Goal: Transaction & Acquisition: Purchase product/service

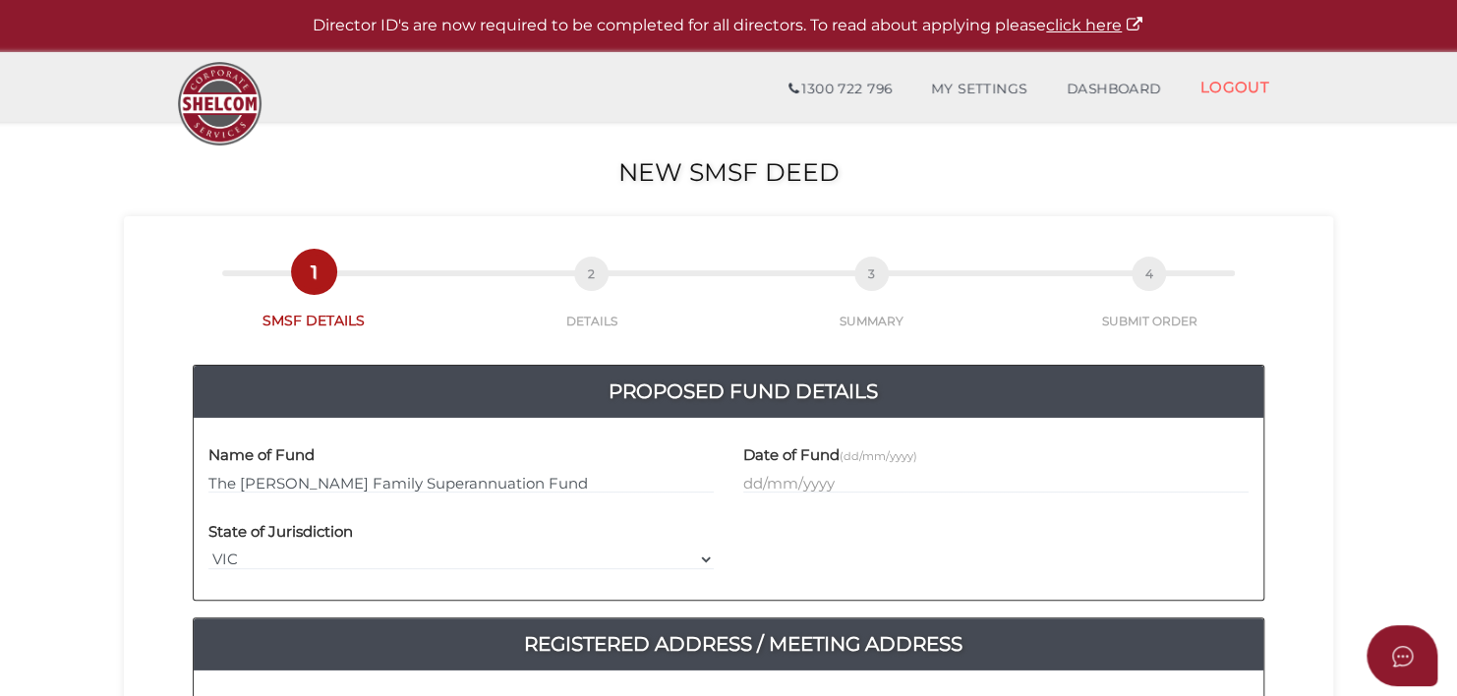
type input "The Darren Williams Family Superannuation Fund"
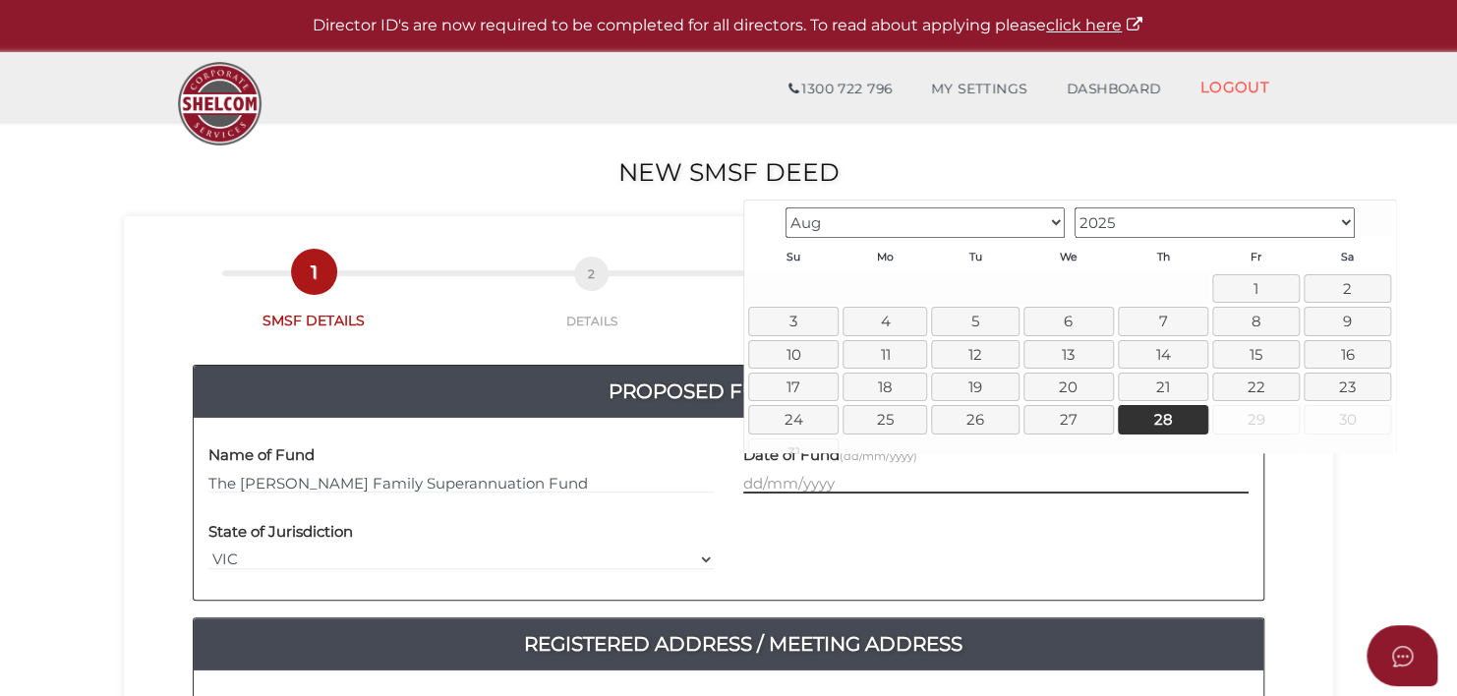
click at [790, 480] on input "text" at bounding box center [995, 483] width 505 height 22
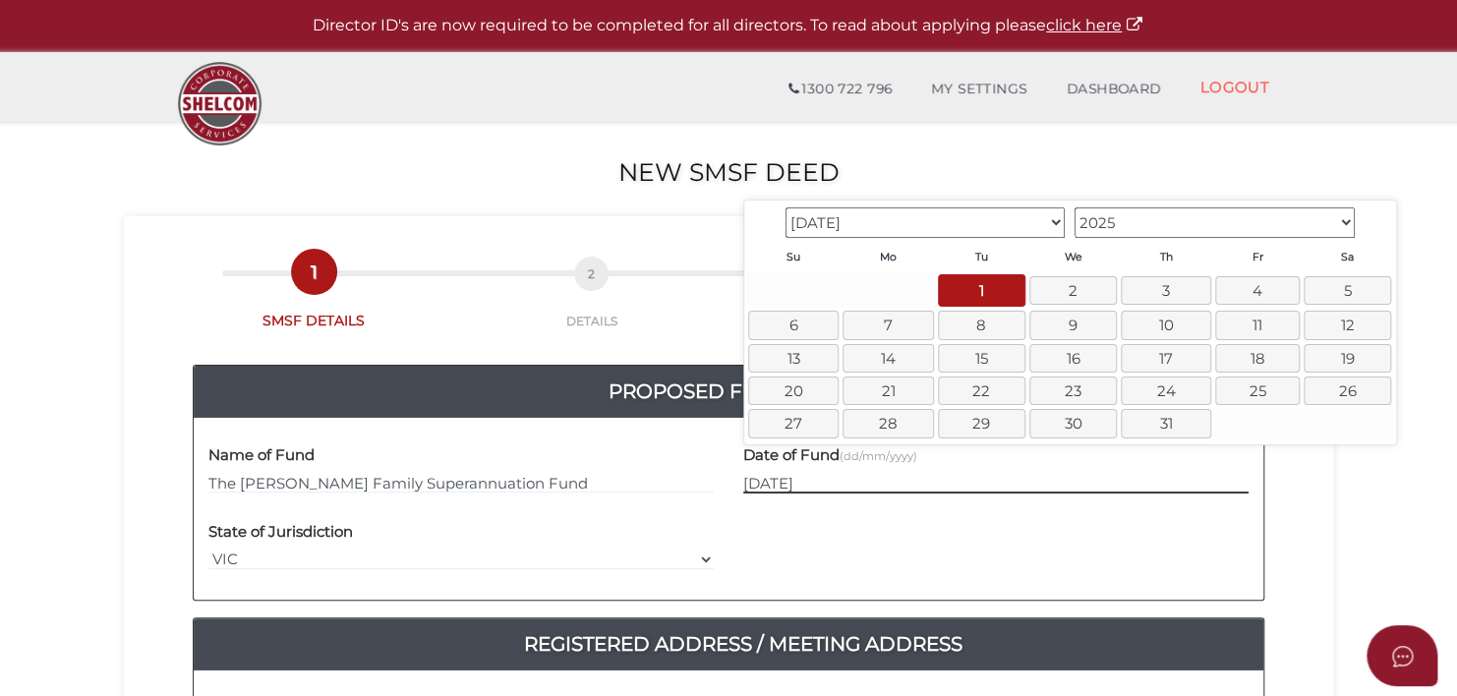
type input "01/07/2025"
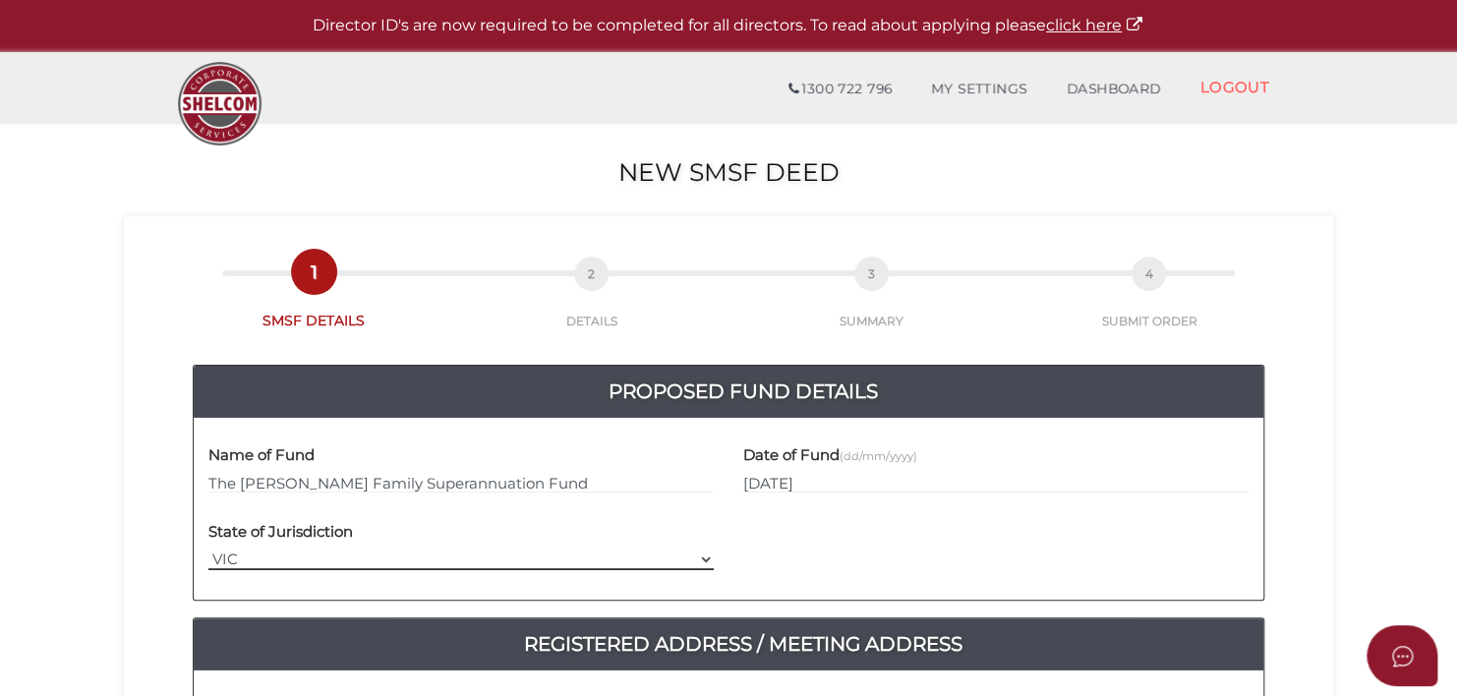
click at [271, 550] on select "VIC ACT NSW NT QLD TAS WA SA" at bounding box center [460, 560] width 505 height 22
select select "TAS"
click at [208, 549] on select "VIC ACT NSW NT QLD TAS WA SA" at bounding box center [460, 560] width 505 height 22
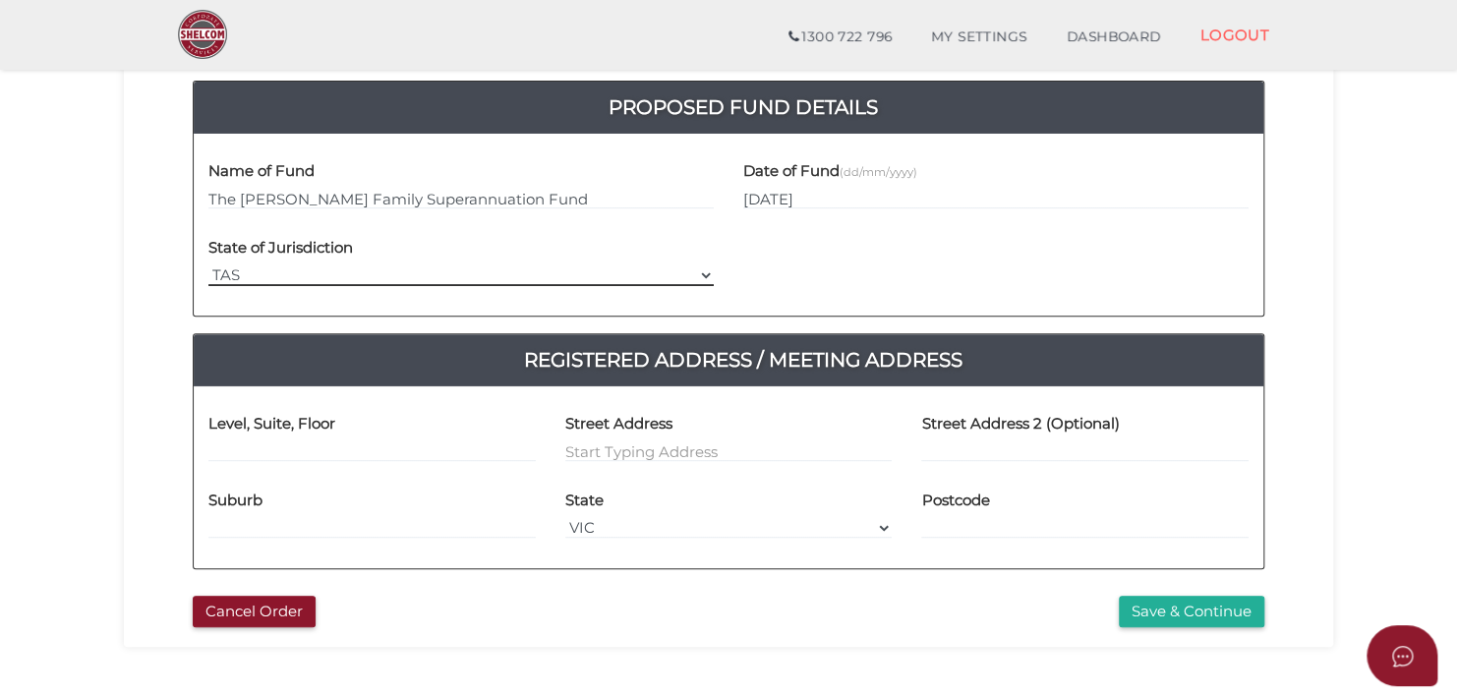
scroll to position [216, 0]
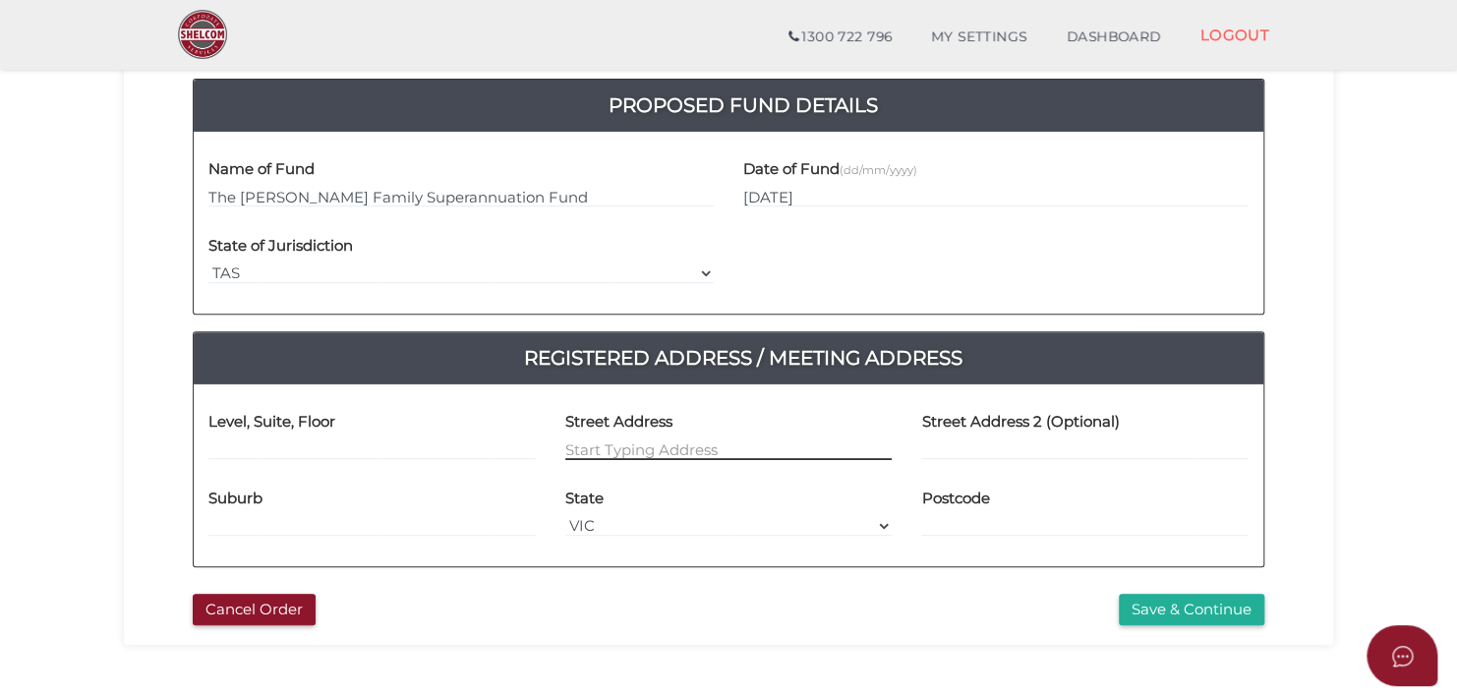
click at [589, 453] on input at bounding box center [728, 449] width 327 height 22
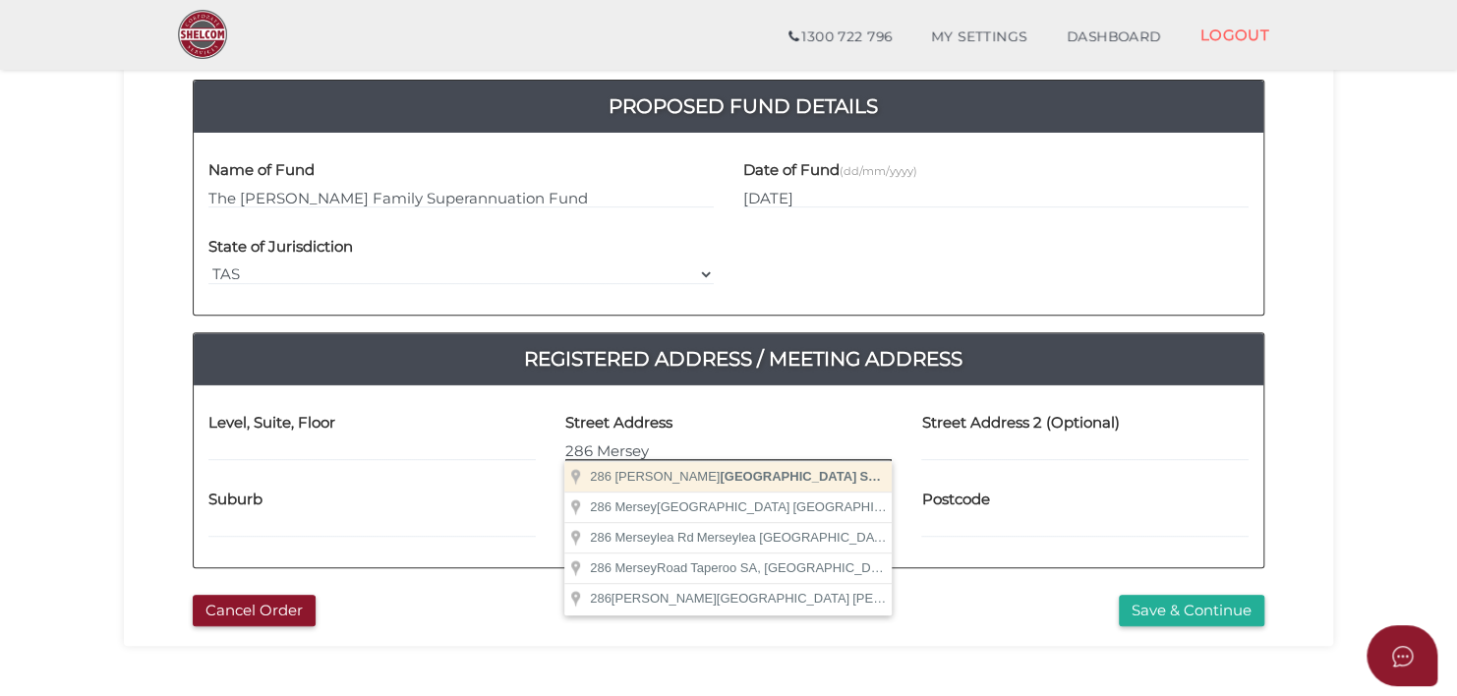
scroll to position [214, 0]
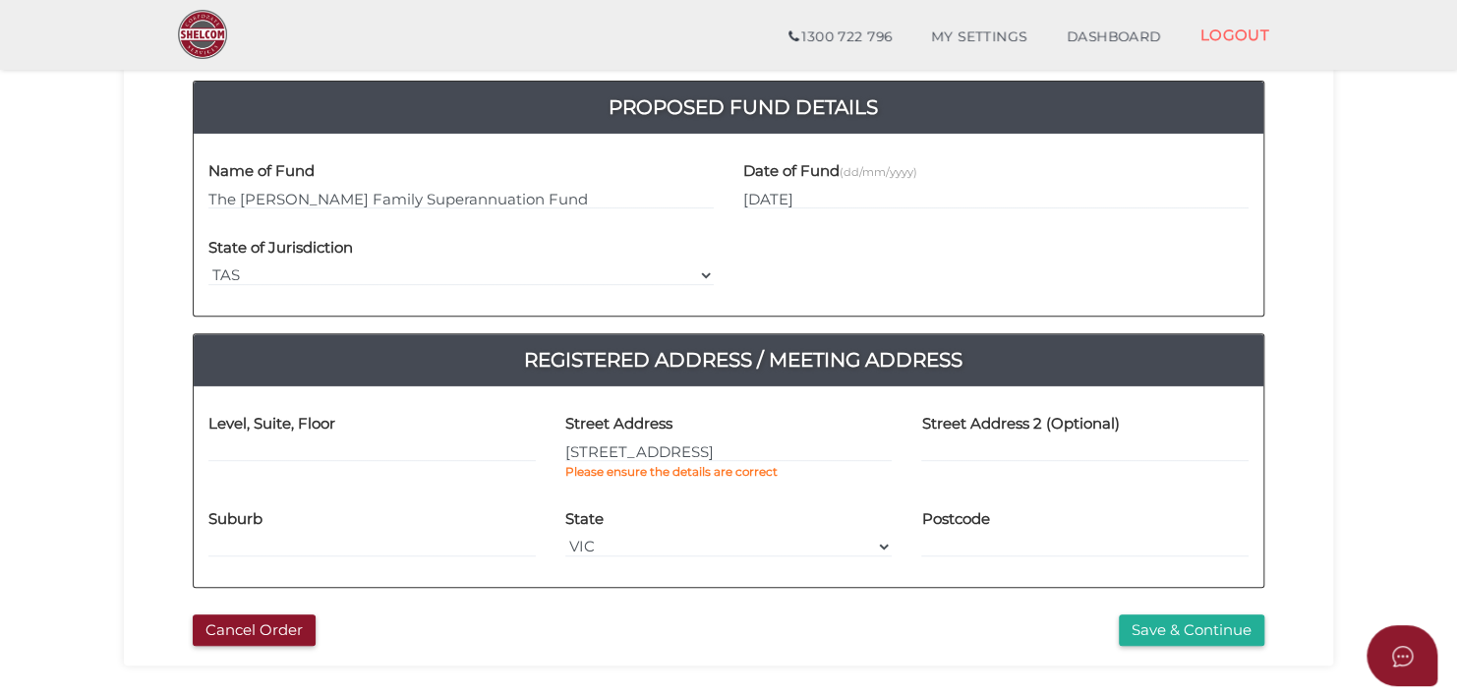
type input "286 Mersey Main Road"
type input "Spreyton"
select select "TAS"
type input "7310"
click at [1109, 464] on div "Street Address 2 (Optional)" at bounding box center [1084, 448] width 357 height 94
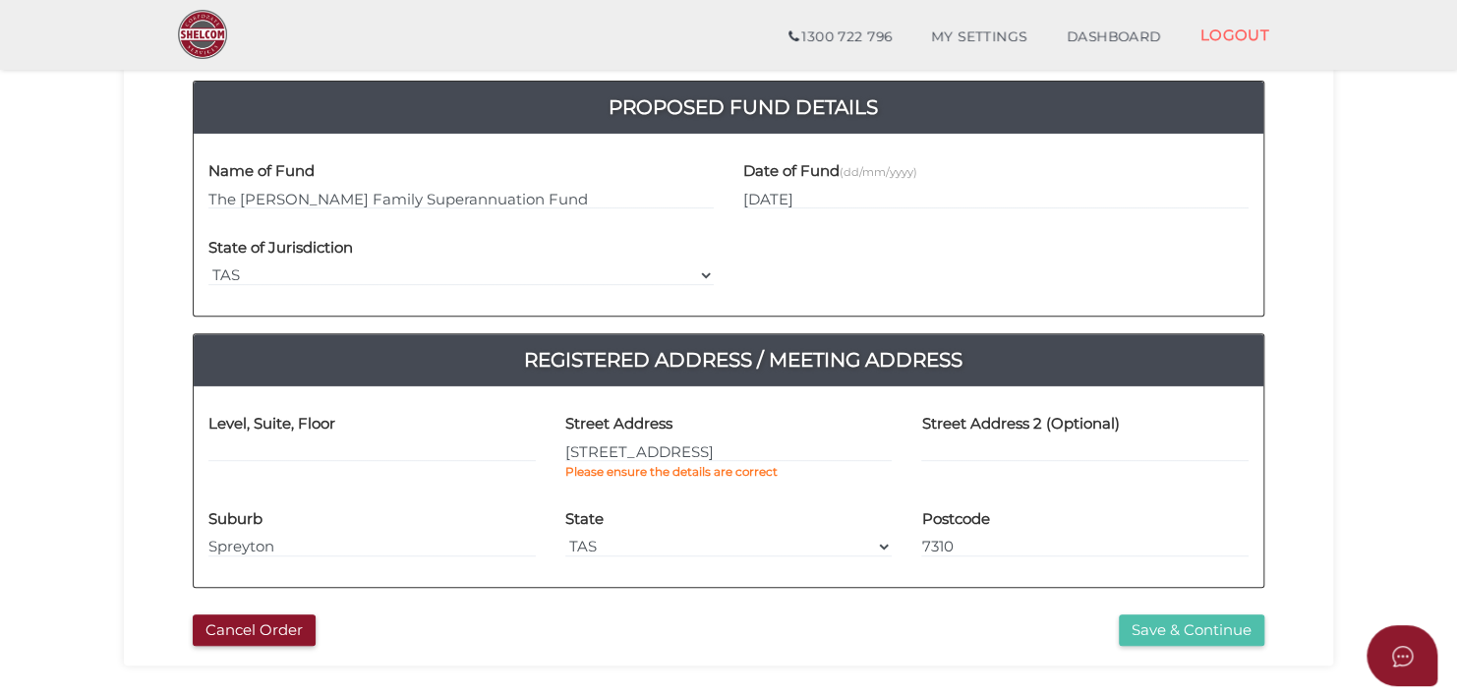
click at [1165, 628] on button "Save & Continue" at bounding box center [1192, 630] width 146 height 32
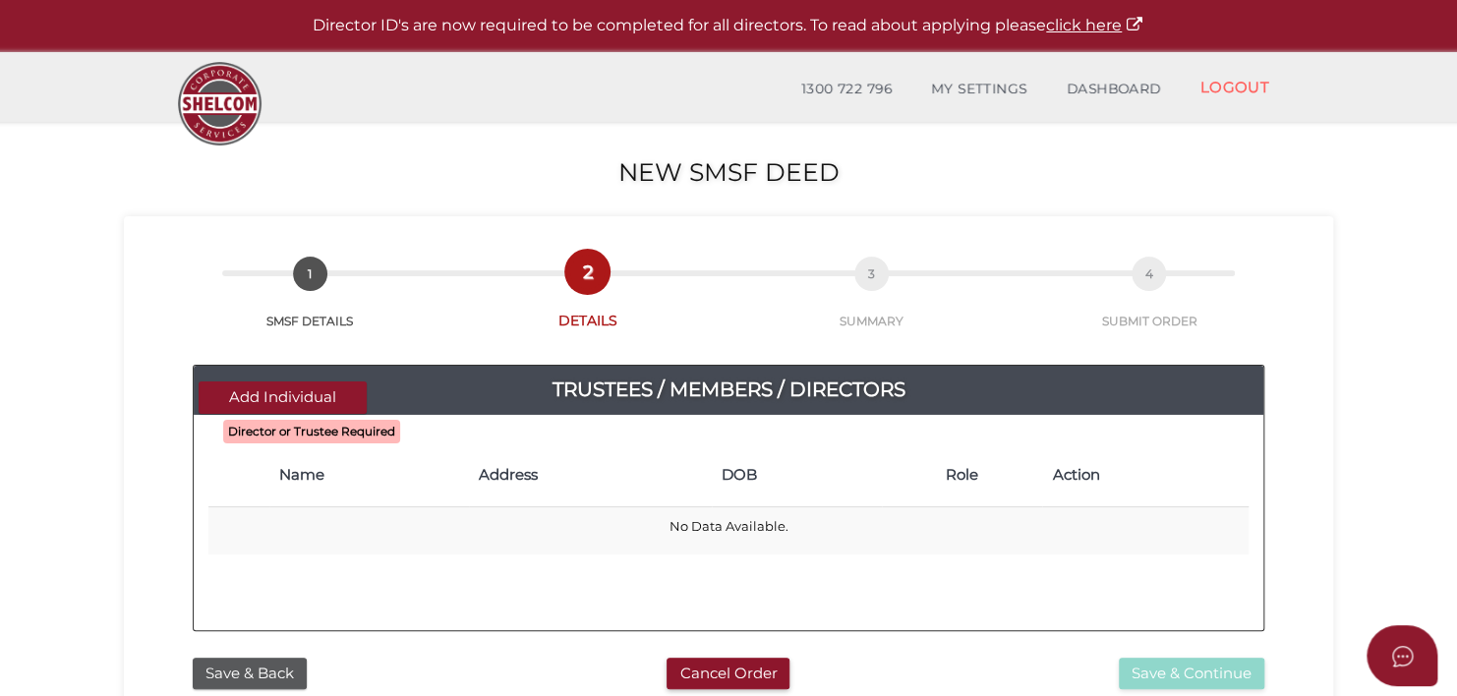
click at [847, 342] on div "1ad20873daa4c60629f4bb84506ad669-2 58ef2180dc8714564563fce35381d720 875471c3b77…" at bounding box center [729, 489] width 1180 height 318
click at [335, 425] on b "Director or Trustee Required" at bounding box center [311, 432] width 167 height 14
click at [281, 392] on button "Add Individual" at bounding box center [283, 397] width 168 height 32
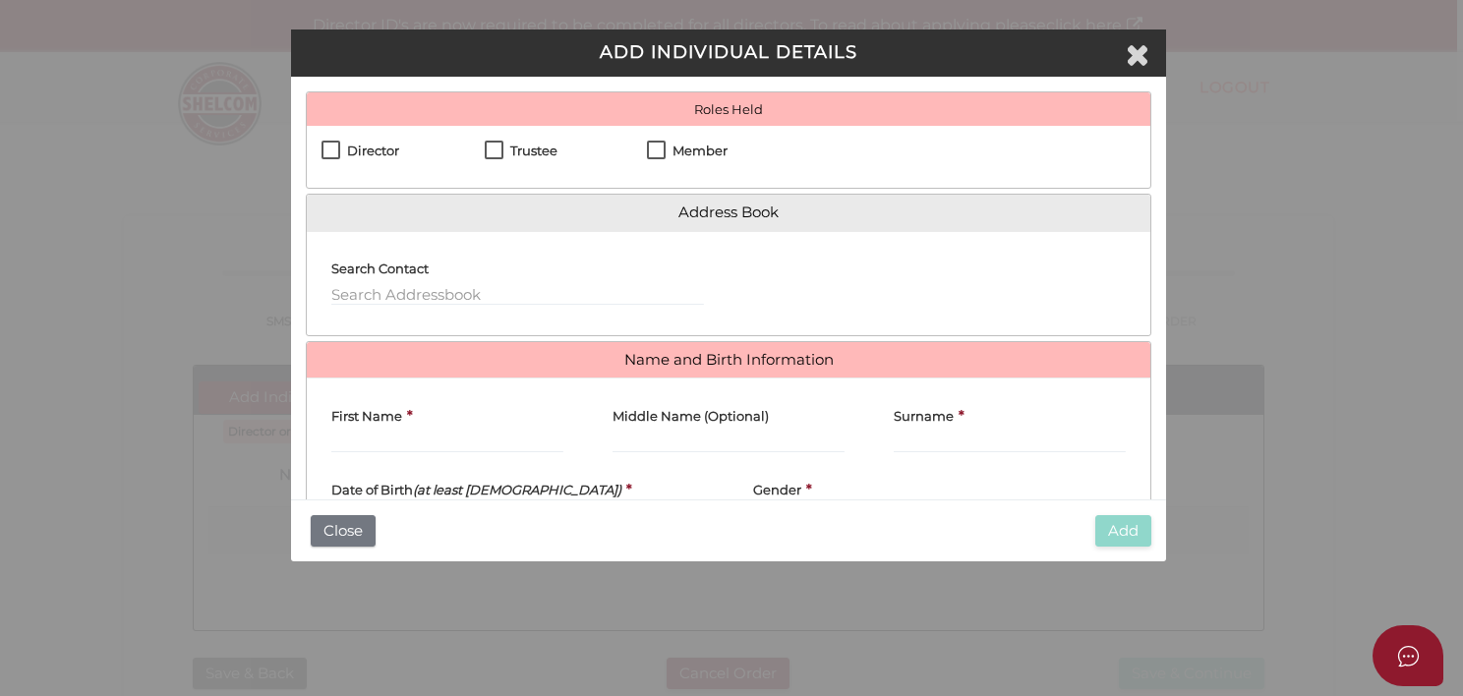
click at [496, 148] on label "Trustee" at bounding box center [521, 156] width 73 height 25
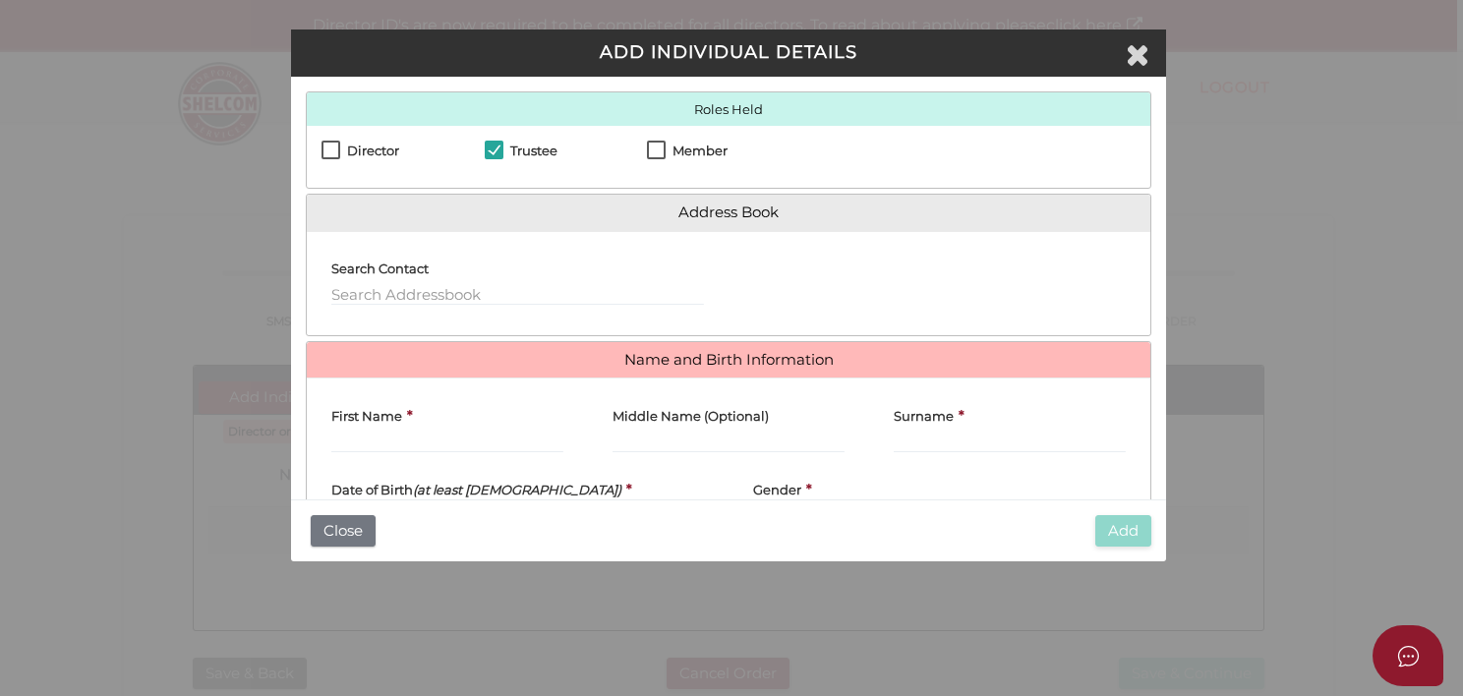
click at [492, 144] on label "Trustee" at bounding box center [521, 156] width 73 height 25
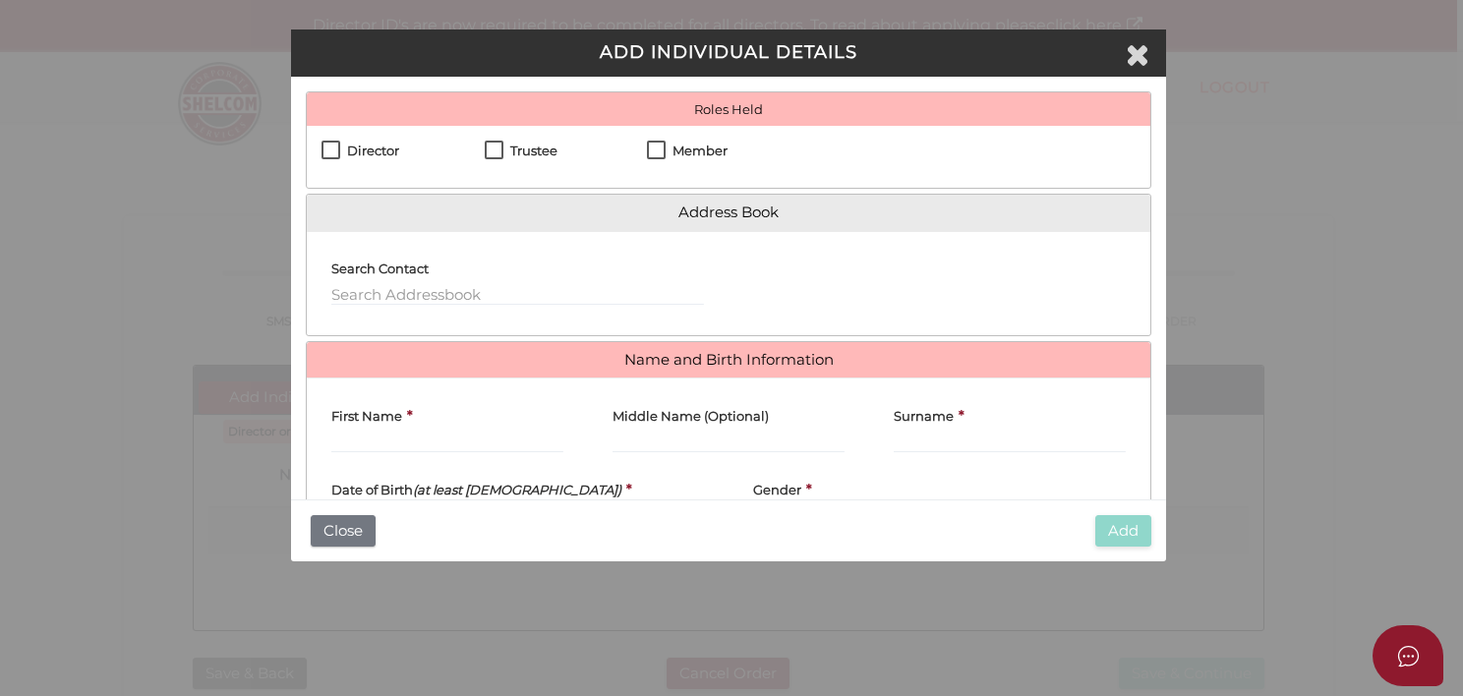
click at [550, 134] on div "Director Trustee Member" at bounding box center [728, 157] width 843 height 62
drag, startPoint x: 550, startPoint y: 134, endPoint x: 490, endPoint y: 149, distance: 62.0
click at [490, 149] on label "Trustee" at bounding box center [521, 156] width 73 height 25
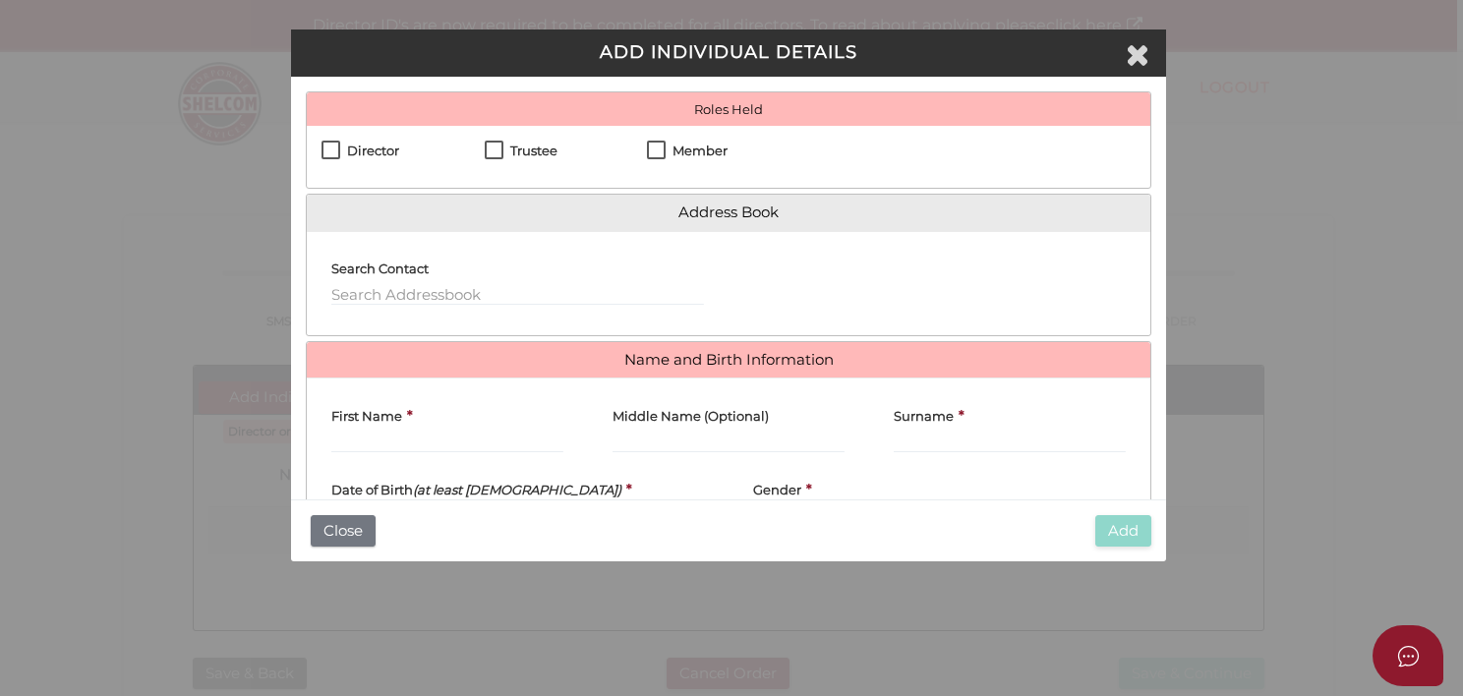
checkbox input "true"
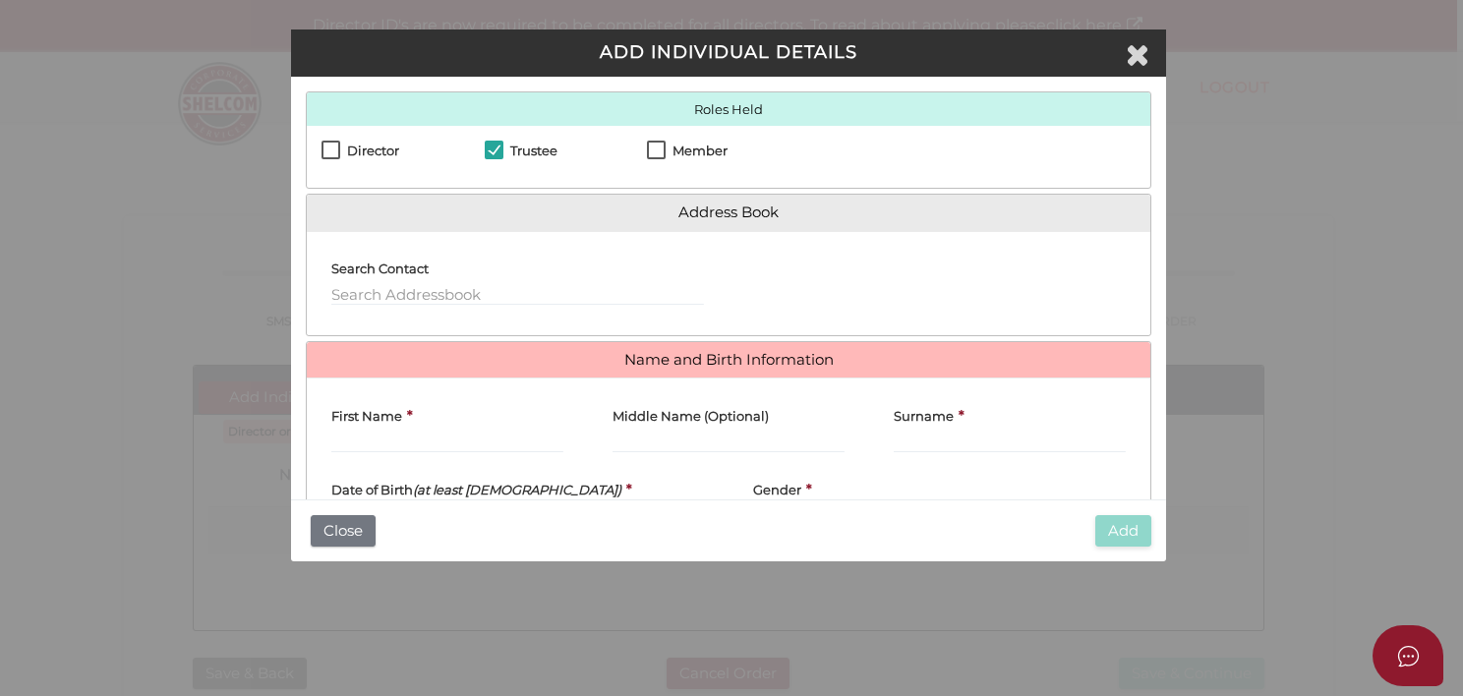
click at [650, 144] on label "Member" at bounding box center [687, 156] width 81 height 25
checkbox input "true"
click at [361, 283] on label "Search Contact" at bounding box center [379, 265] width 97 height 37
click at [359, 286] on input "text" at bounding box center [517, 295] width 373 height 22
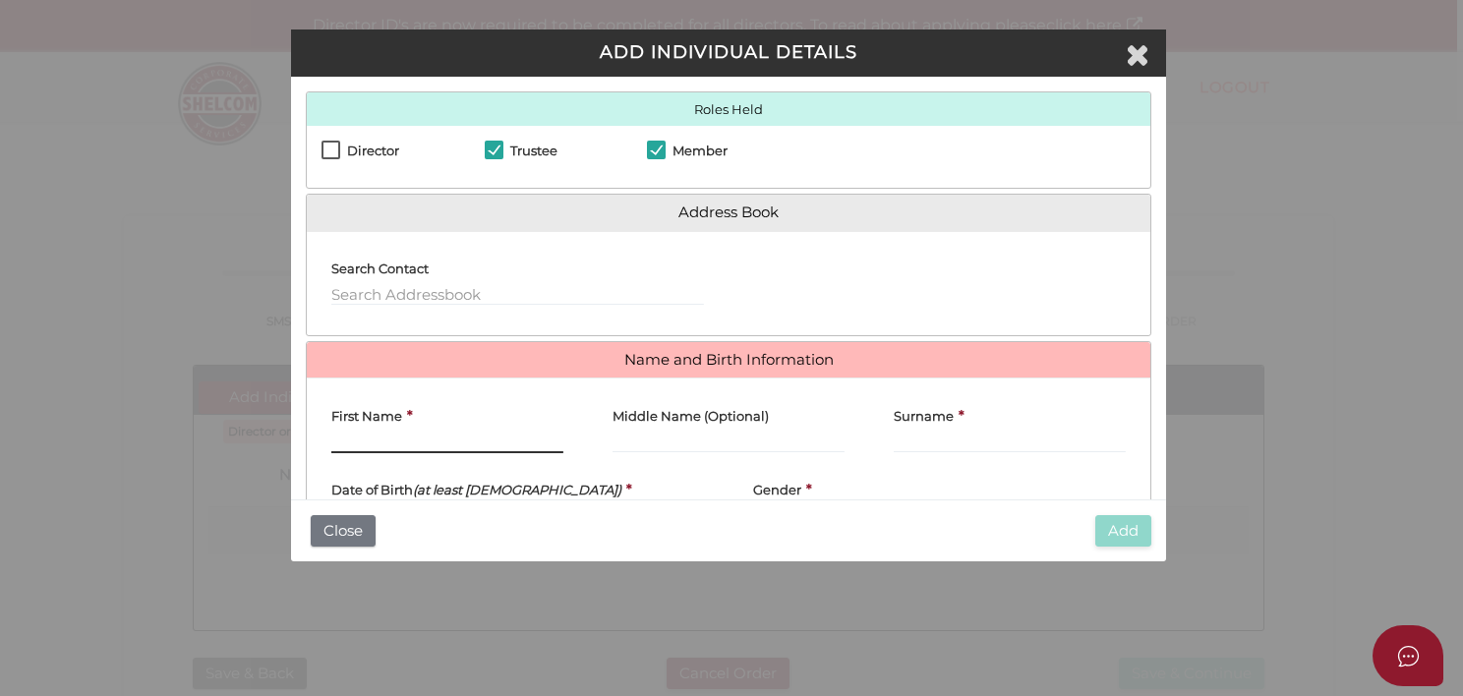
click at [348, 438] on input "First Name" at bounding box center [447, 443] width 232 height 22
type input "[PERSON_NAME]"
type input "Williams"
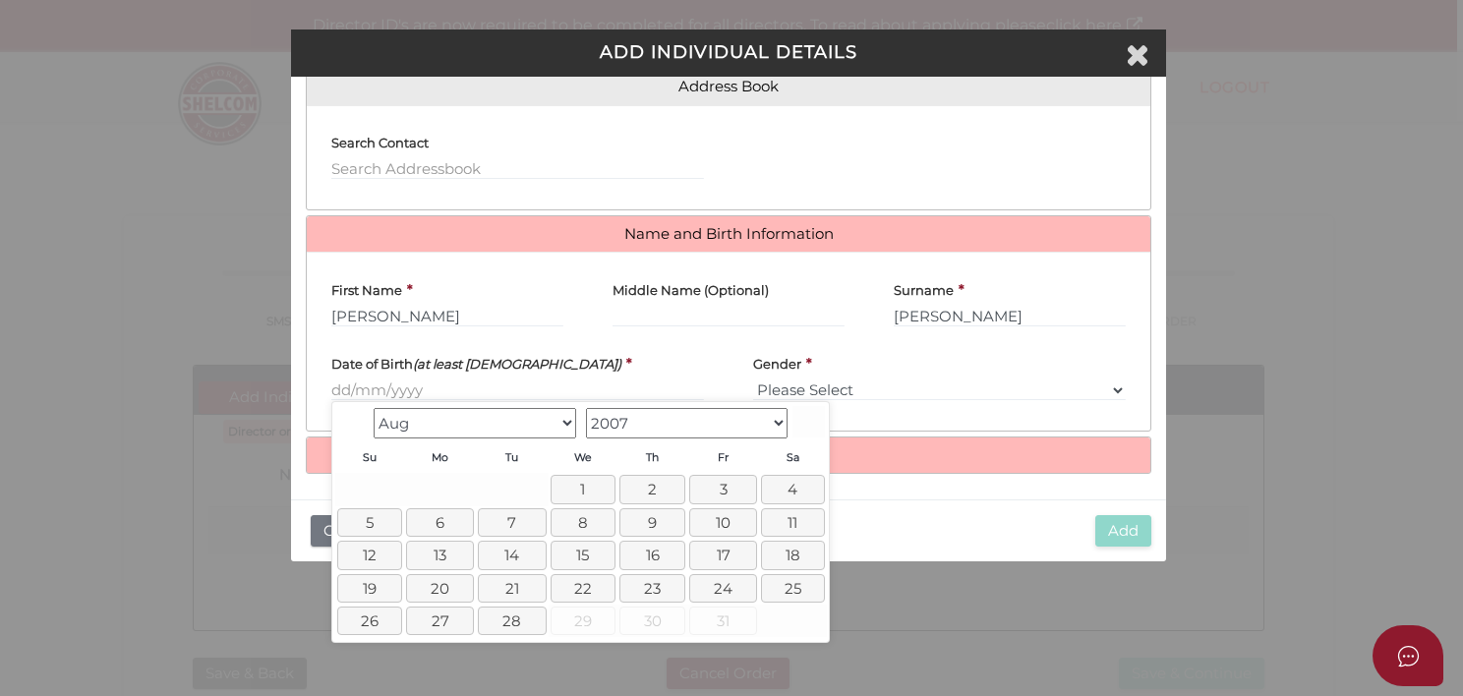
click at [370, 431] on div "Jan Feb Mar Apr May Jun Jul Aug 1900 1901 1902 1903 1904 1905 1906 1907 1908 19…" at bounding box center [581, 423] width 424 height 34
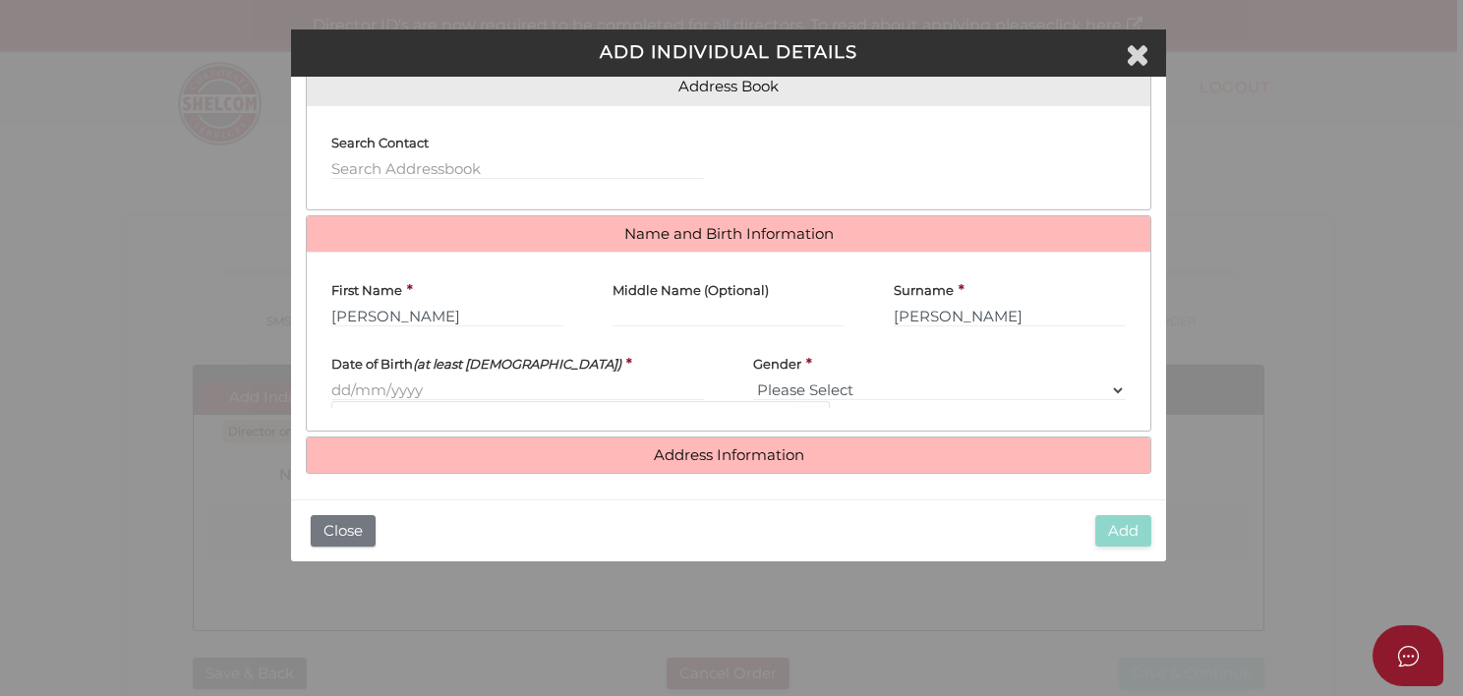
click at [837, 372] on div "Gender * Please Select Male Female" at bounding box center [939, 371] width 373 height 59
click at [814, 390] on select "Please Select Male Female" at bounding box center [939, 391] width 373 height 22
click at [1110, 383] on select "Please Select Male Female" at bounding box center [939, 391] width 373 height 22
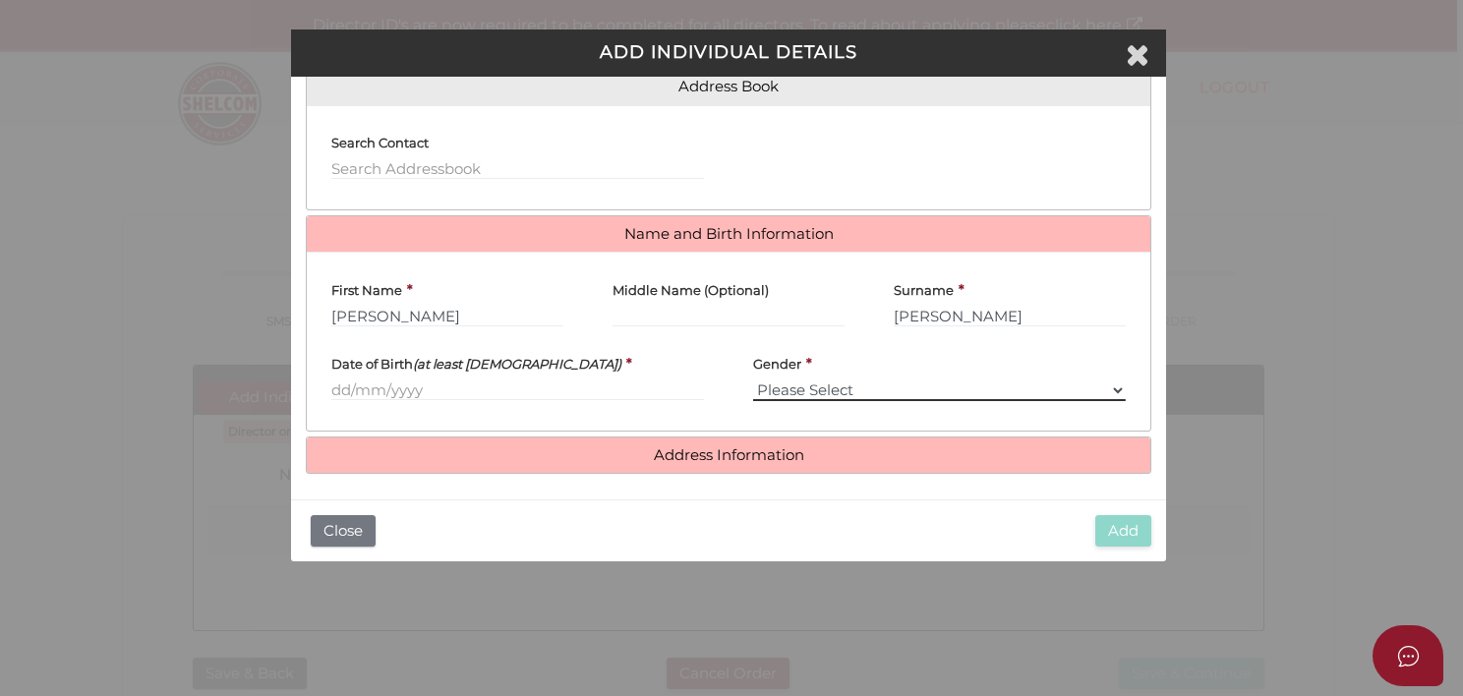
select select "[DEMOGRAPHIC_DATA]"
click at [753, 380] on select "Please Select Male Female" at bounding box center [939, 391] width 373 height 22
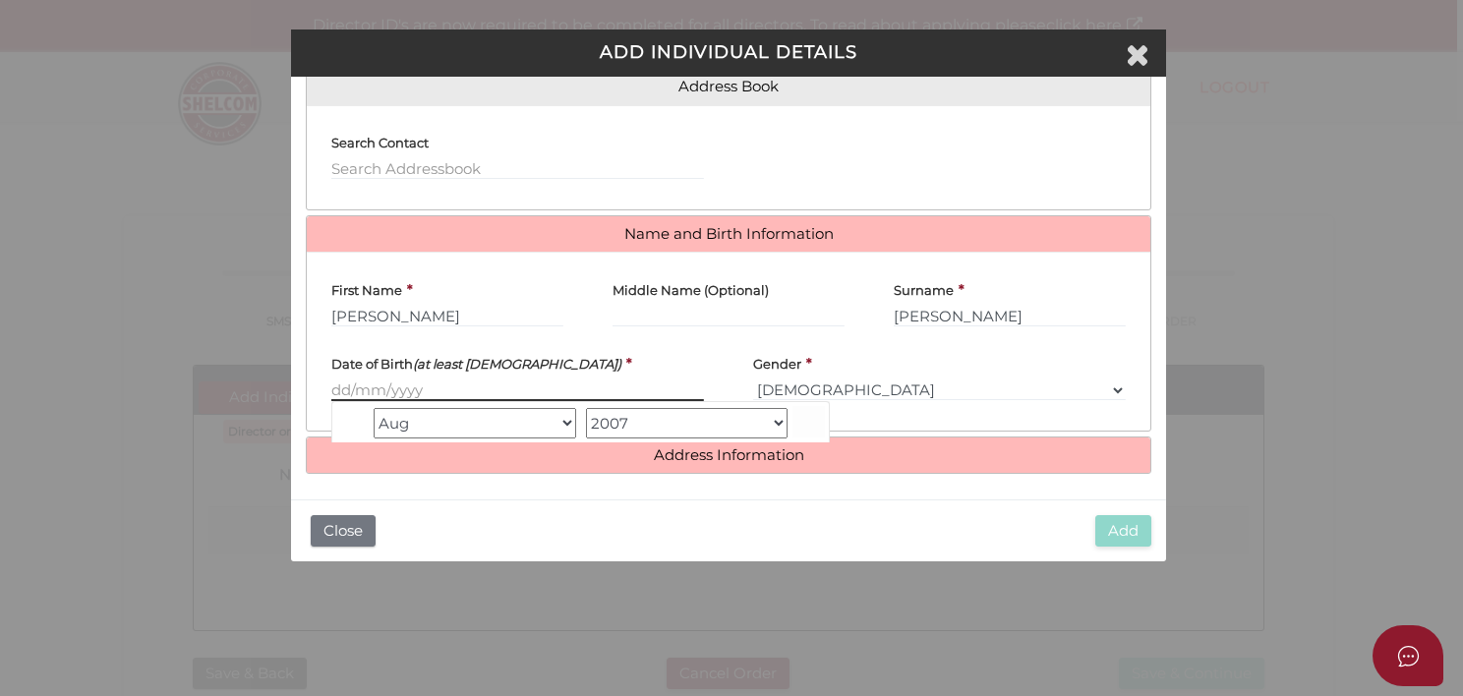
click at [358, 389] on input "text" at bounding box center [517, 391] width 373 height 22
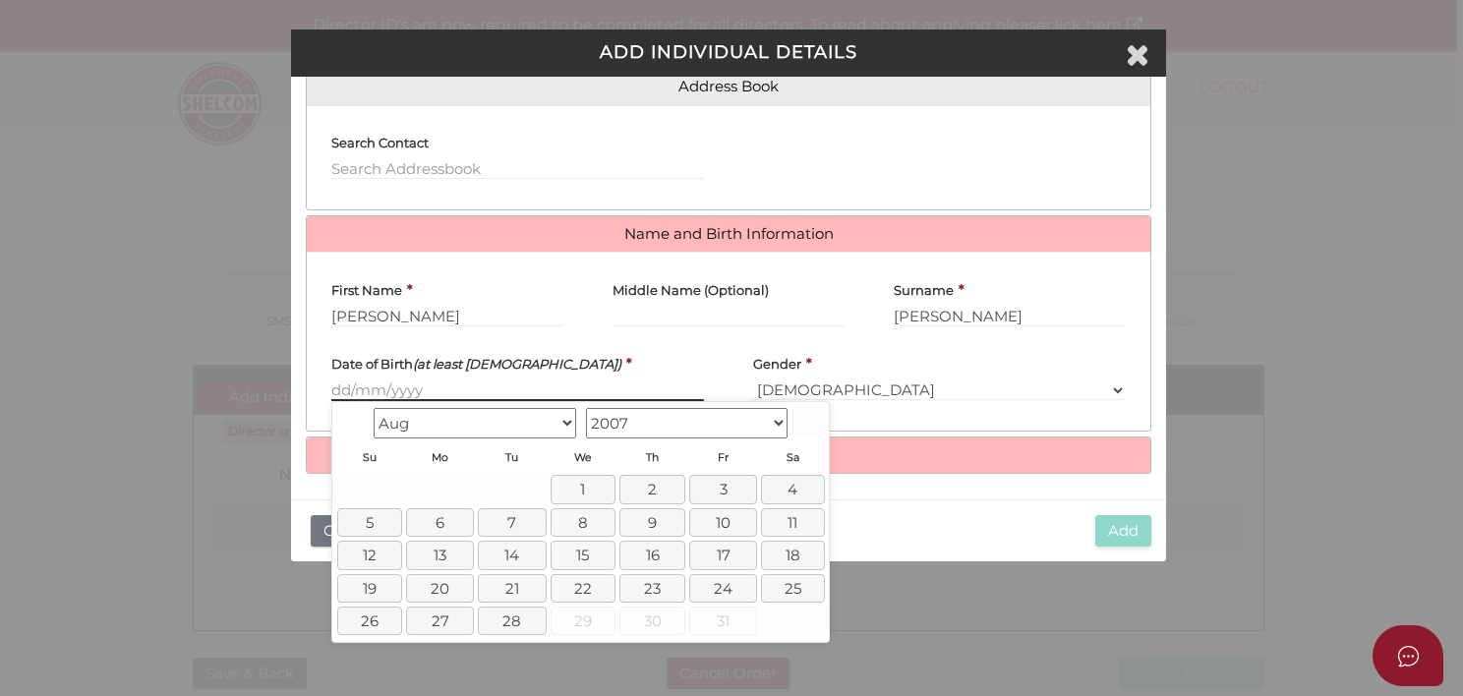
click at [358, 389] on input "text" at bounding box center [517, 391] width 373 height 22
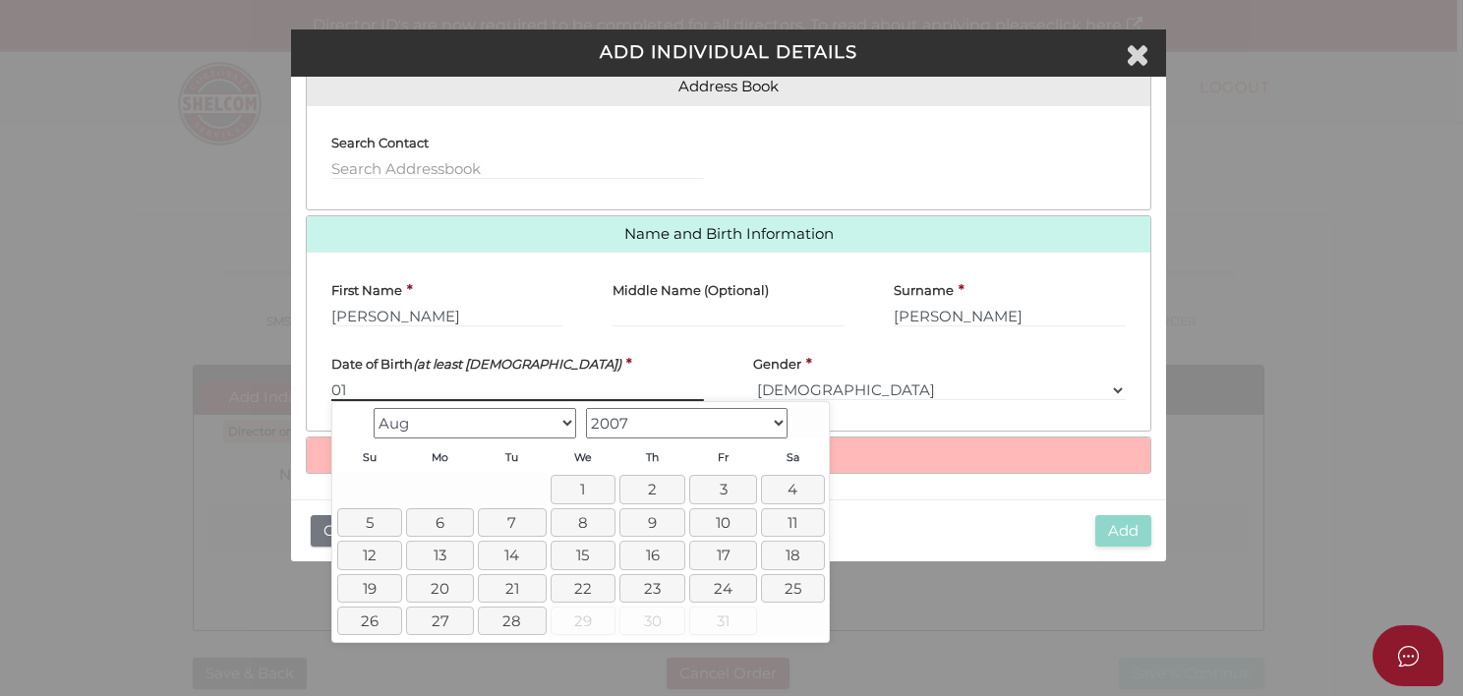
type input "01"
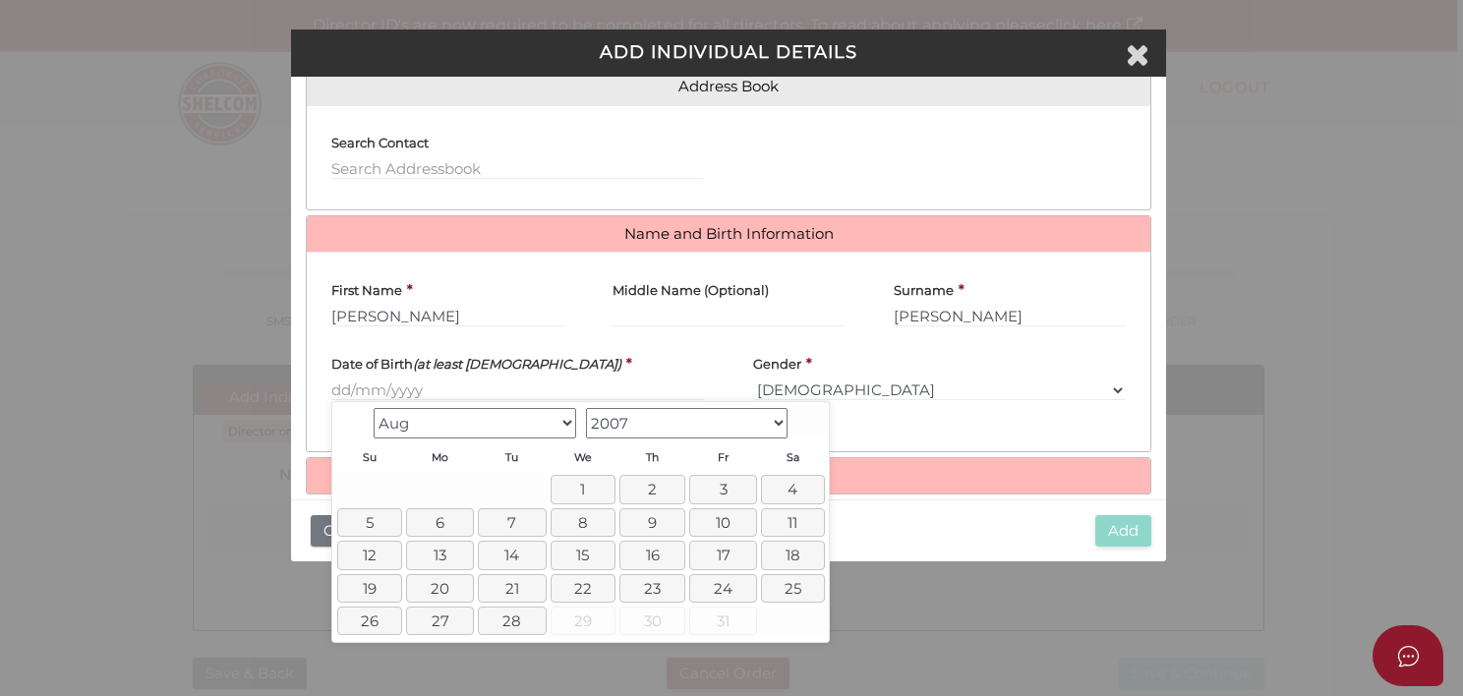
click at [312, 162] on div "Search Contact" at bounding box center [518, 158] width 422 height 74
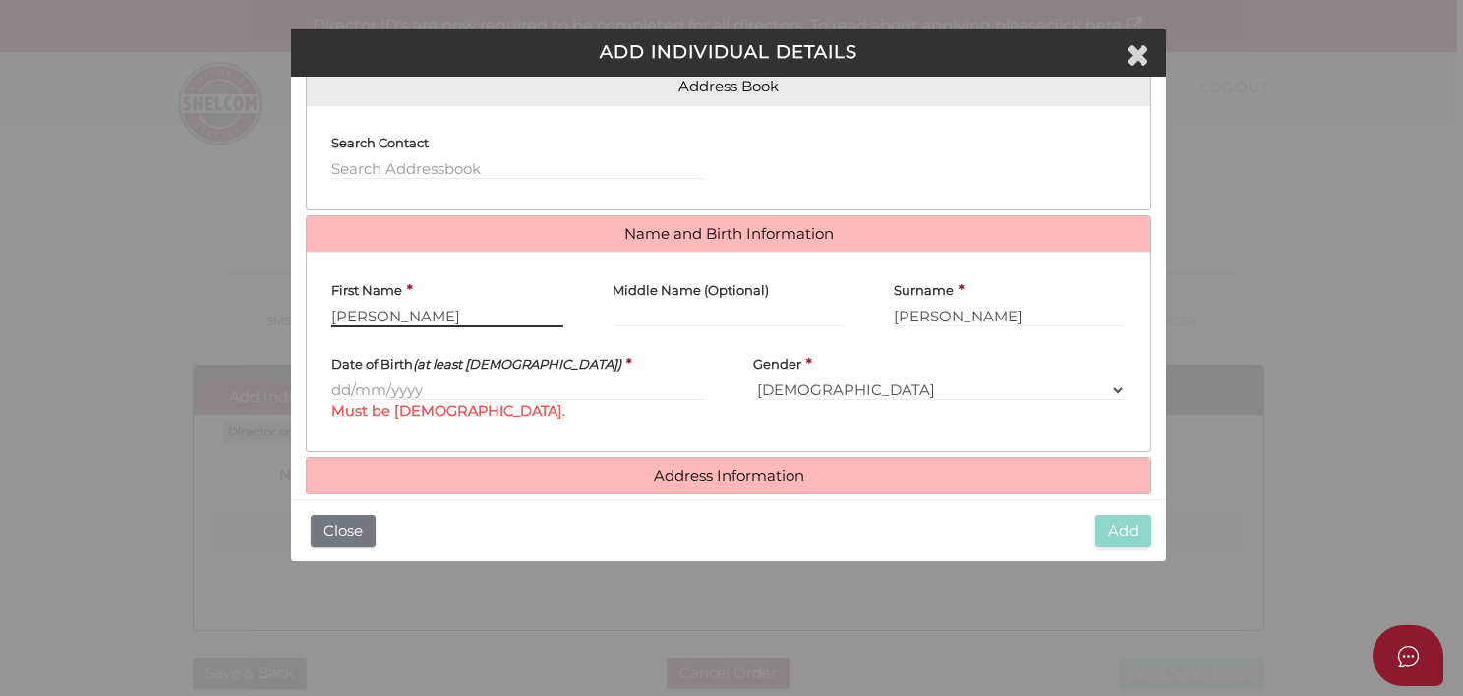
drag, startPoint x: 391, startPoint y: 313, endPoint x: 267, endPoint y: 321, distance: 124.1
click at [267, 321] on div "ADD INDIVIDUAL DETAILS Roles Held Director Trustee Member Address Book Search C…" at bounding box center [731, 348] width 1463 height 696
click at [389, 335] on div "First Name * Darren" at bounding box center [447, 304] width 281 height 74
click at [397, 320] on input "Darren" at bounding box center [447, 317] width 232 height 22
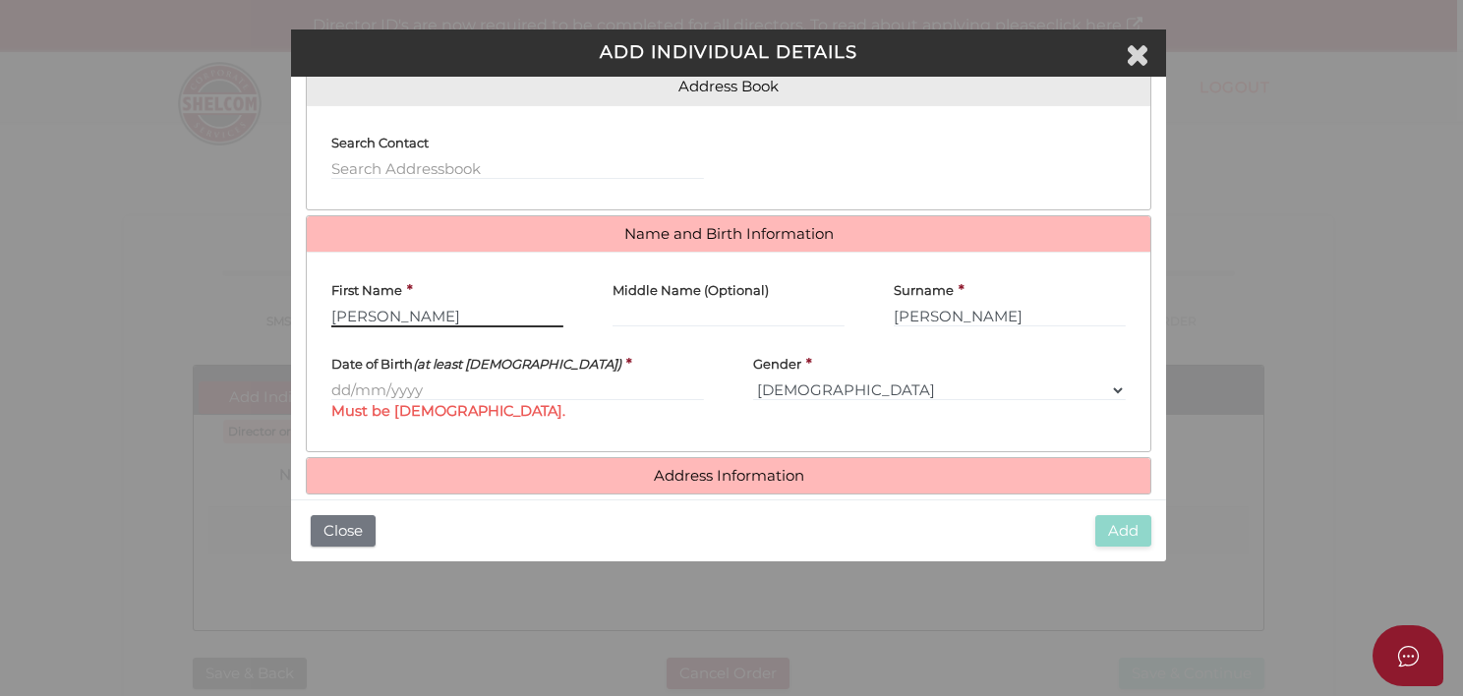
click at [397, 320] on input "Darren" at bounding box center [447, 317] width 232 height 22
type input "Jackson"
click at [353, 385] on input "text" at bounding box center [517, 391] width 373 height 22
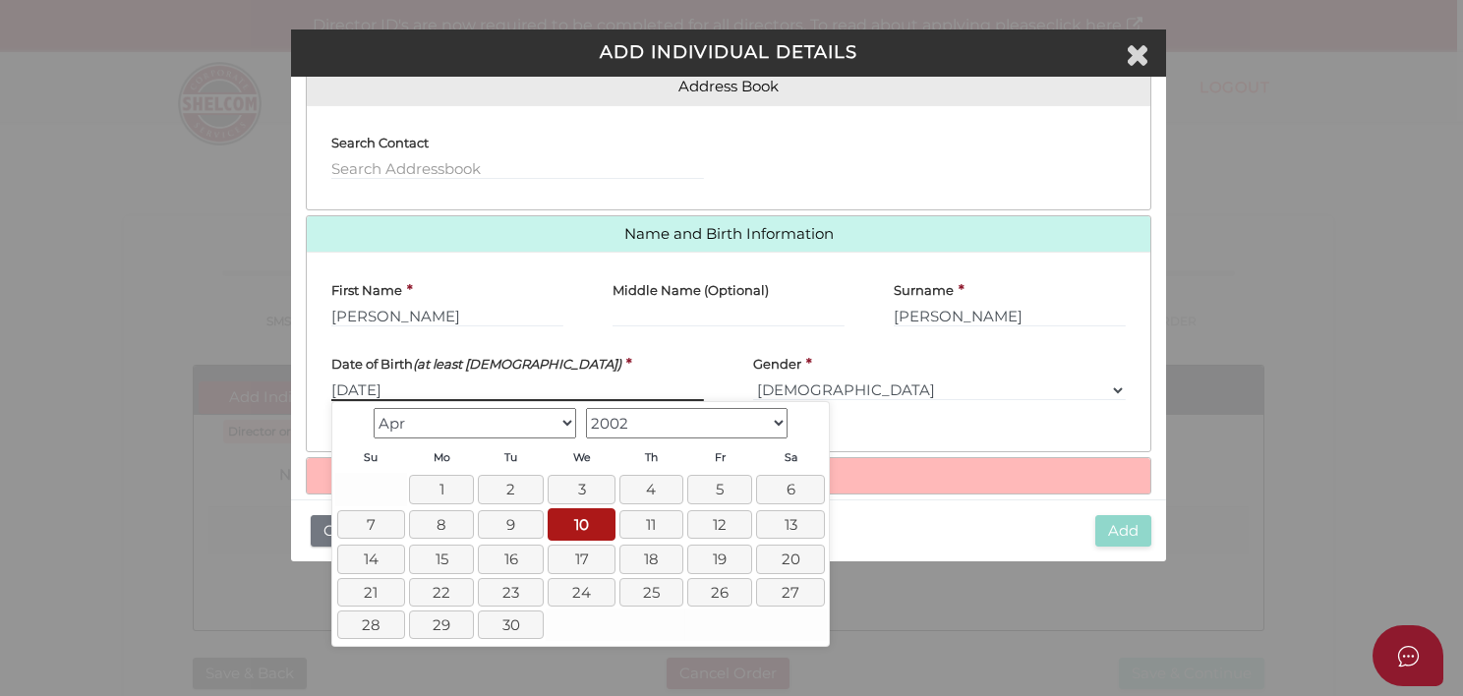
type input "[DATE]"
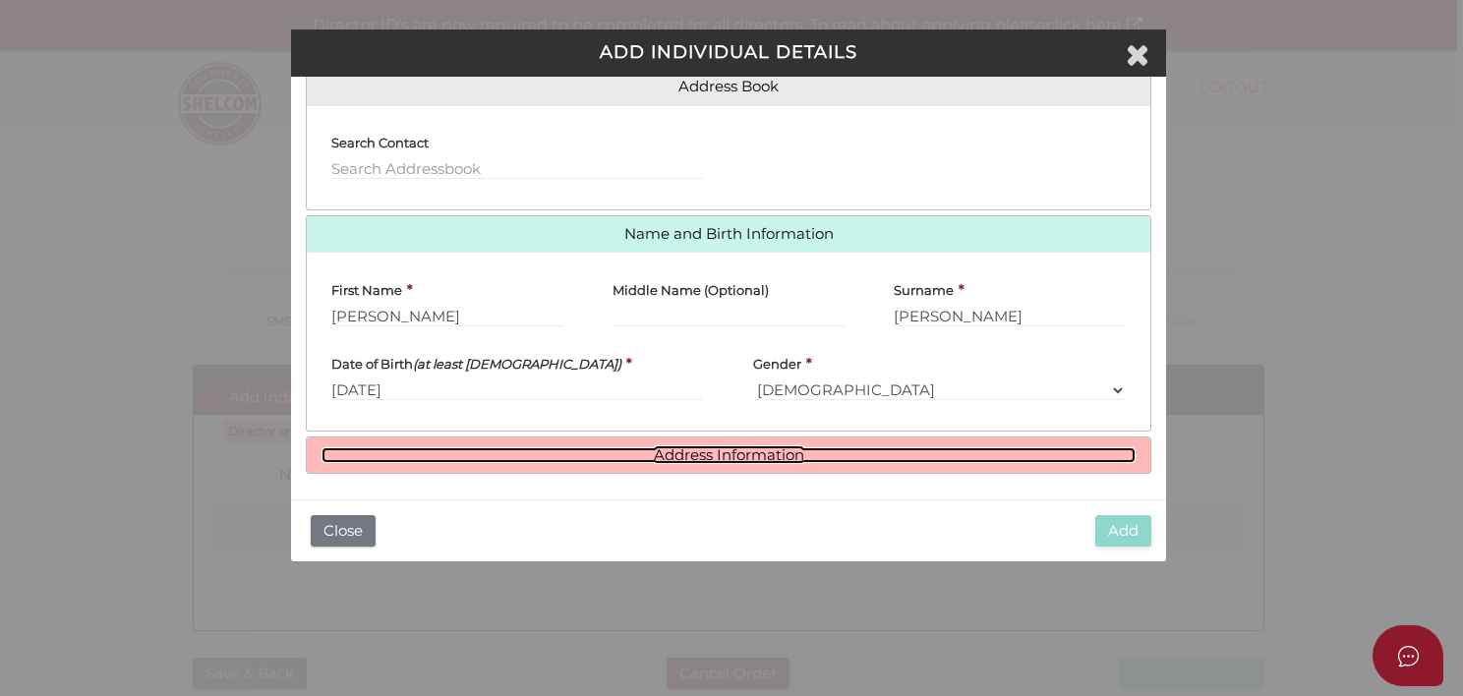
click at [680, 449] on link "Address Information" at bounding box center [727, 455] width 813 height 17
click at [402, 448] on link "Address Information" at bounding box center [727, 455] width 813 height 17
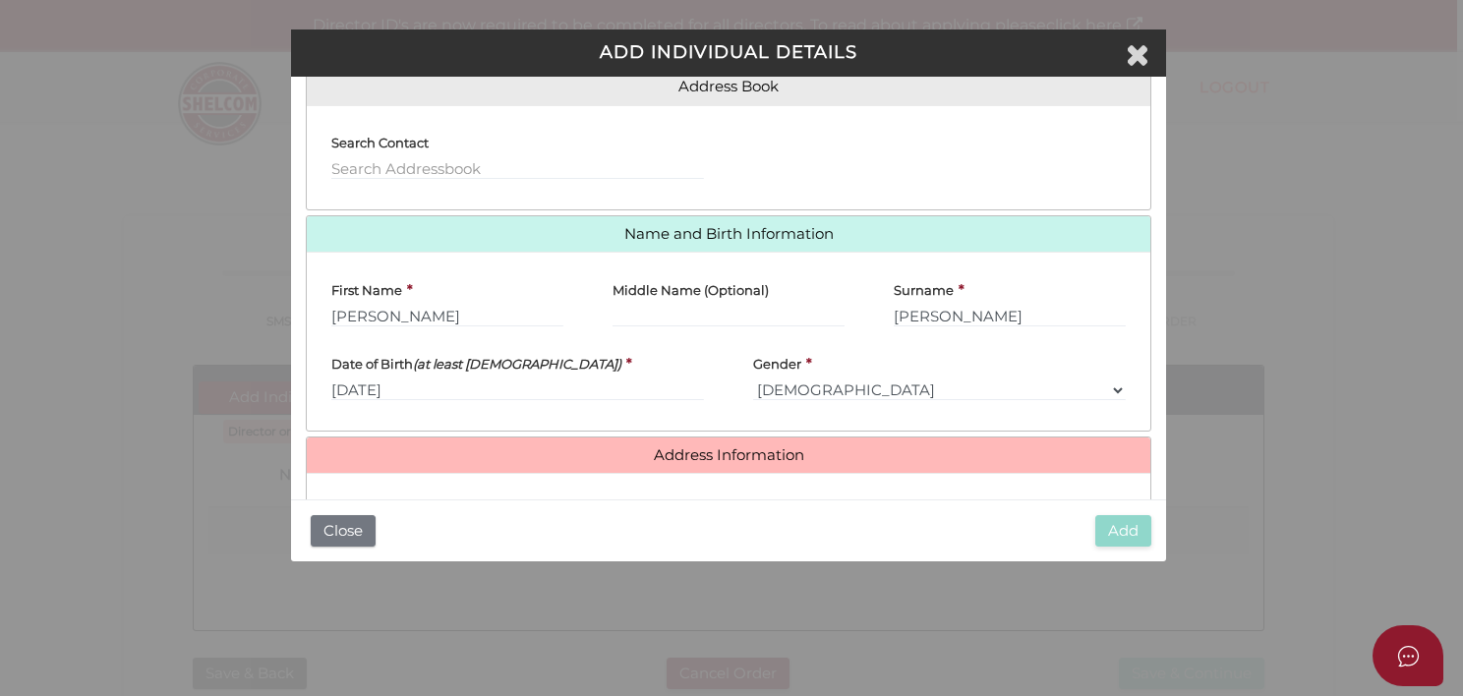
click at [376, 489] on label "Apartment, Unit" at bounding box center [383, 507] width 104 height 37
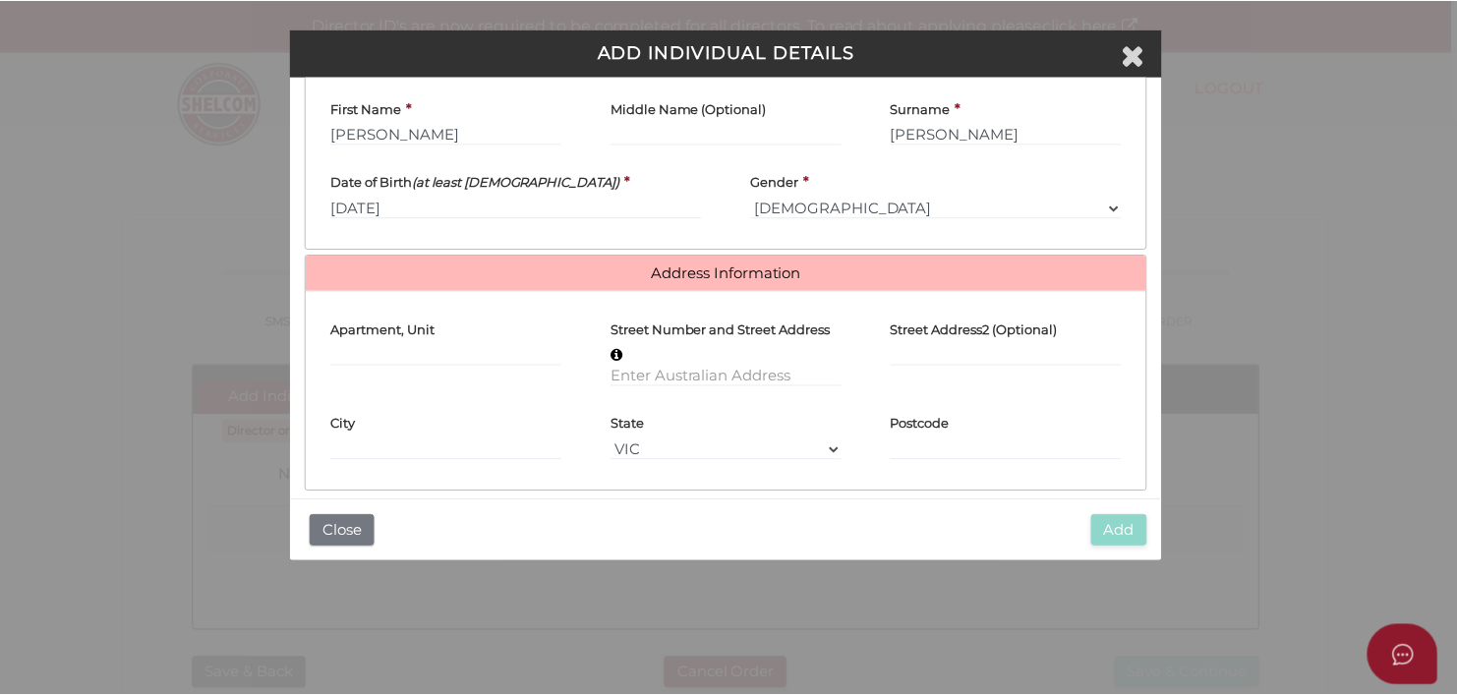
scroll to position [324, 0]
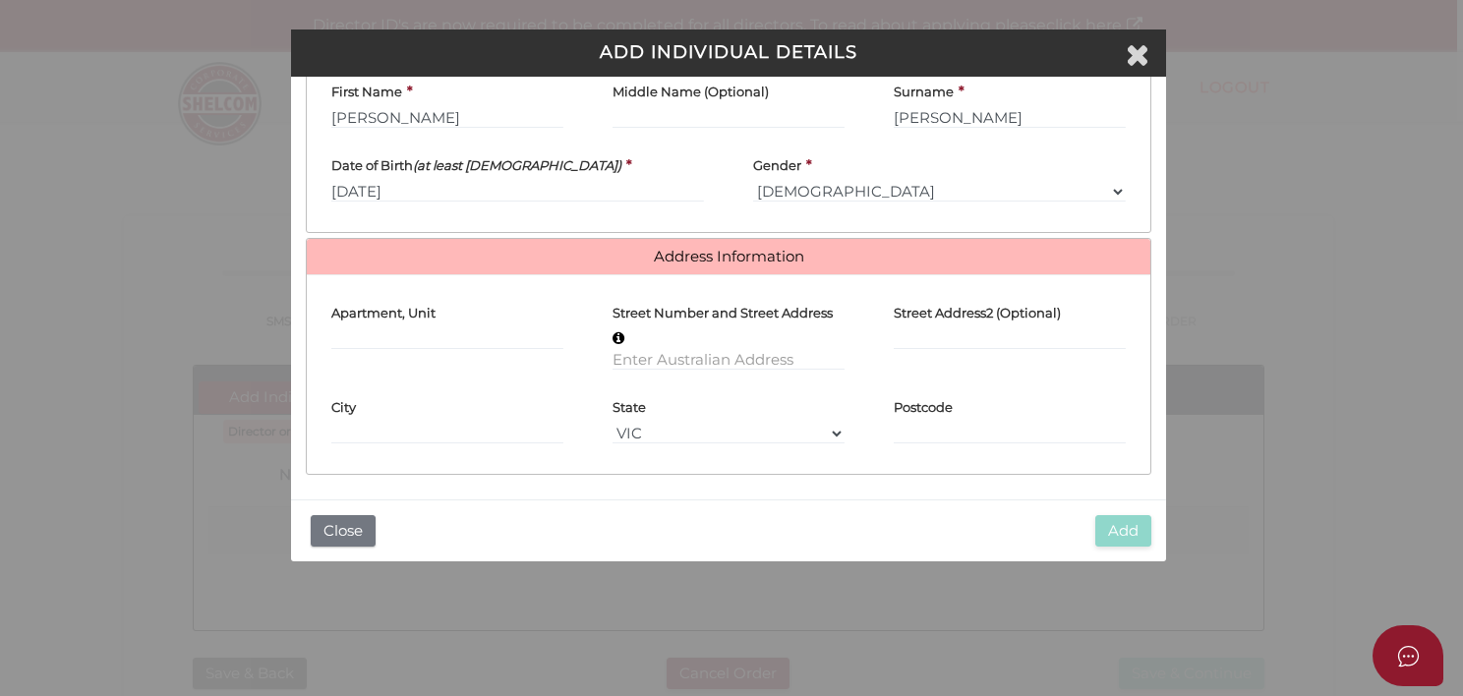
click at [658, 334] on div "Street Number and Street Address" at bounding box center [729, 330] width 232 height 80
click at [629, 354] on input "text" at bounding box center [729, 360] width 232 height 22
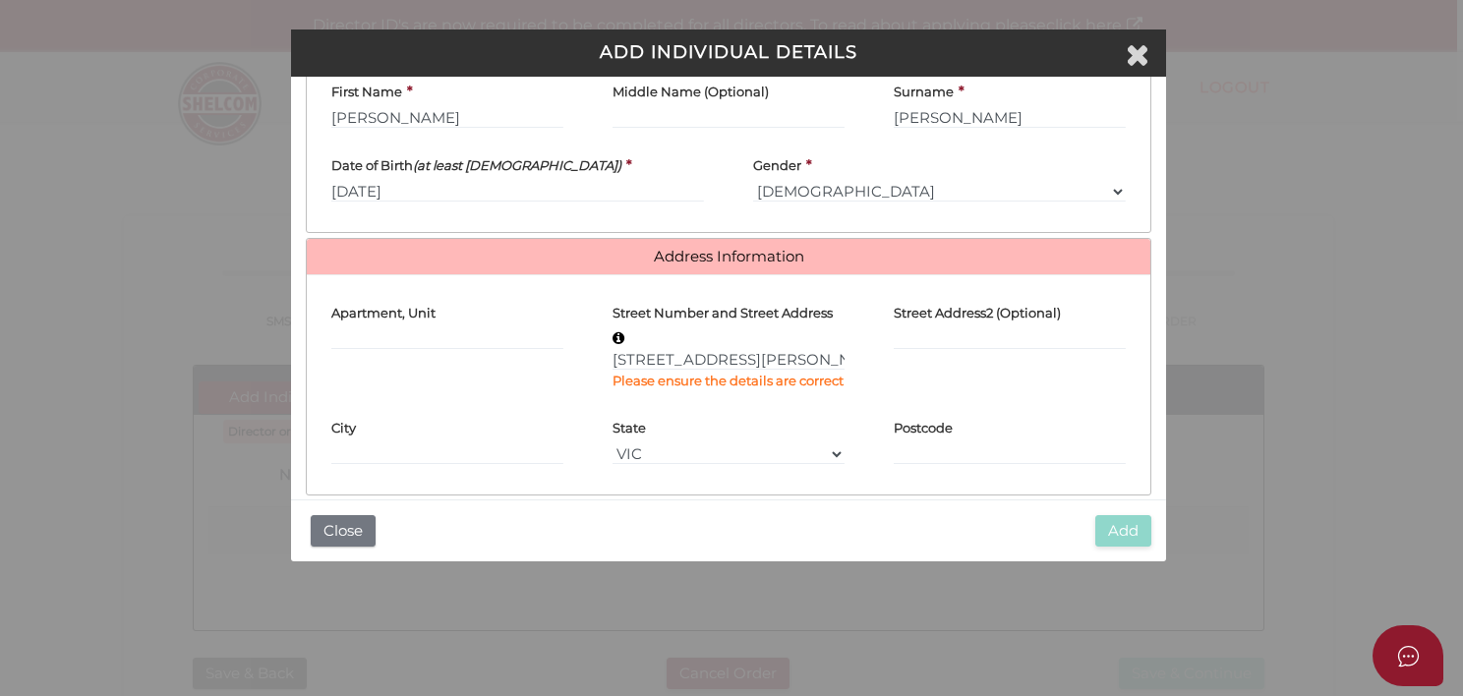
type input "46 Watkinson Street"
type input "Devonport"
select select "TAS"
type input "7310"
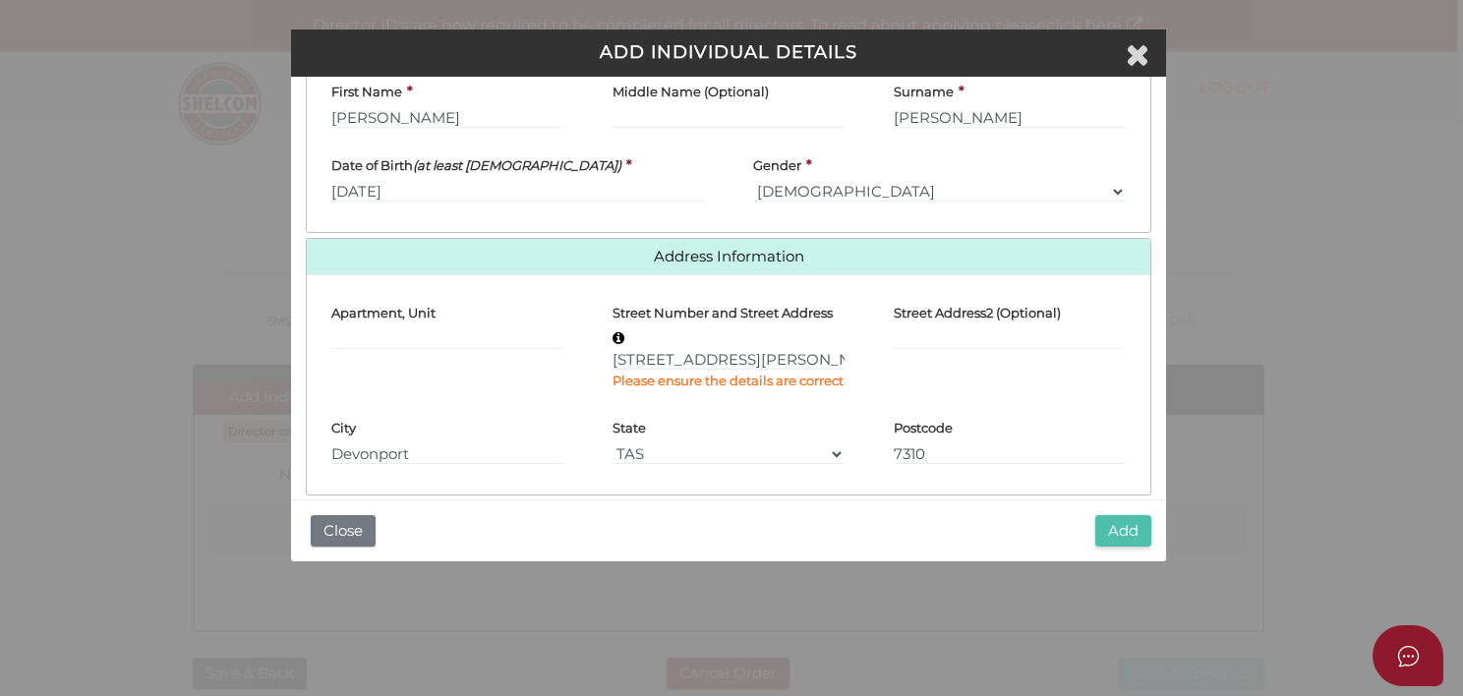
click at [1121, 523] on button "Add" at bounding box center [1123, 531] width 56 height 32
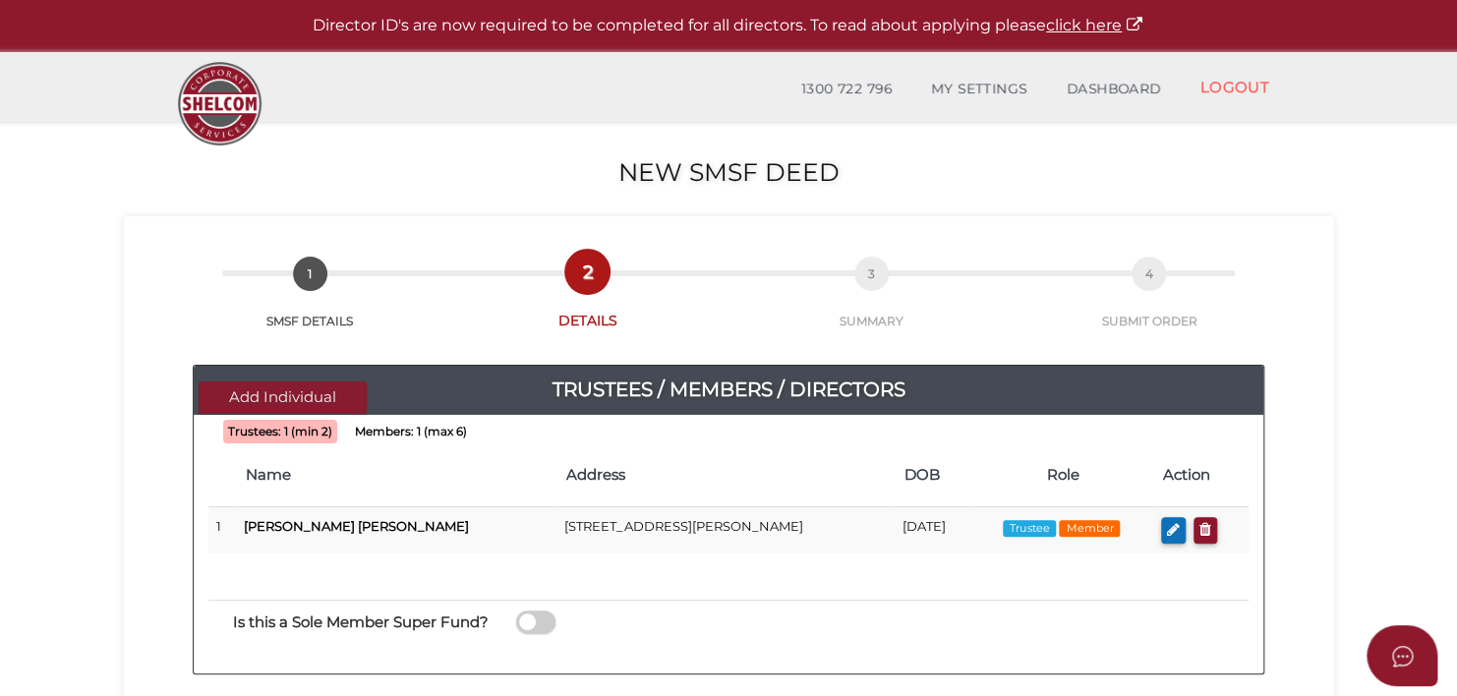
click at [295, 401] on button "Add Individual" at bounding box center [283, 397] width 168 height 32
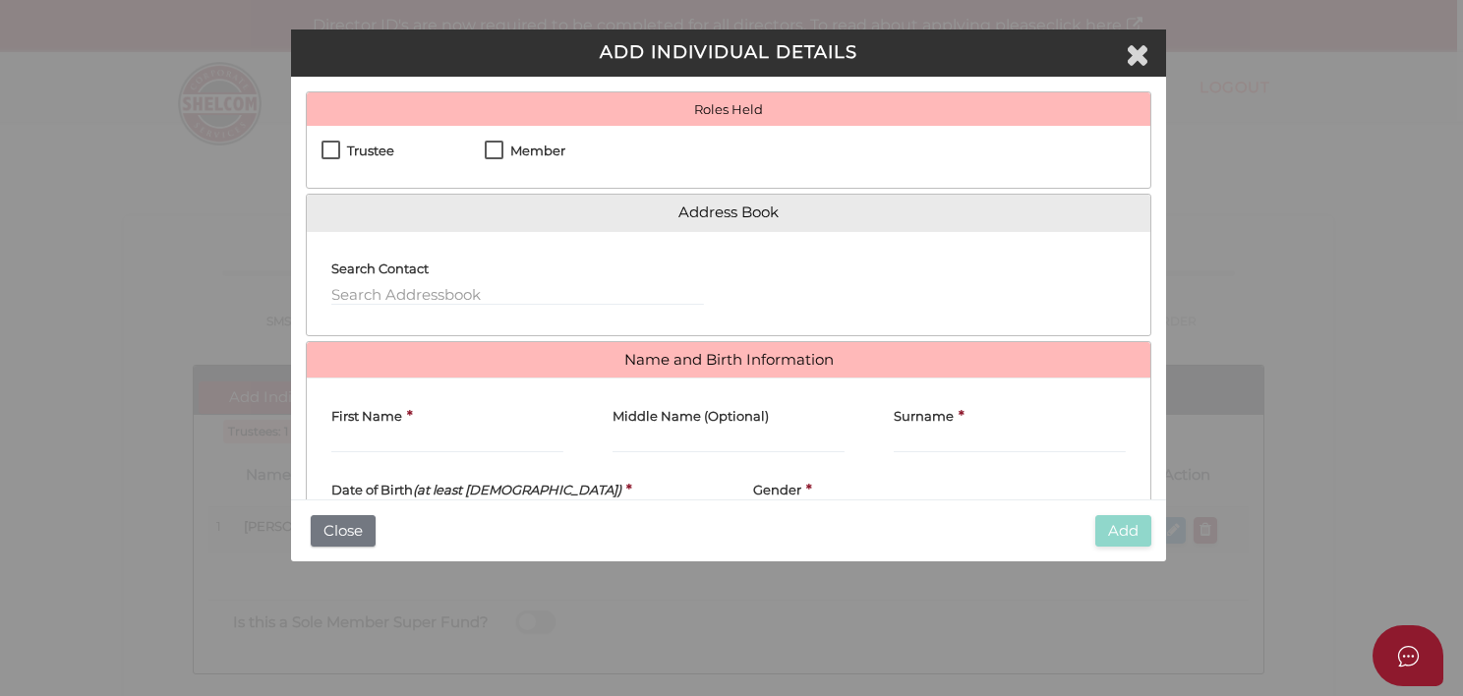
click at [327, 152] on label "Trustee" at bounding box center [357, 156] width 73 height 25
checkbox input "true"
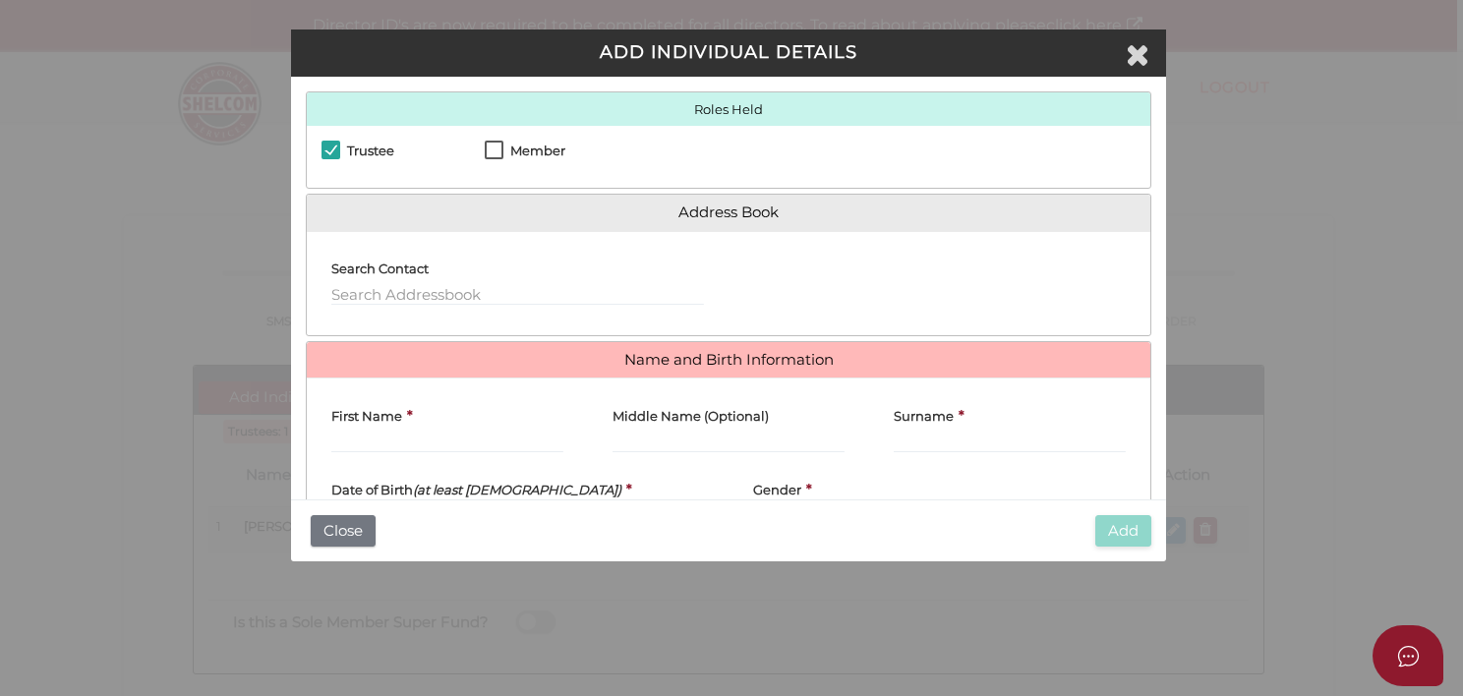
click at [496, 151] on label "Member" at bounding box center [525, 156] width 81 height 25
checkbox input "true"
click at [403, 298] on input "text" at bounding box center [517, 295] width 373 height 22
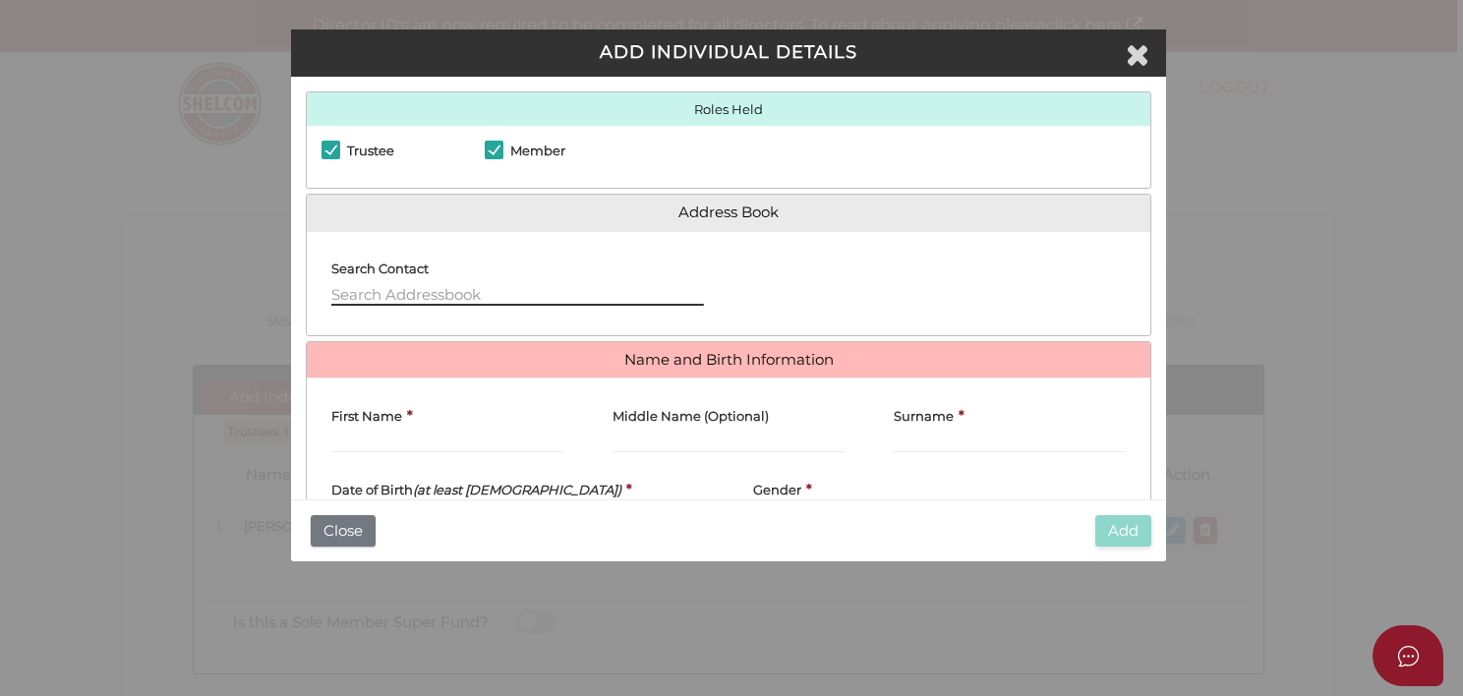
click at [403, 298] on input "text" at bounding box center [517, 295] width 373 height 22
click at [350, 437] on input "First Name" at bounding box center [447, 443] width 232 height 22
click at [338, 440] on input "[PERSON_NAME]" at bounding box center [447, 443] width 232 height 22
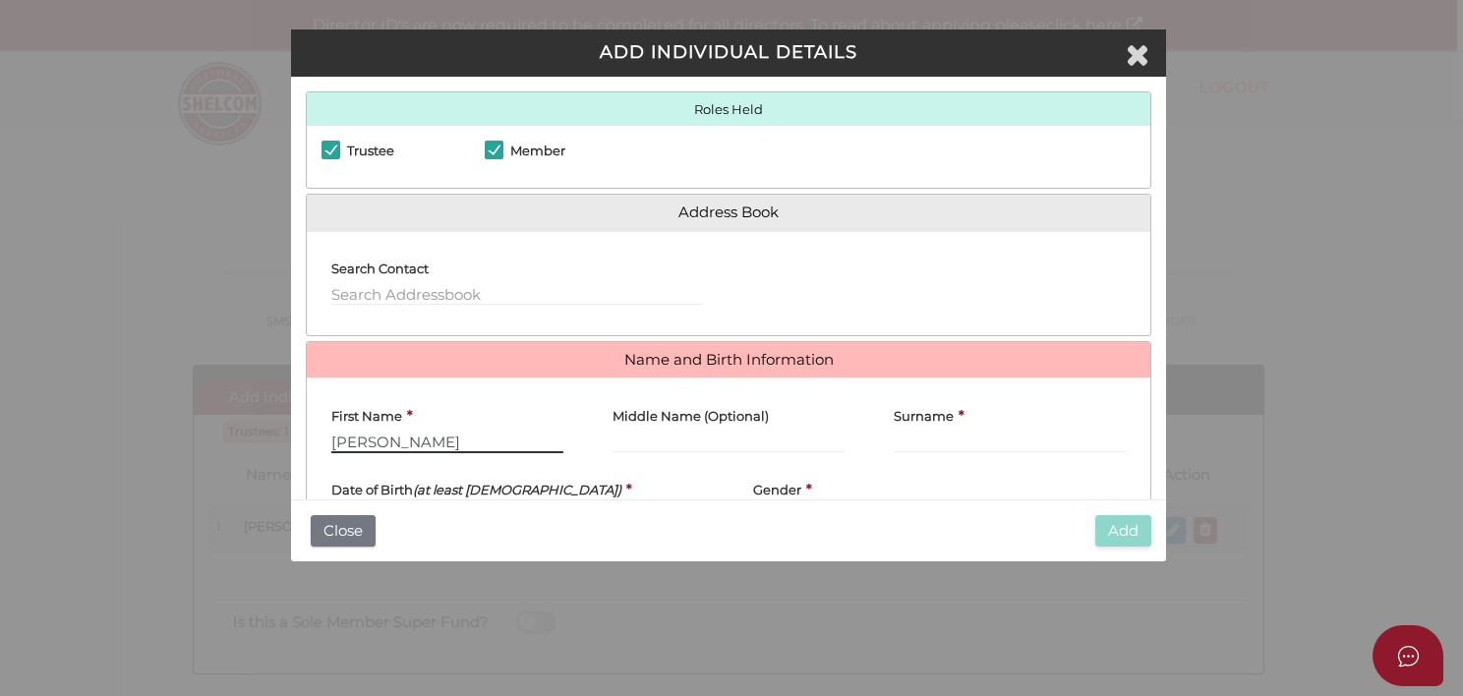
click at [338, 440] on input "[PERSON_NAME]" at bounding box center [447, 443] width 232 height 22
type input "[PERSON_NAME]"
drag, startPoint x: 338, startPoint y: 440, endPoint x: 437, endPoint y: 3, distance: 448.4
click at [437, 3] on div "ADD INDIVIDUAL DETAILS Roles Held Director Trustee Member Address Book Search C…" at bounding box center [731, 348] width 1463 height 696
type input "smailliW"
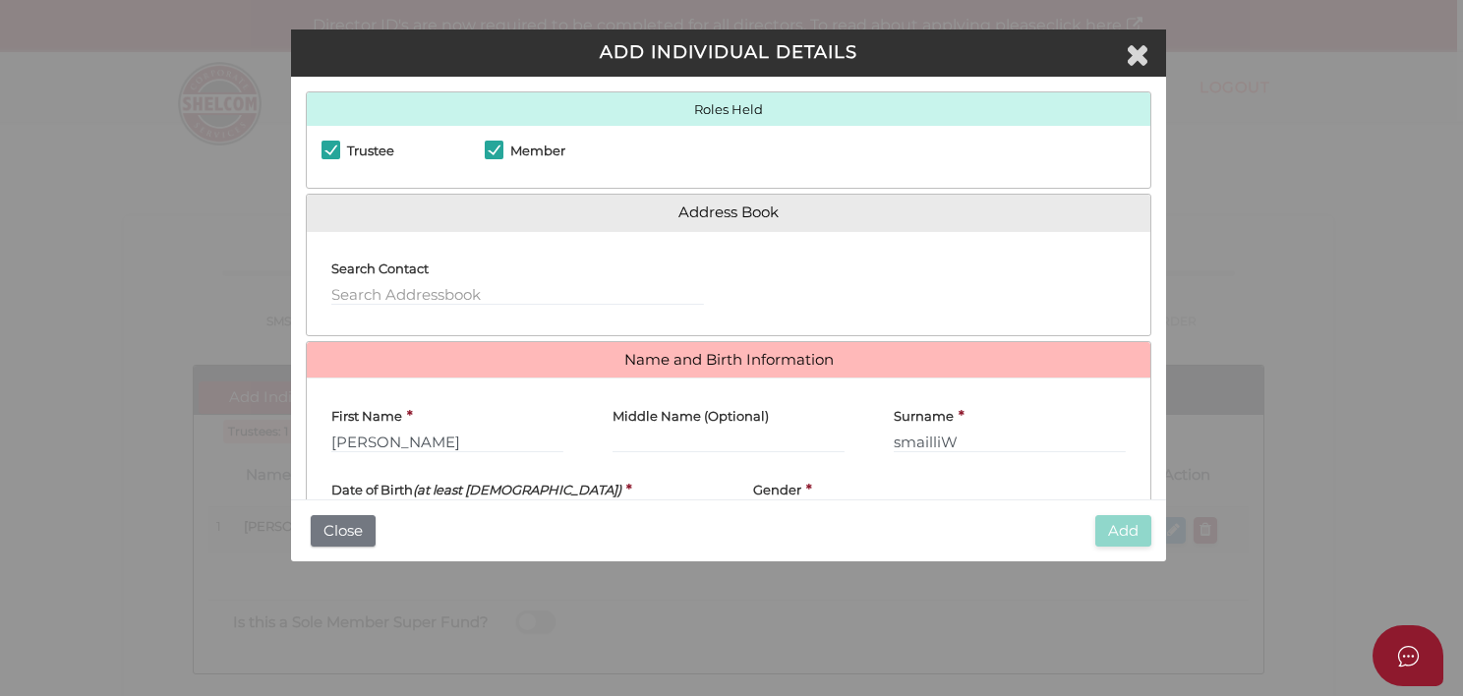
click at [352, 507] on div "Add Close" at bounding box center [728, 530] width 874 height 63
click at [363, 475] on label "Date of Birth (at least 18 years old)" at bounding box center [476, 486] width 290 height 37
click at [363, 487] on h4 "Date of Birth (at least 18 years old)" at bounding box center [476, 490] width 290 height 14
click at [791, 484] on h4 "Gender" at bounding box center [777, 490] width 48 height 14
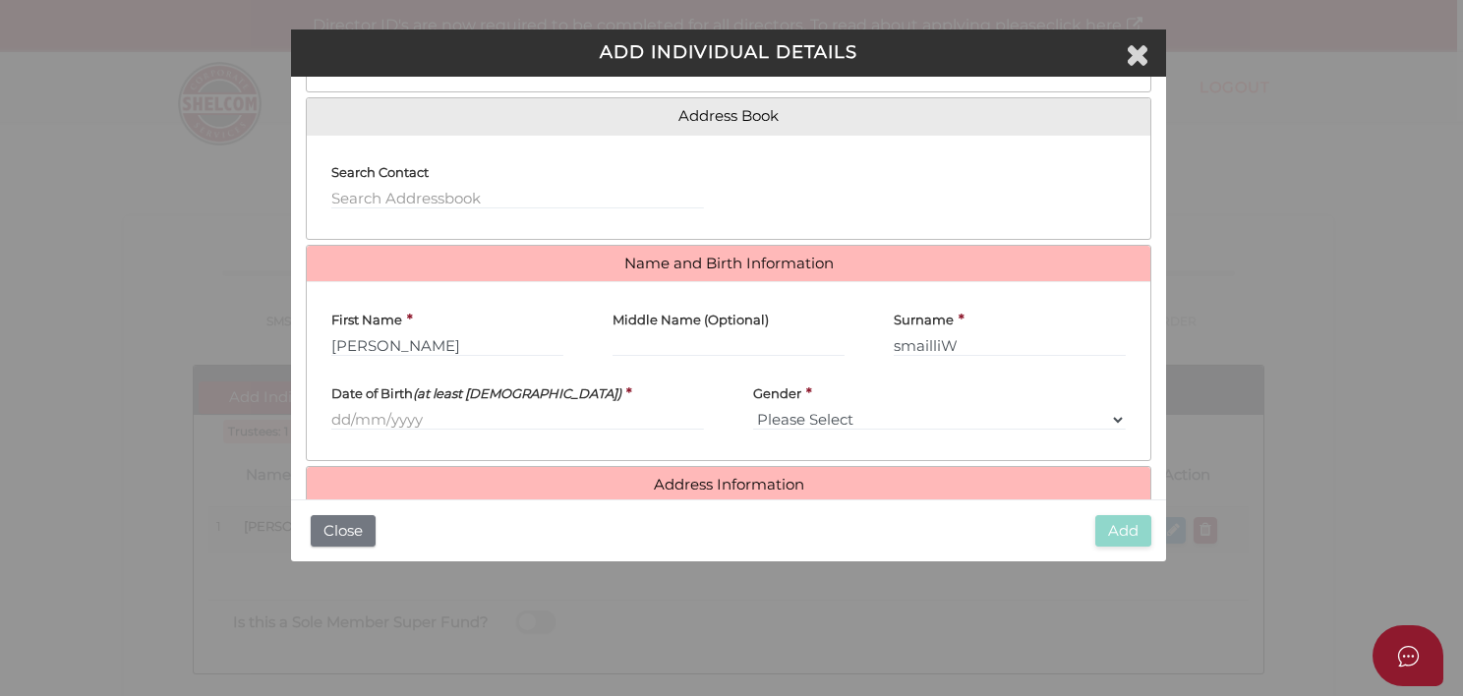
scroll to position [118, 0]
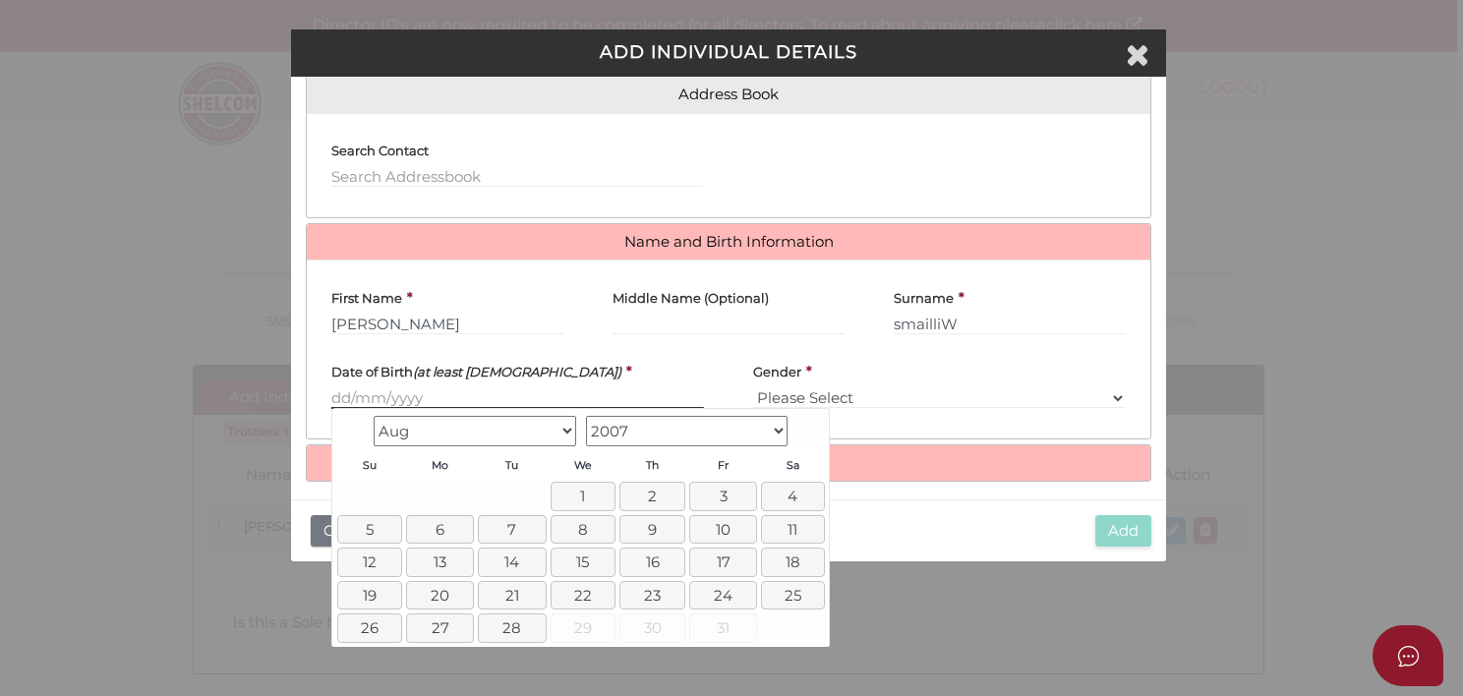
click at [370, 401] on input "text" at bounding box center [517, 398] width 373 height 22
type input "01/11/170"
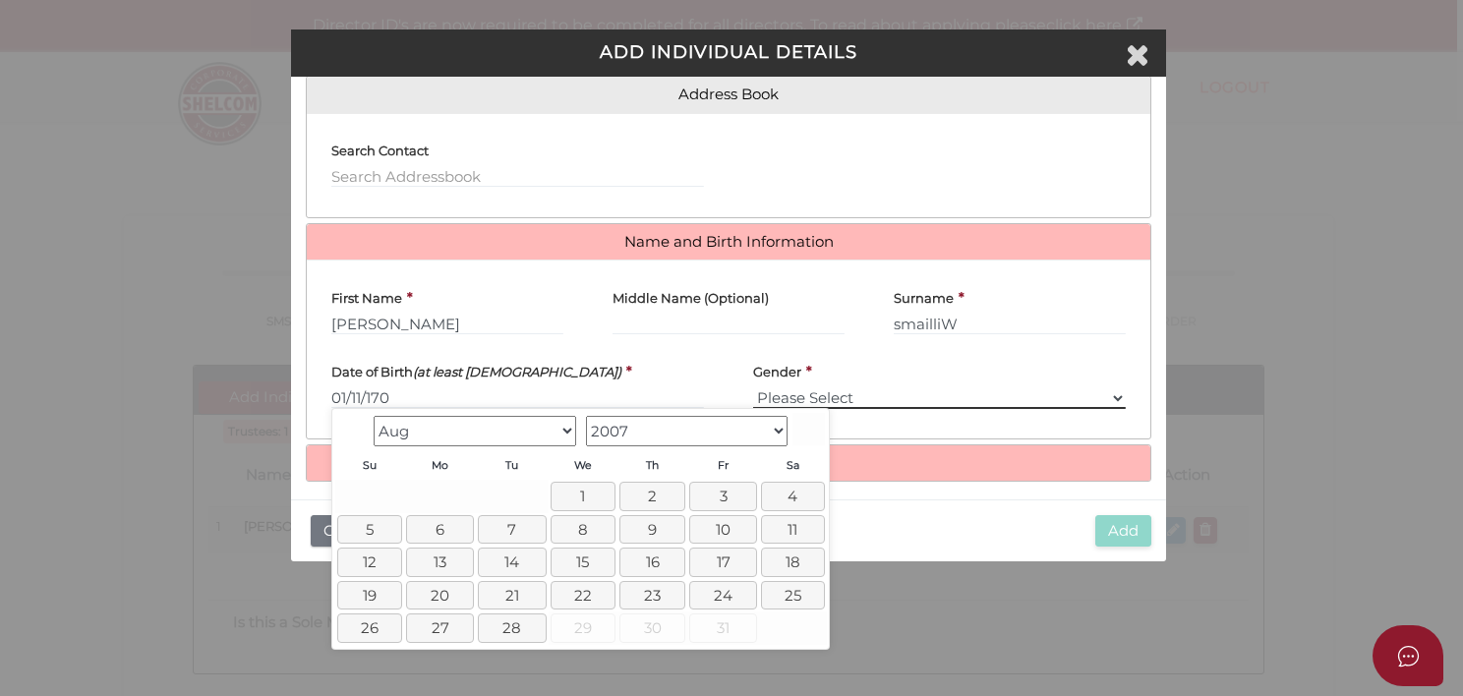
click at [815, 397] on select "Please Select Male Female" at bounding box center [939, 398] width 373 height 22
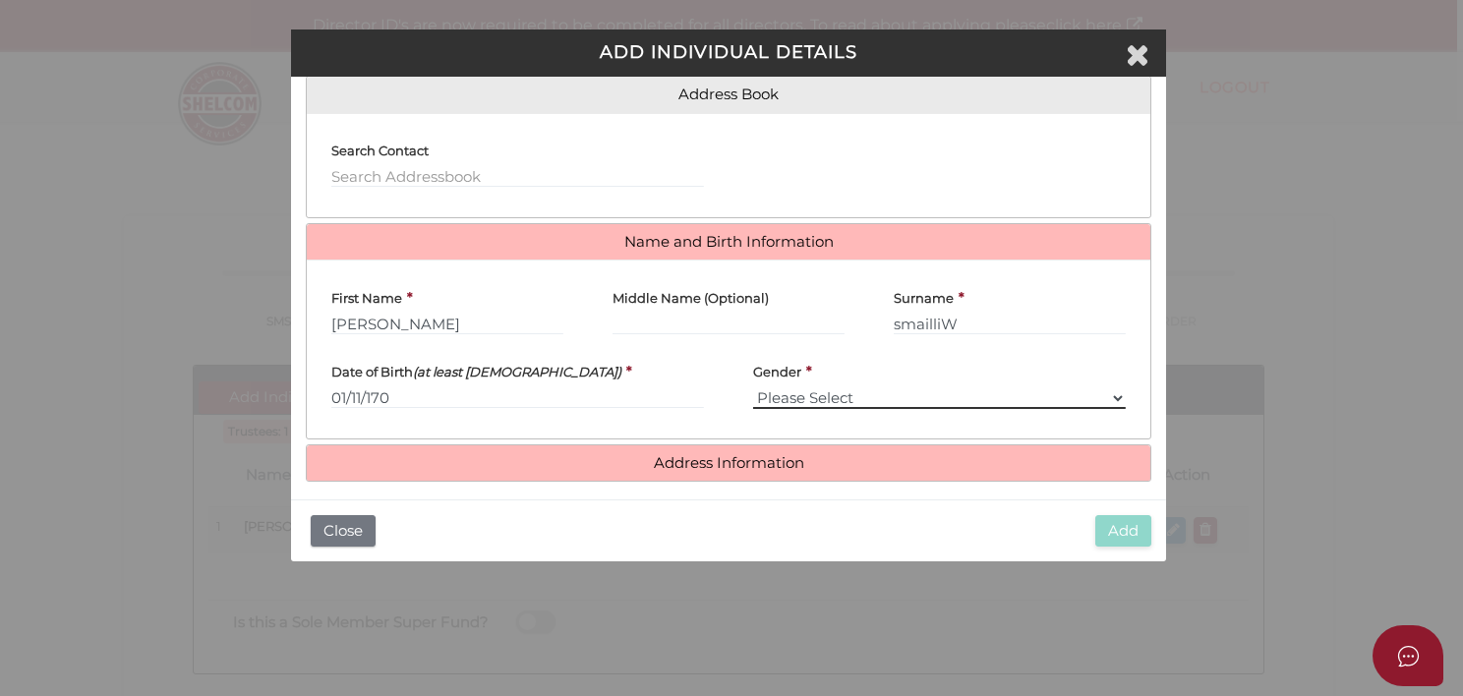
select select "[DEMOGRAPHIC_DATA]"
click at [753, 387] on select "Please Select Male Female" at bounding box center [939, 398] width 373 height 22
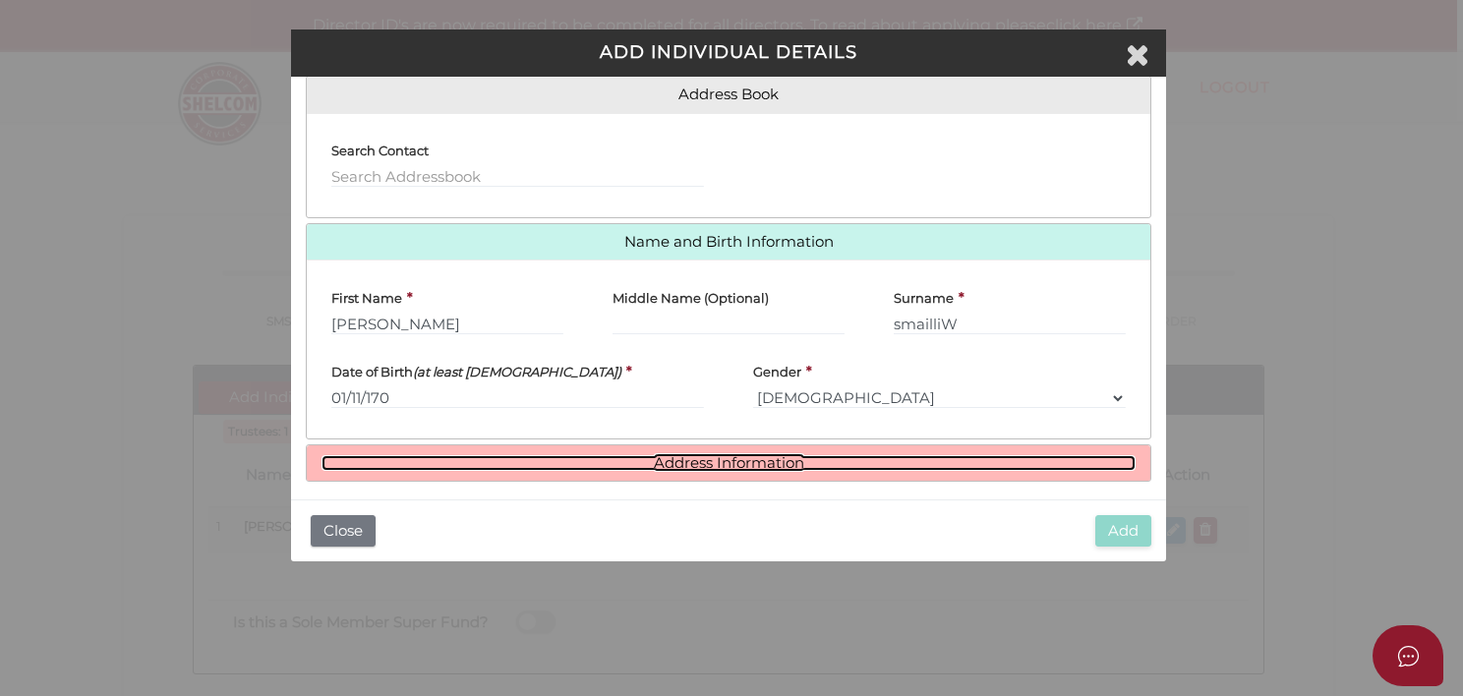
click at [801, 456] on link "Address Information" at bounding box center [727, 463] width 813 height 17
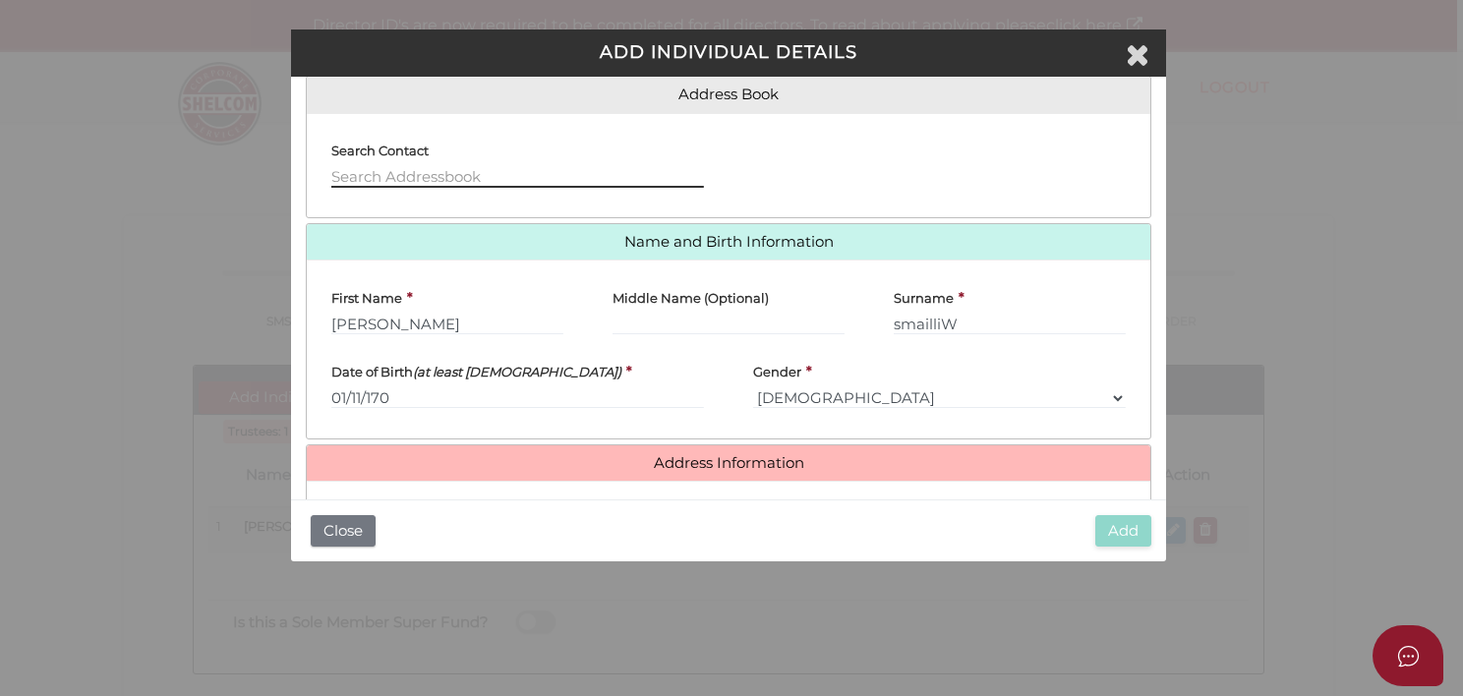
click at [390, 177] on input "text" at bounding box center [517, 177] width 373 height 22
type input "46 Watkinson Street"
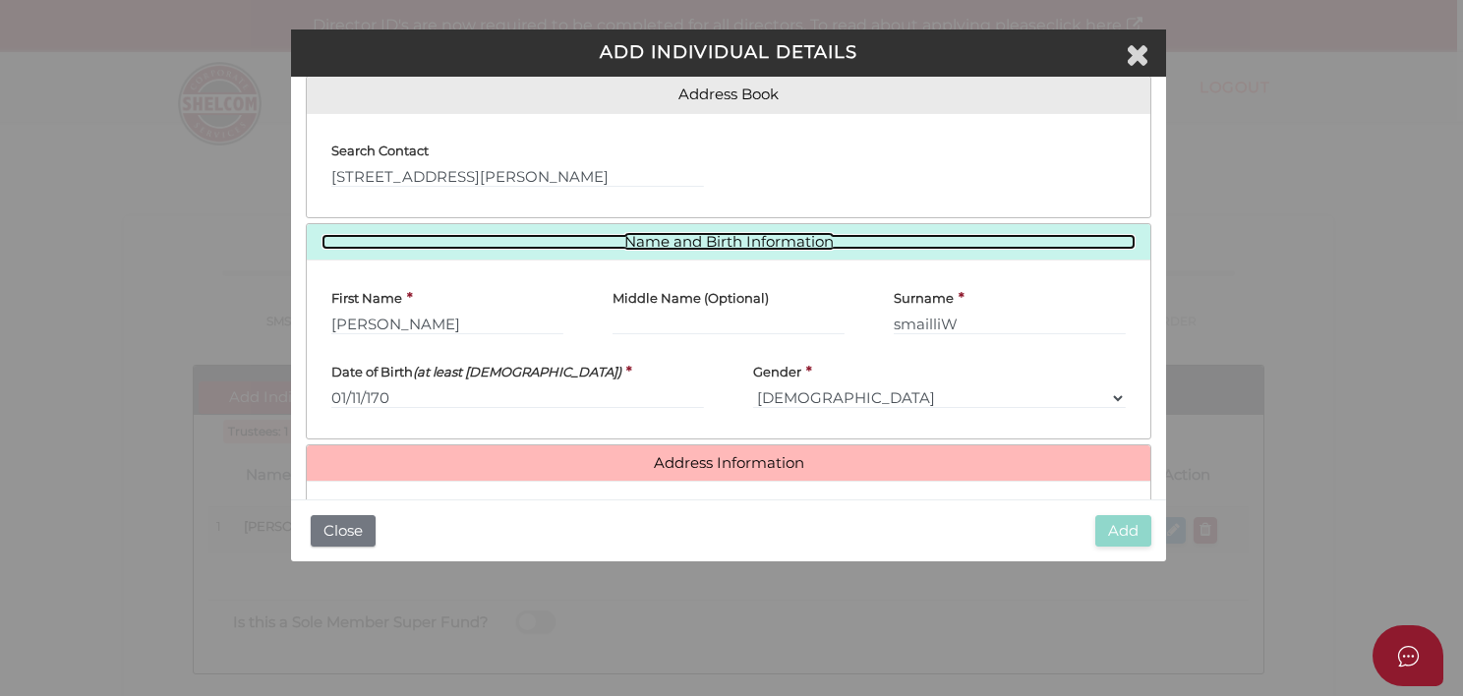
click at [393, 232] on div "Name and Birth Information First Name * Darren Middle Name (Optional) Surname *…" at bounding box center [728, 331] width 845 height 216
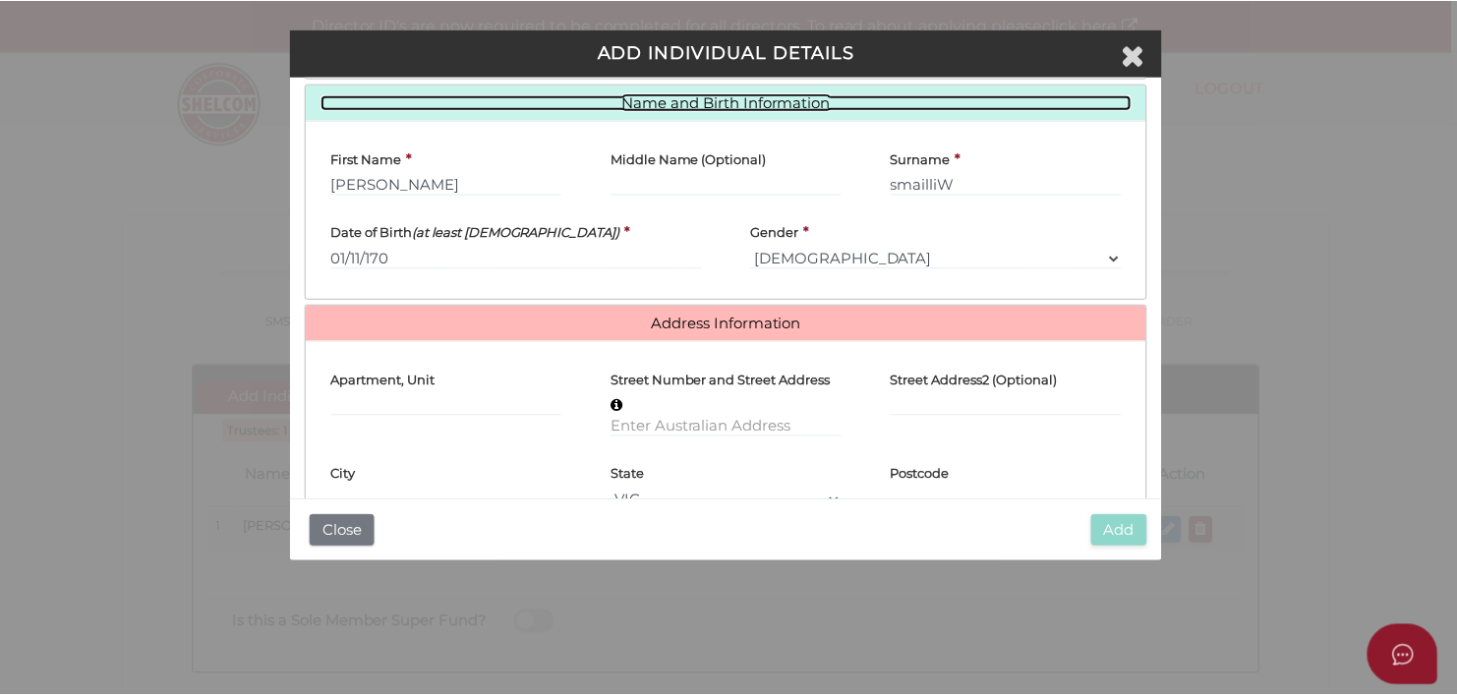
scroll to position [324, 0]
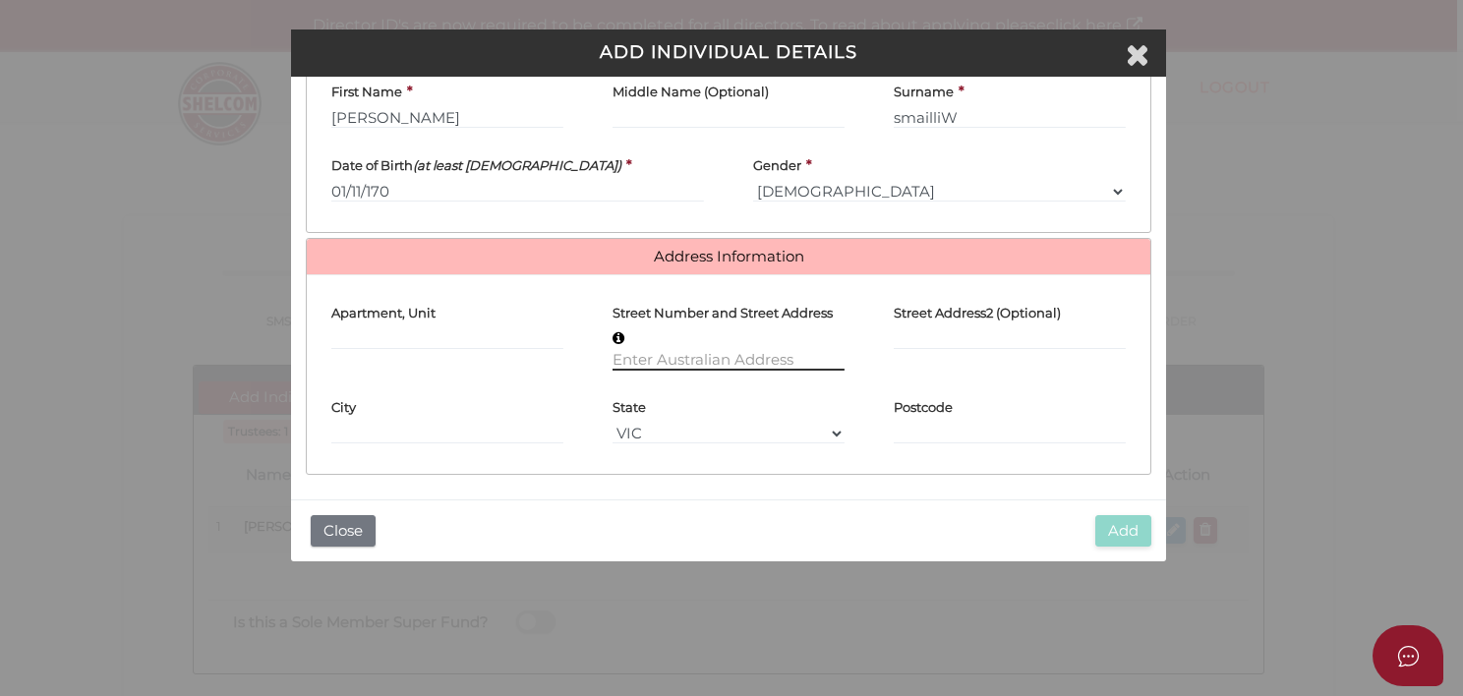
click at [631, 354] on input "text" at bounding box center [729, 360] width 232 height 22
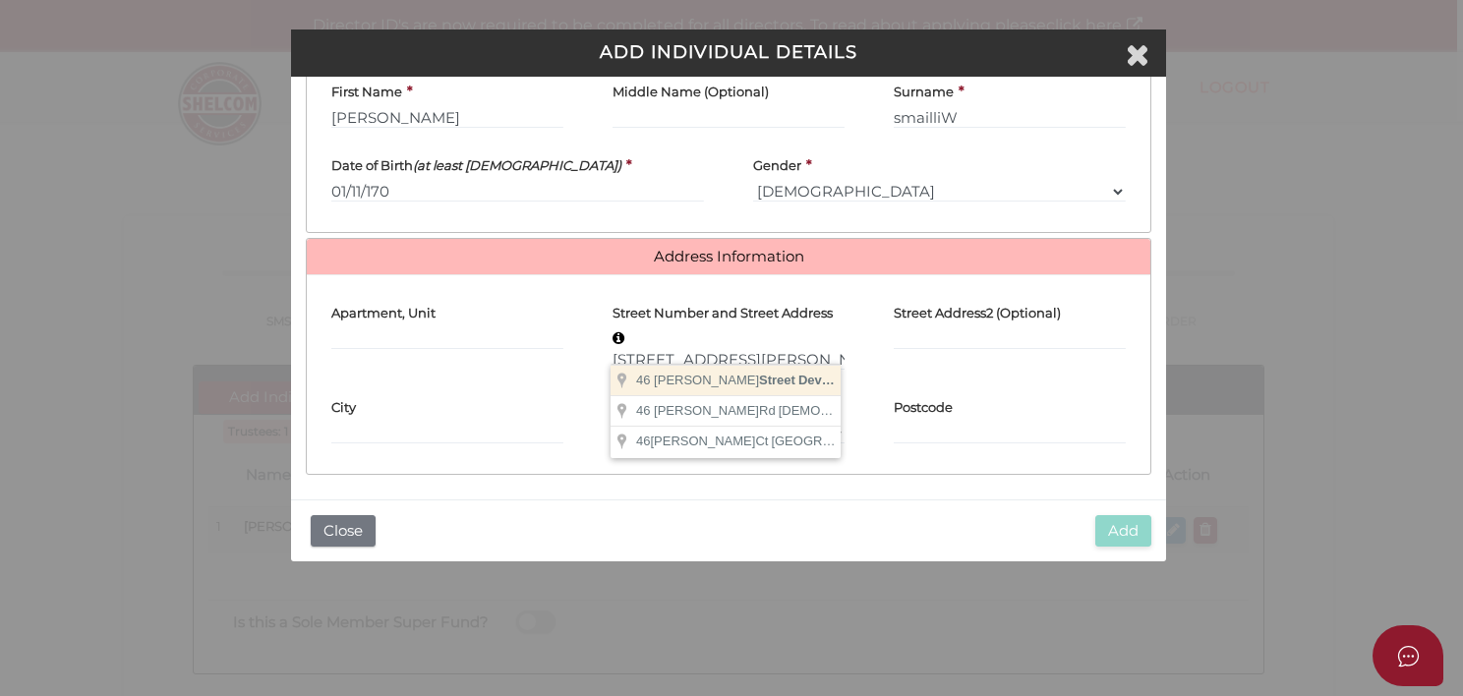
type input "46 Watkinson Street"
type input "Devonport"
select select "TAS"
type input "7310"
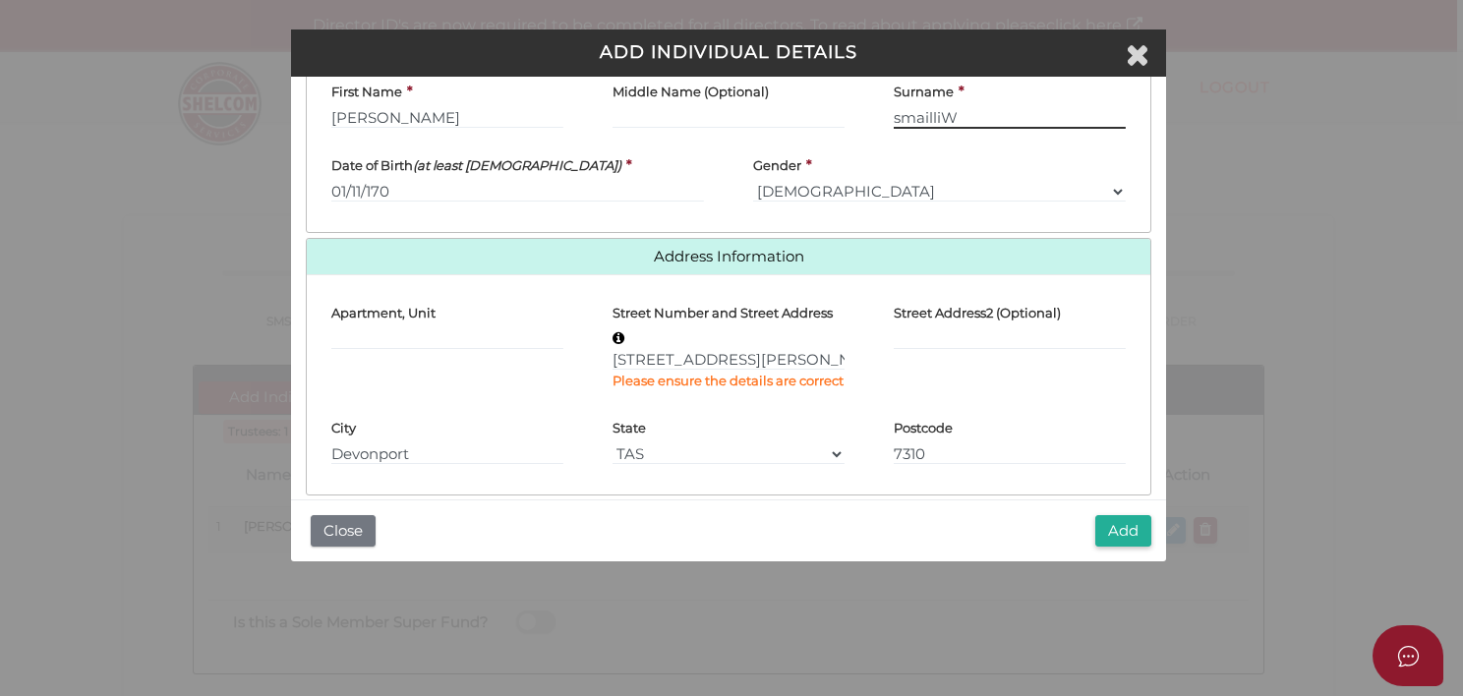
drag, startPoint x: 965, startPoint y: 112, endPoint x: 849, endPoint y: 130, distance: 117.4
click at [849, 130] on div "First Name * Darren Middle Name (Optional) Surname * smailliW" at bounding box center [728, 106] width 843 height 74
type input "Willaims"
click at [1121, 534] on button "Add" at bounding box center [1123, 531] width 56 height 32
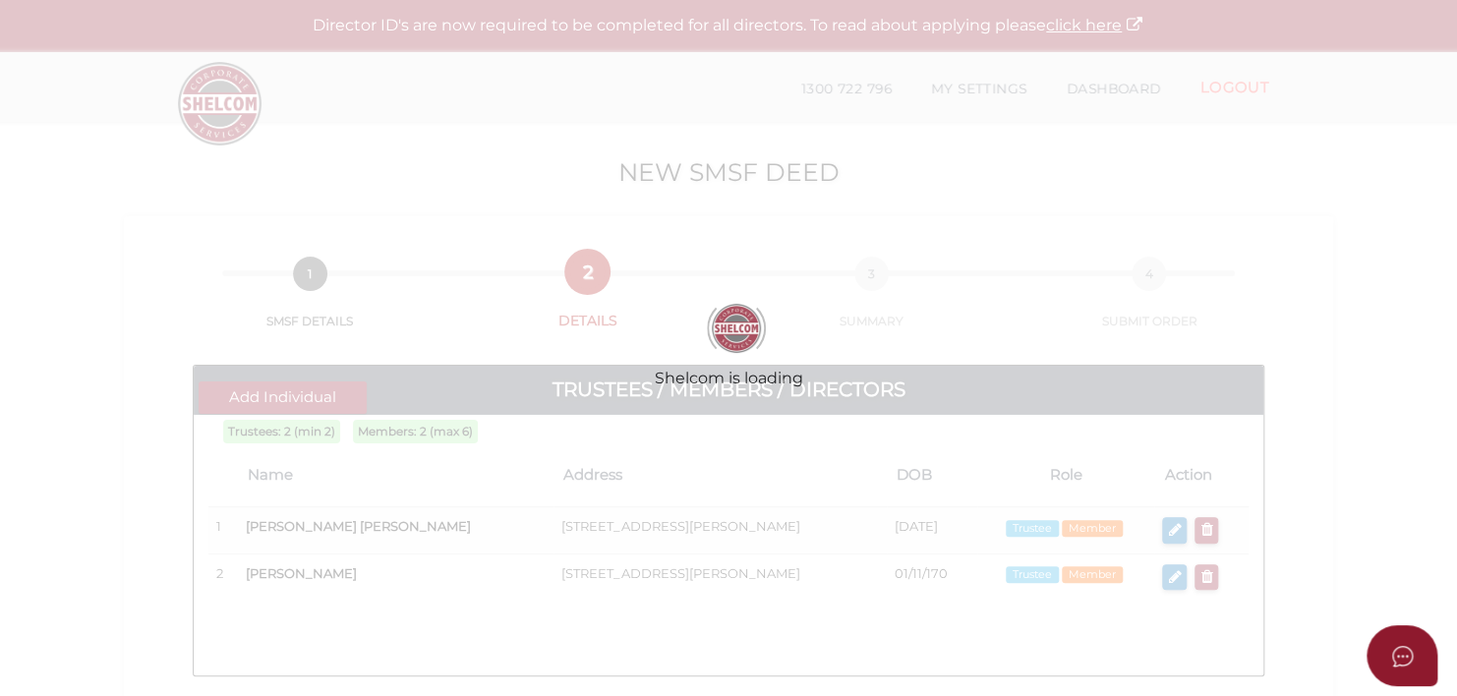
click at [988, 441] on div "Shelcom is loading" at bounding box center [728, 348] width 1457 height 696
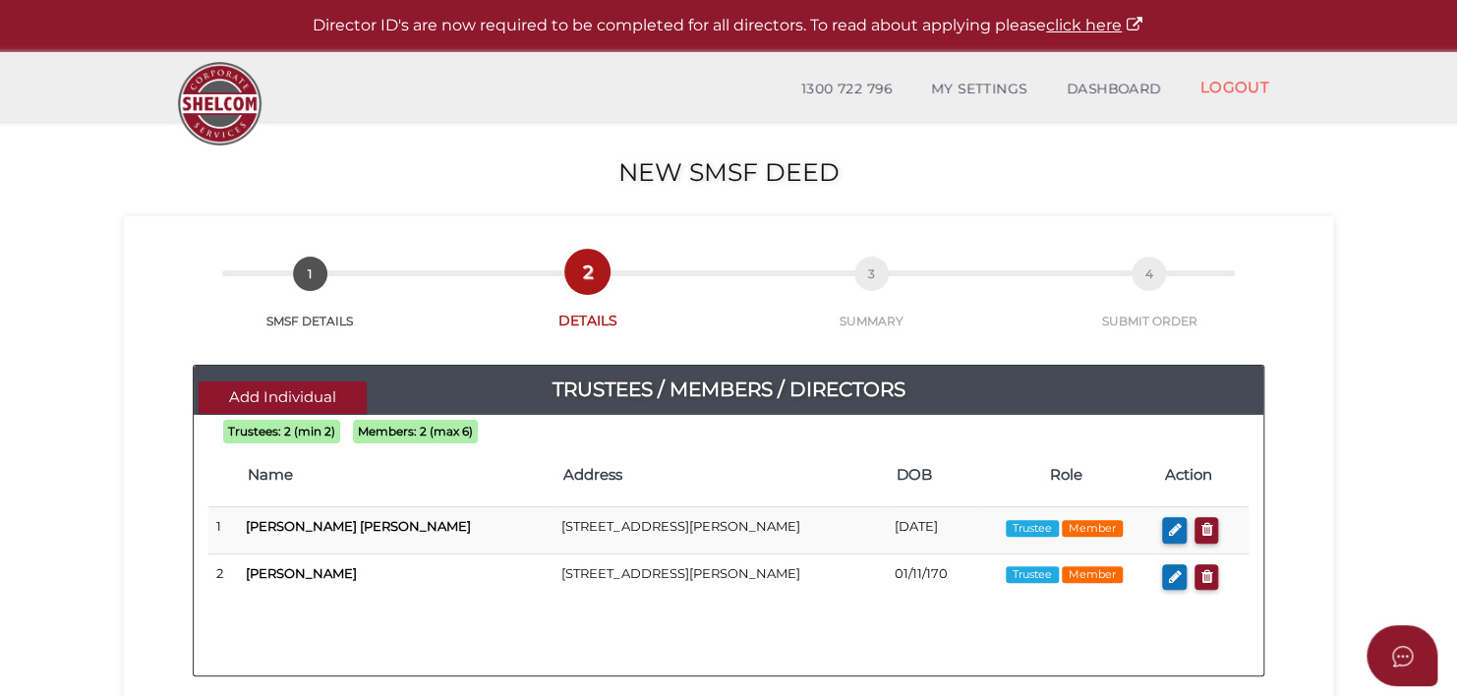
click at [971, 438] on div "Trustees: 2 (min 2) Members: 2 (max 6) Name Address DOB Role Action 1 Jackson W…" at bounding box center [729, 531] width 1070 height 203
click at [289, 392] on button "Add Individual" at bounding box center [283, 397] width 168 height 32
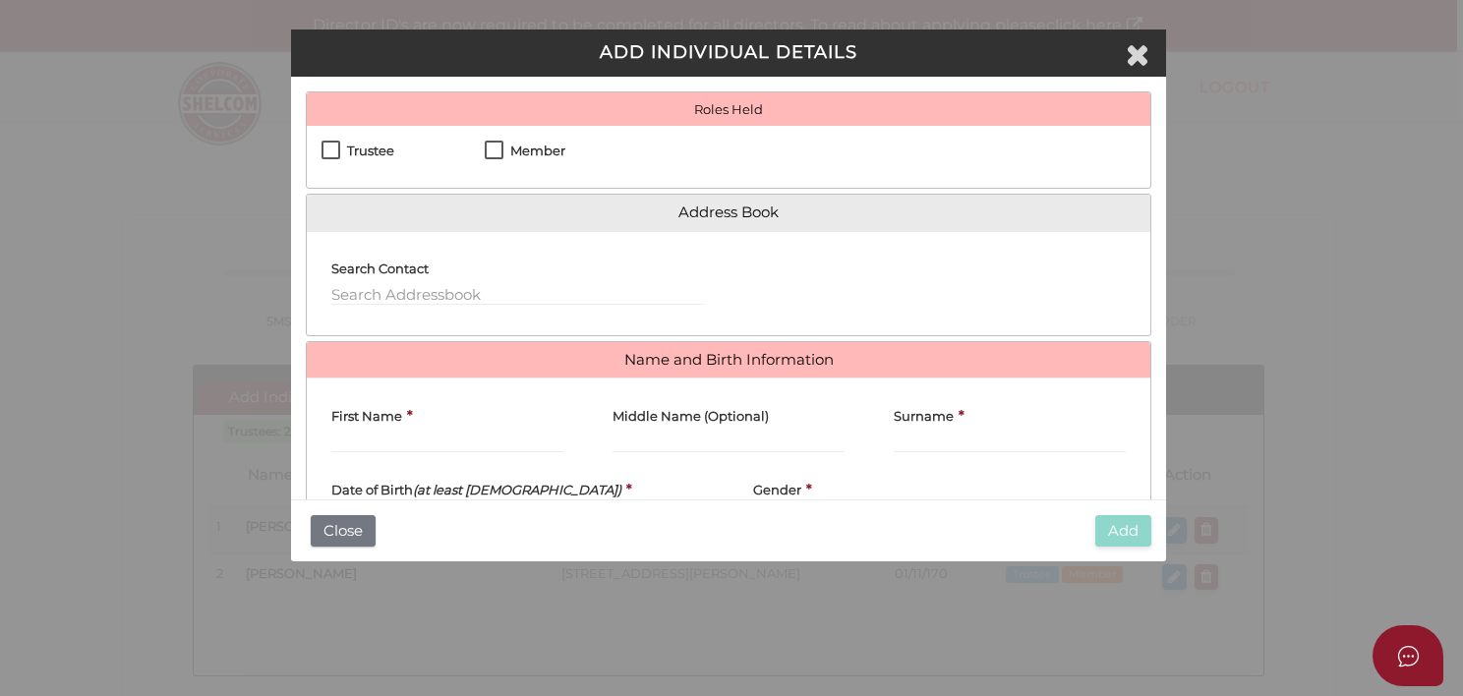
click at [489, 147] on label "Member" at bounding box center [525, 156] width 81 height 25
checkbox input "true"
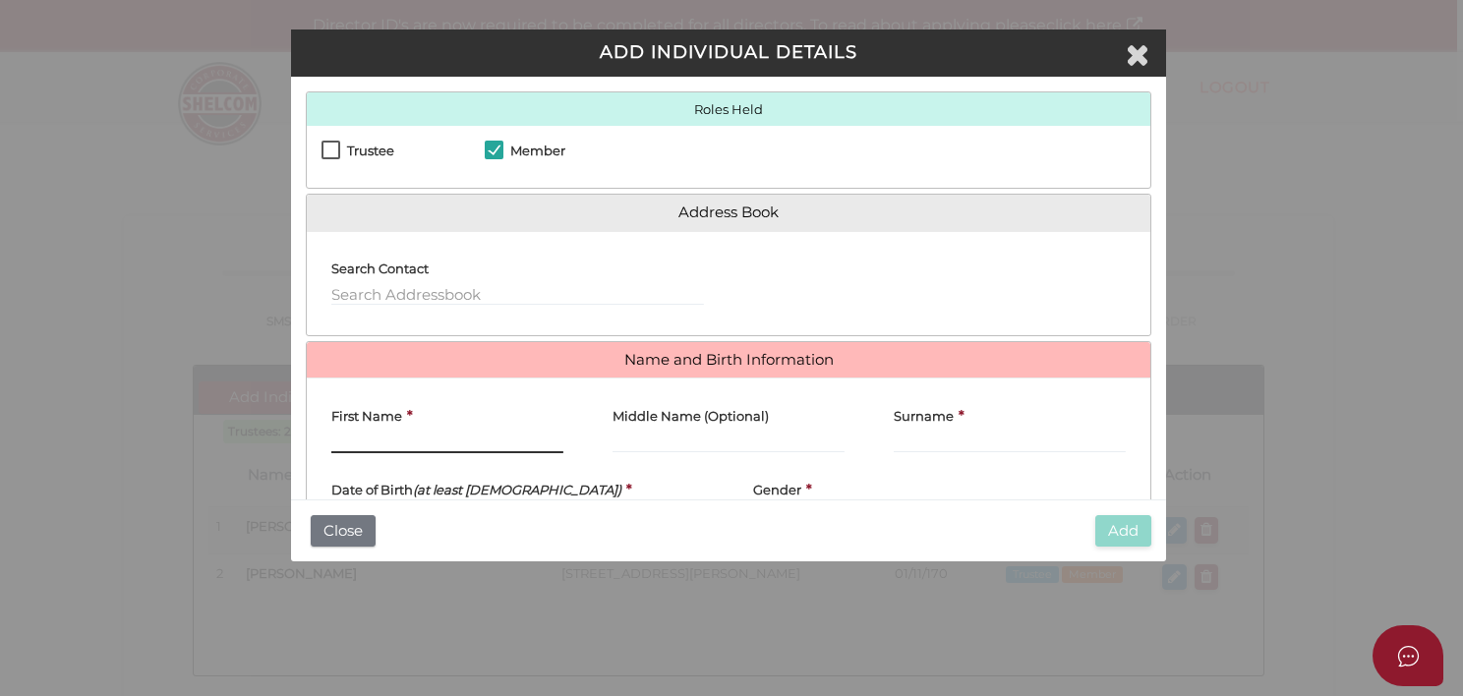
click at [366, 440] on input "First Name" at bounding box center [447, 443] width 232 height 22
type input "Maddison"
type input "Williams"
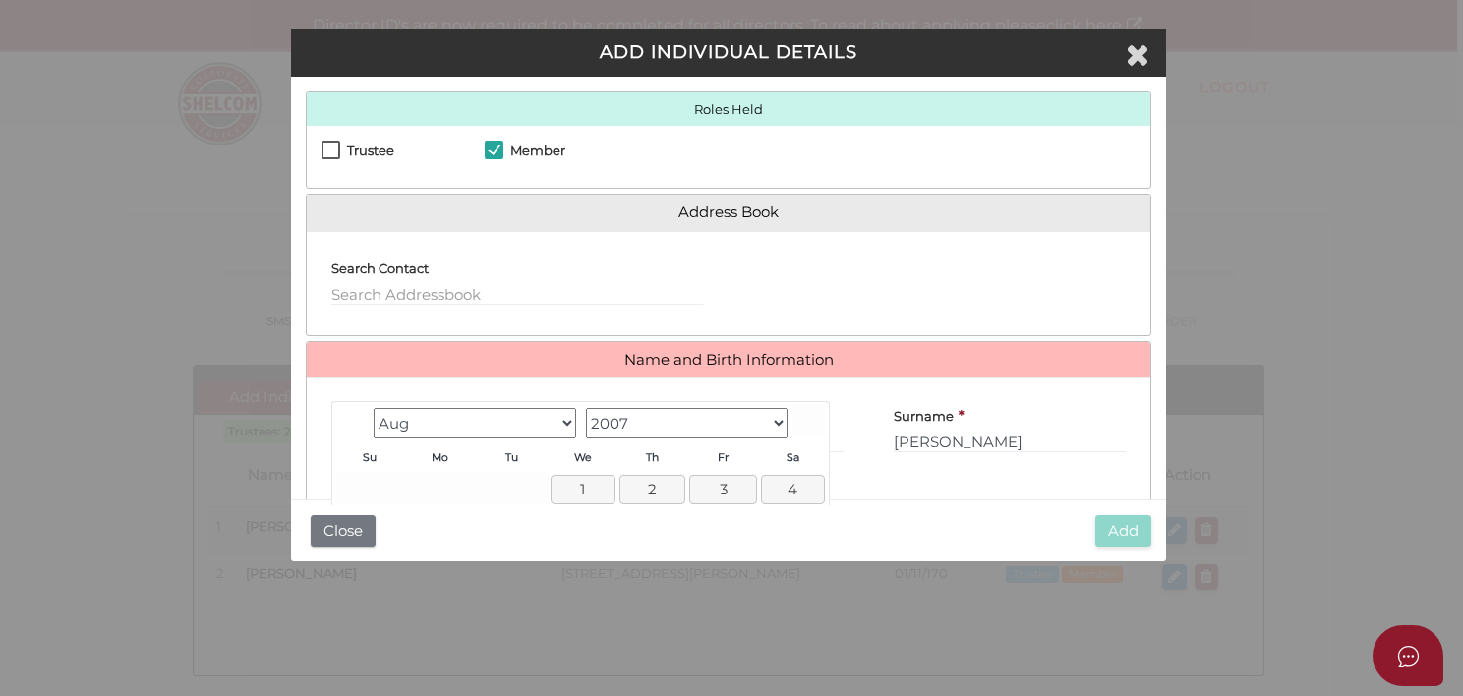
scroll to position [126, 0]
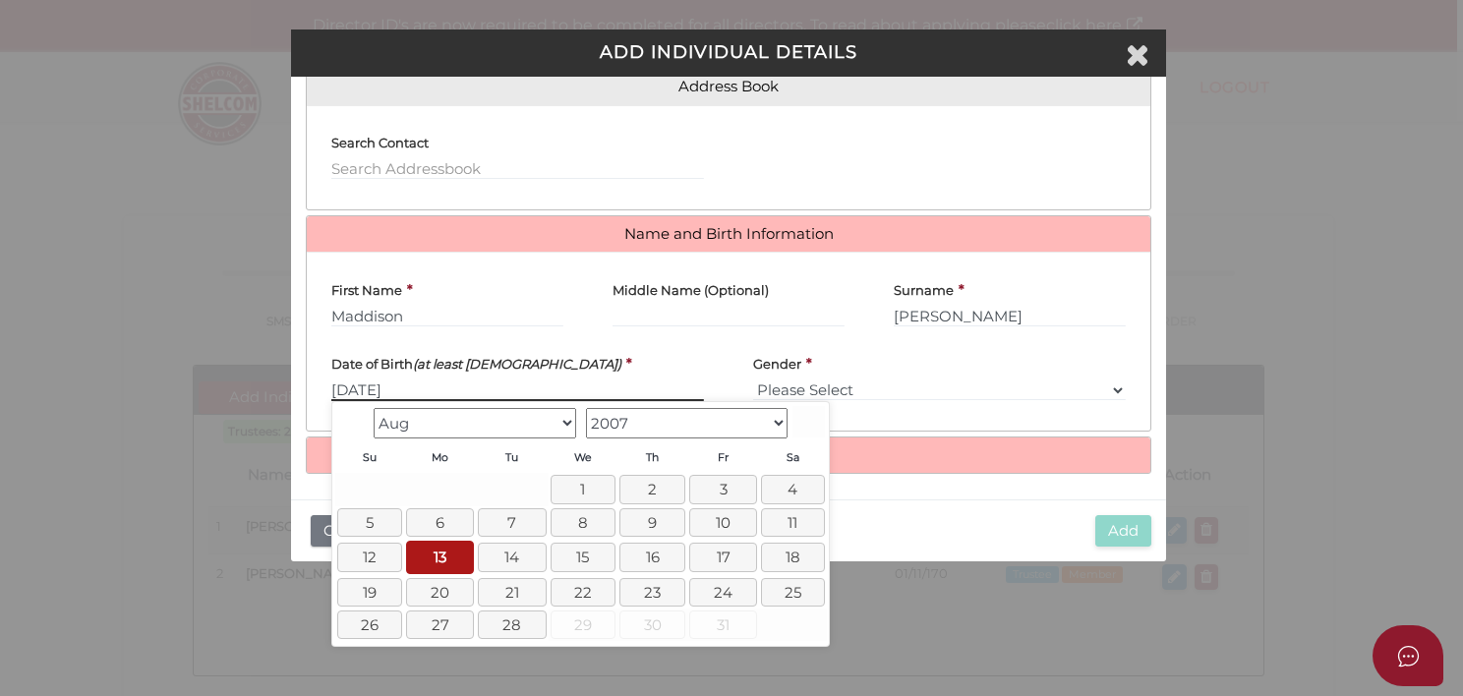
type input "13/08/2007"
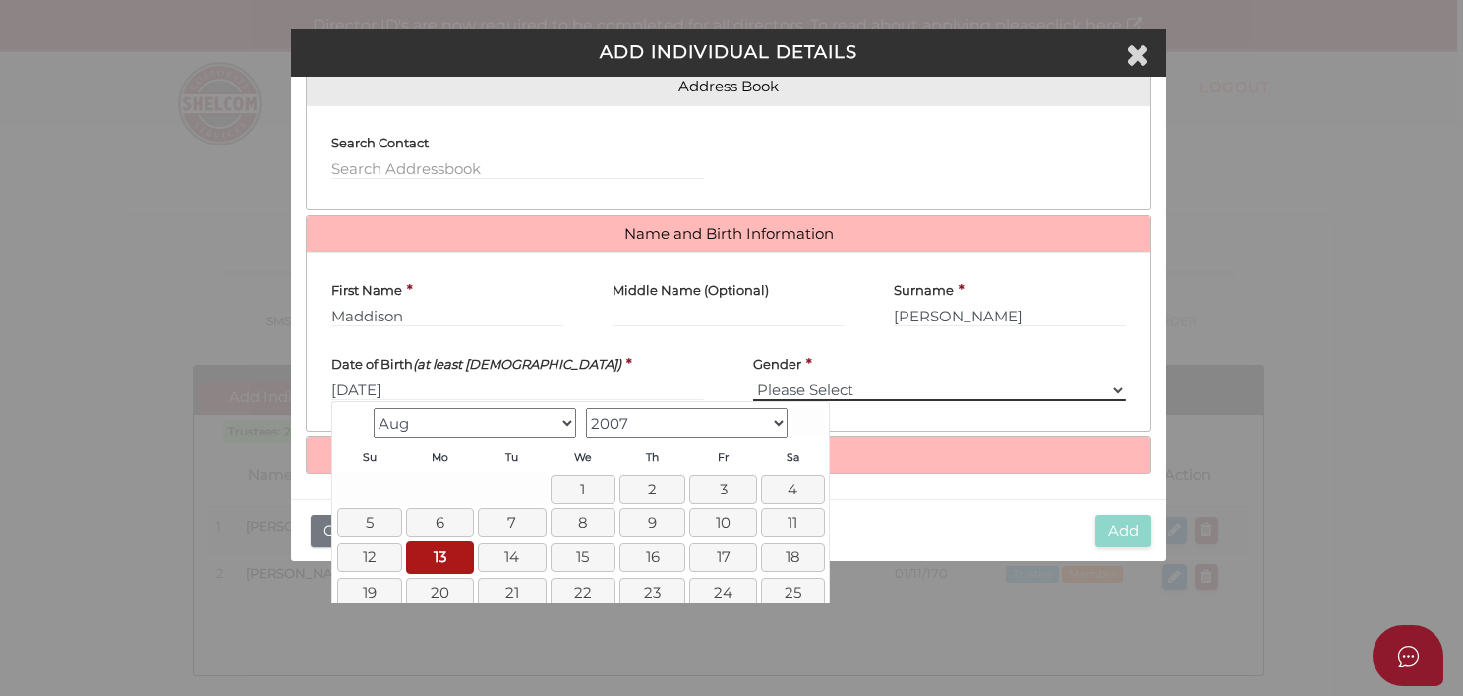
click at [787, 385] on select "Please Select [DEMOGRAPHIC_DATA] [DEMOGRAPHIC_DATA]" at bounding box center [939, 391] width 373 height 22
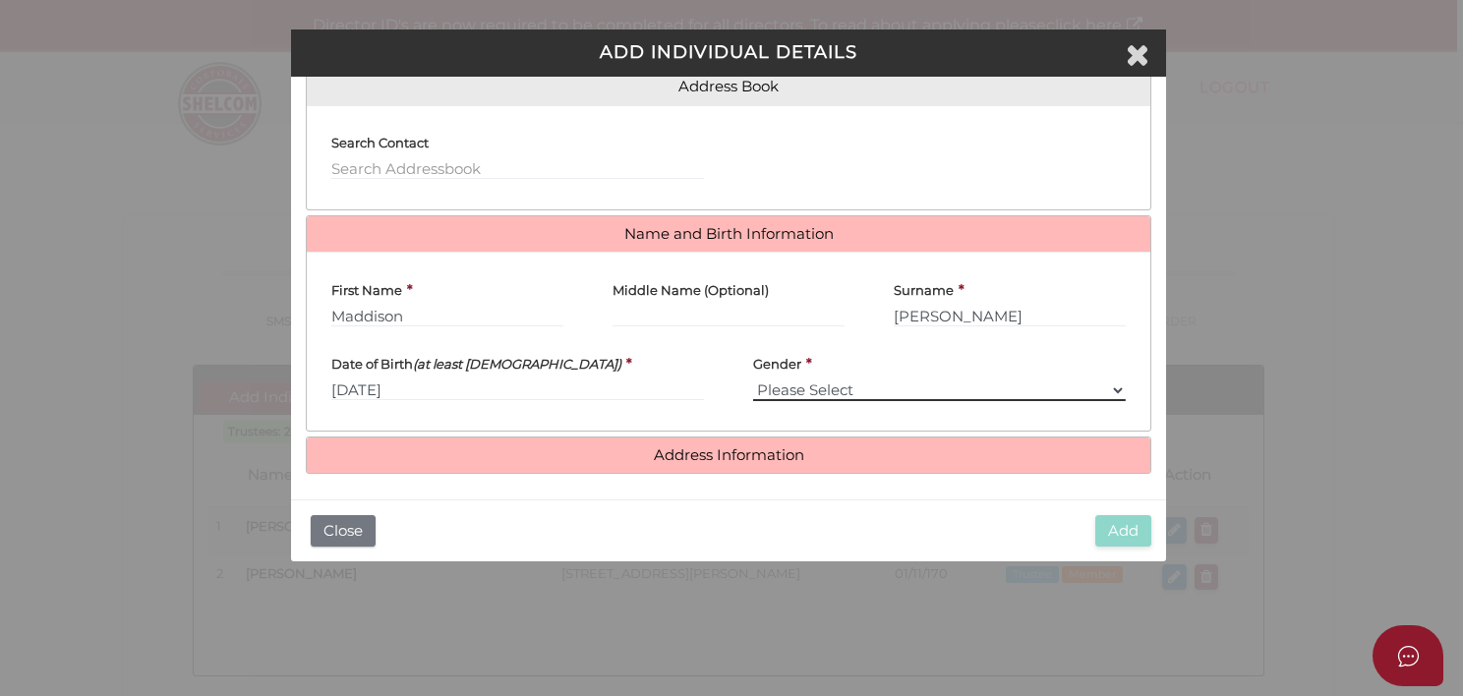
select select "[DEMOGRAPHIC_DATA]"
click at [753, 380] on select "Please Select [DEMOGRAPHIC_DATA] [DEMOGRAPHIC_DATA]" at bounding box center [939, 391] width 373 height 22
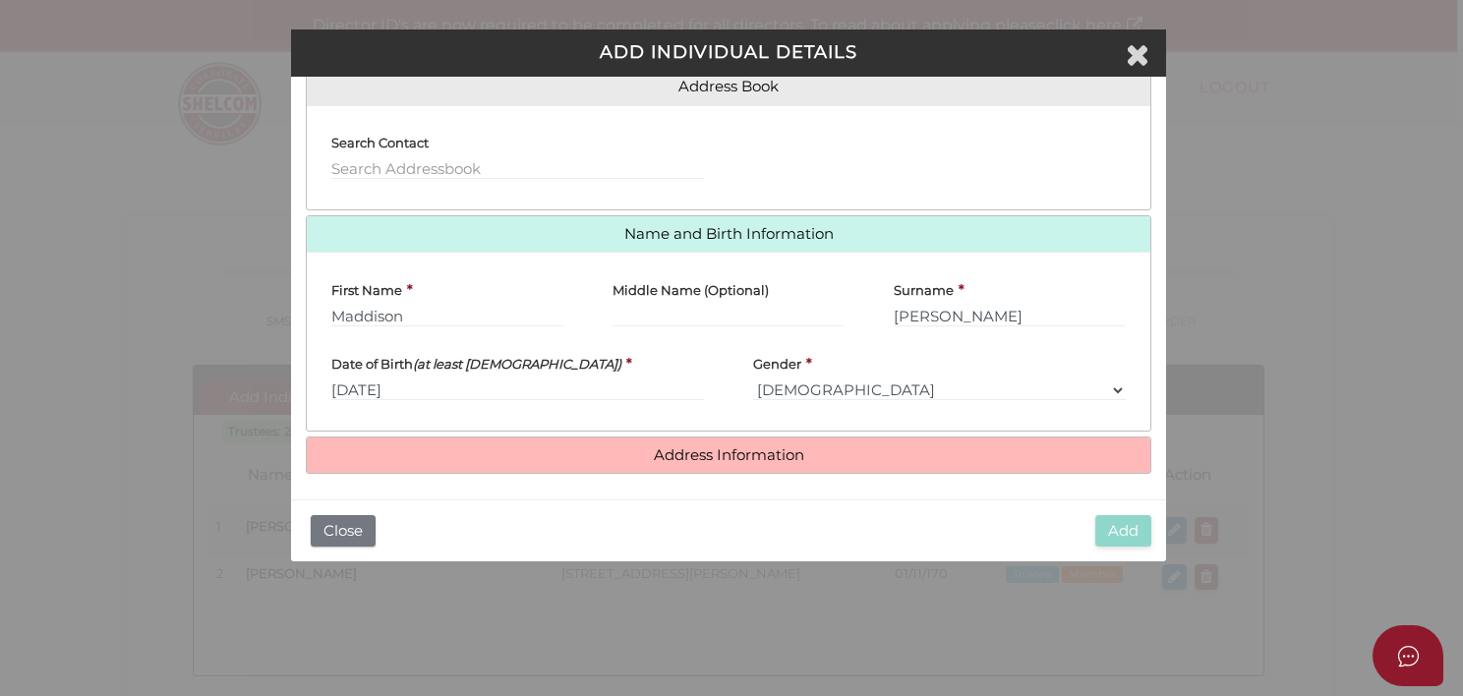
click at [680, 575] on div "ADD INDIVIDUAL DETAILS Roles Held Director Trustee Member Address Book Search C…" at bounding box center [728, 302] width 874 height 547
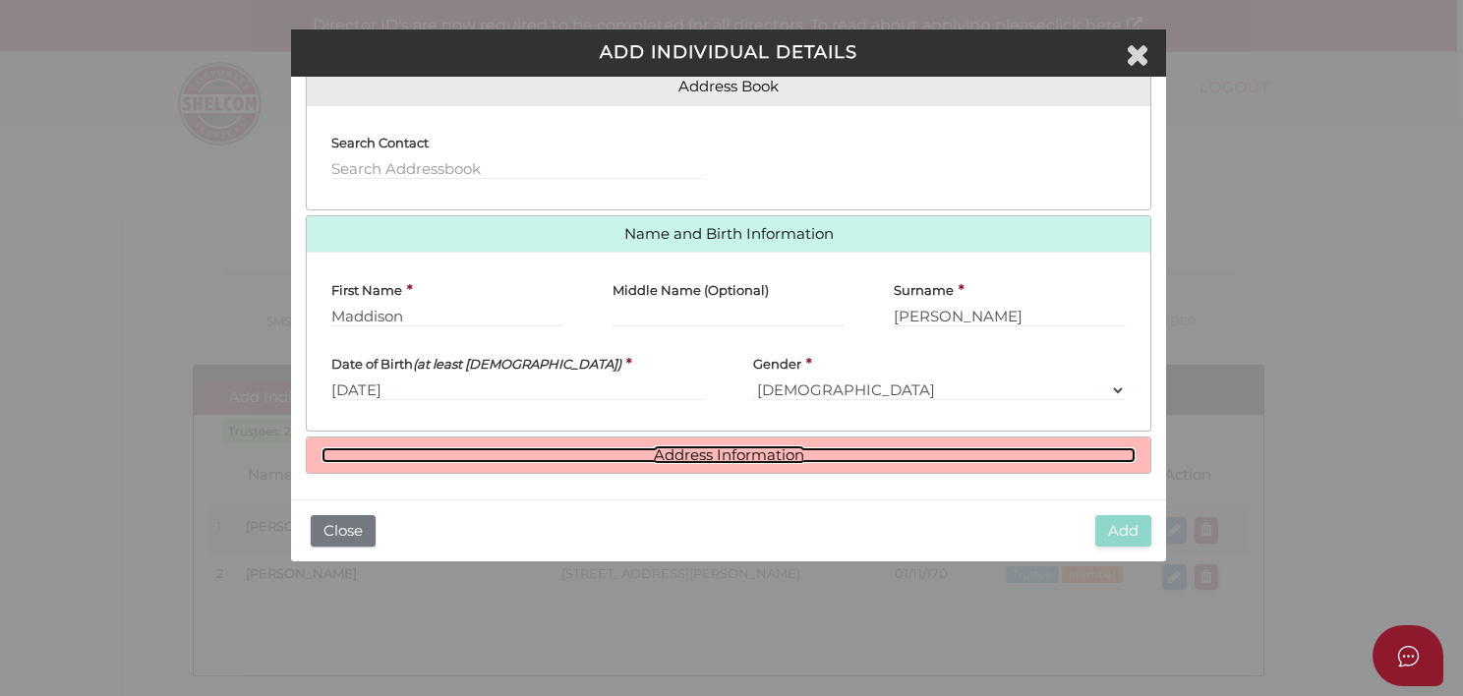
click at [660, 451] on link "Address Information" at bounding box center [727, 455] width 813 height 17
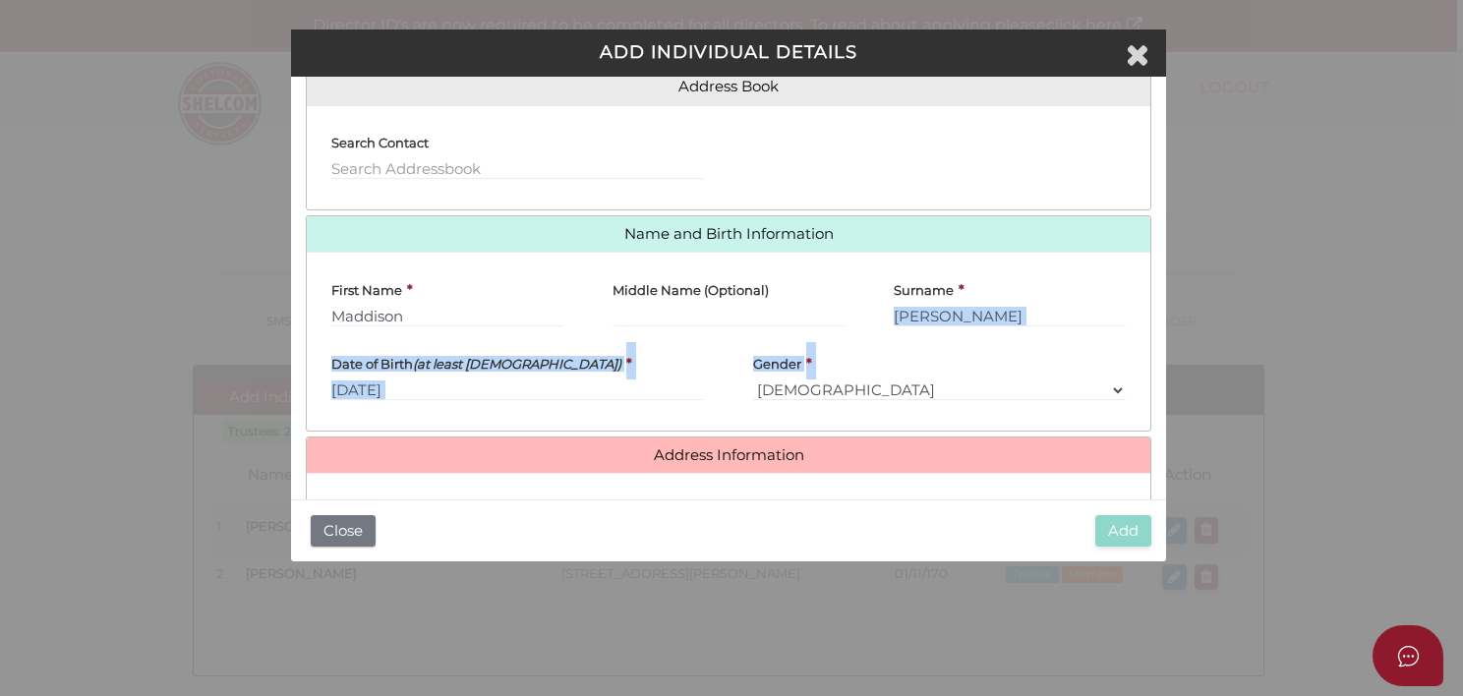
drag, startPoint x: 1165, startPoint y: 322, endPoint x: 1171, endPoint y: 395, distance: 73.0
click at [1171, 395] on div "ADD INDIVIDUAL DETAILS Roles Held Director Trustee Member Address Book Search C…" at bounding box center [731, 348] width 1463 height 696
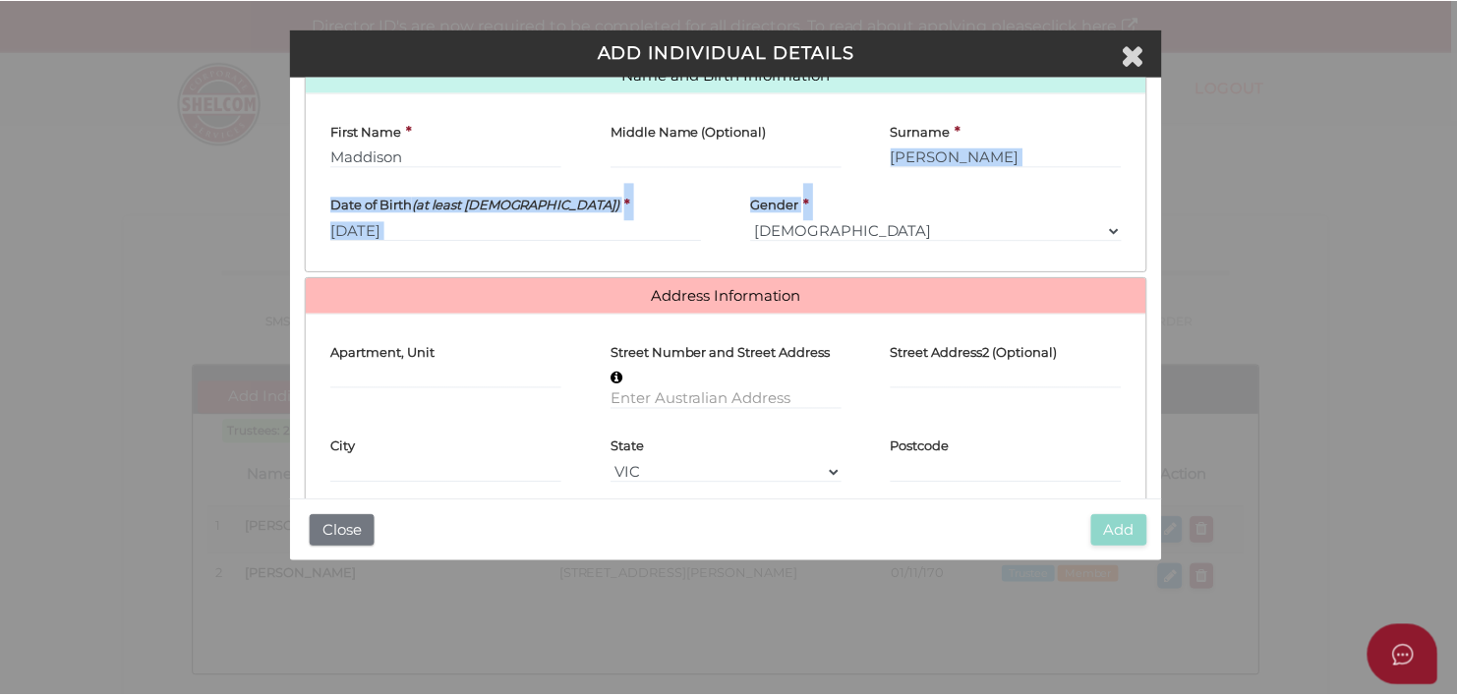
scroll to position [288, 0]
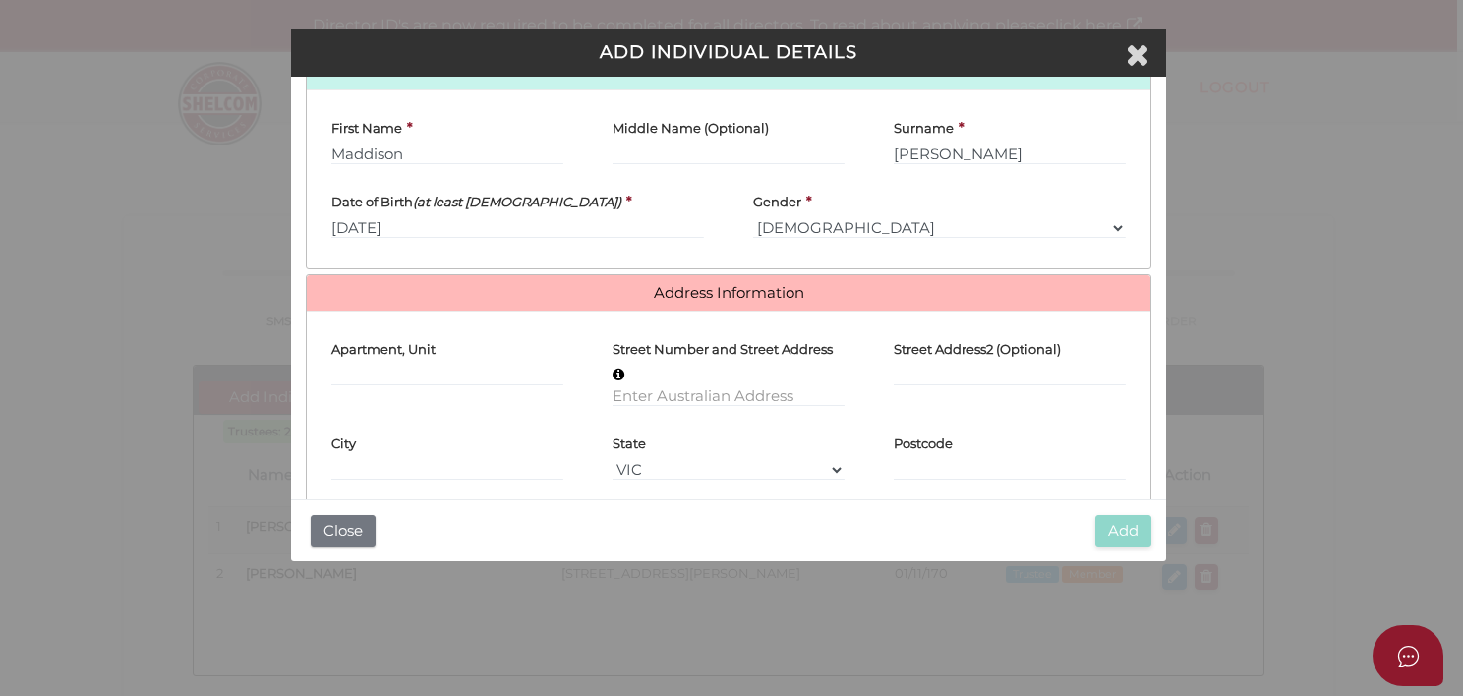
click at [653, 372] on div "Street Number and Street Address" at bounding box center [729, 366] width 232 height 80
click at [625, 393] on input "text" at bounding box center [729, 396] width 232 height 22
type input "[STREET_ADDRESS][PERSON_NAME]"
type input "Devonport"
select select "TAS"
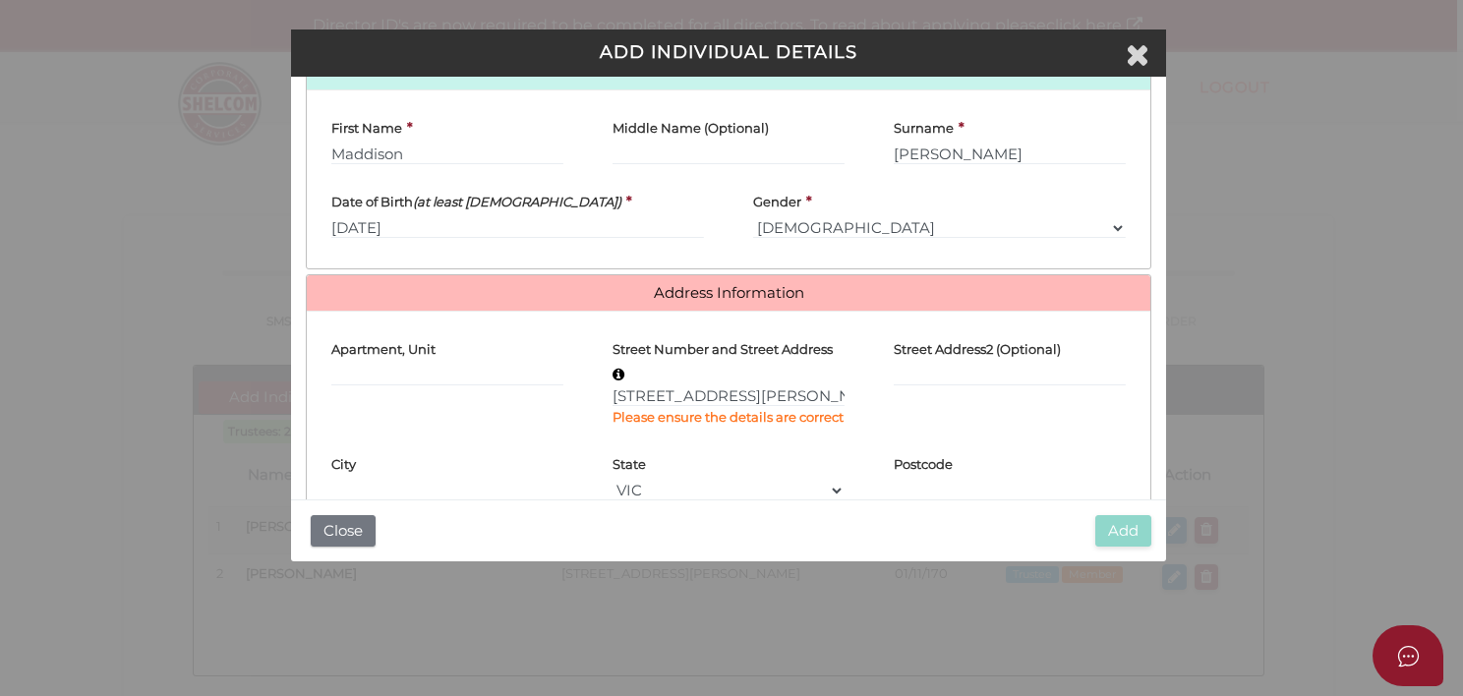
type input "7310"
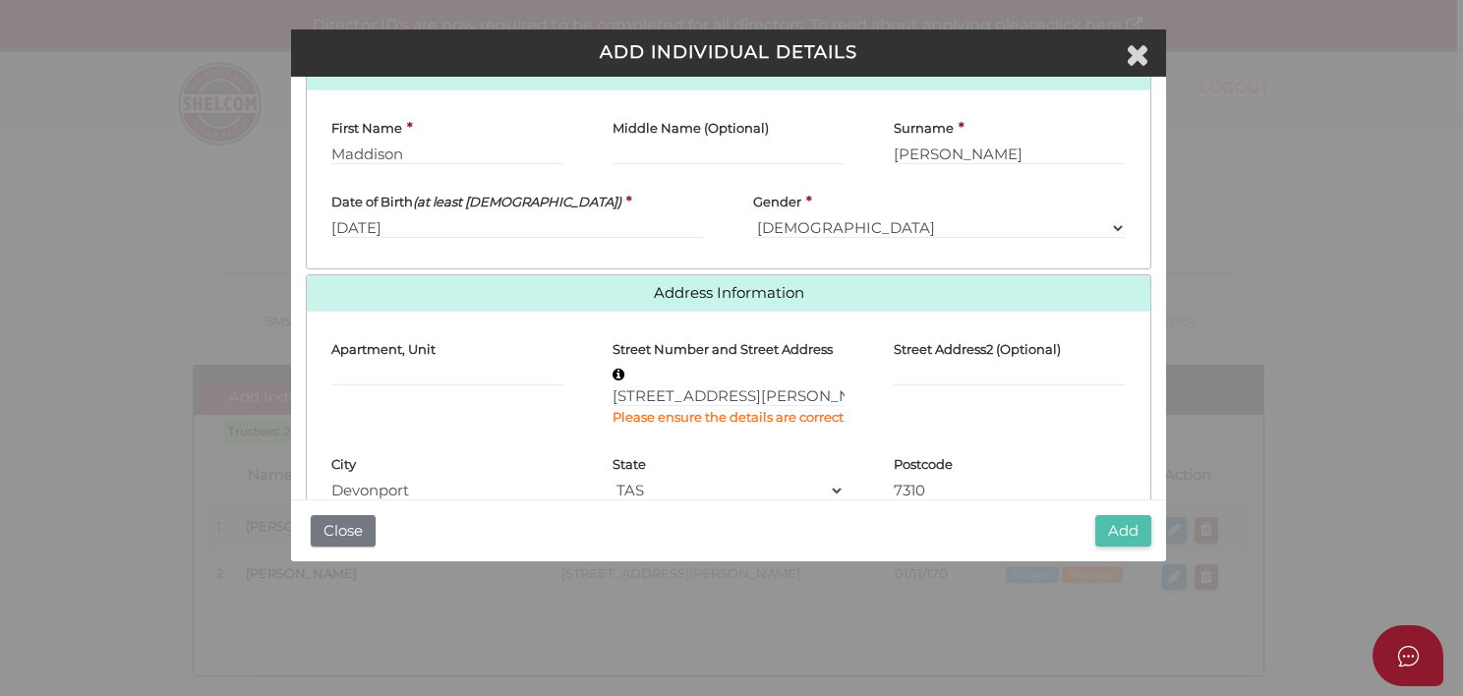
click at [1123, 529] on button "Add" at bounding box center [1123, 531] width 56 height 32
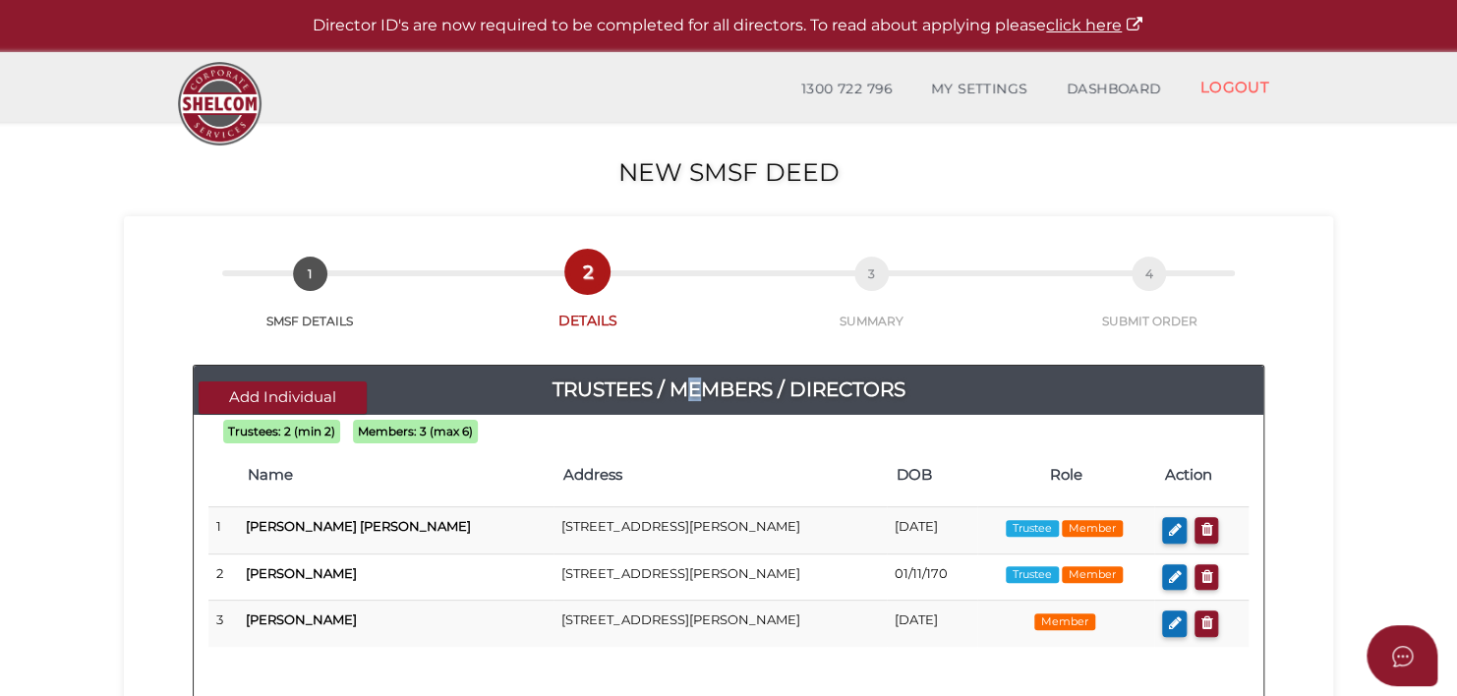
drag, startPoint x: 708, startPoint y: 368, endPoint x: 680, endPoint y: 405, distance: 46.4
click at [680, 405] on div "Add Individual Trustees / Members / Directors" at bounding box center [729, 390] width 1070 height 49
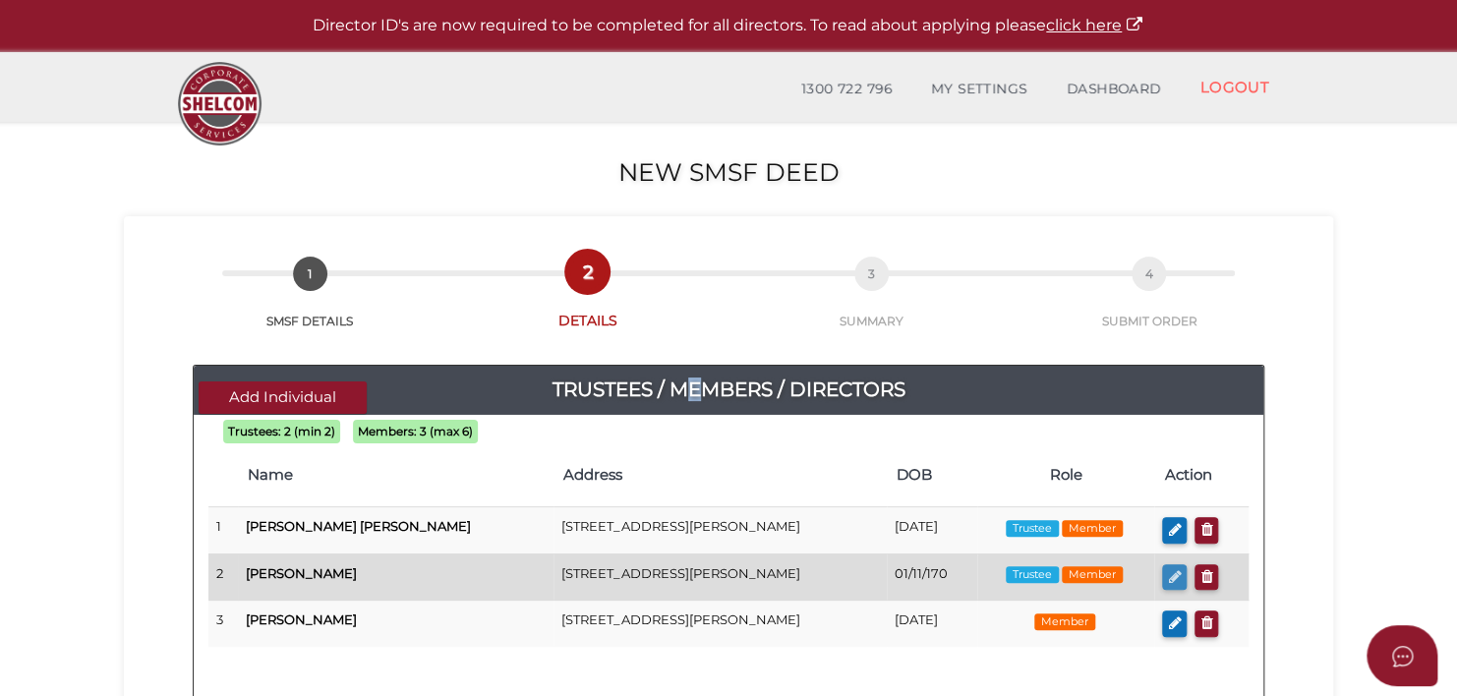
click at [1169, 573] on icon "button" at bounding box center [1174, 576] width 13 height 15
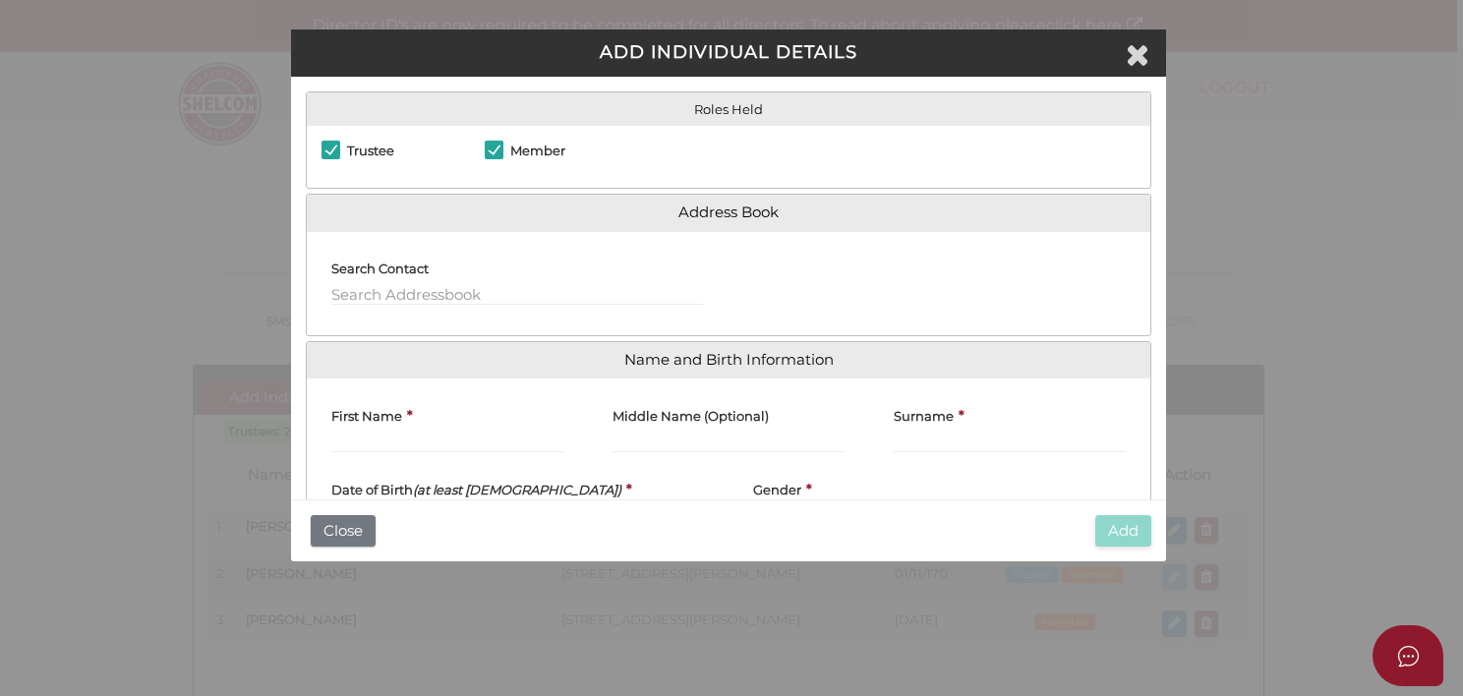
checkbox input "true"
type input "[PERSON_NAME]"
type input "01/11/170"
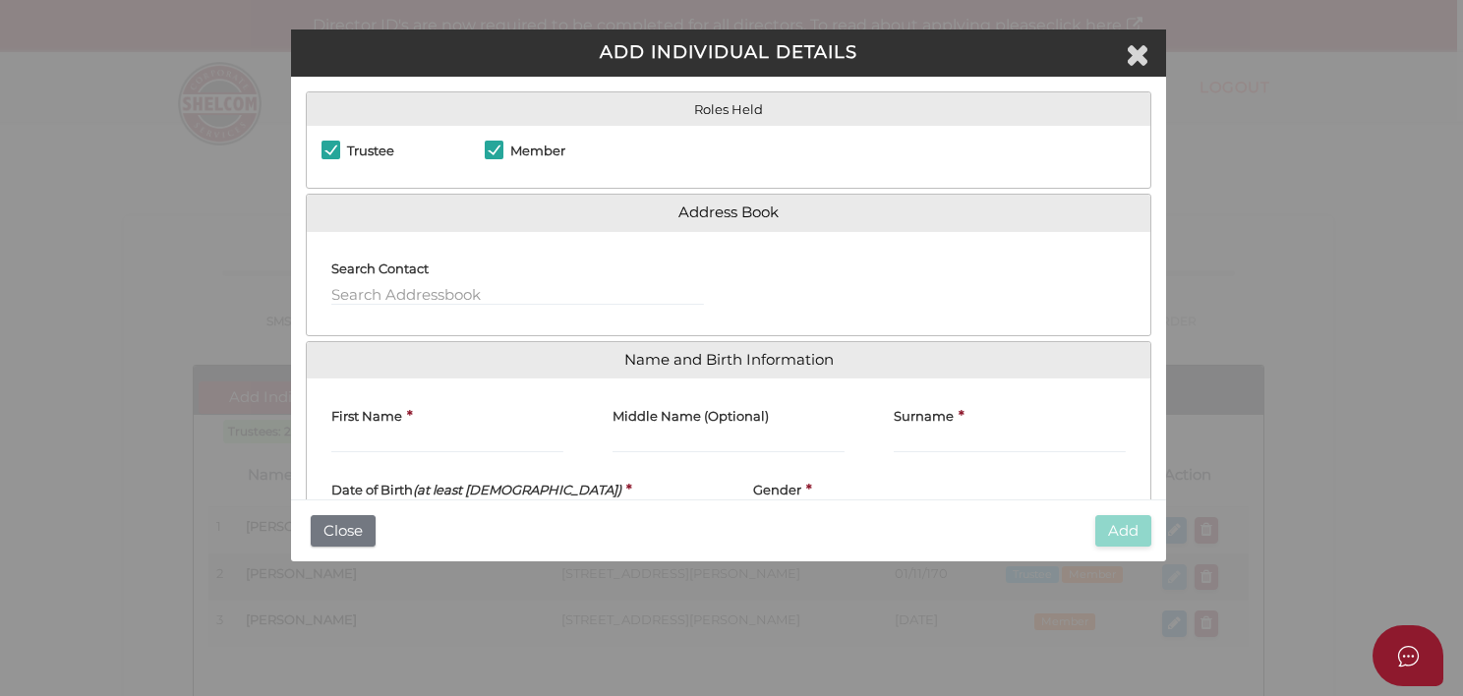
select select "[DEMOGRAPHIC_DATA]"
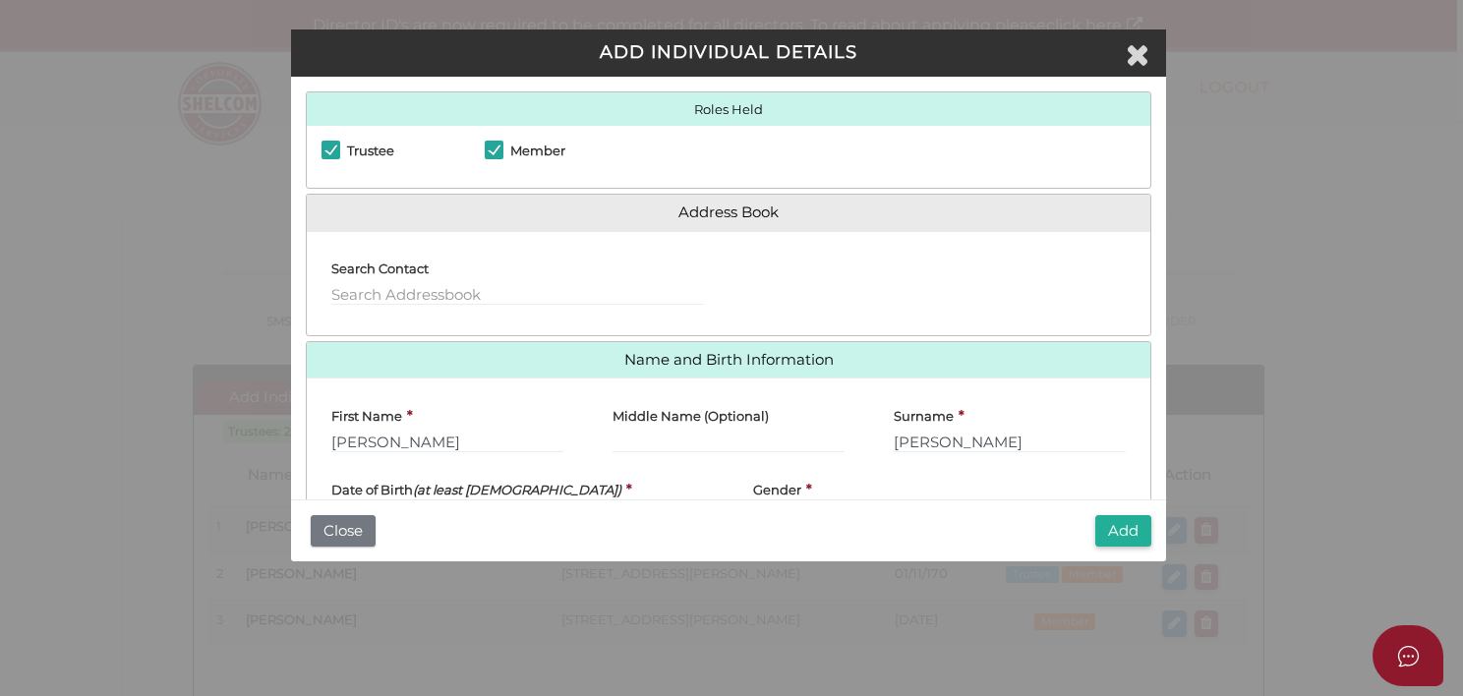
click at [525, 468] on label "Date of Birth (at least [DEMOGRAPHIC_DATA])" at bounding box center [476, 486] width 290 height 37
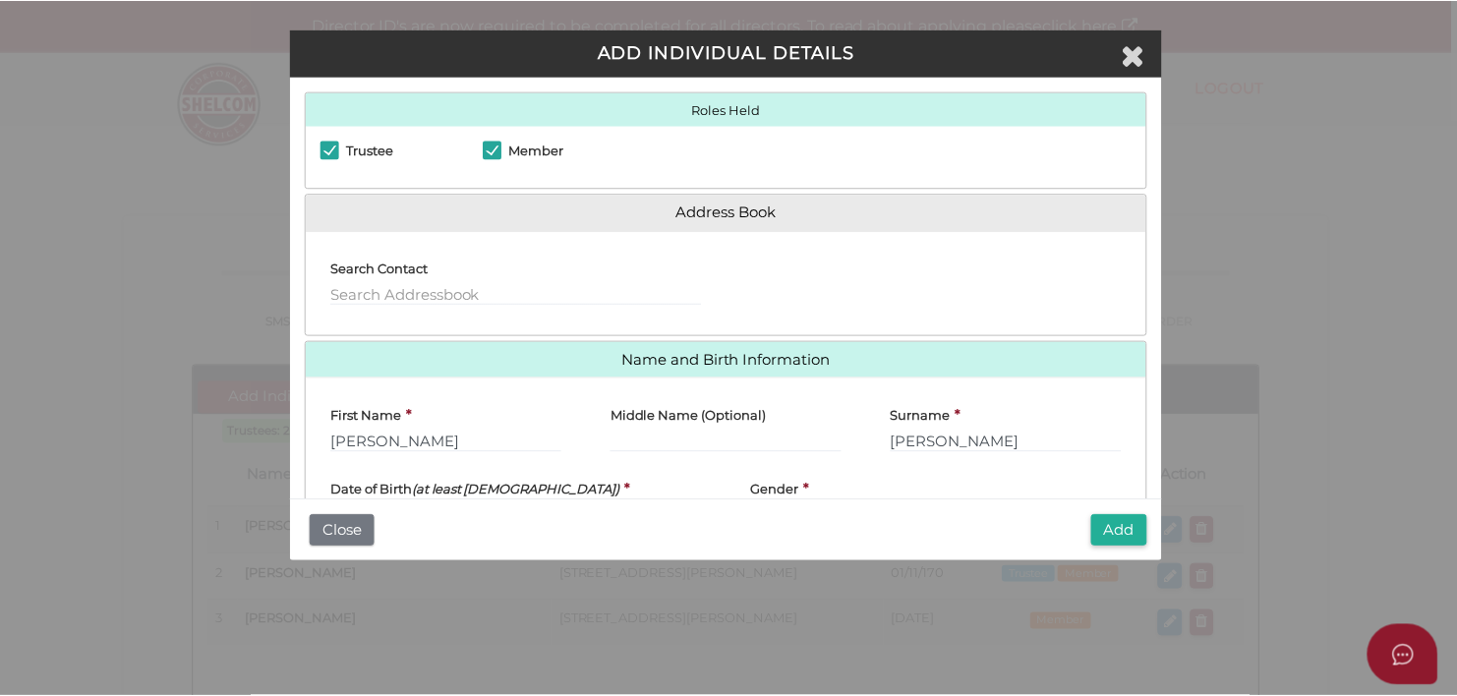
scroll to position [126, 0]
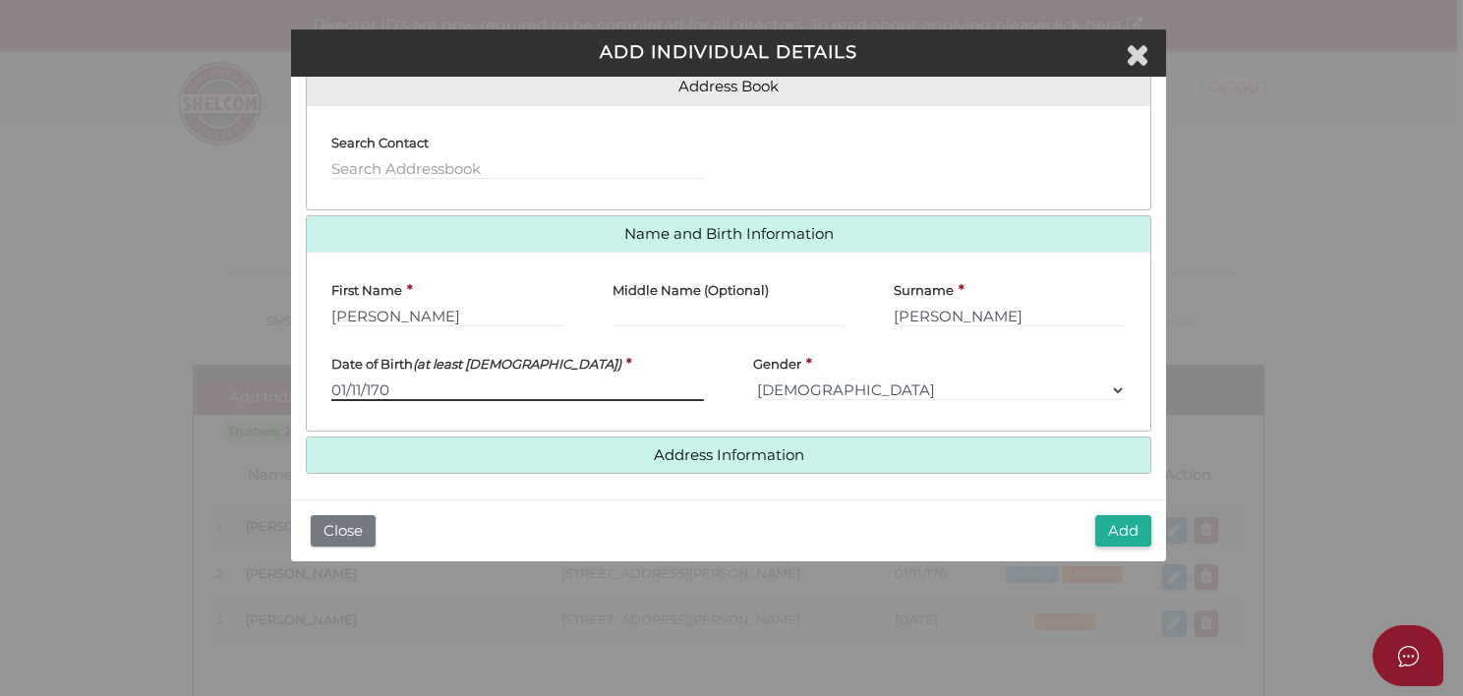
click at [374, 388] on input "01/11/170" at bounding box center [517, 391] width 373 height 22
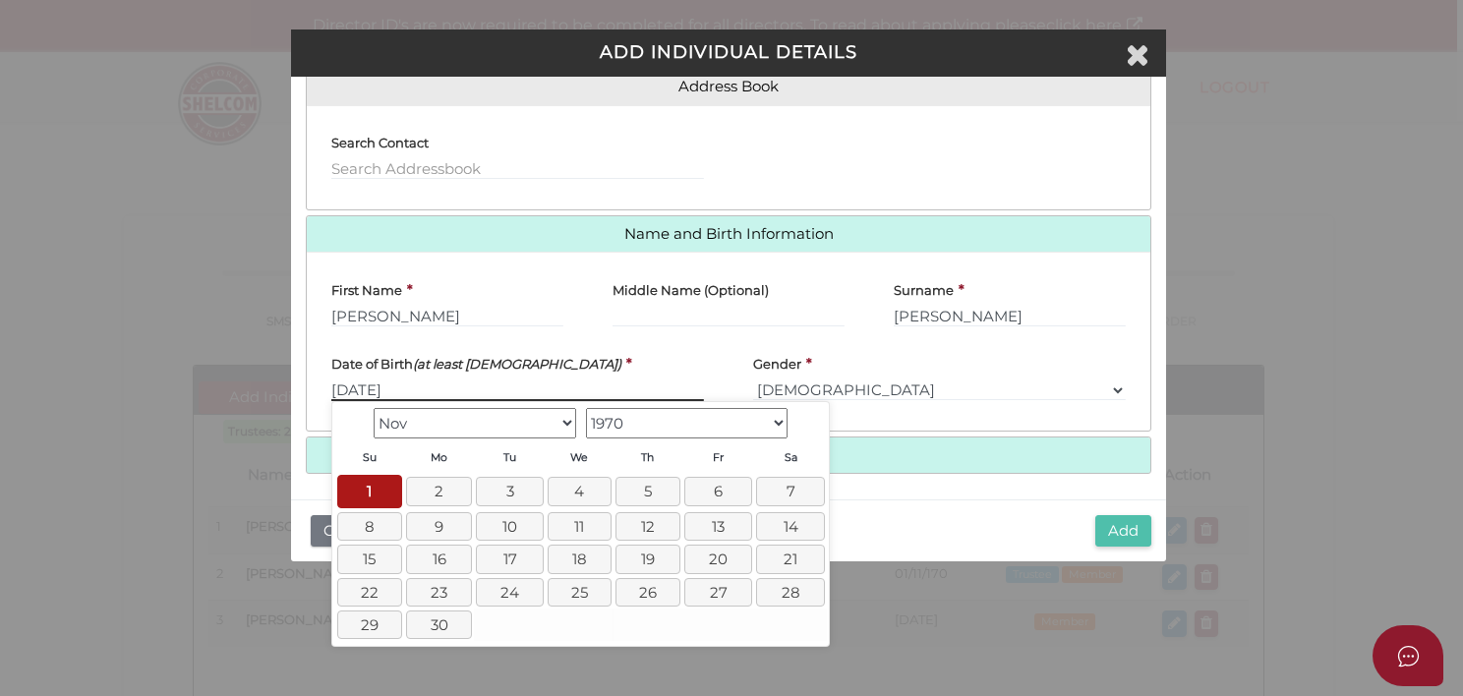
type input "[DATE]"
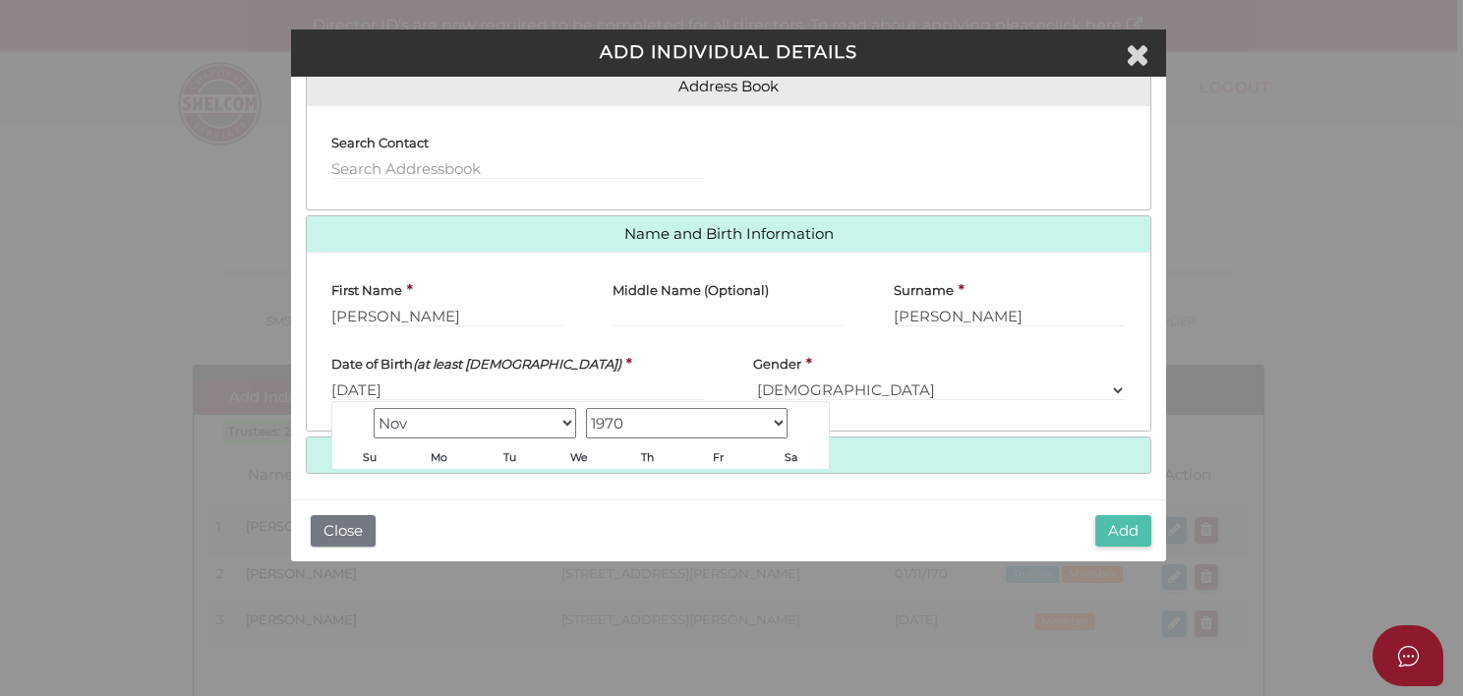
click at [1113, 529] on button "Add" at bounding box center [1123, 531] width 56 height 32
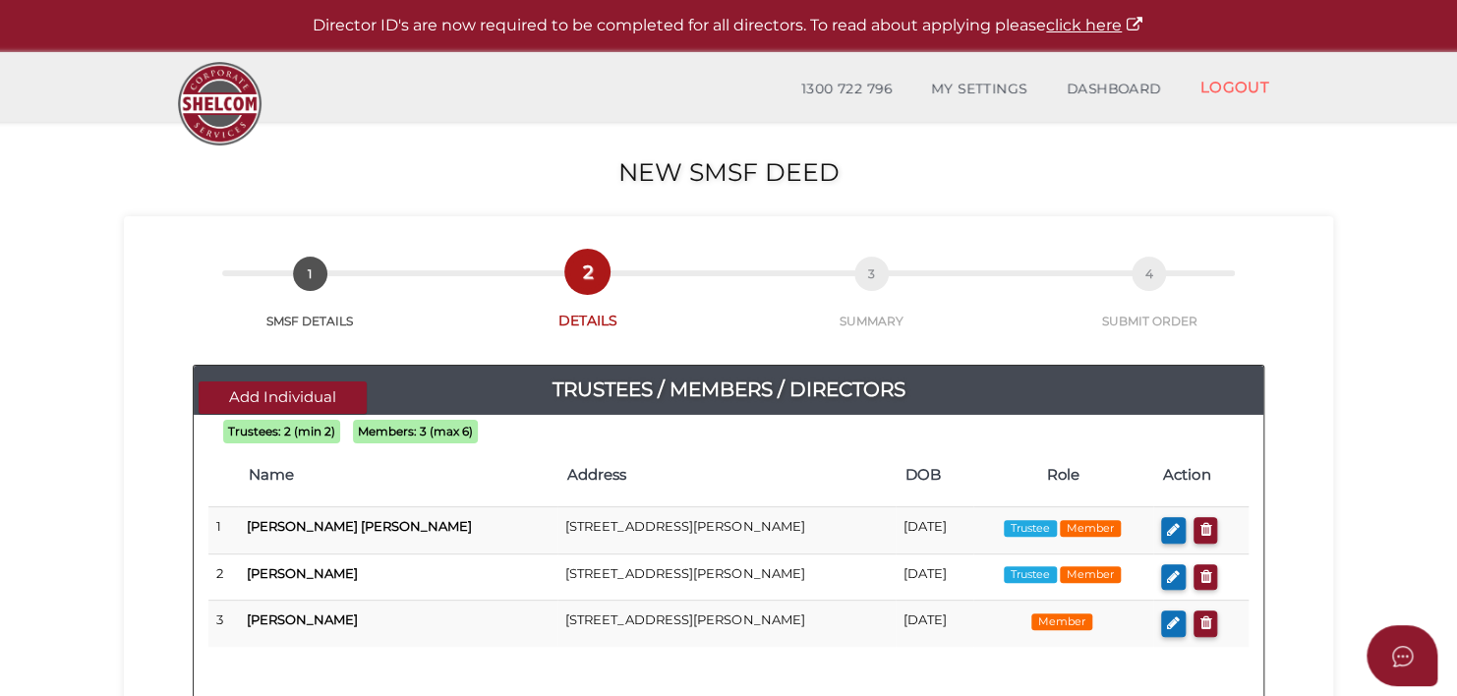
click at [952, 430] on div "Trustees: 2 (min 2) Members: 3 (max 6) Name Address DOB Role Action 1 [PERSON_N…" at bounding box center [729, 554] width 1070 height 249
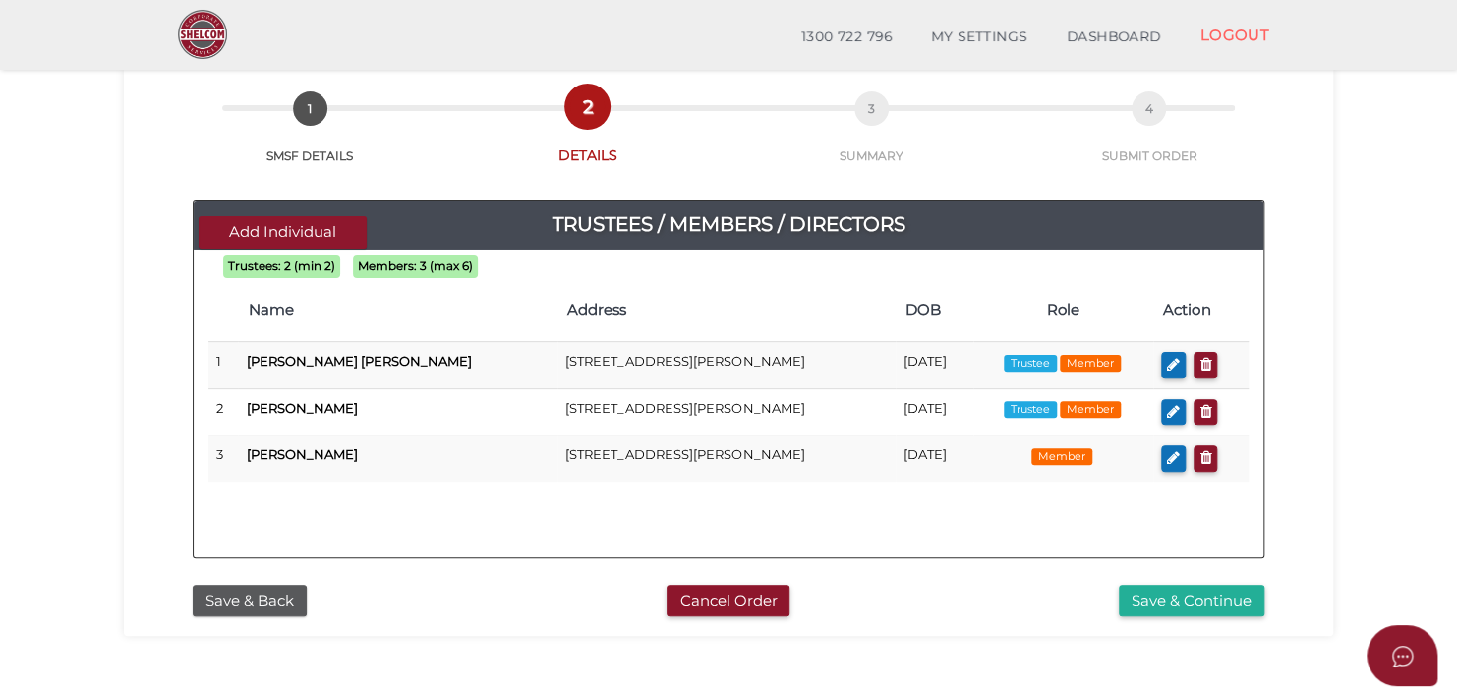
scroll to position [92, 0]
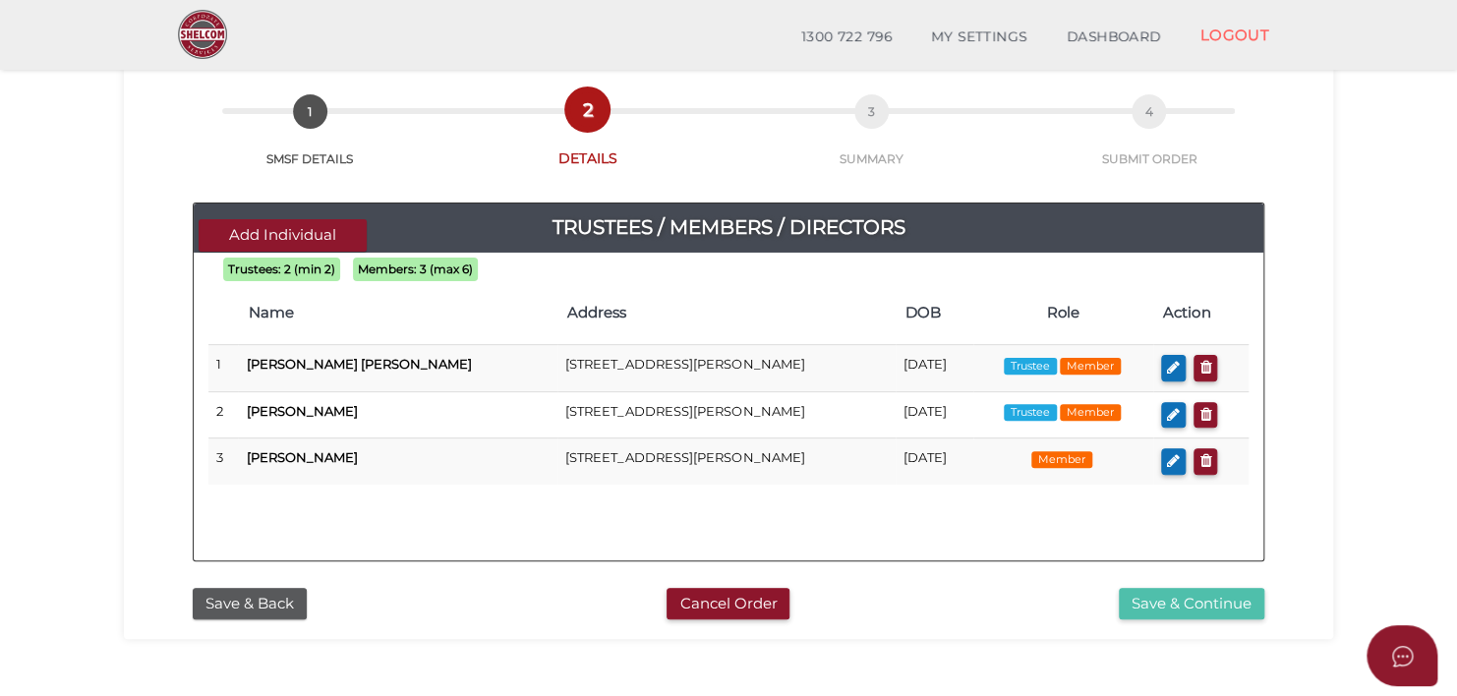
click at [1180, 598] on button "Save & Continue" at bounding box center [1192, 604] width 146 height 32
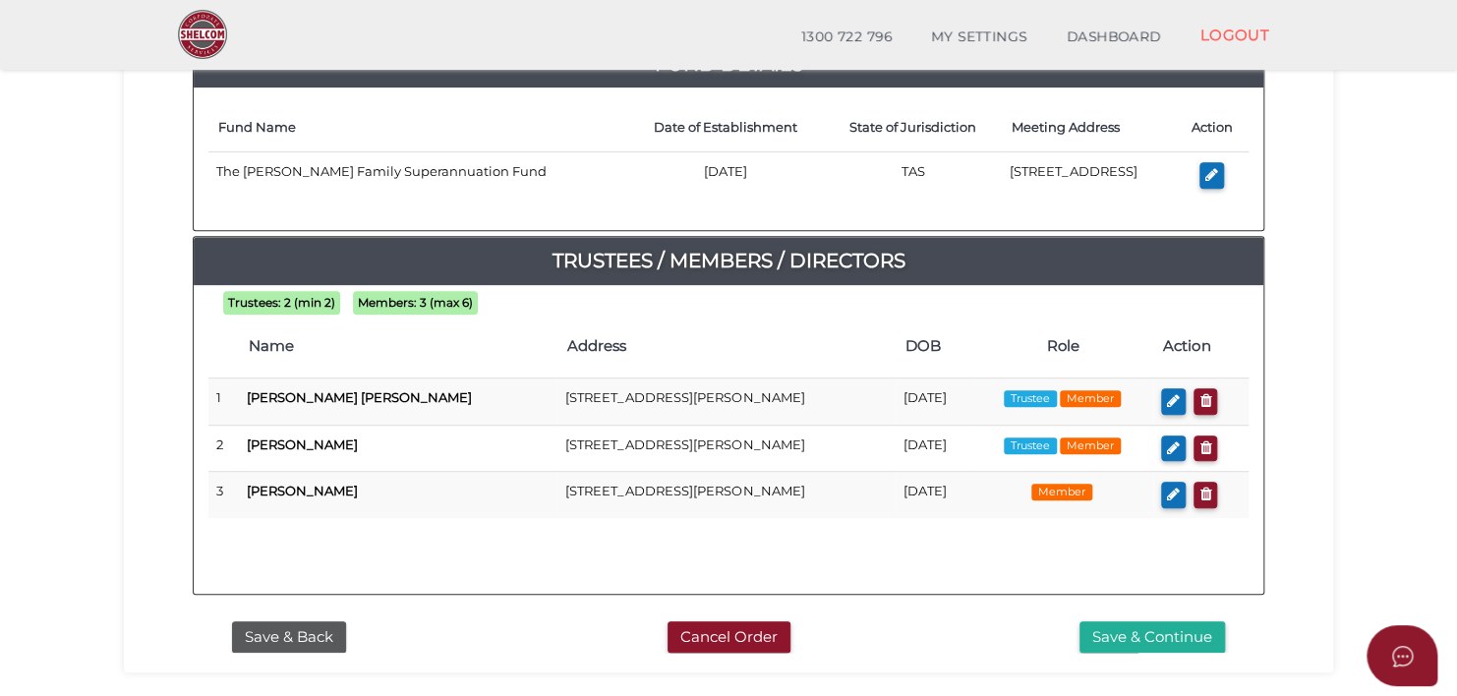
scroll to position [308, 0]
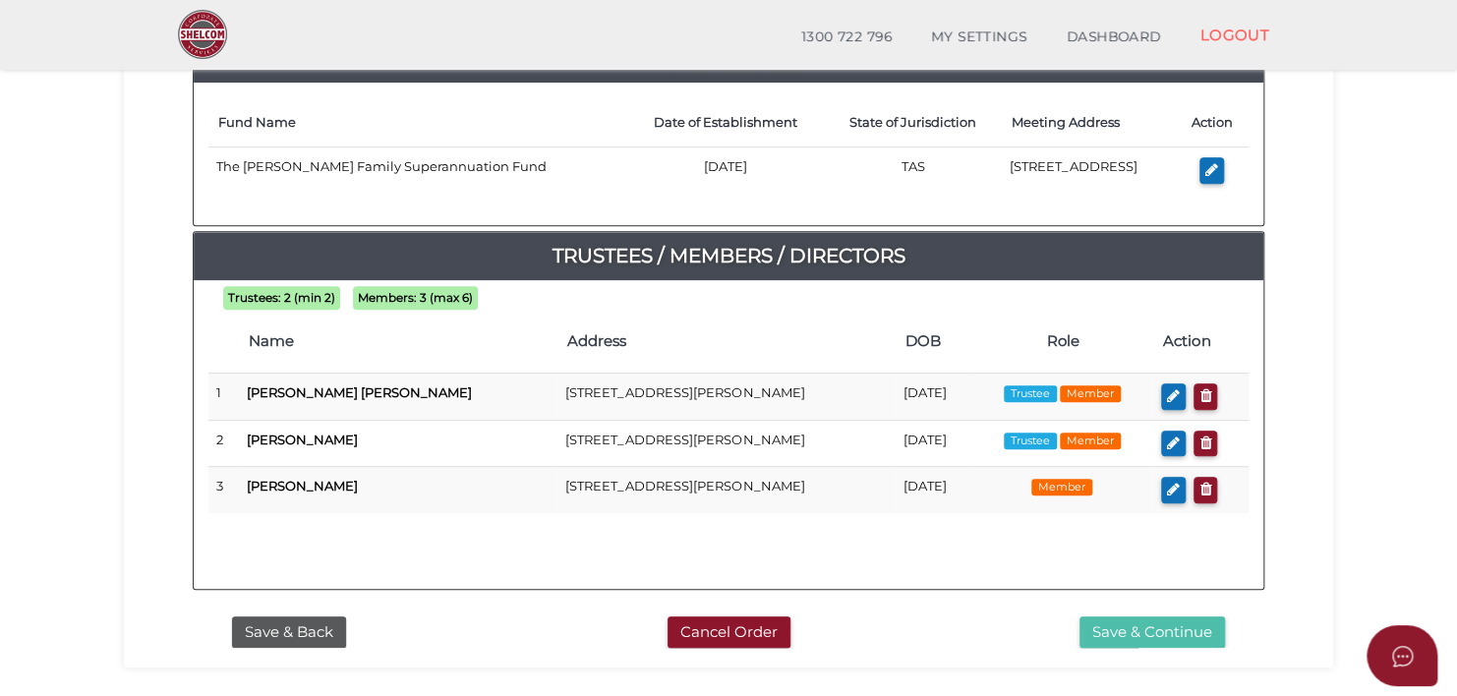
click at [1125, 621] on button "Save & Continue" at bounding box center [1153, 632] width 146 height 32
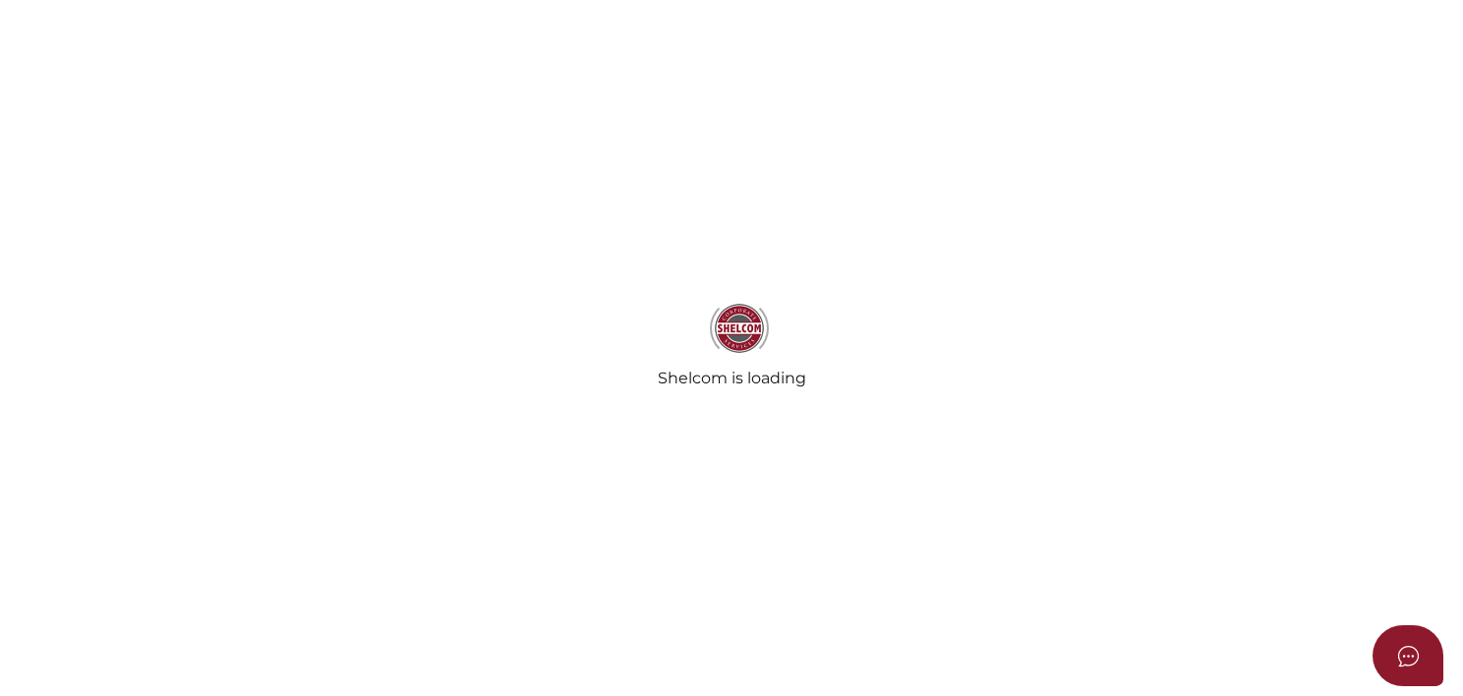
select select "Comb Binding"
select select "No"
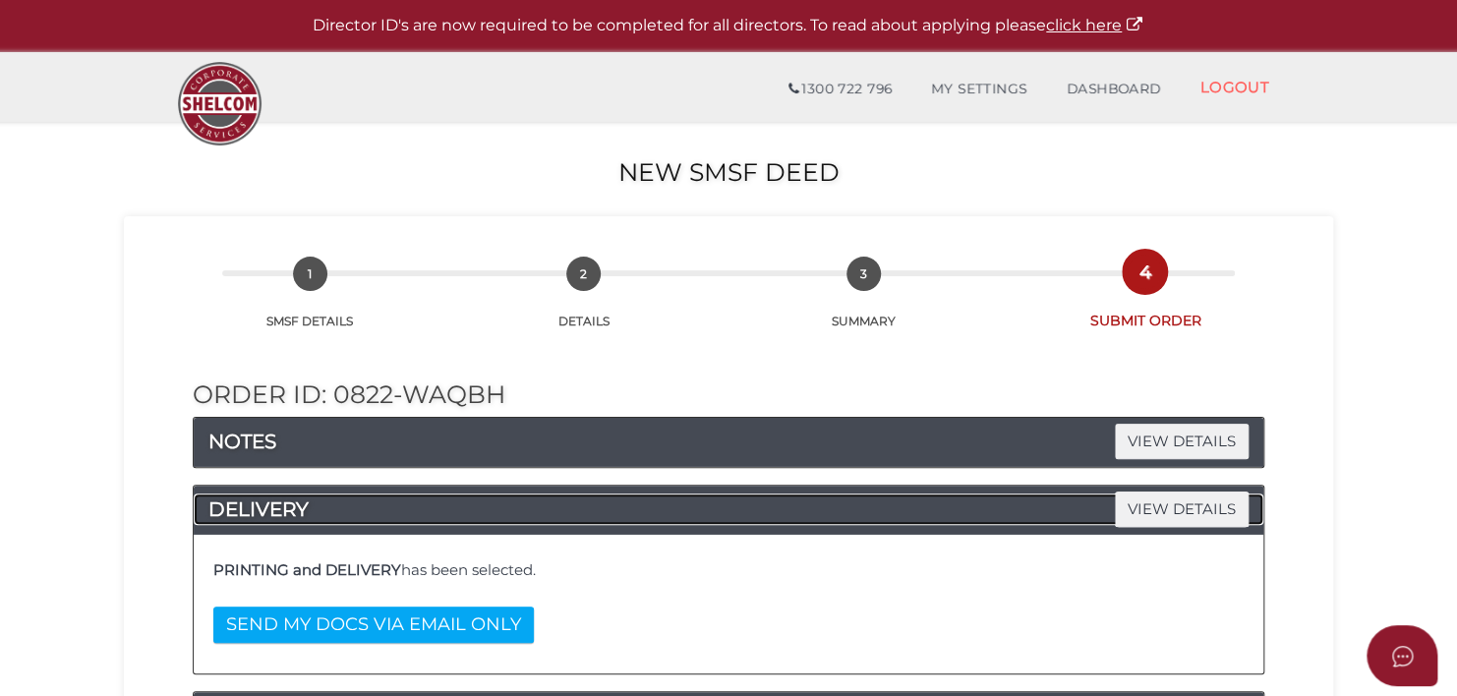
click at [1054, 504] on h4 "DELIVERY VIEW DETAILS" at bounding box center [729, 509] width 1070 height 31
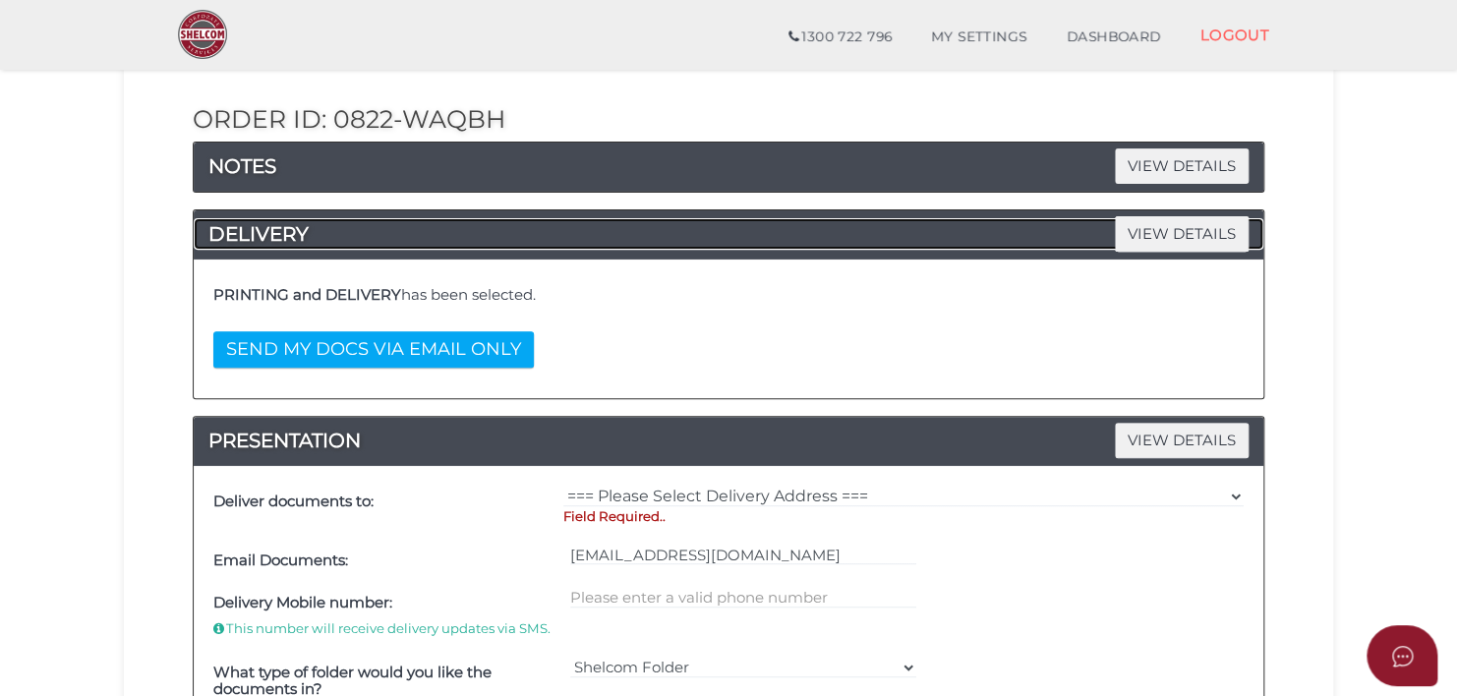
scroll to position [207, 0]
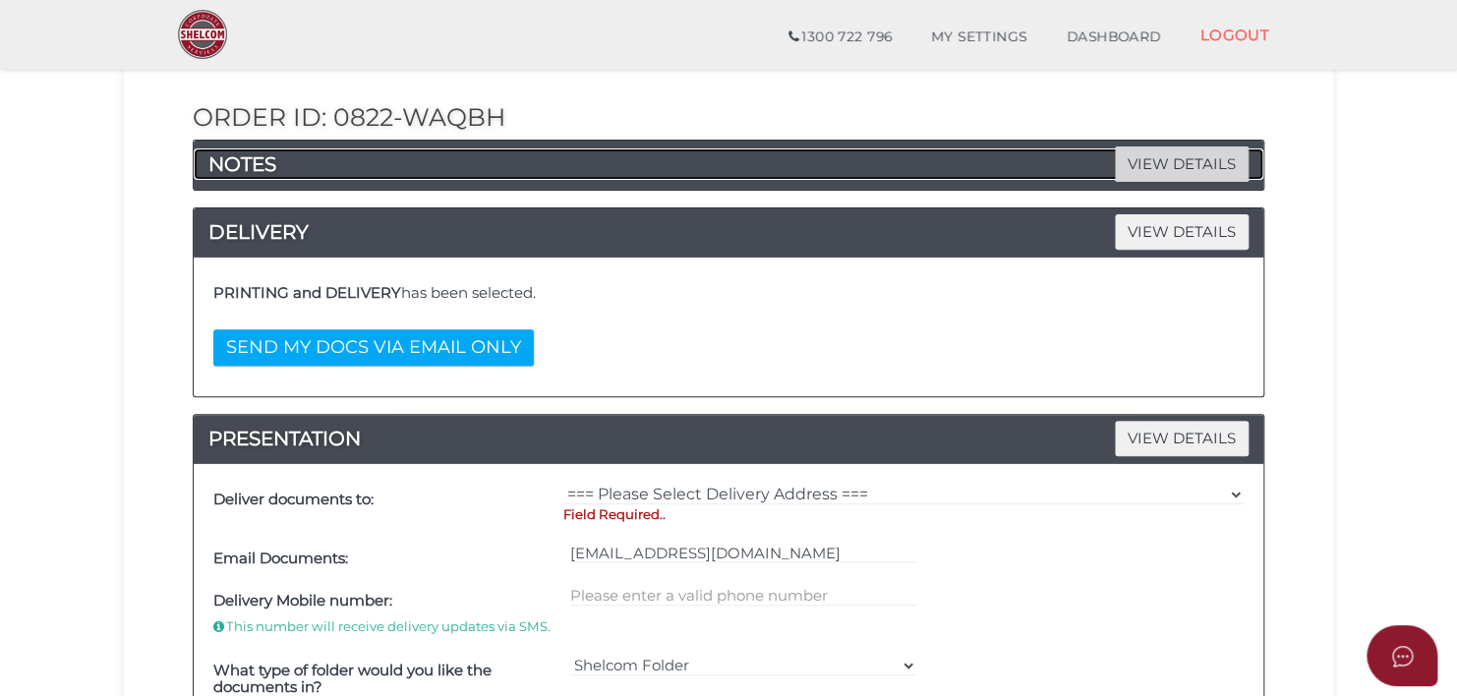
click at [1195, 156] on span "VIEW DETAILS" at bounding box center [1182, 163] width 134 height 34
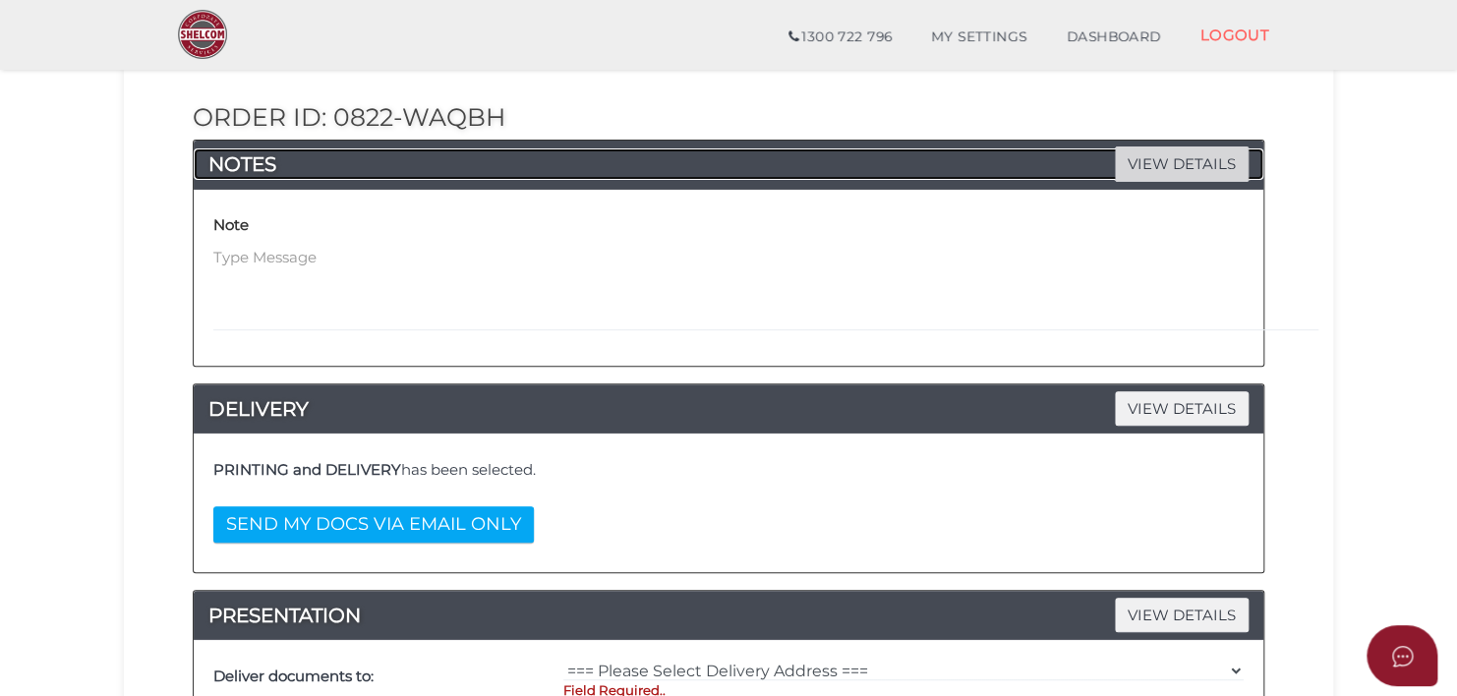
click at [1194, 155] on span "VIEW DETAILS" at bounding box center [1182, 163] width 134 height 34
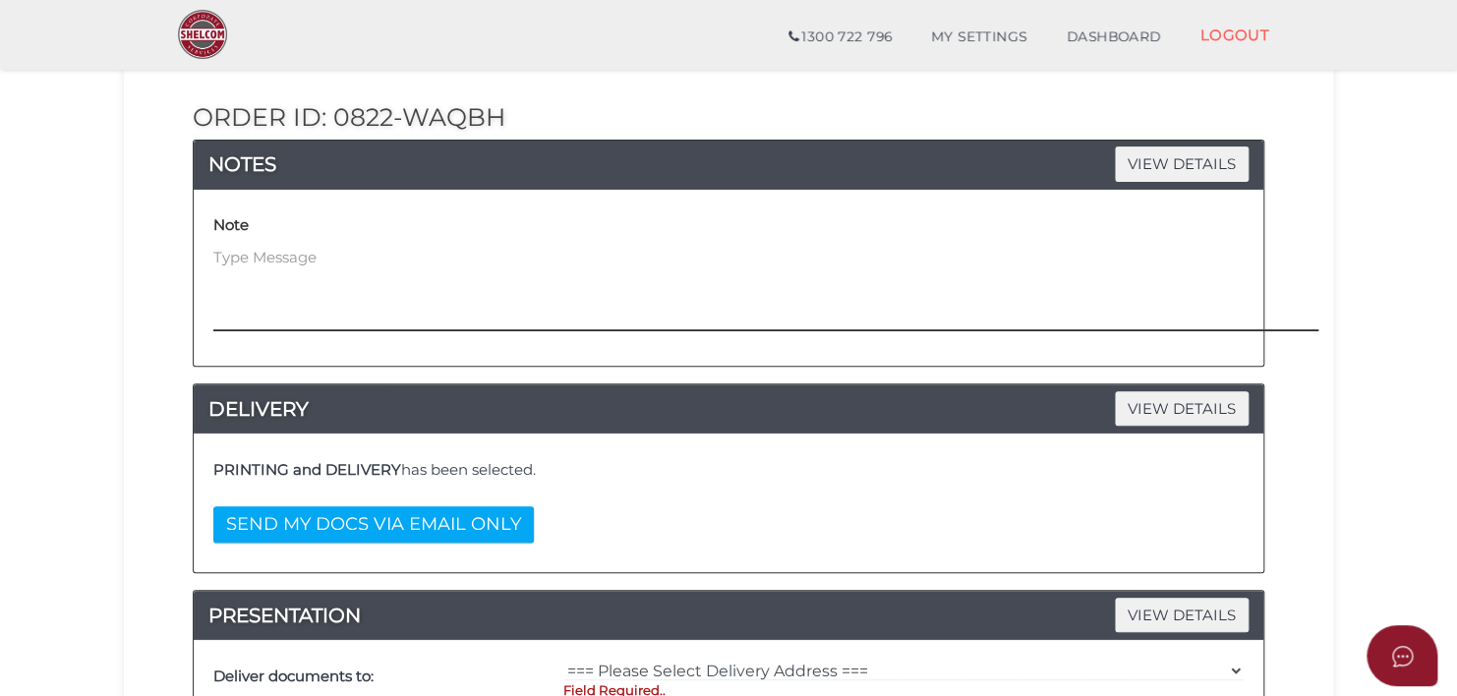
click at [247, 256] on textarea at bounding box center [875, 289] width 1325 height 85
type textarea "please email 1 copy to plakeland450@gmail.com Thankyou Phil Lakeland"
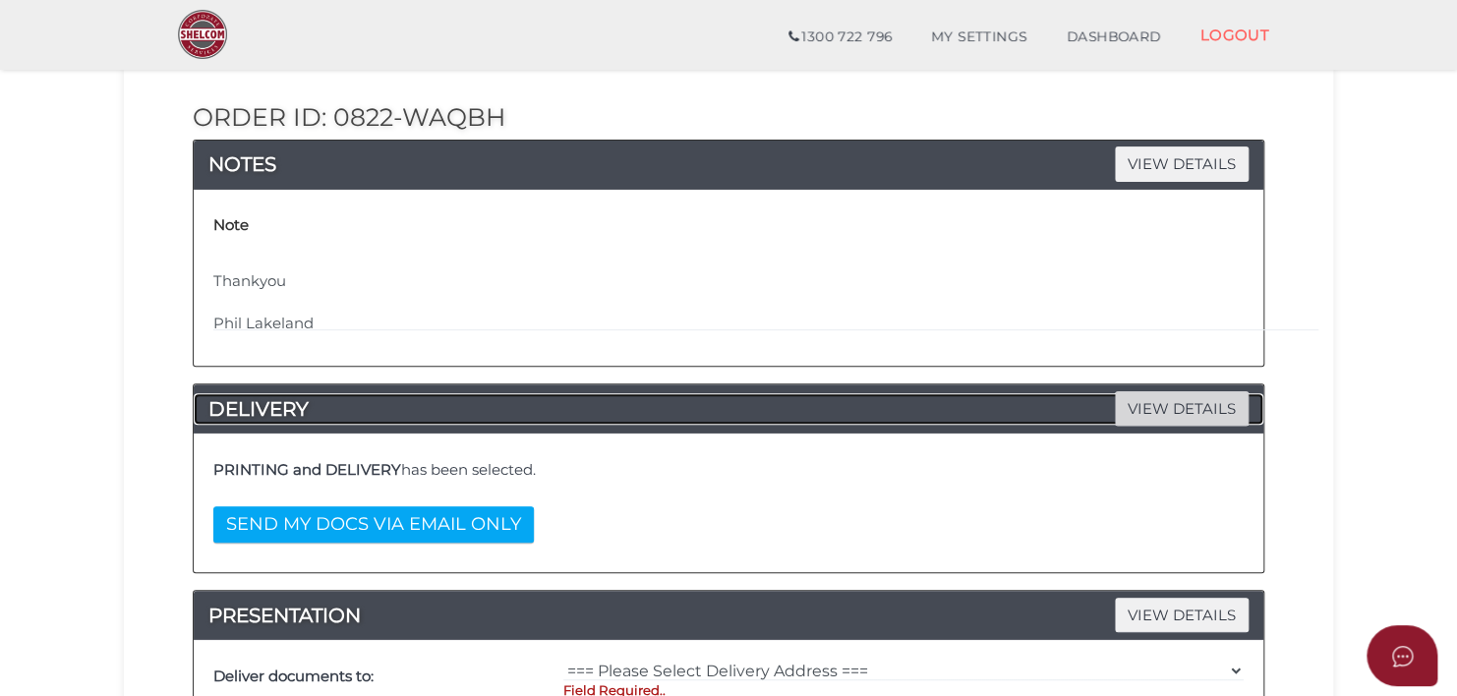
click at [1167, 401] on span "VIEW DETAILS" at bounding box center [1182, 408] width 134 height 34
click at [265, 466] on b "PRINTING and DELIVERY" at bounding box center [307, 469] width 188 height 19
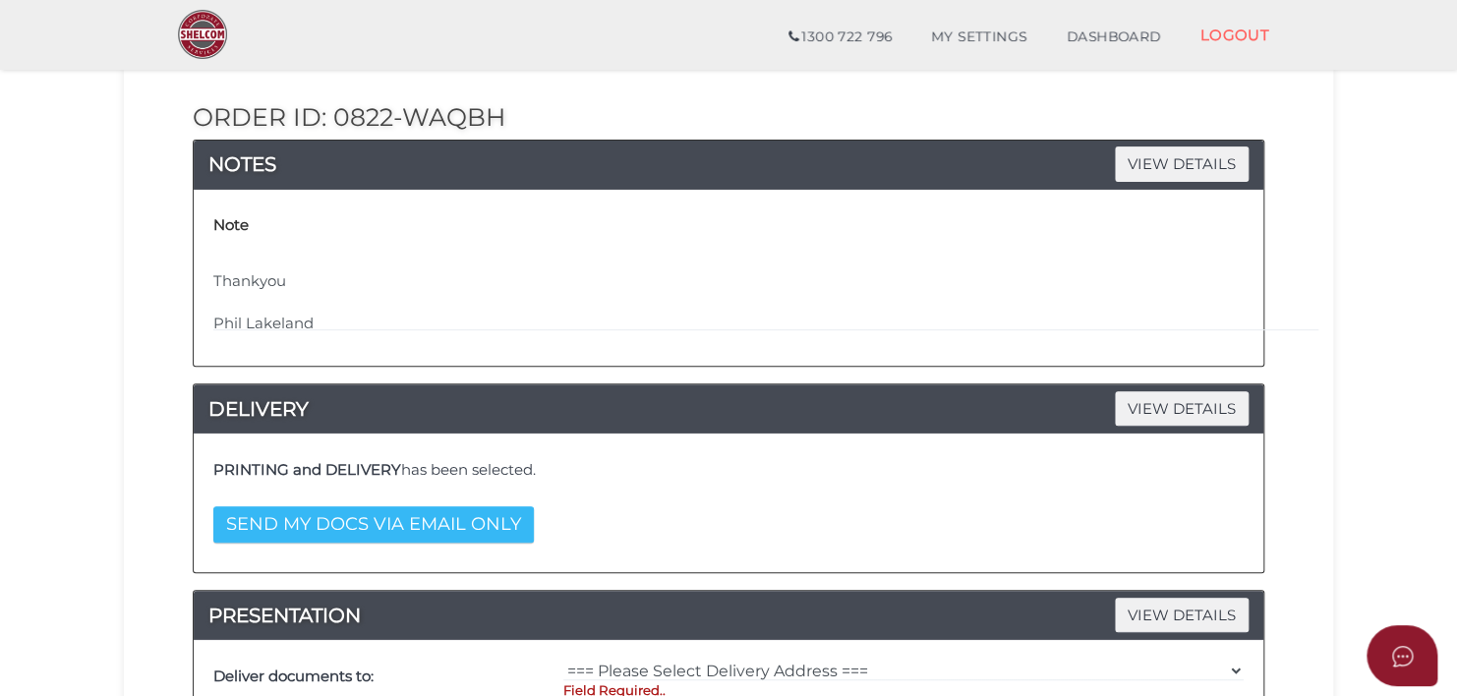
click at [303, 518] on button "SEND MY DOCS VIA EMAIL ONLY" at bounding box center [373, 524] width 321 height 36
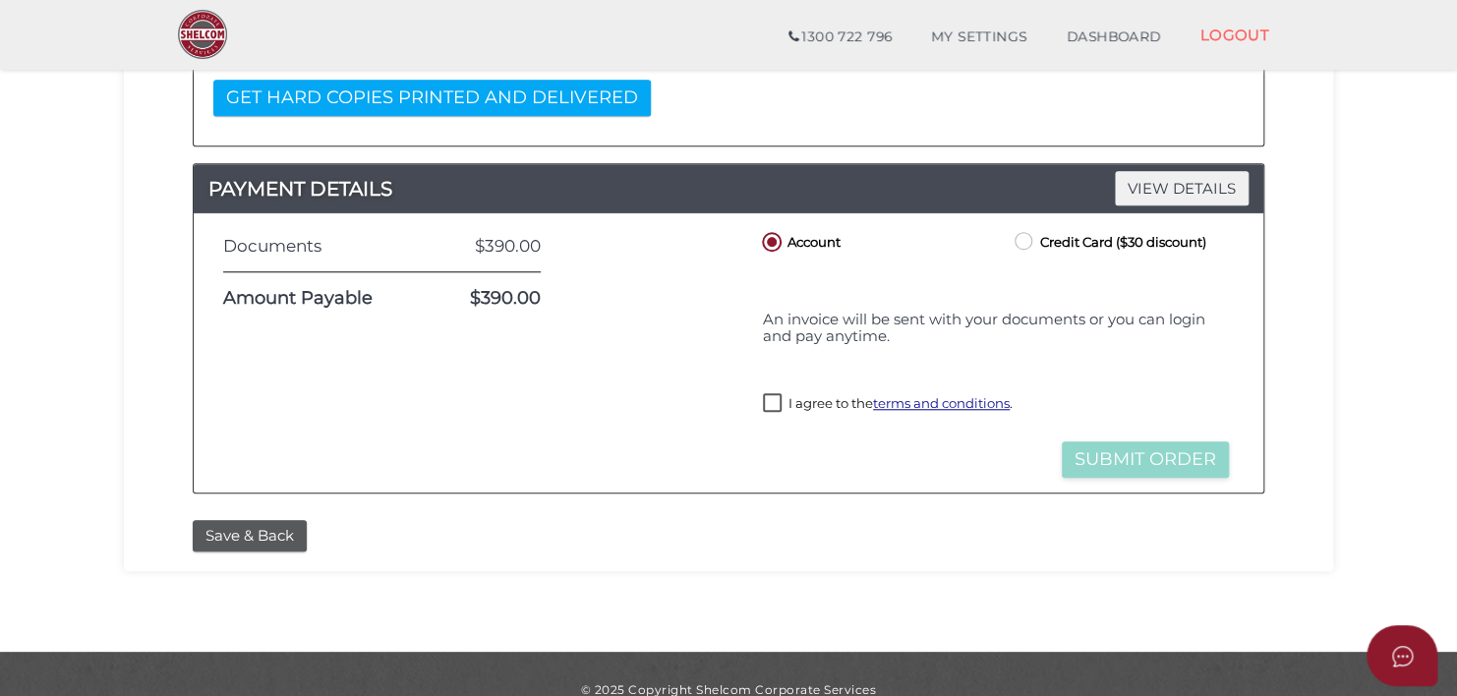
scroll to position [637, 0]
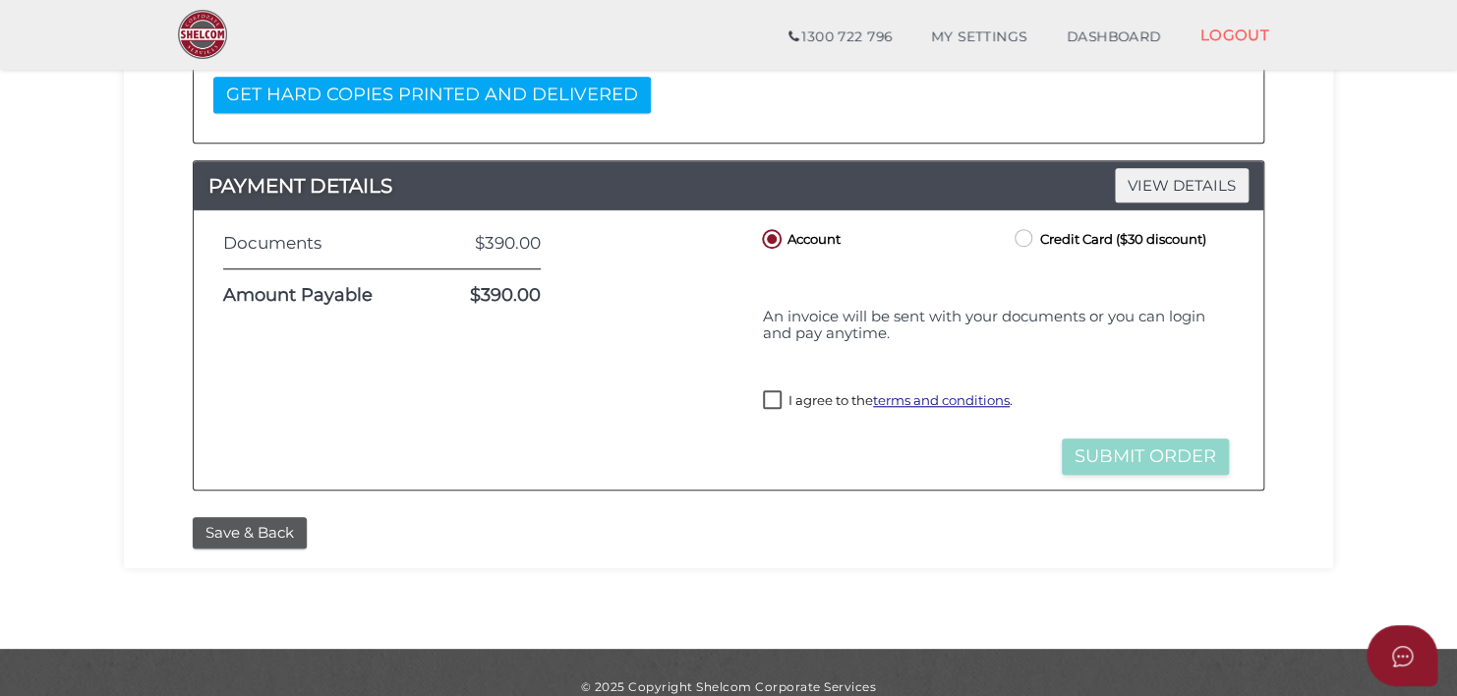
click at [772, 415] on label "I agree to the terms and conditions ." at bounding box center [888, 402] width 250 height 25
checkbox input "true"
click at [935, 362] on div "Credit or Debit Card Loading saved cards... Select a saved card Submit Order an…" at bounding box center [995, 327] width 505 height 116
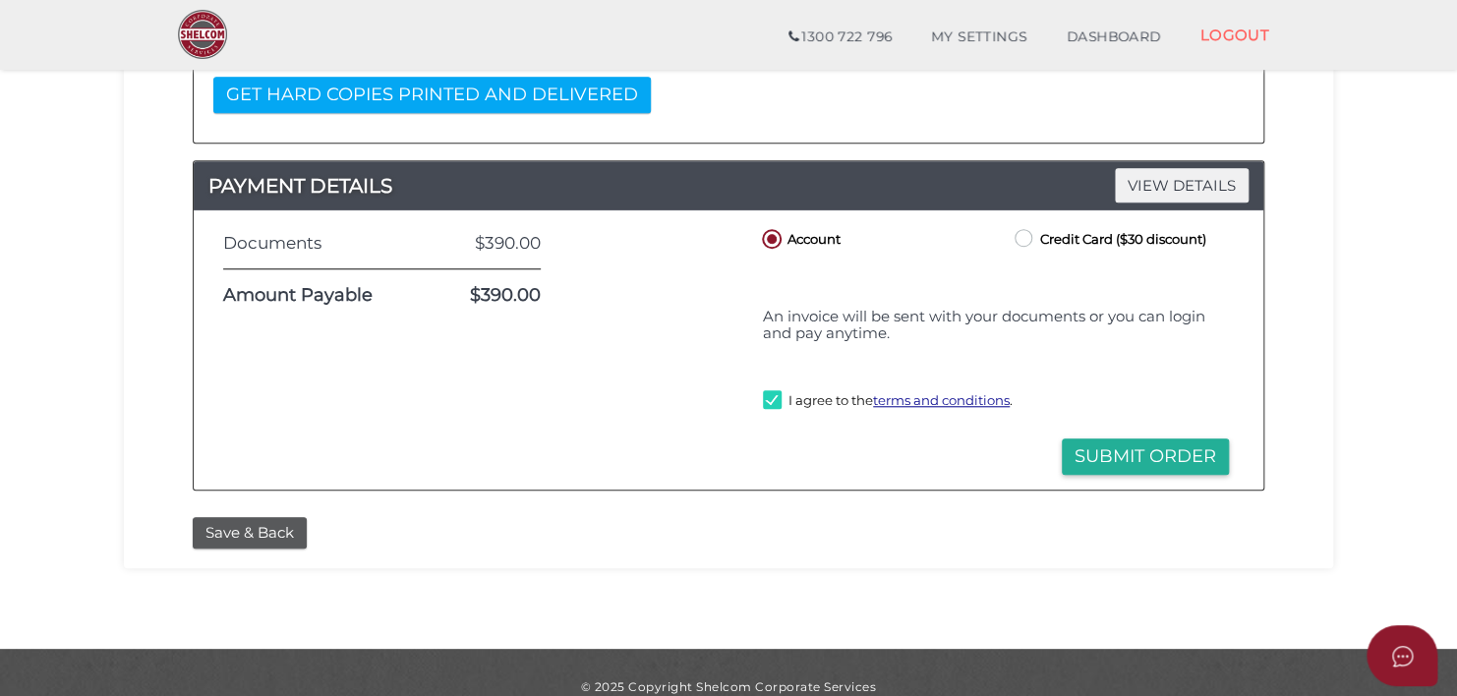
click at [935, 362] on div "Credit or Debit Card Loading saved cards... Select a saved card Submit Order an…" at bounding box center [995, 327] width 505 height 116
drag, startPoint x: 935, startPoint y: 362, endPoint x: 983, endPoint y: 313, distance: 68.8
click at [983, 313] on div "Credit or Debit Card Loading saved cards... Select a saved card Submit Order an…" at bounding box center [995, 327] width 505 height 116
drag, startPoint x: 983, startPoint y: 313, endPoint x: 987, endPoint y: 250, distance: 63.0
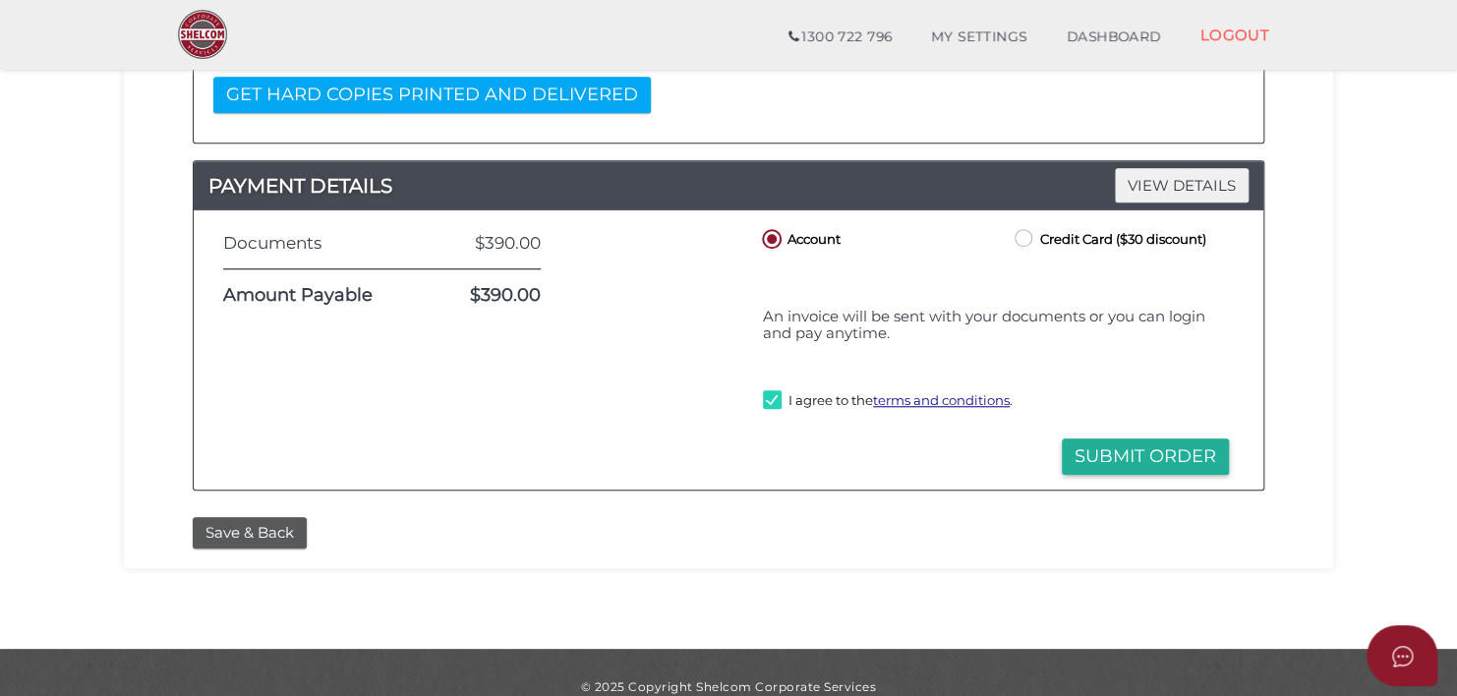
click at [987, 250] on div "Account" at bounding box center [869, 239] width 253 height 29
click at [1021, 236] on label "Credit Card ($30 discount)" at bounding box center [1109, 237] width 196 height 25
radio input "true"
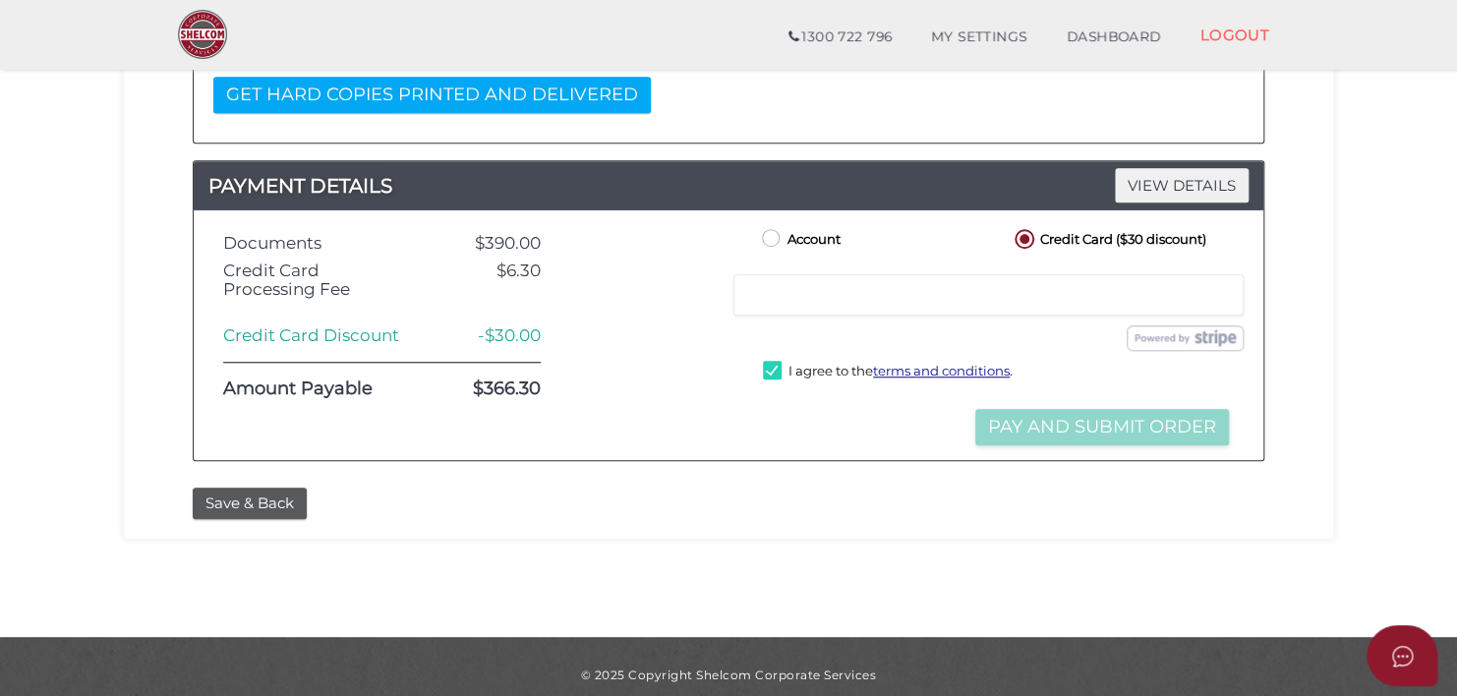
click at [1021, 236] on label "Credit Card ($30 discount)" at bounding box center [1109, 237] width 196 height 25
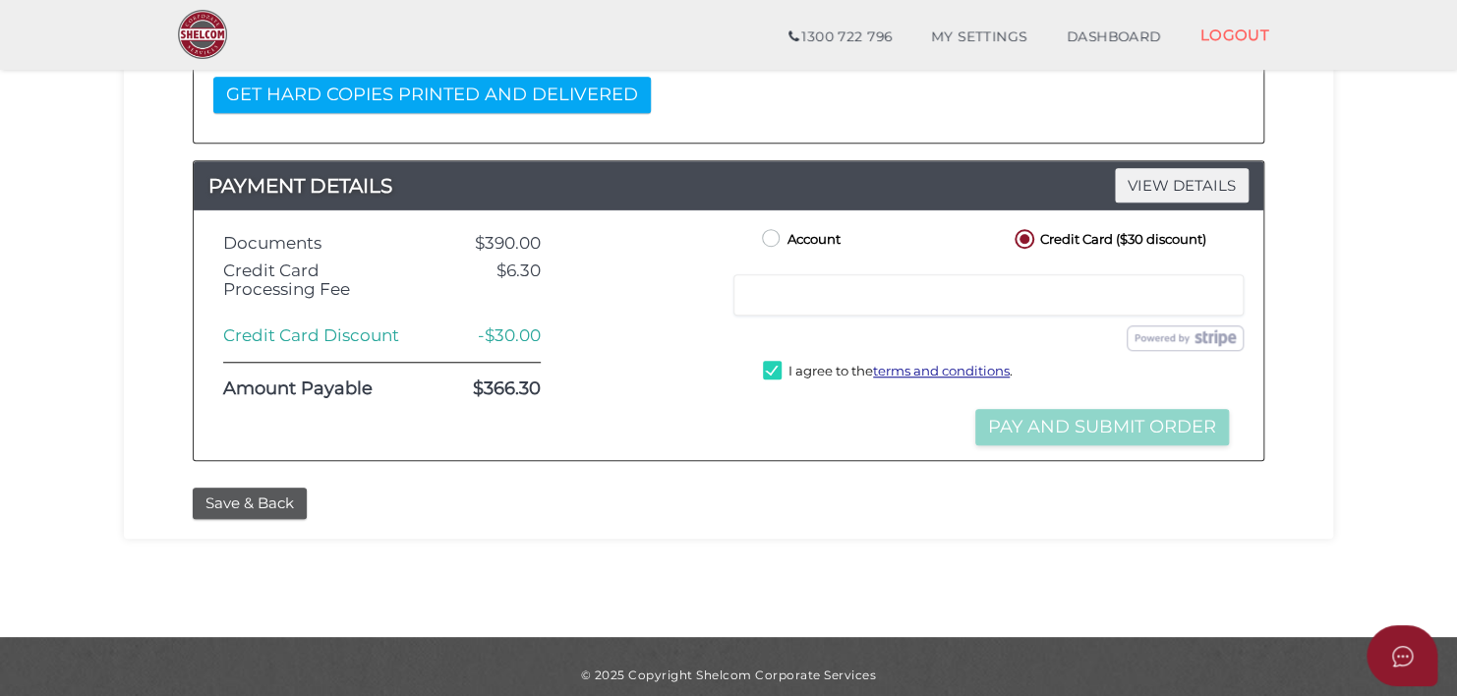
click at [1021, 236] on label "Credit Card ($30 discount)" at bounding box center [1109, 237] width 196 height 25
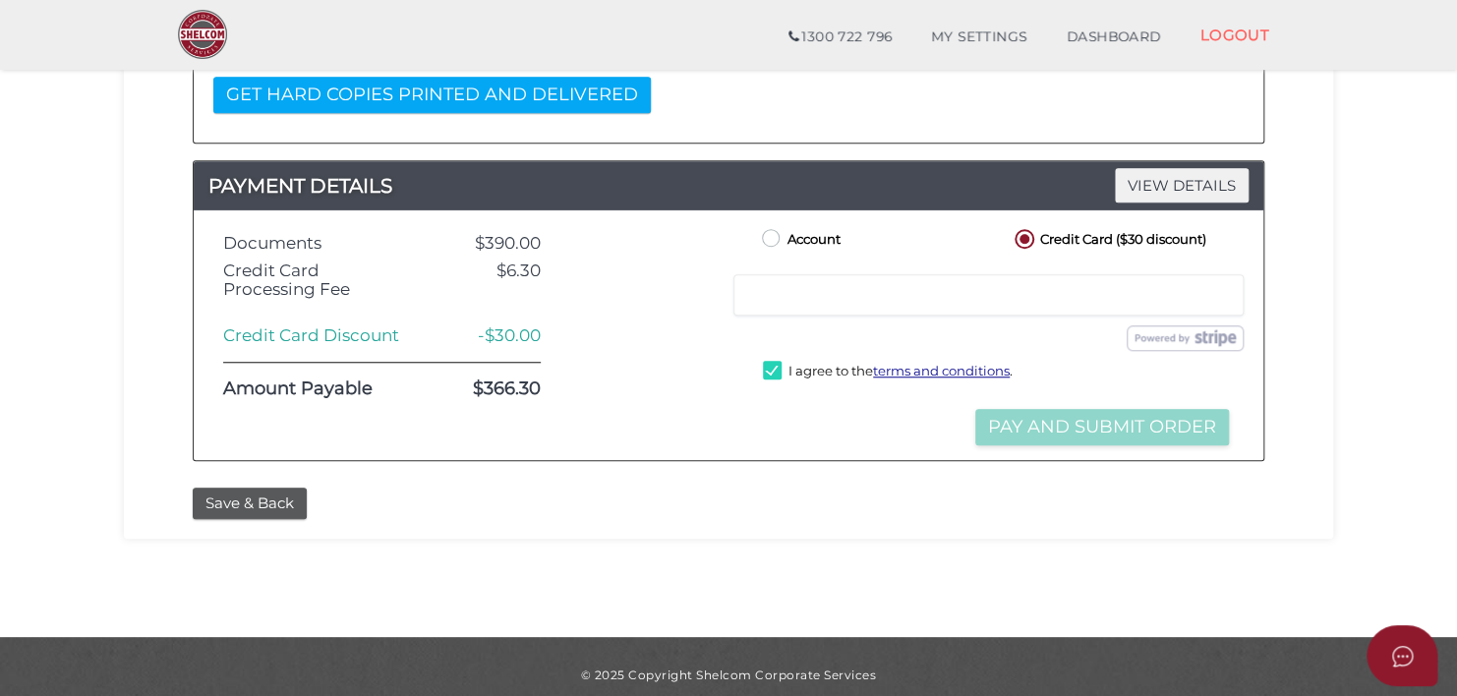
click at [1021, 236] on label "Credit Card ($30 discount)" at bounding box center [1109, 237] width 196 height 25
click at [986, 252] on div "Account" at bounding box center [869, 239] width 253 height 29
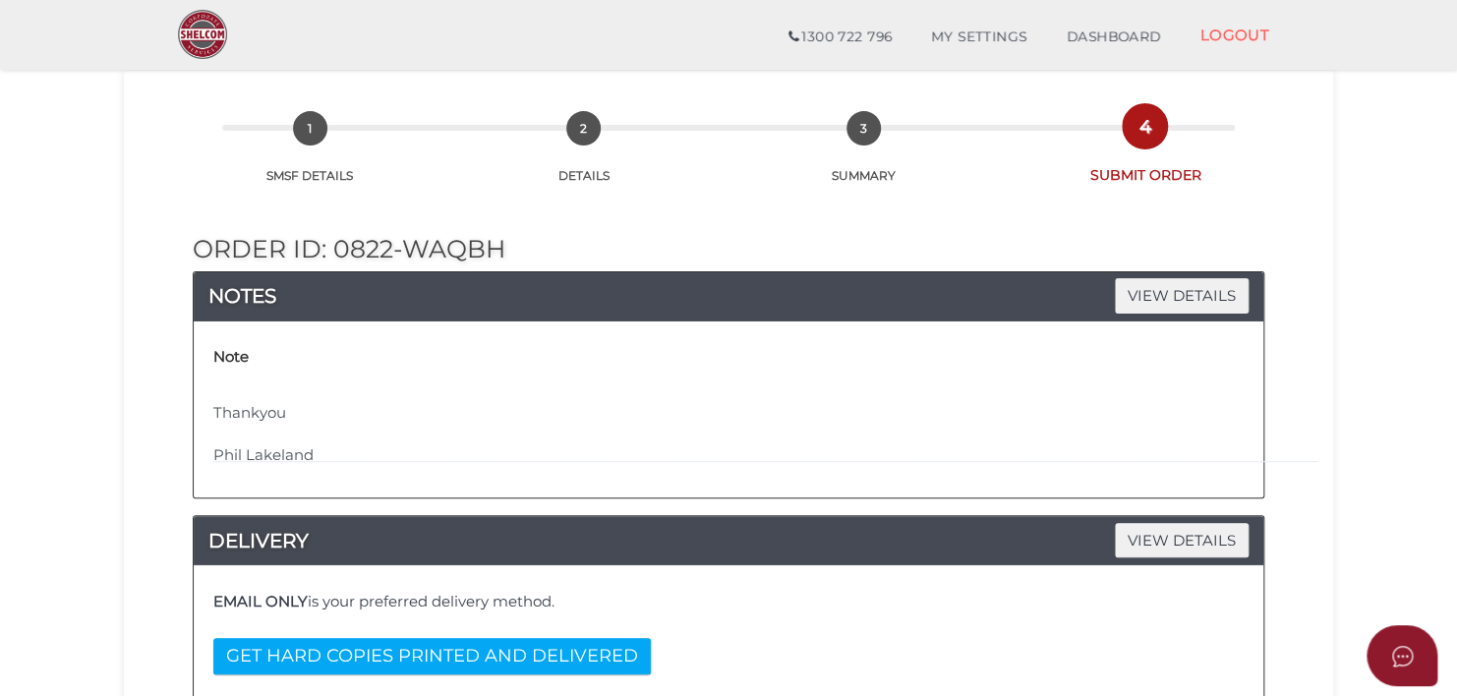
scroll to position [78, 0]
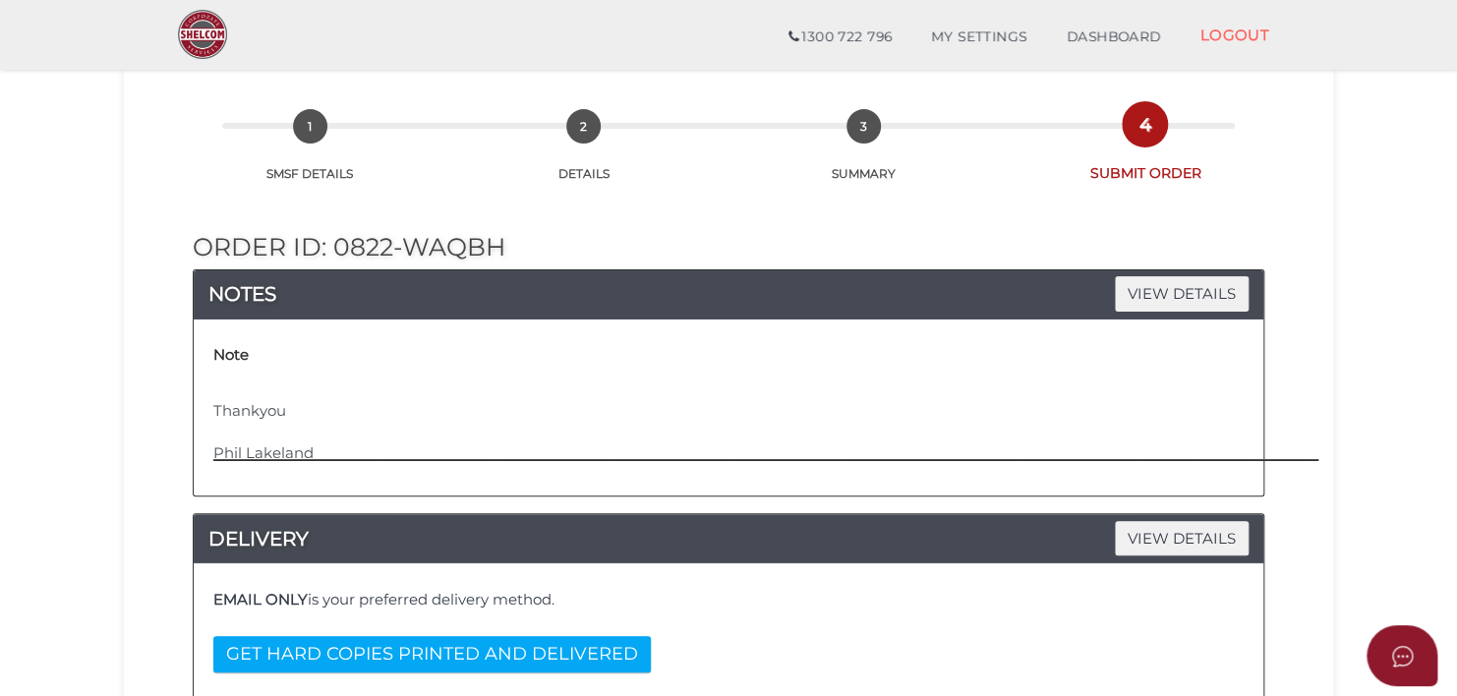
click at [417, 378] on textarea "please email 1 copy to plakeland450@gmail.com Thankyou Phil Lakeland" at bounding box center [875, 419] width 1325 height 85
drag, startPoint x: 714, startPoint y: 356, endPoint x: 411, endPoint y: 418, distance: 309.1
click at [549, 383] on textarea "please email 1 copy to plakeland450@gmail.com Thankyou Phil Lakeland" at bounding box center [875, 419] width 1325 height 85
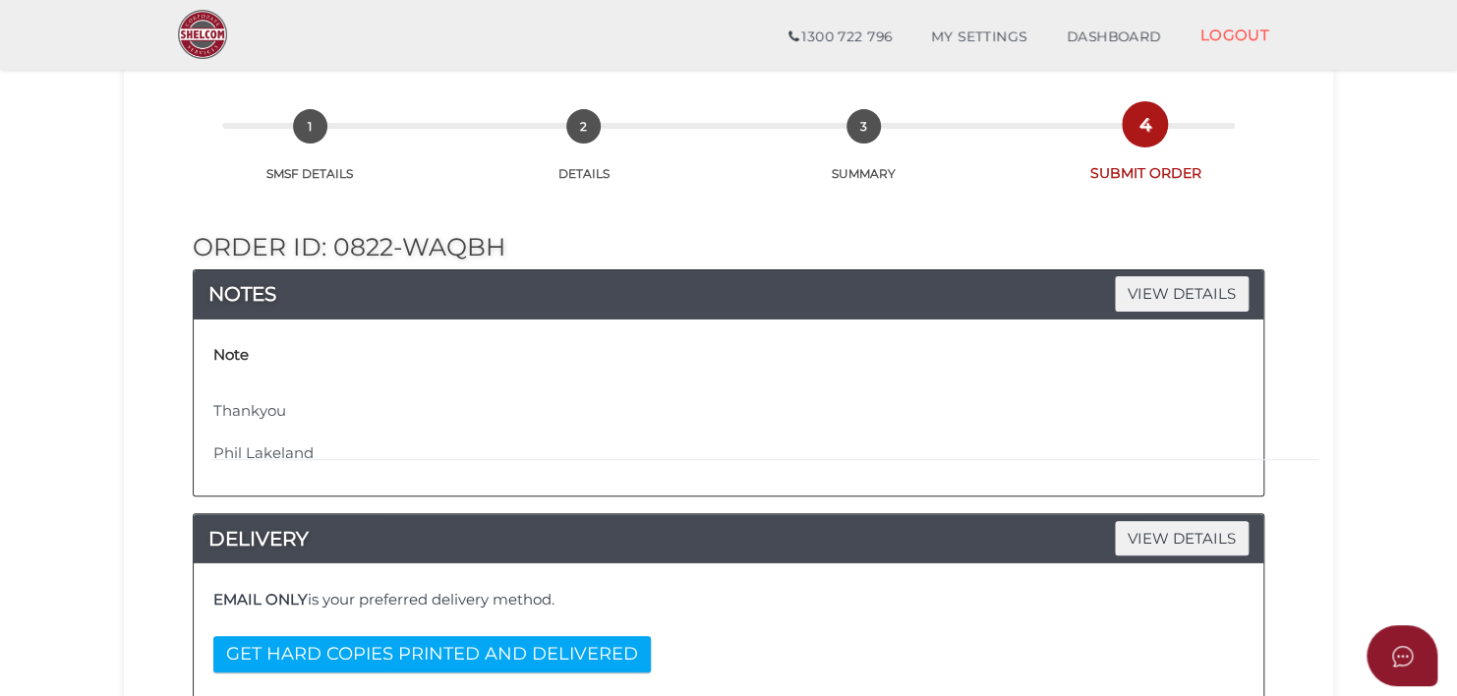
click at [271, 346] on div "Note please email 1 copy to plakeland450@gmail.com Thankyou Phil Lakeland" at bounding box center [733, 400] width 1040 height 122
click at [243, 358] on h4 "Note" at bounding box center [230, 355] width 35 height 17
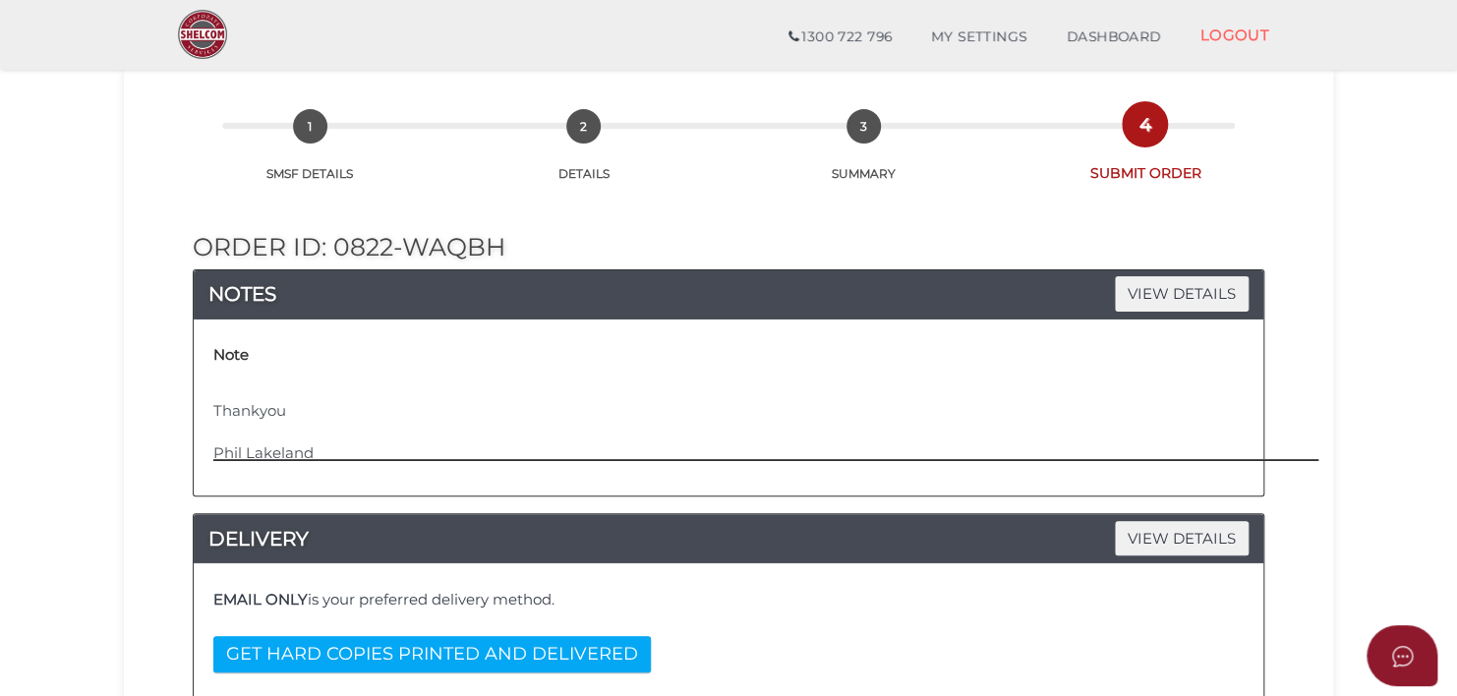
click at [222, 378] on textarea "please email 1 copy to plakeland450@gmail.com Thankyou Phil Lakeland" at bounding box center [875, 419] width 1325 height 85
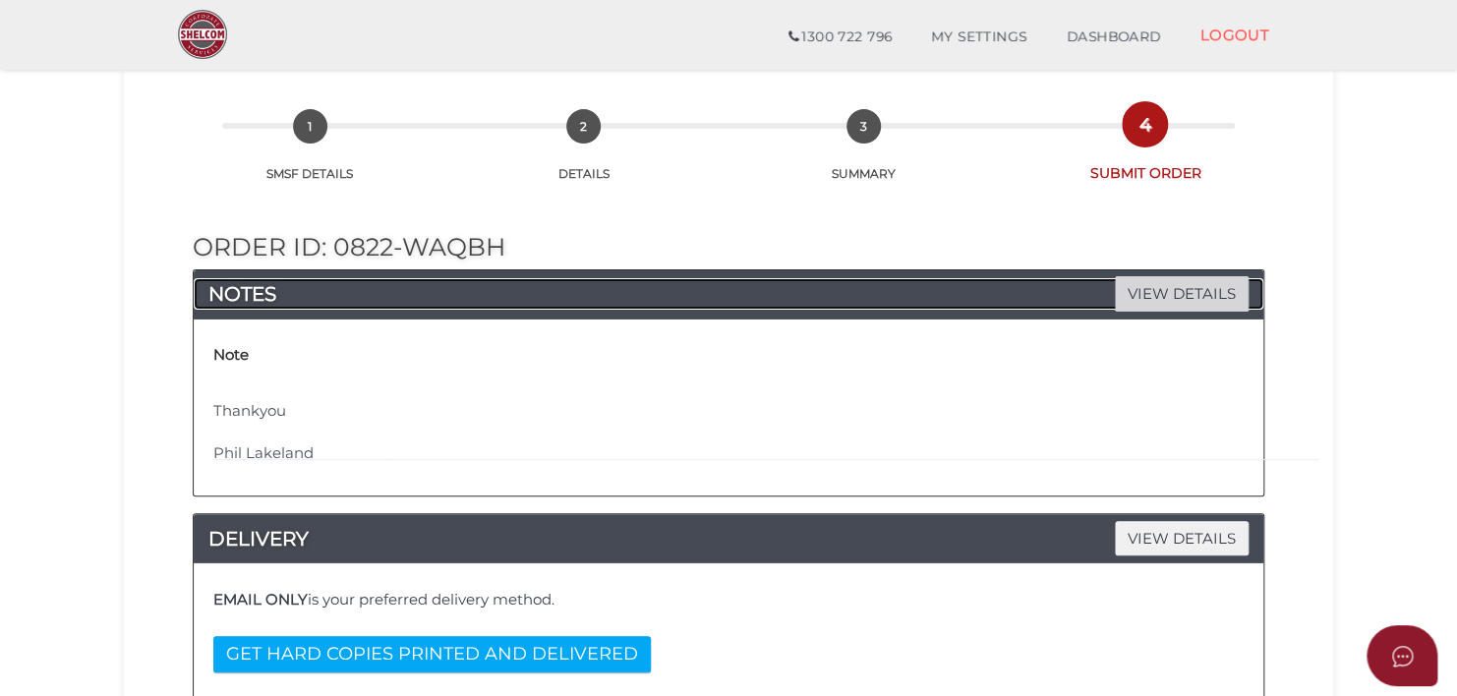
click at [1187, 286] on span "VIEW DETAILS" at bounding box center [1182, 293] width 134 height 34
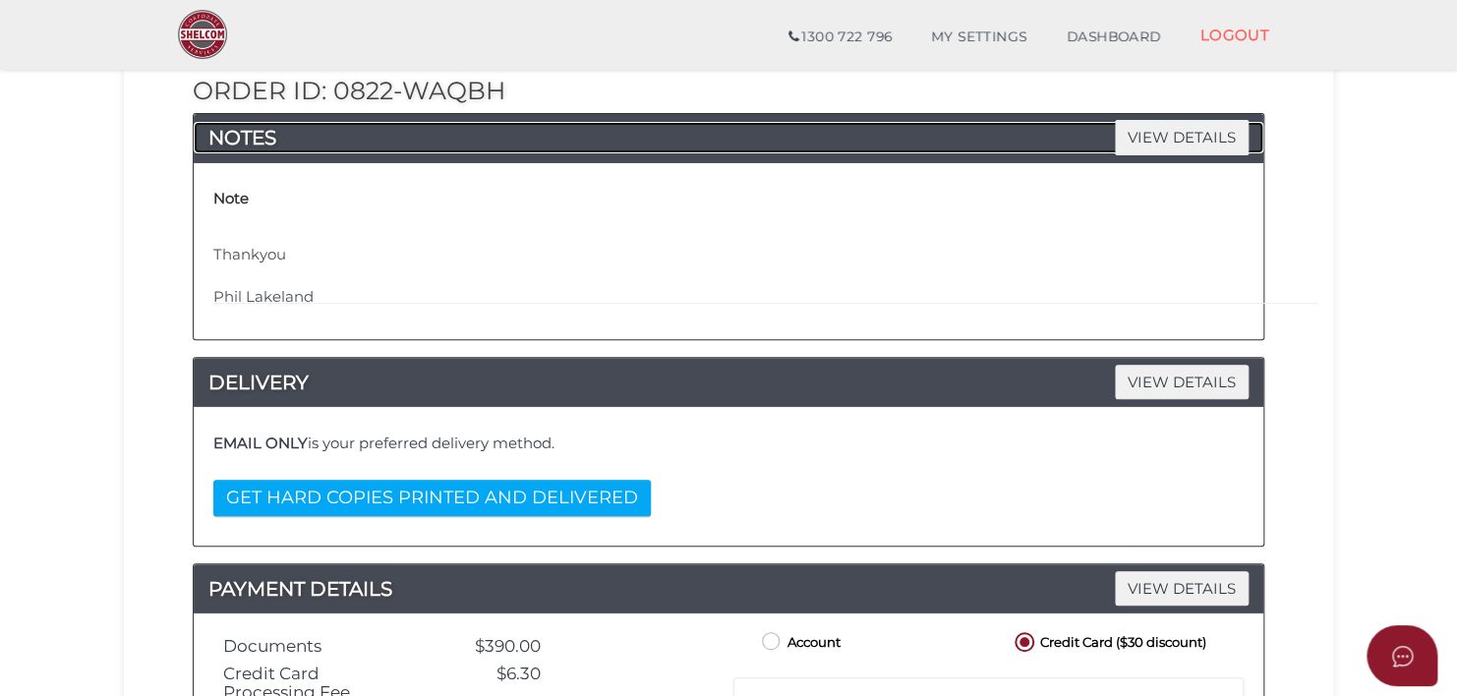
scroll to position [243, 0]
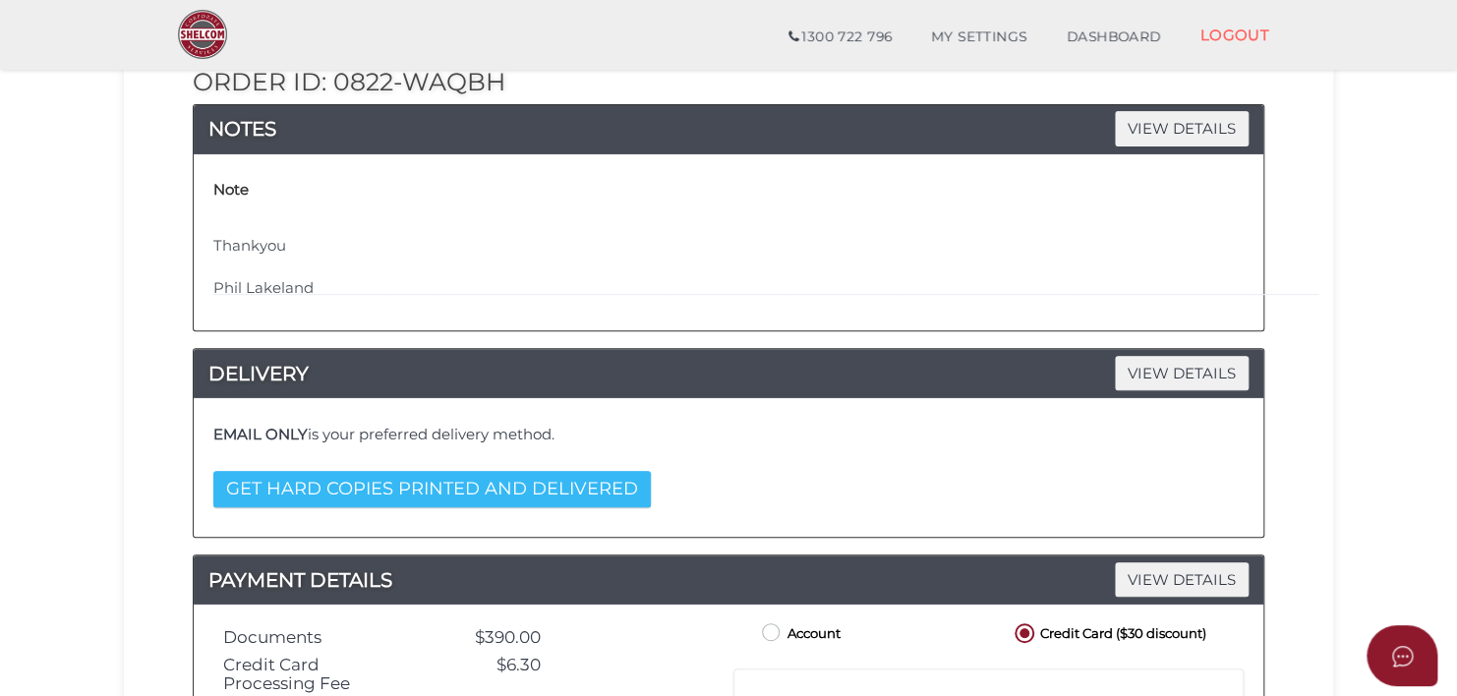
click at [378, 488] on button "GET HARD COPIES PRINTED AND DELIVERED" at bounding box center [432, 489] width 438 height 36
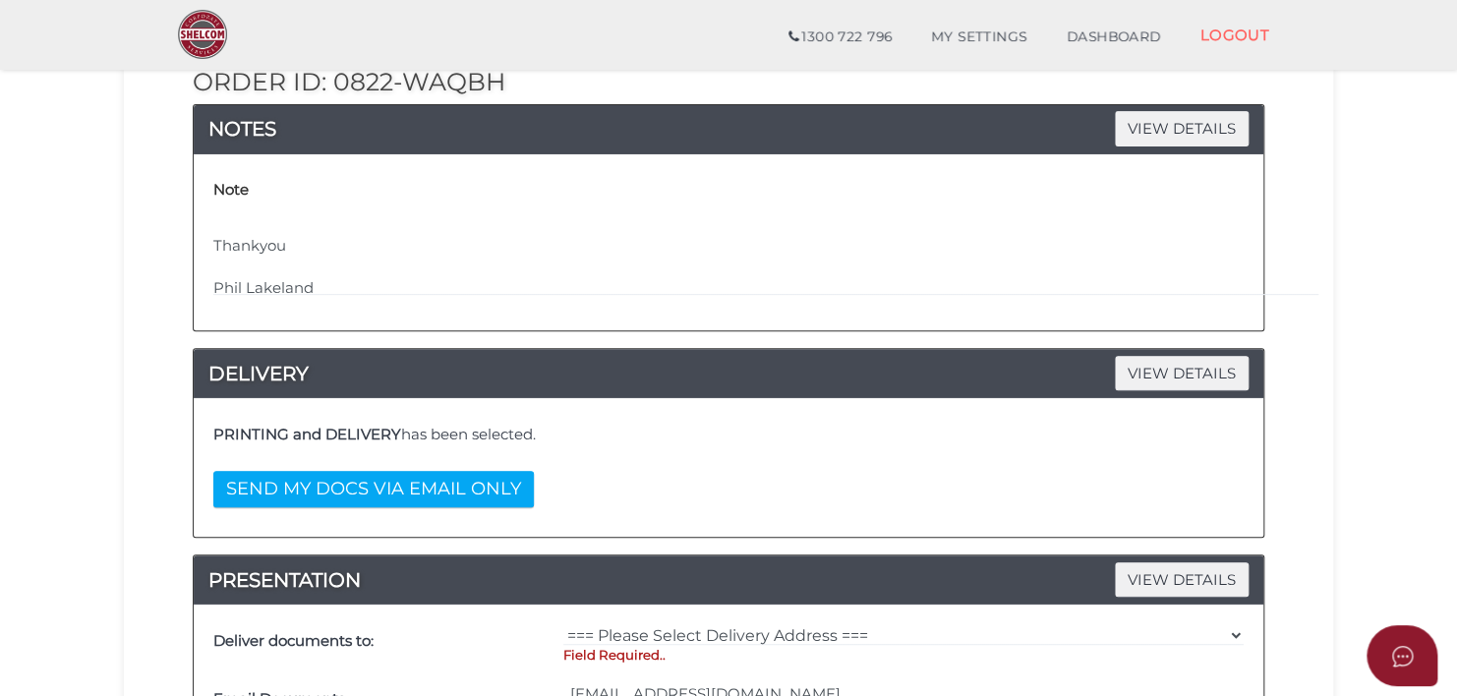
click at [378, 488] on button "SEND MY DOCS VIA EMAIL ONLY" at bounding box center [373, 489] width 321 height 36
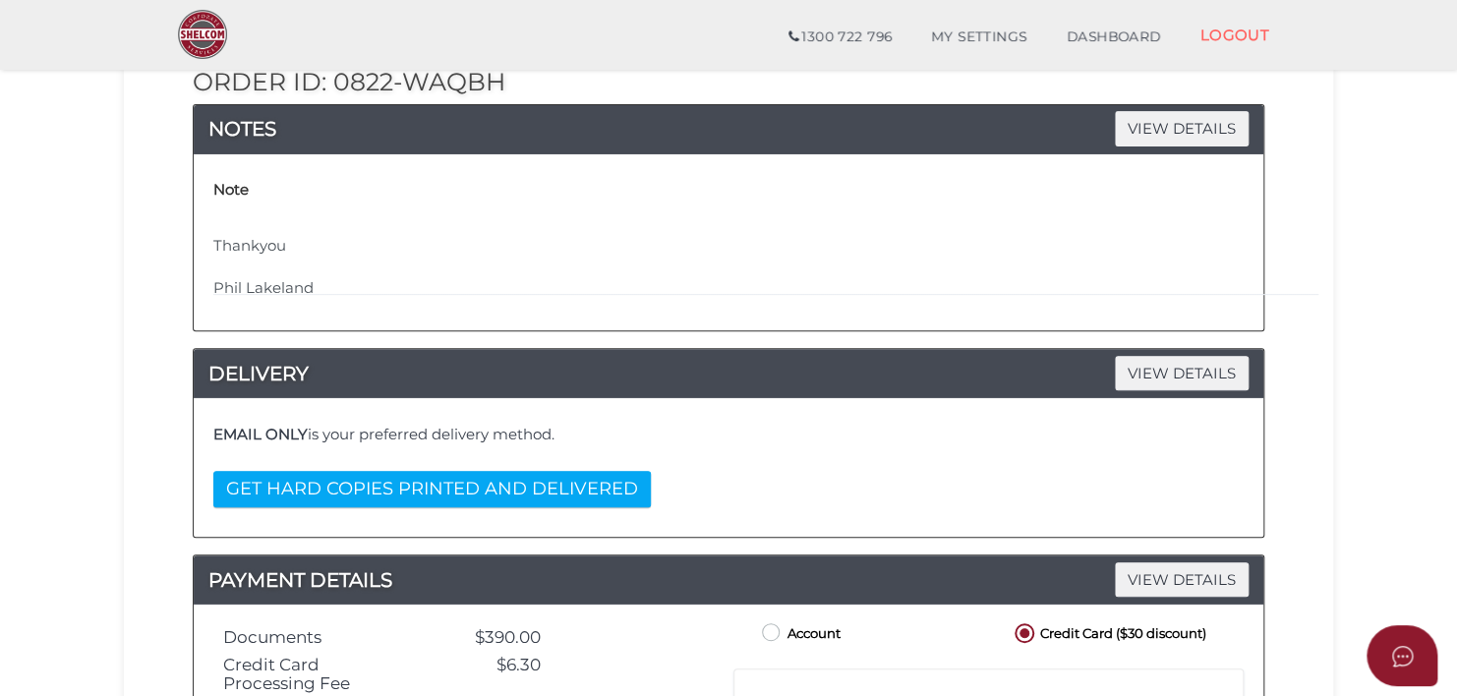
click at [378, 488] on button "GET HARD COPIES PRINTED AND DELIVERED" at bounding box center [432, 489] width 438 height 36
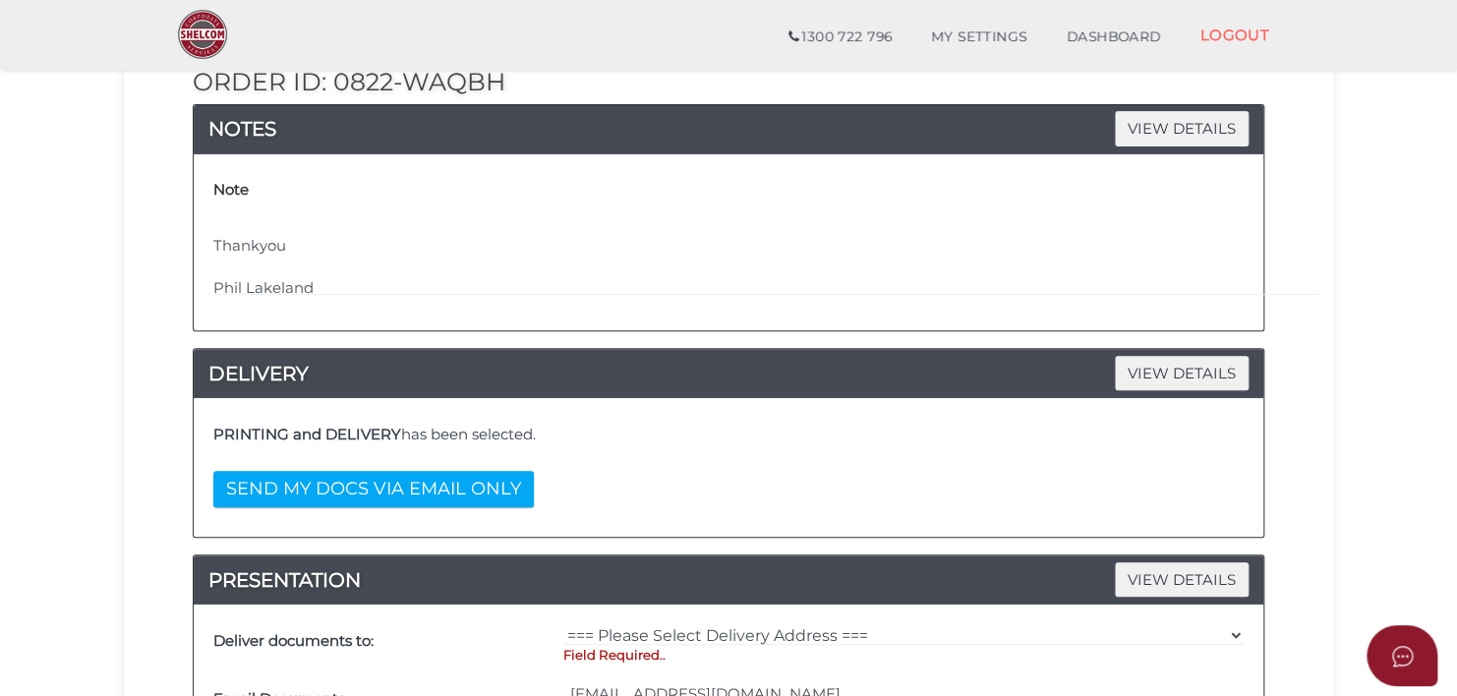
click at [378, 488] on button "SEND MY DOCS VIA EMAIL ONLY" at bounding box center [373, 489] width 321 height 36
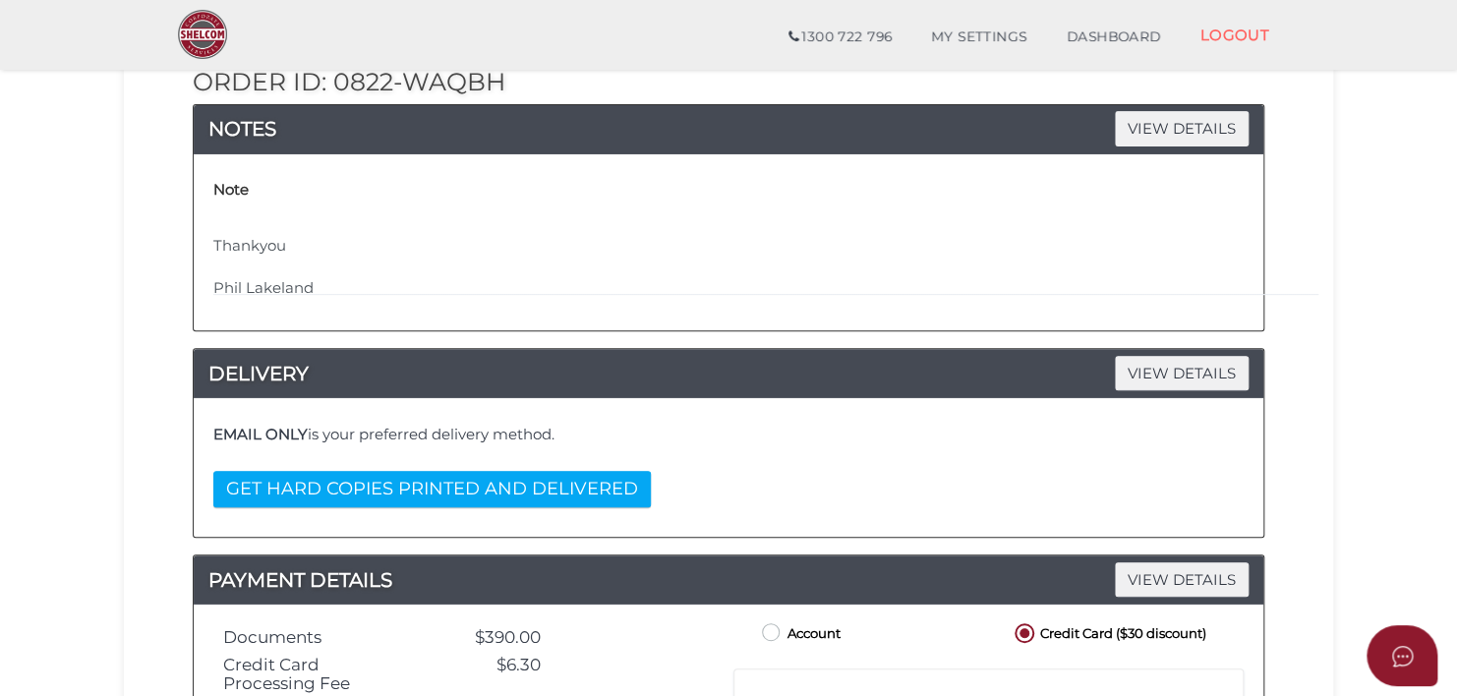
click at [378, 488] on button "GET HARD COPIES PRINTED AND DELIVERED" at bounding box center [432, 489] width 438 height 36
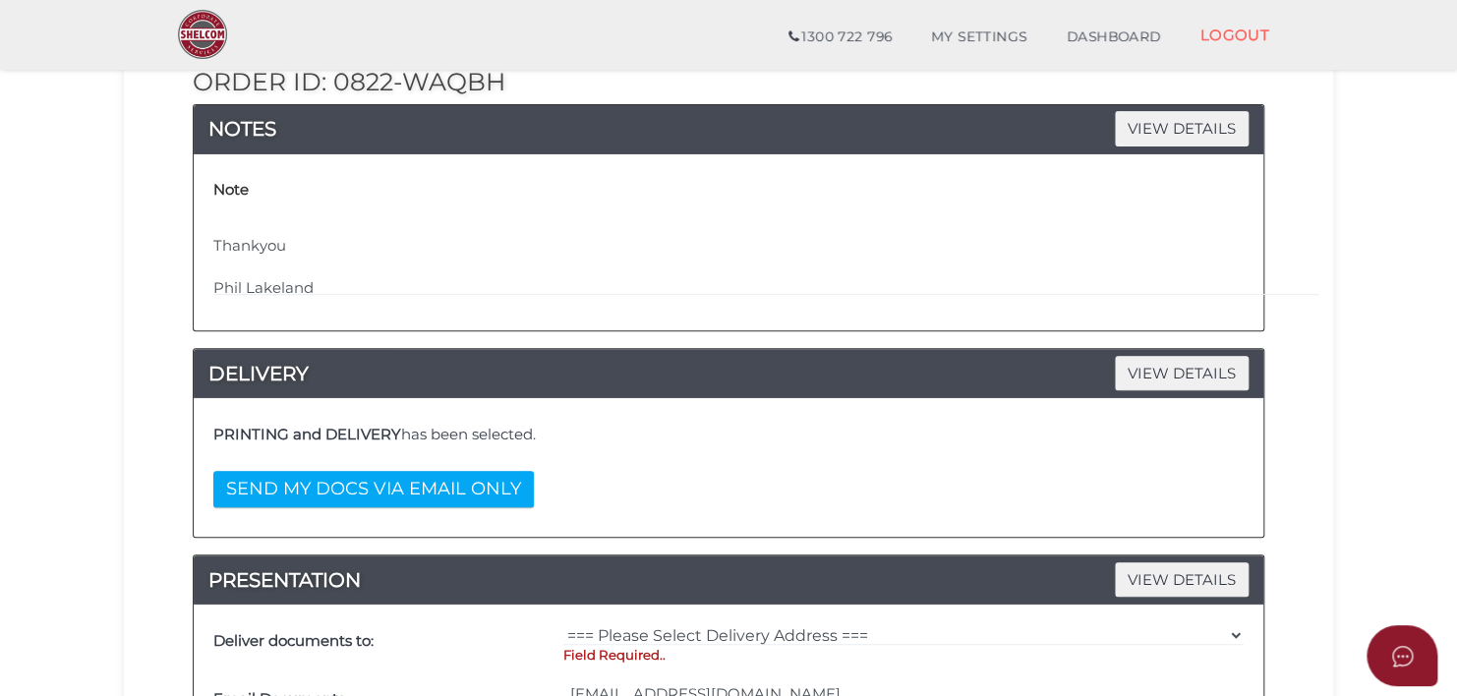
click at [378, 488] on button "SEND MY DOCS VIA EMAIL ONLY" at bounding box center [373, 489] width 321 height 36
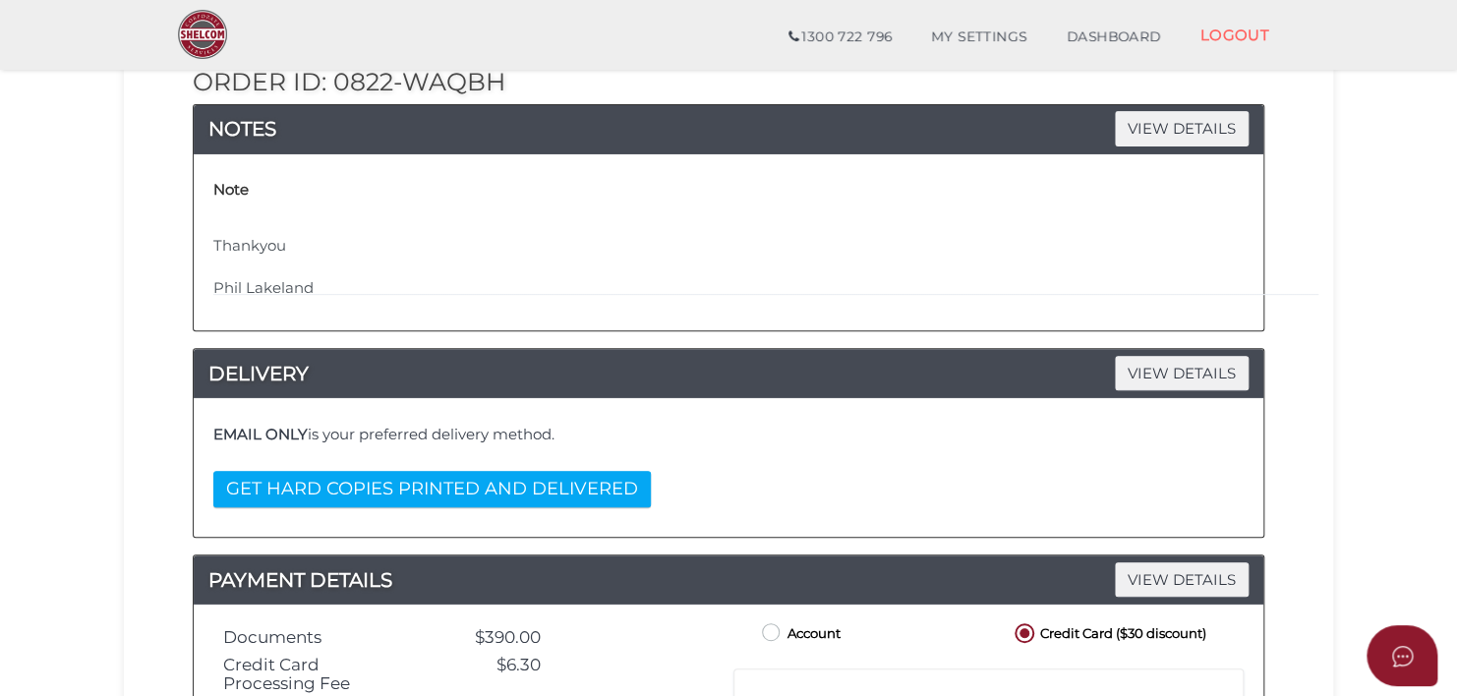
click at [378, 488] on button "GET HARD COPIES PRINTED AND DELIVERED" at bounding box center [432, 489] width 438 height 36
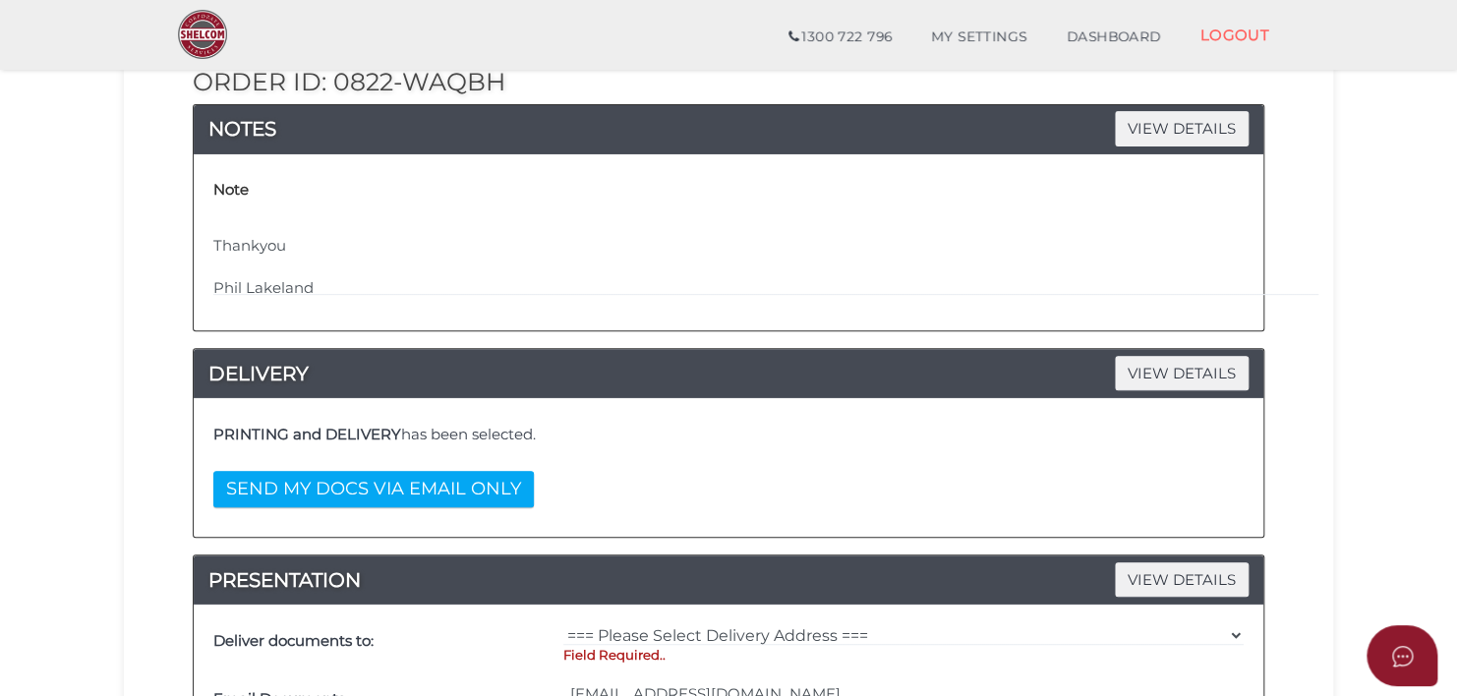
click at [378, 488] on button "SEND MY DOCS VIA EMAIL ONLY" at bounding box center [373, 489] width 321 height 36
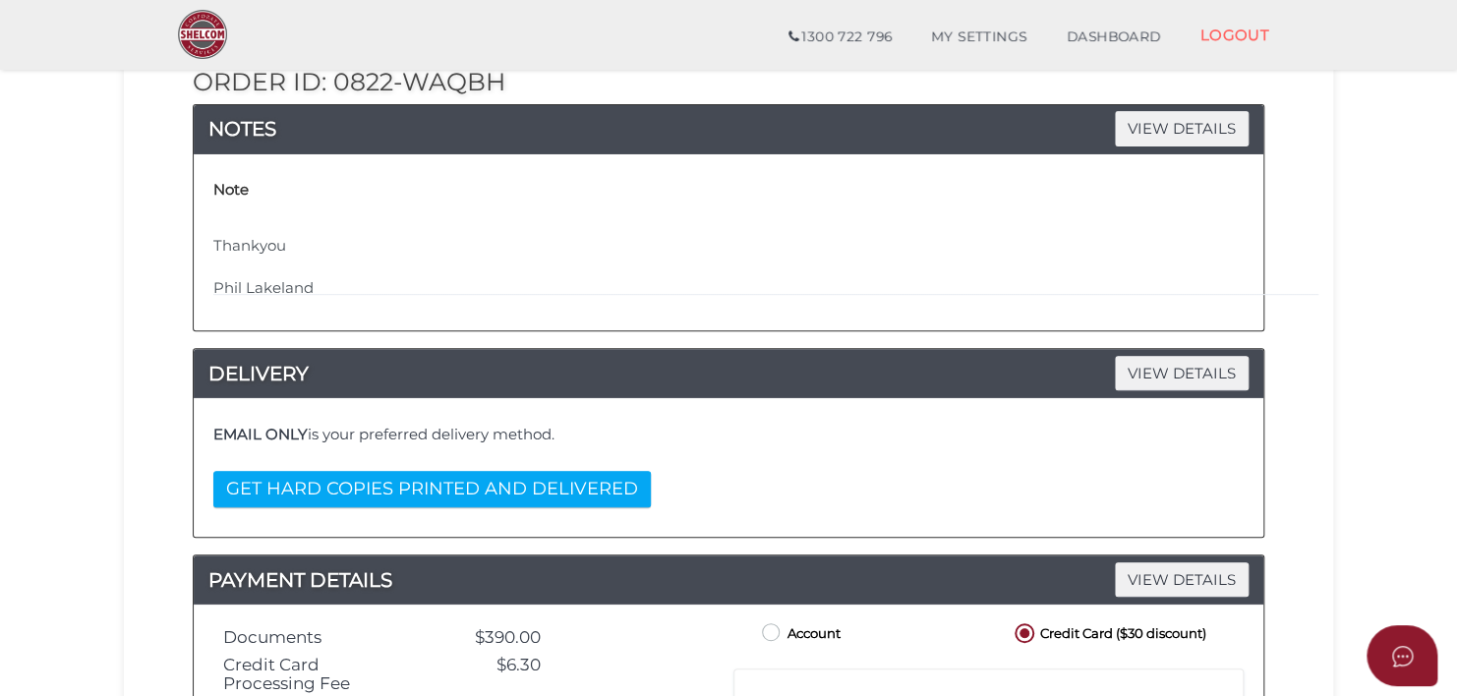
click at [378, 488] on button "GET HARD COPIES PRINTED AND DELIVERED" at bounding box center [432, 489] width 438 height 36
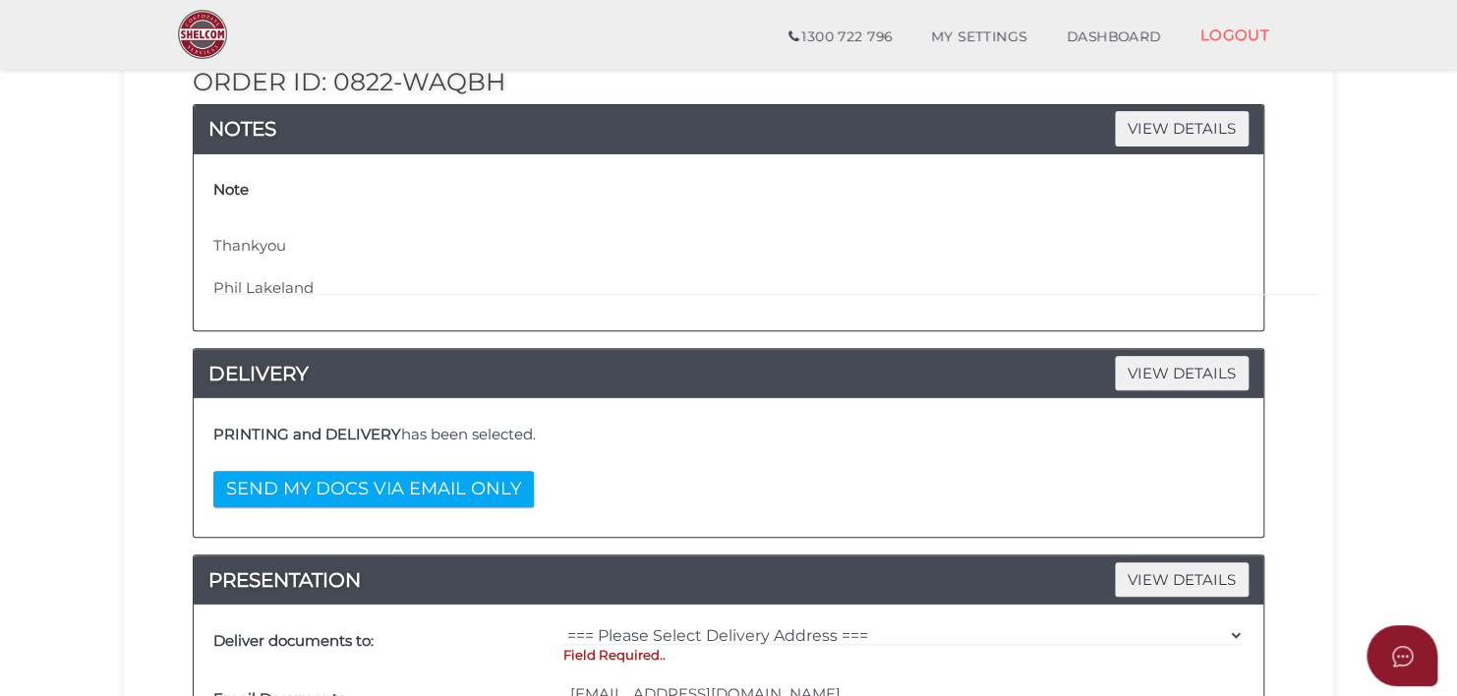
click at [378, 488] on button "SEND MY DOCS VIA EMAIL ONLY" at bounding box center [373, 489] width 321 height 36
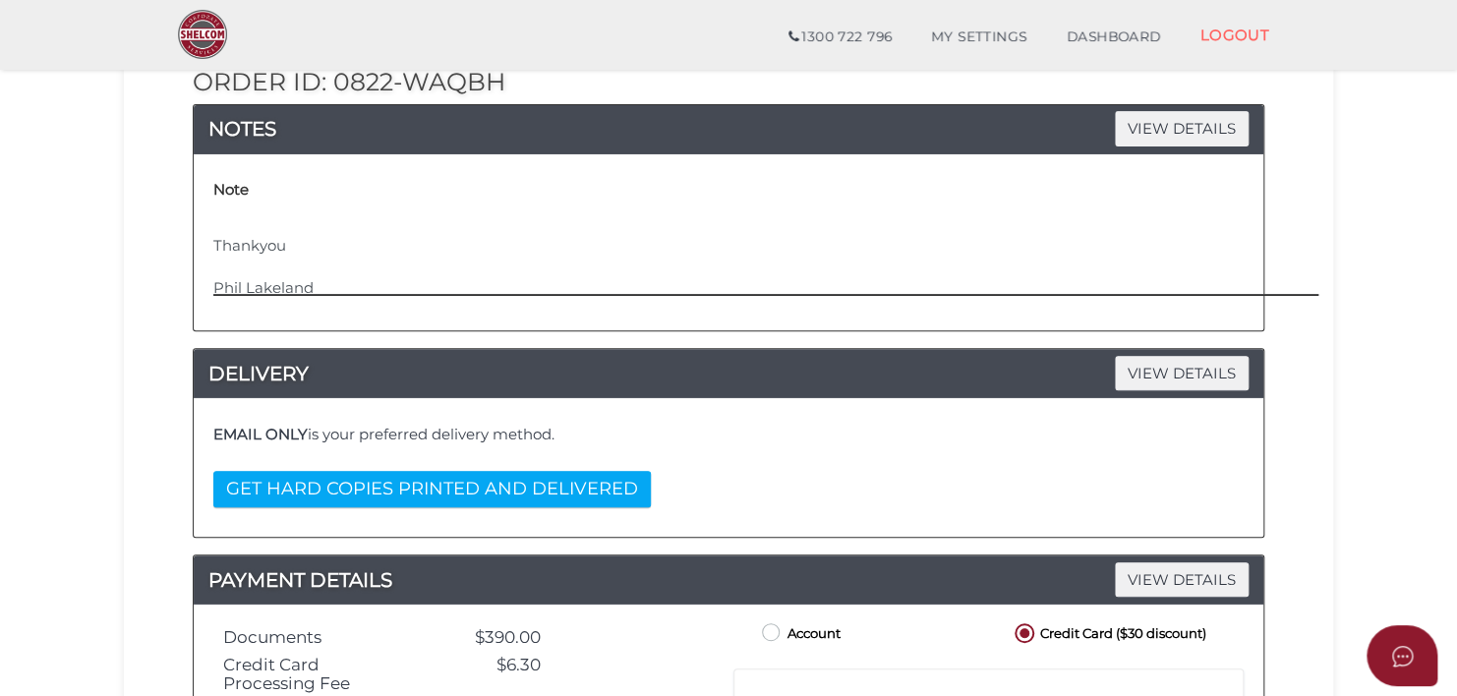
click at [220, 244] on textarea "please email 1 copy to plakeland450@gmail.com Thankyou Phil Lakeland" at bounding box center [875, 253] width 1325 height 85
click at [216, 240] on textarea "please email 1 copy to plakeland450@gmail.com Thankyou Phil Lakeland" at bounding box center [875, 253] width 1325 height 85
click at [220, 216] on textarea "please email 1 copy to plakeland450@gmail.coThankyou Phil Lakeland" at bounding box center [875, 253] width 1325 height 85
click at [374, 215] on textarea "Please email 1 copy to plakeland450@gmail.coThankyou Phil Lakeland" at bounding box center [875, 253] width 1325 height 85
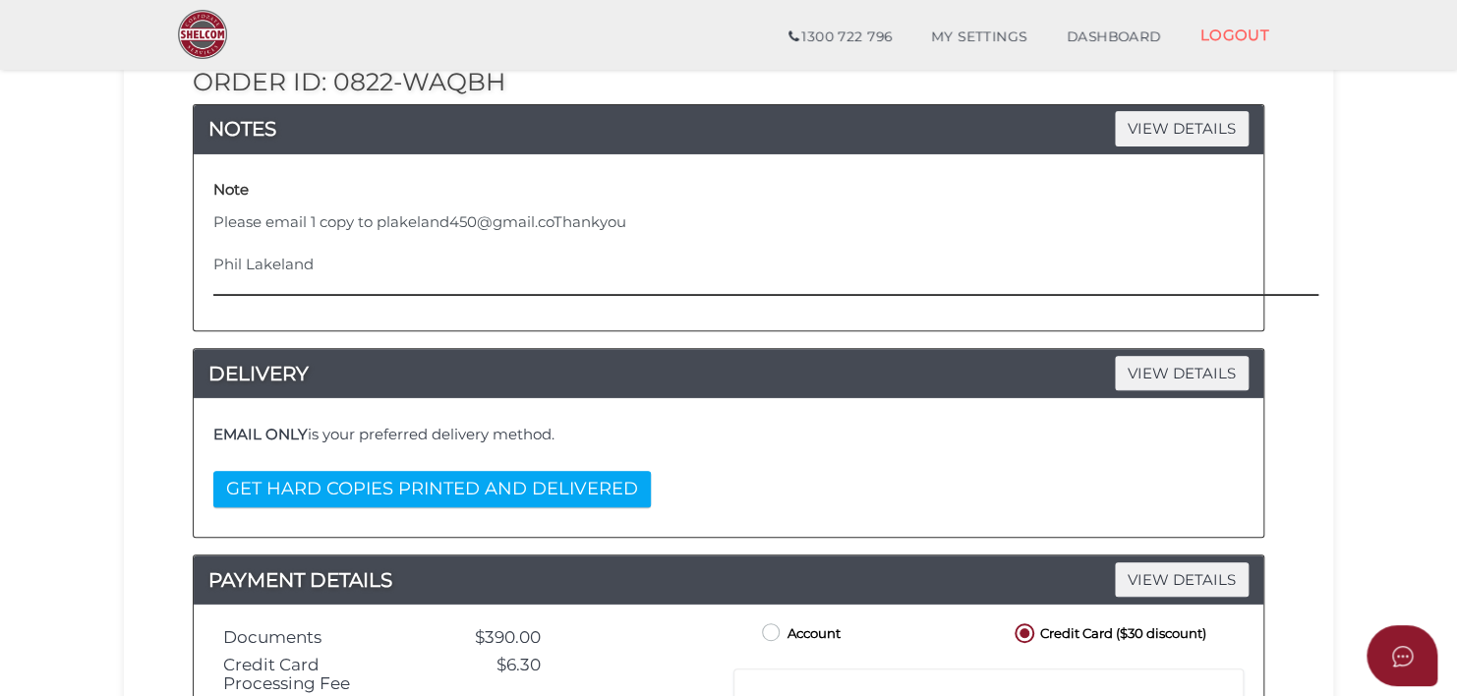
click at [374, 215] on textarea "Please email 1 copy to plakeland450@gmail.coThankyou Phil Lakeland" at bounding box center [875, 253] width 1325 height 85
click at [378, 220] on textarea "Please email 1 copy to plakeland450@gmail.coThankyou Phil Lakeland" at bounding box center [875, 253] width 1325 height 85
click at [840, 263] on textarea "Please email 1 copy to plakeland450@gmail.coThankyou Phil Lakeland" at bounding box center [875, 253] width 1325 height 85
click at [389, 258] on textarea "Please email 1 copy to plakeland450@gmail.coThankyou Phil Lakeland" at bounding box center [875, 253] width 1325 height 85
click at [289, 284] on textarea "Please email 1 copy to plakeland450@gmail.com Thankyou Phil Lakeland" at bounding box center [875, 253] width 1325 height 85
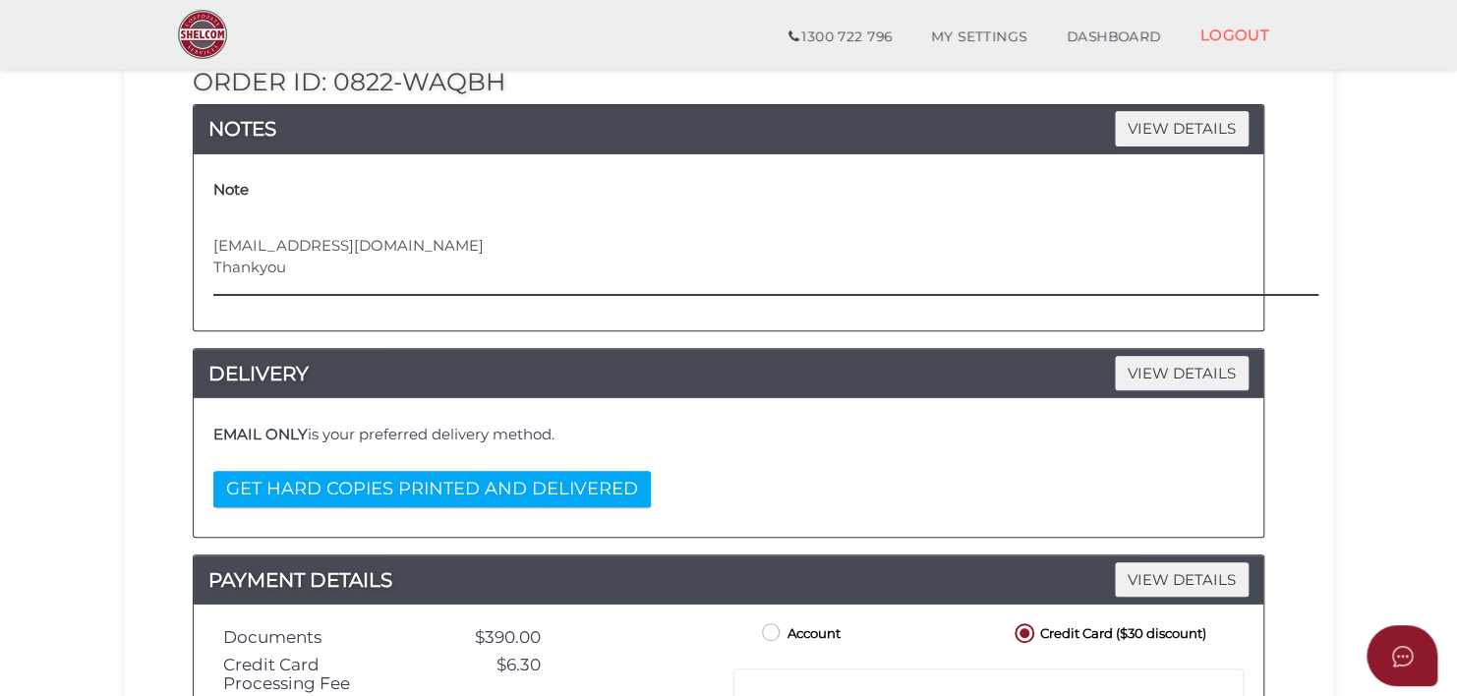
scroll to position [39, 0]
click at [256, 287] on textarea "Please email 1 copy to plakeland450@gmail.com Thankyou Phil Lakeland" at bounding box center [875, 253] width 1325 height 85
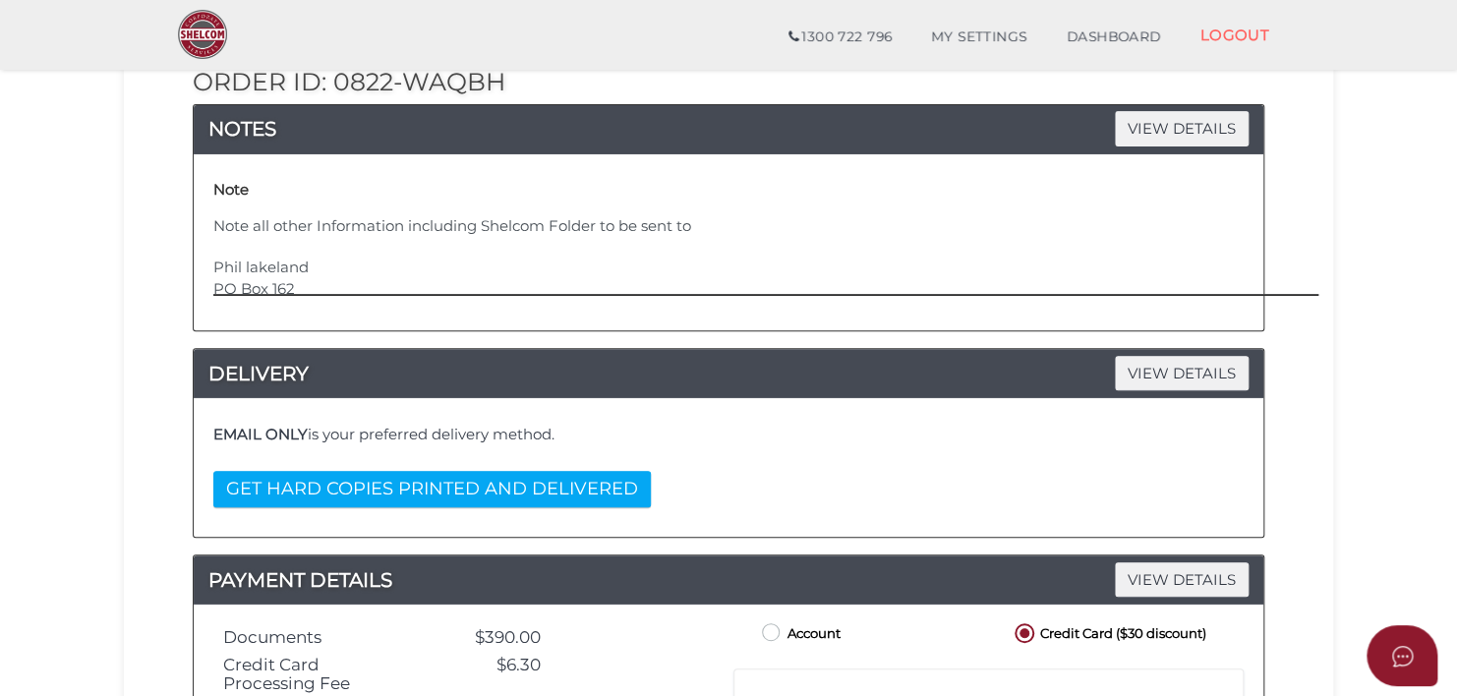
scroll to position [124, 0]
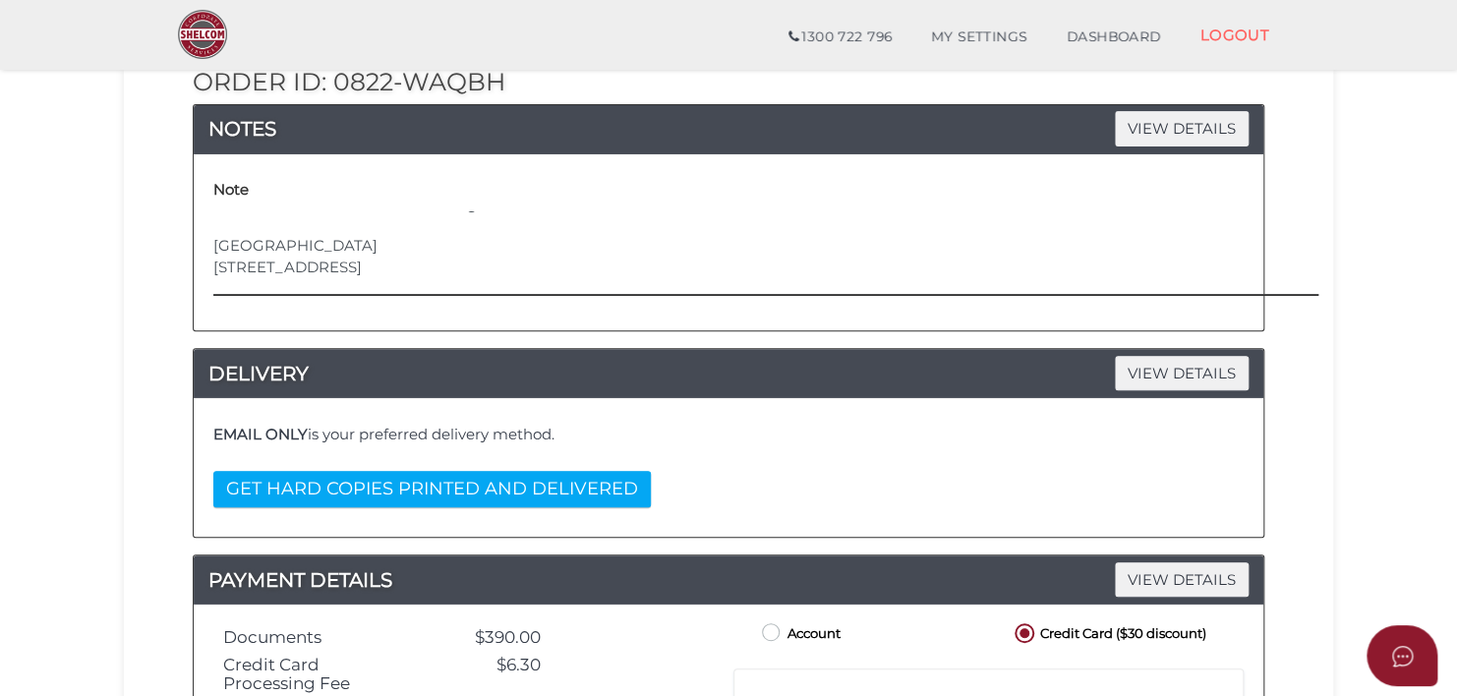
click at [568, 259] on textarea "Please email 1 copy to plakeland450@gmail.com Thankyou Note all other Informati…" at bounding box center [875, 253] width 1325 height 85
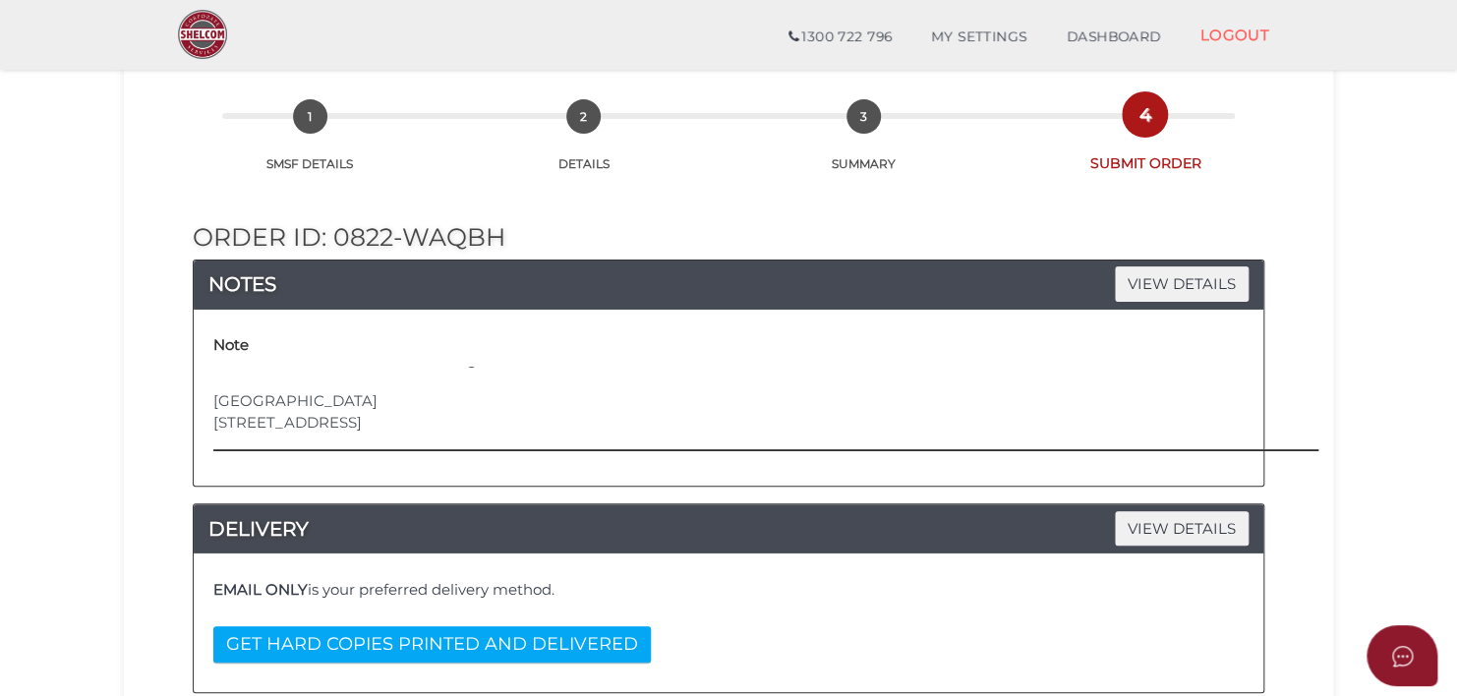
scroll to position [91, 0]
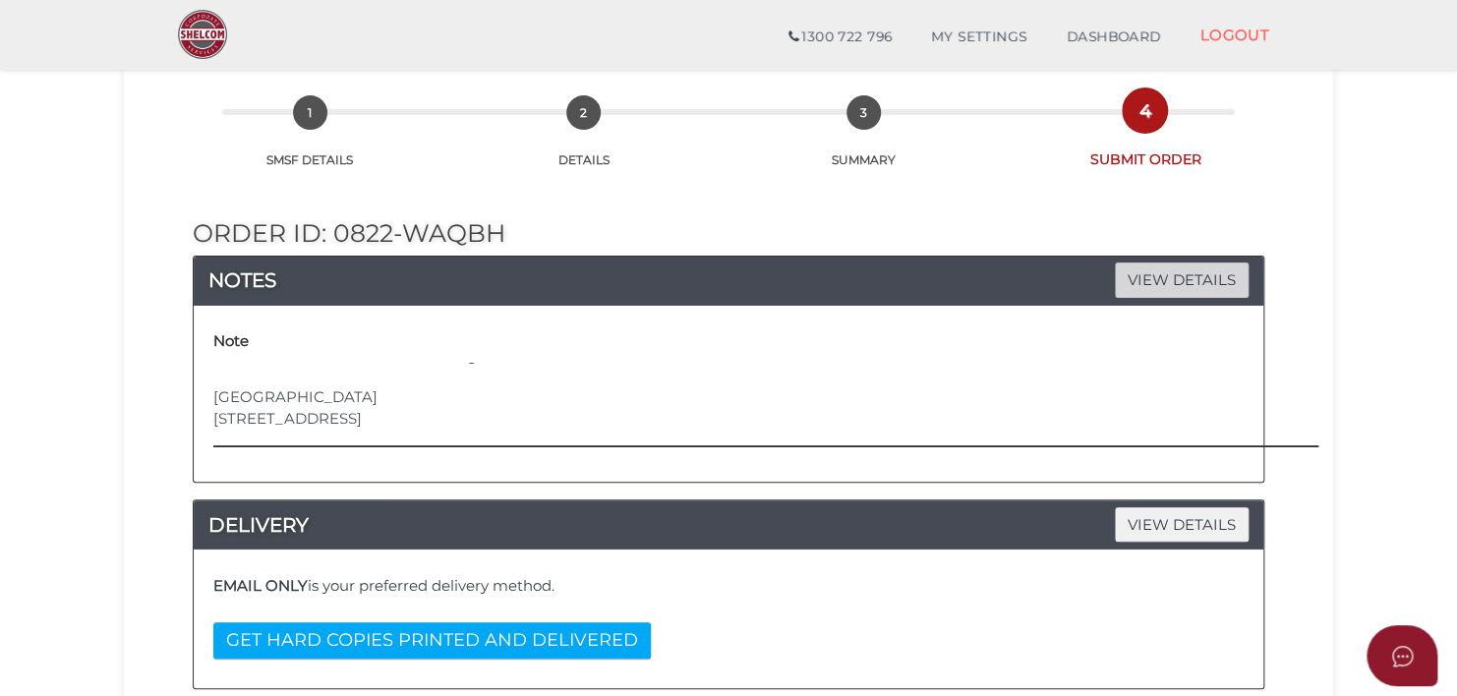
type textarea "Please email 1 copy to plakeland450@gmail.com Thankyou Note all other Informati…"
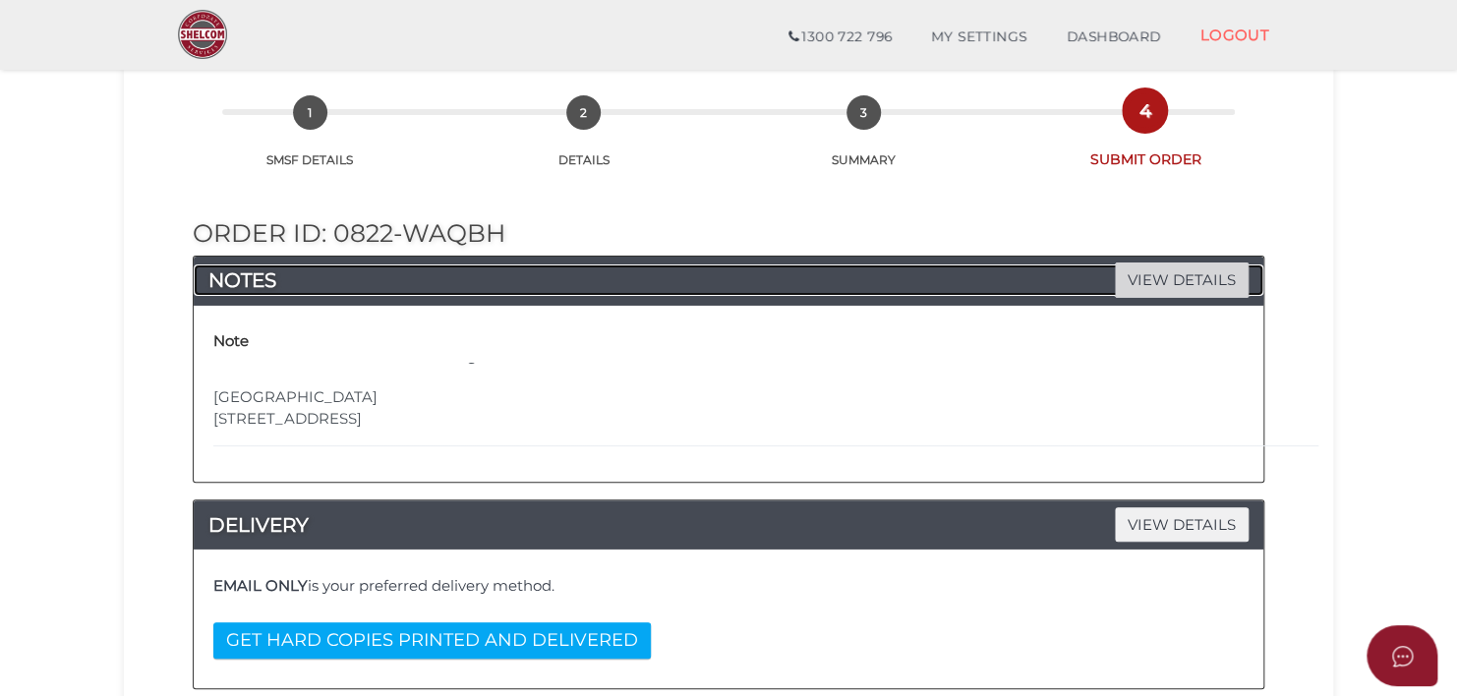
click at [1183, 271] on span "VIEW DETAILS" at bounding box center [1182, 280] width 134 height 34
click at [1161, 526] on span "VIEW DETAILS" at bounding box center [1182, 524] width 134 height 34
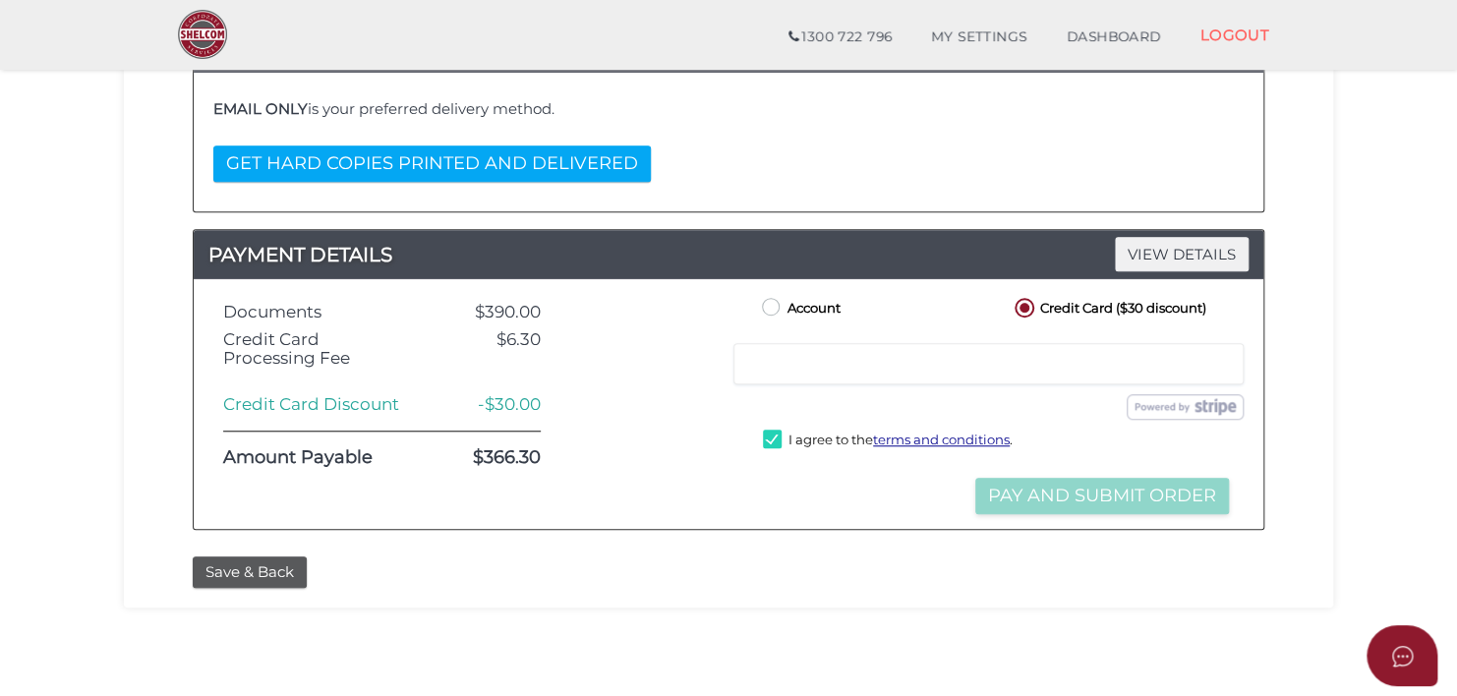
scroll to position [569, 0]
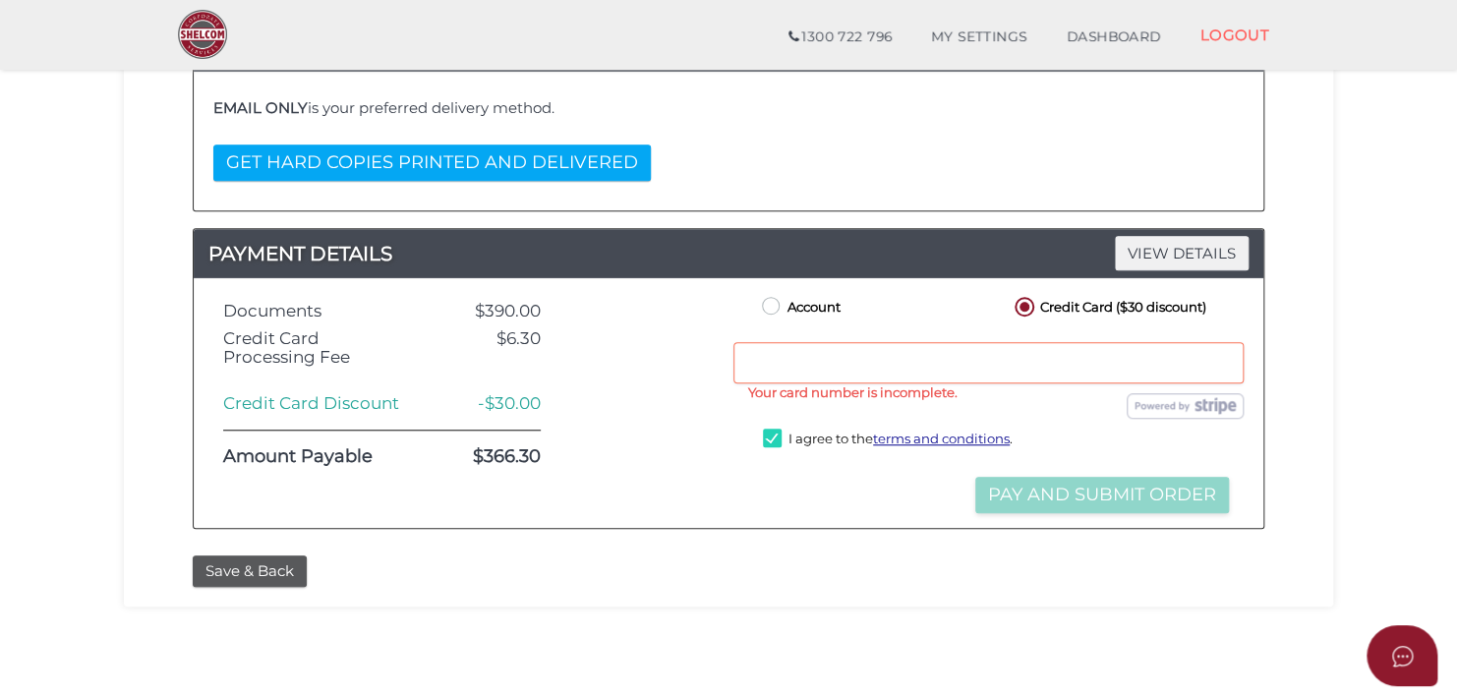
click at [1135, 368] on div at bounding box center [988, 362] width 510 height 41
click at [1134, 383] on div at bounding box center [988, 362] width 510 height 41
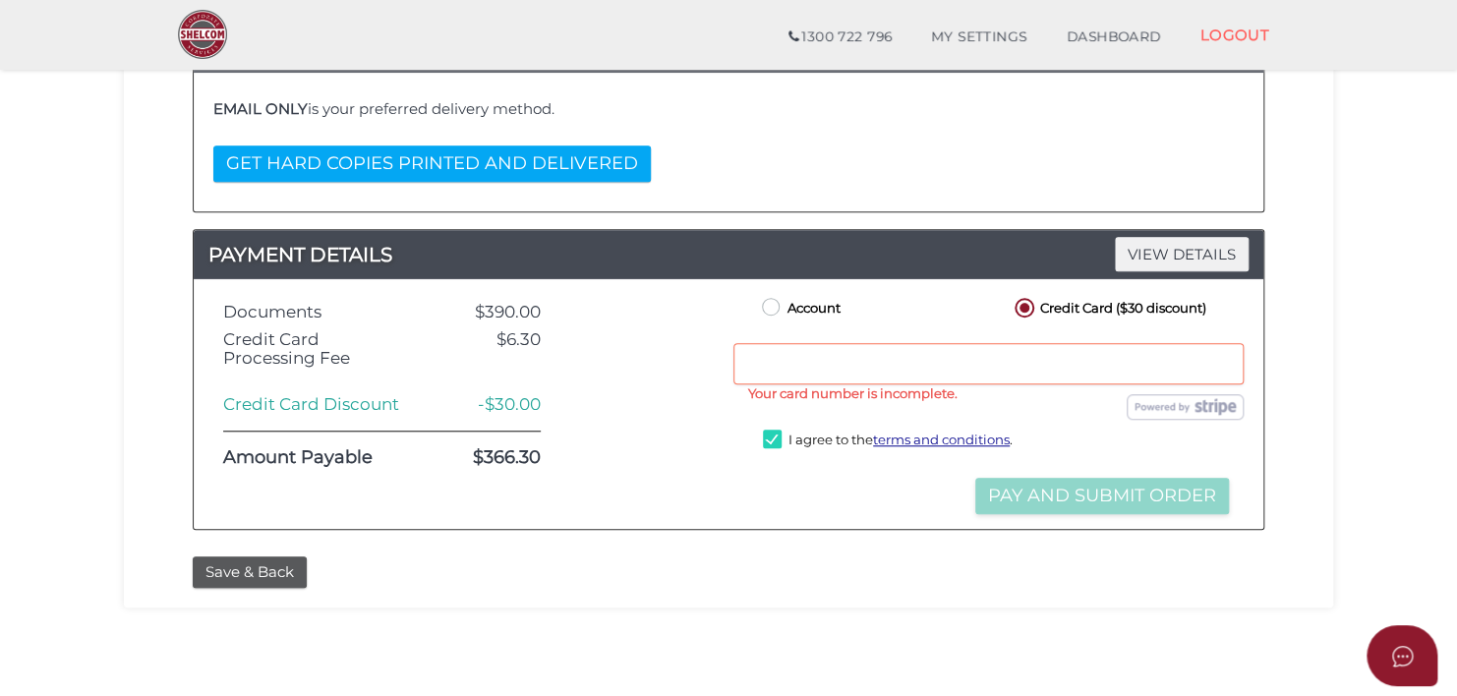
scroll to position [567, 0]
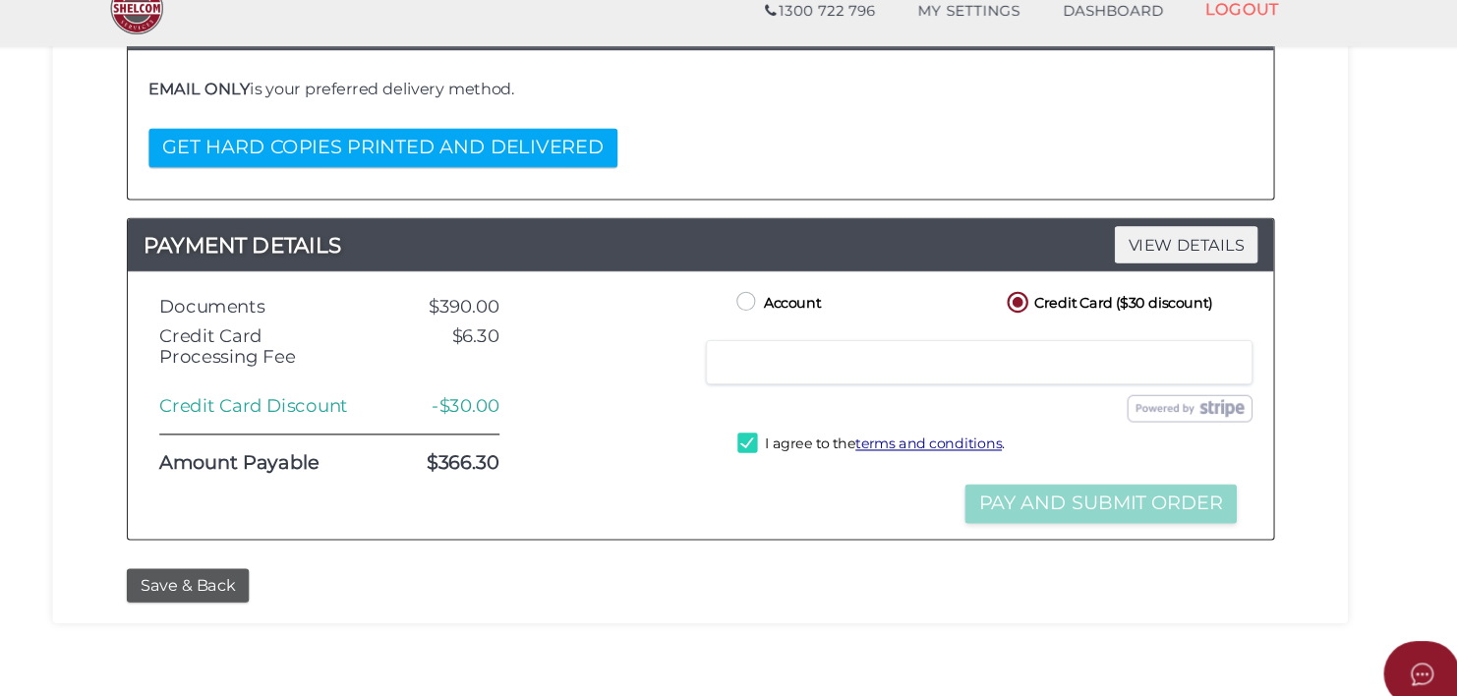
click at [1106, 580] on div "Save & Back" at bounding box center [728, 573] width 1101 height 32
click at [1110, 575] on div "Save & Back" at bounding box center [728, 573] width 1101 height 32
click at [766, 455] on label "I agree to the terms and conditions ." at bounding box center [888, 443] width 250 height 25
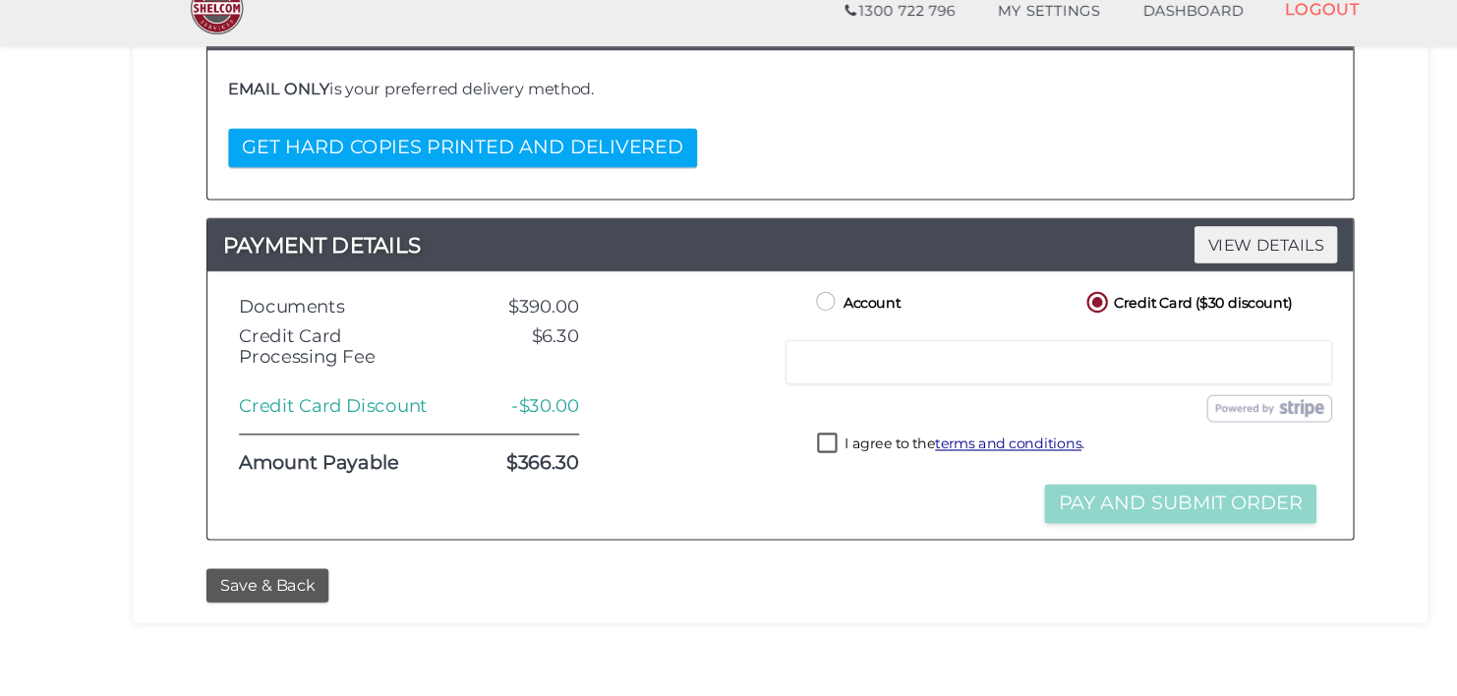
click at [765, 455] on label "I agree to the terms and conditions ." at bounding box center [888, 443] width 250 height 25
checkbox input "true"
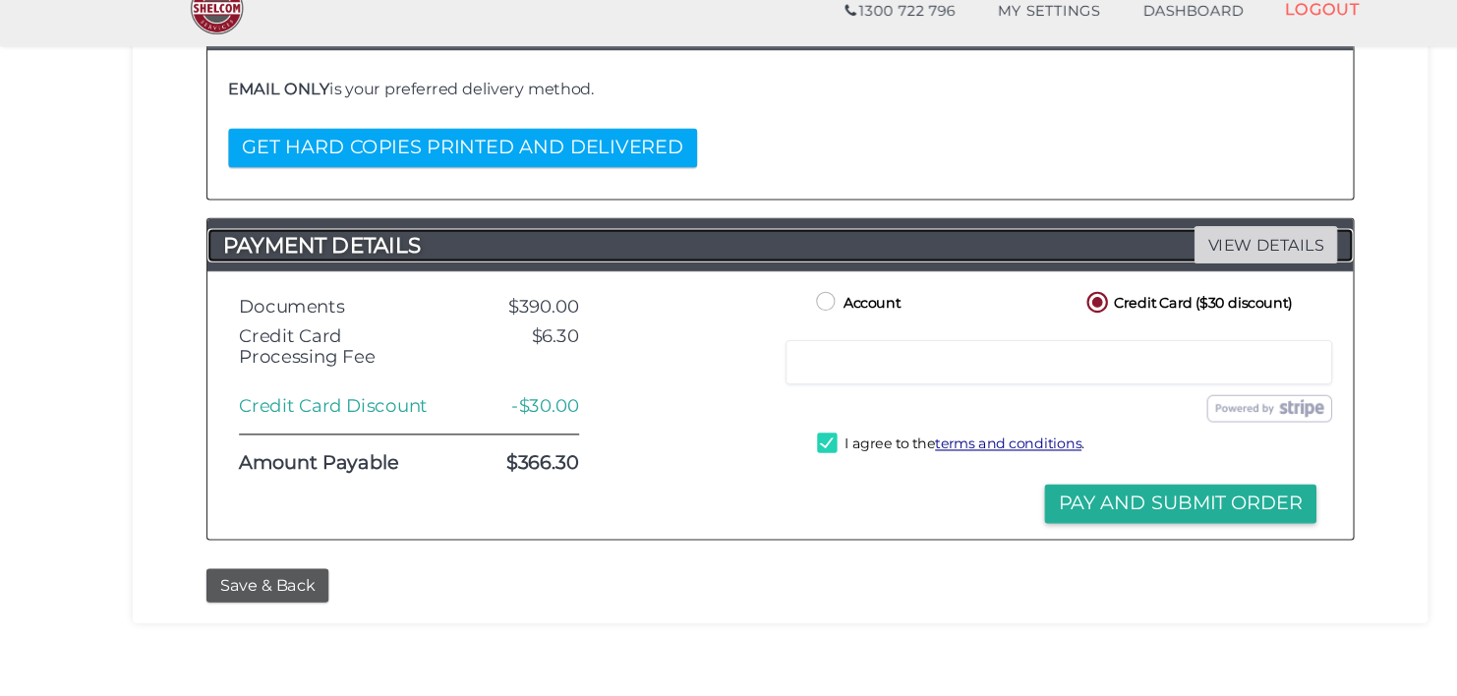
click at [1143, 254] on span "VIEW DETAILS" at bounding box center [1182, 255] width 134 height 34
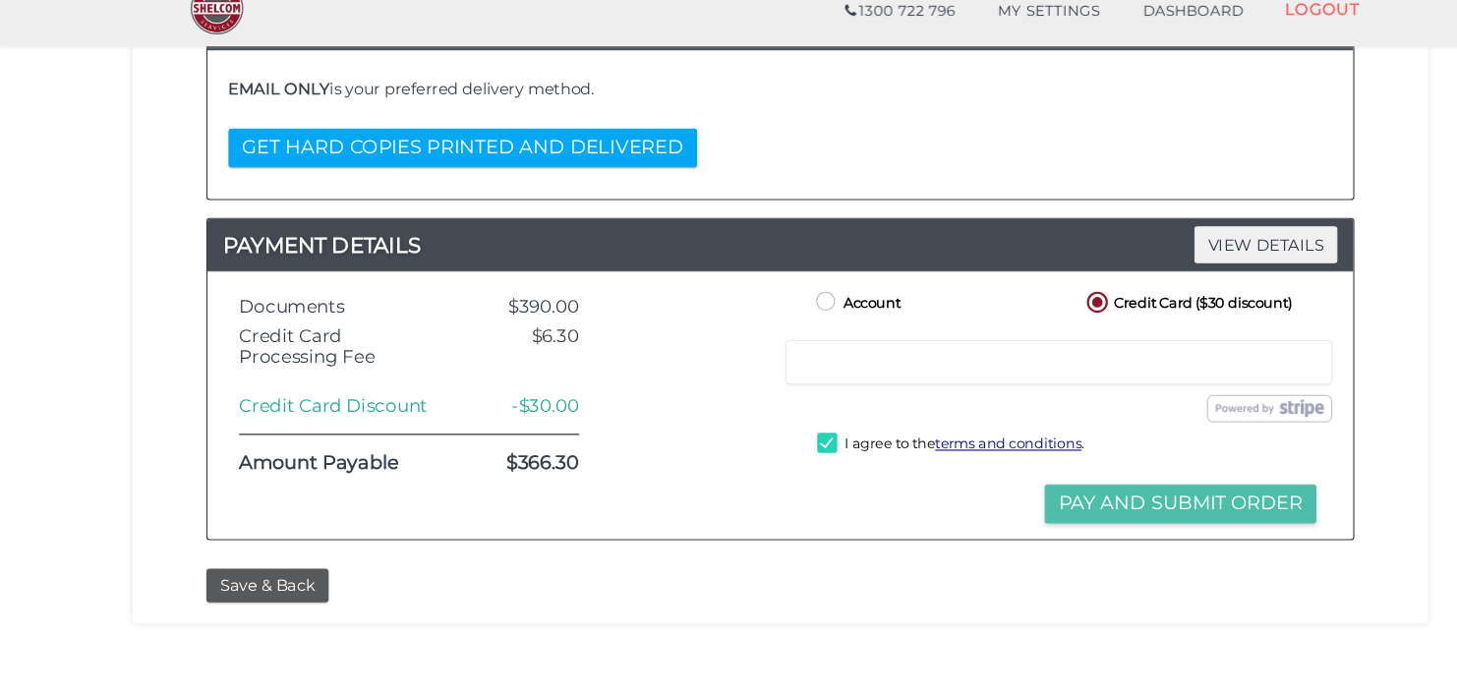
click at [1066, 514] on button "Pay and Submit Order" at bounding box center [1102, 497] width 254 height 36
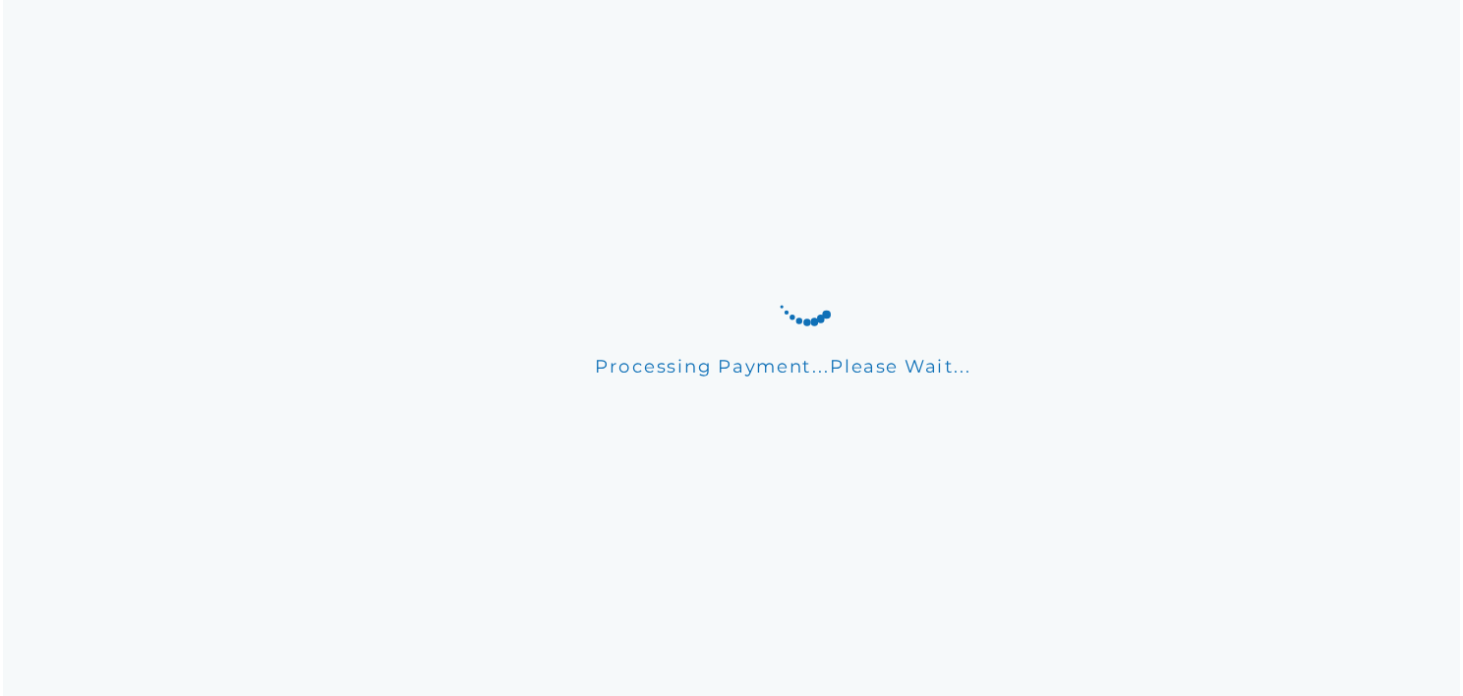
scroll to position [0, 0]
click at [1066, 532] on div "Processing Payment...Please Wait..." at bounding box center [731, 348] width 1463 height 696
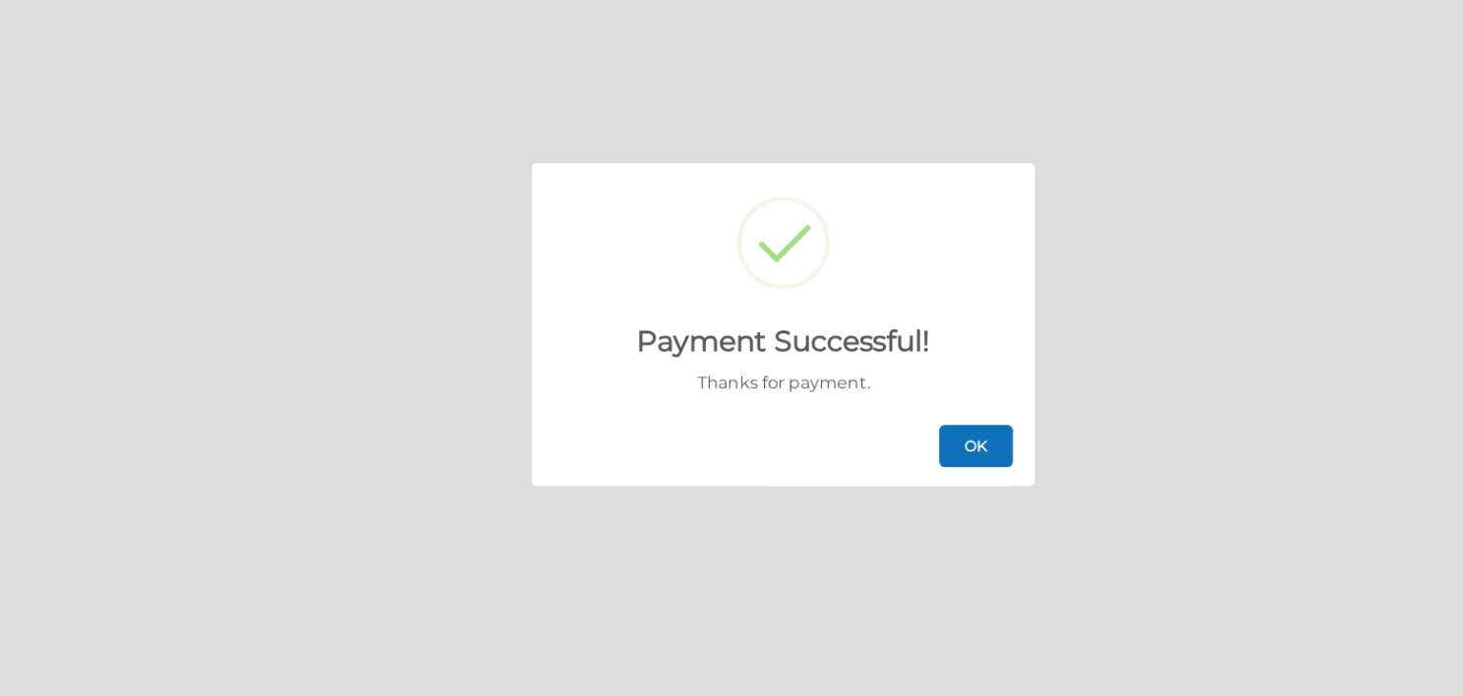
click at [889, 461] on button "OK" at bounding box center [911, 461] width 69 height 39
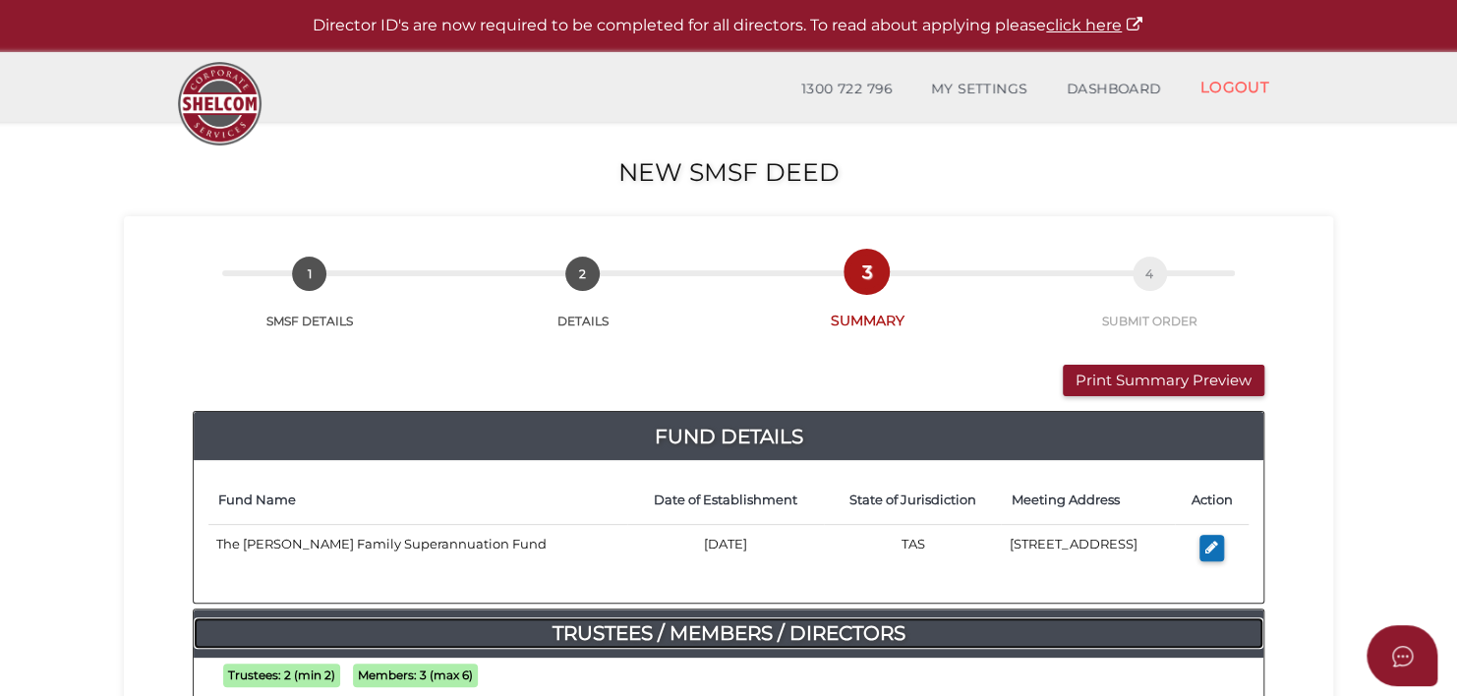
click at [1007, 618] on h4 "Trustees / Members / Directors" at bounding box center [729, 632] width 1070 height 31
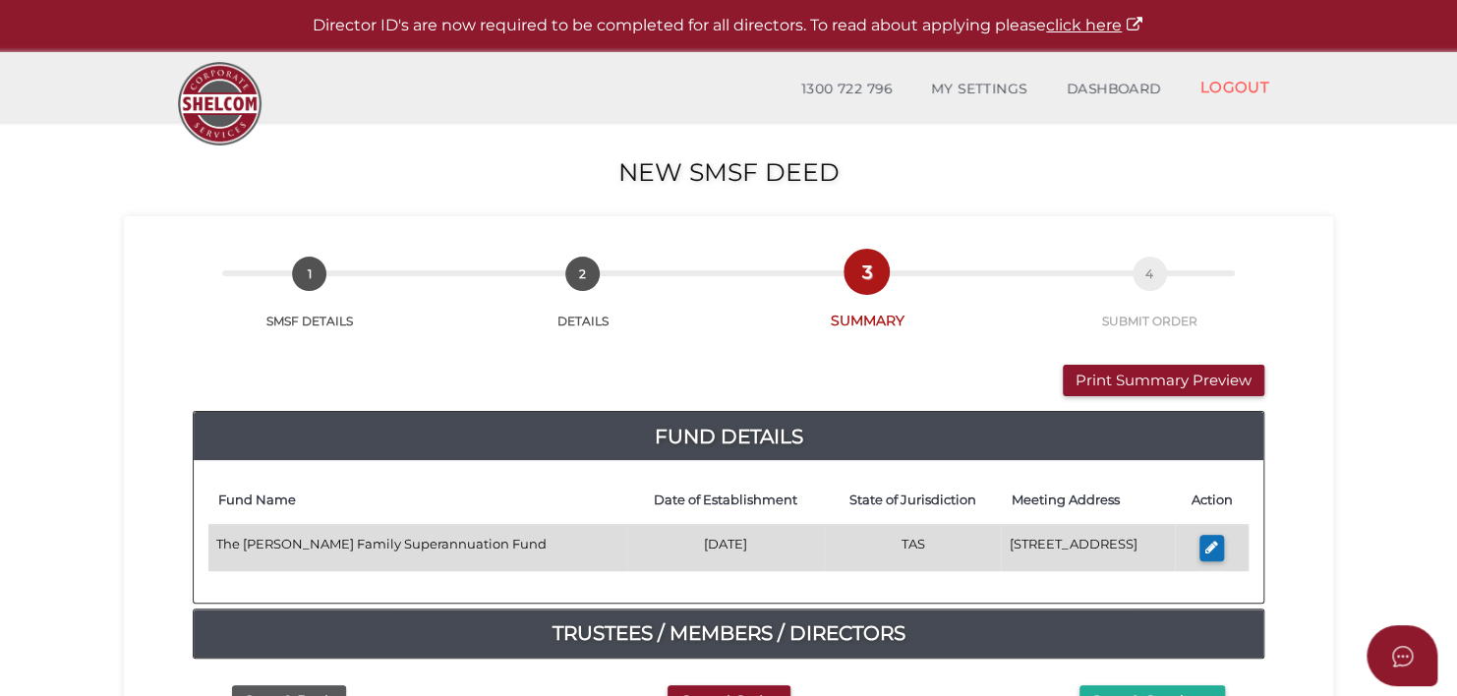
click at [1004, 538] on td "[STREET_ADDRESS]" at bounding box center [1088, 548] width 174 height 46
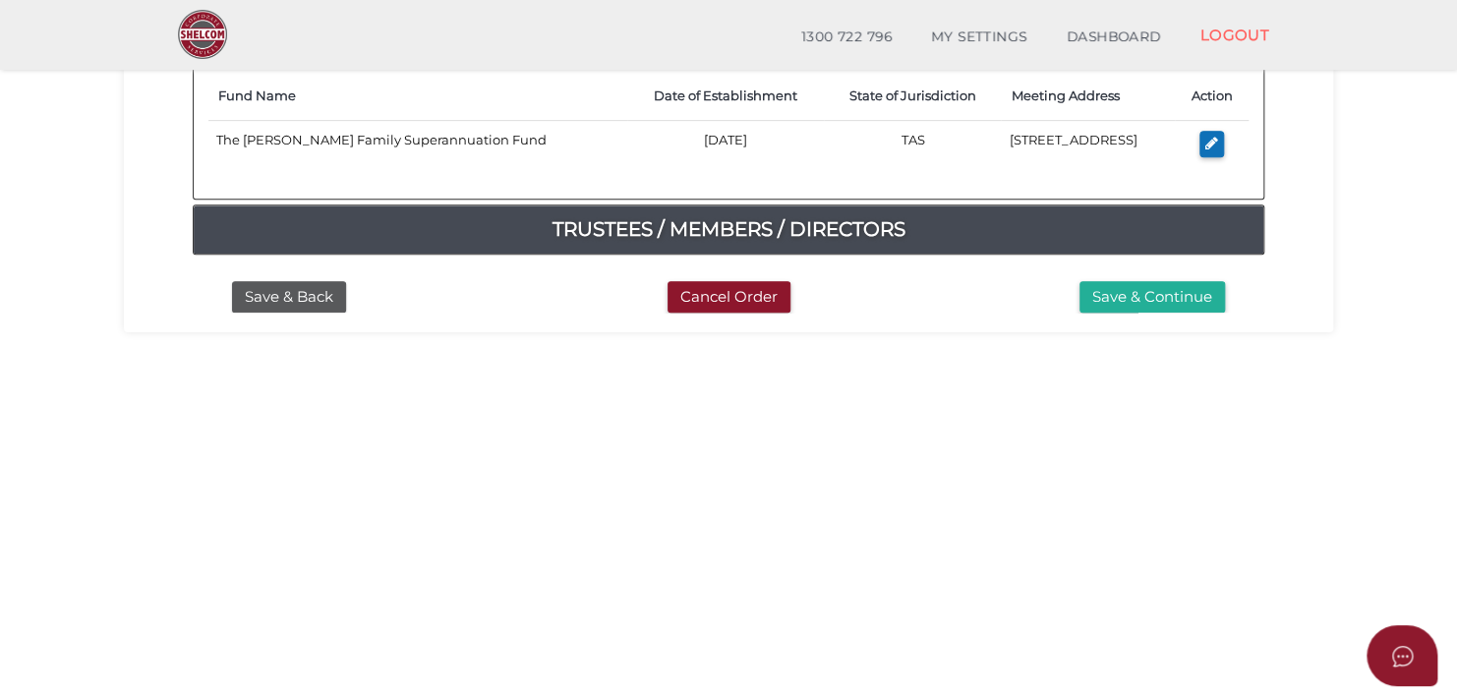
scroll to position [317, 0]
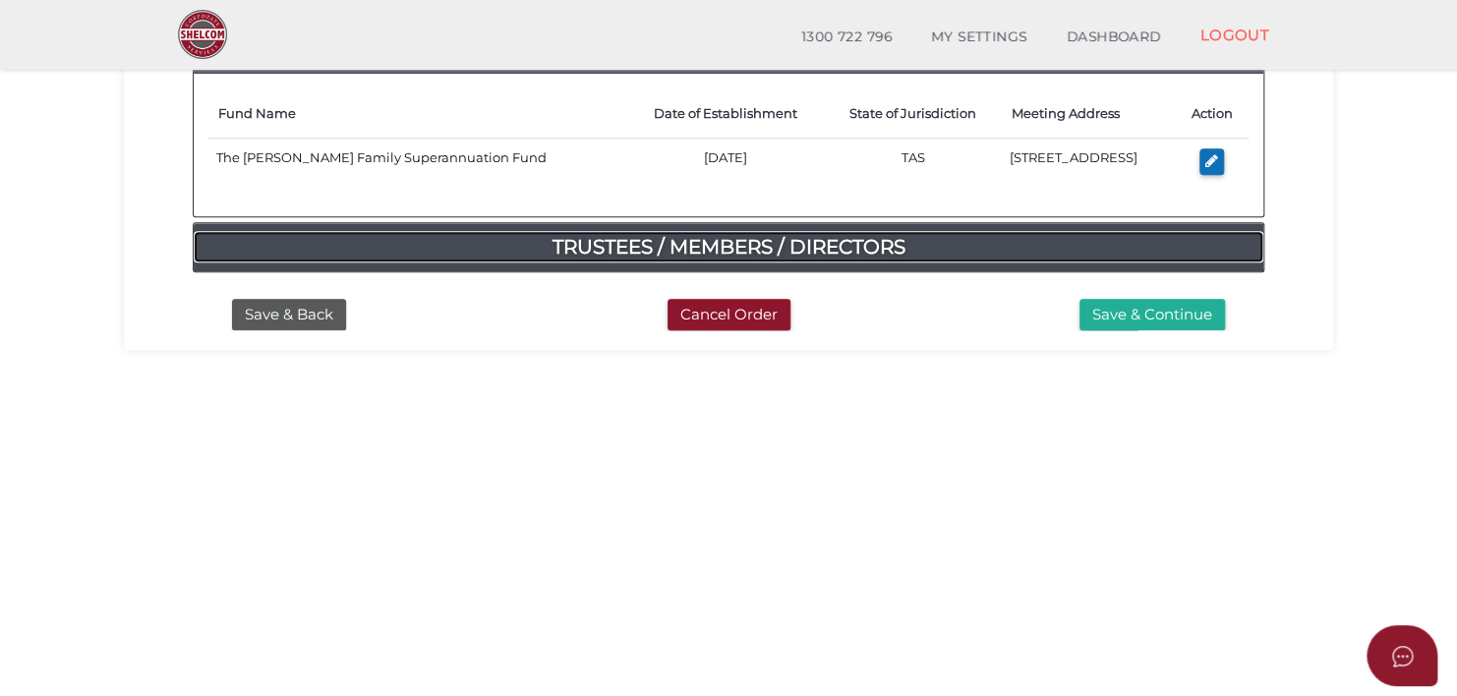
click at [747, 244] on h4 "Trustees / Members / Directors" at bounding box center [729, 246] width 1070 height 31
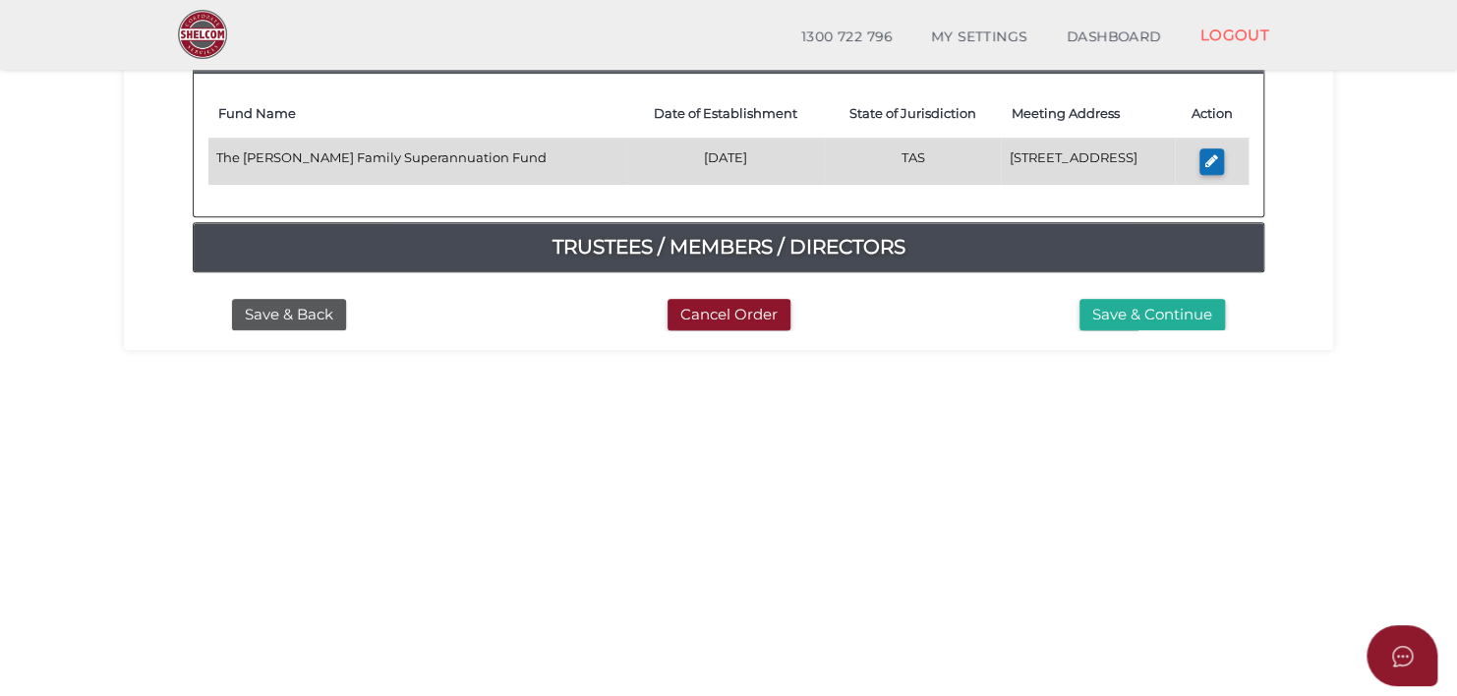
click at [468, 155] on td "The [PERSON_NAME] Family Superannuation Fund" at bounding box center [417, 162] width 419 height 46
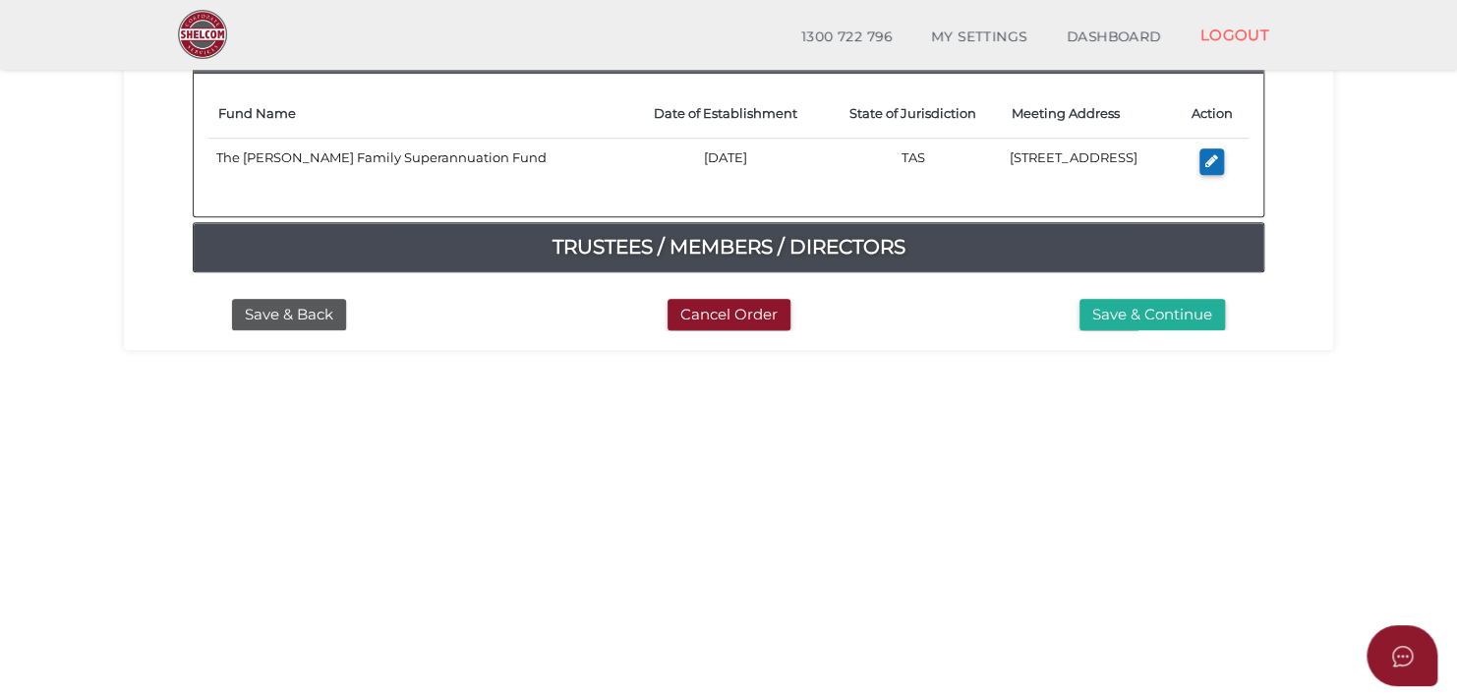
click at [582, 401] on section "New SMSF Deed 4b3dd694d2baf0206372d67731717c70 1 SMSF DETAILS 2 DETAILS 3 SUMMA…" at bounding box center [728, 347] width 1457 height 1222
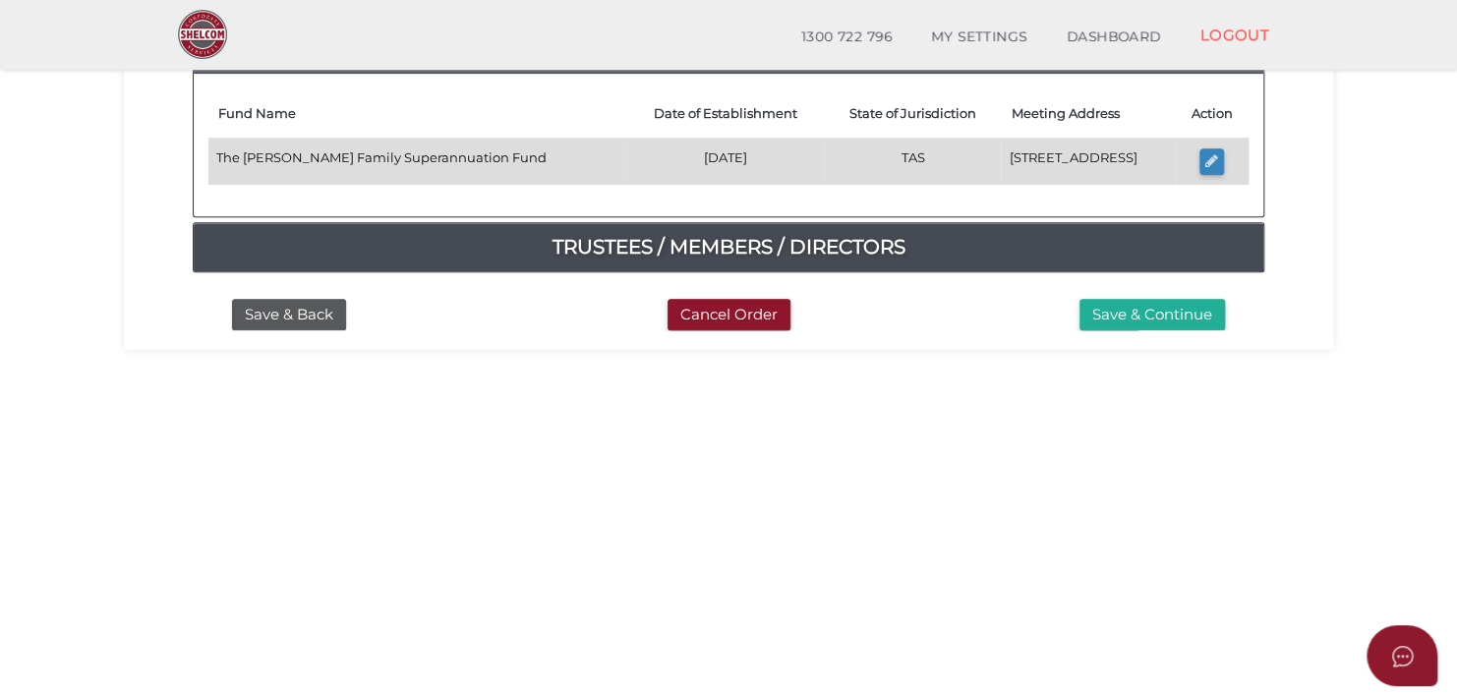
click at [1218, 153] on icon "button" at bounding box center [1211, 160] width 13 height 15
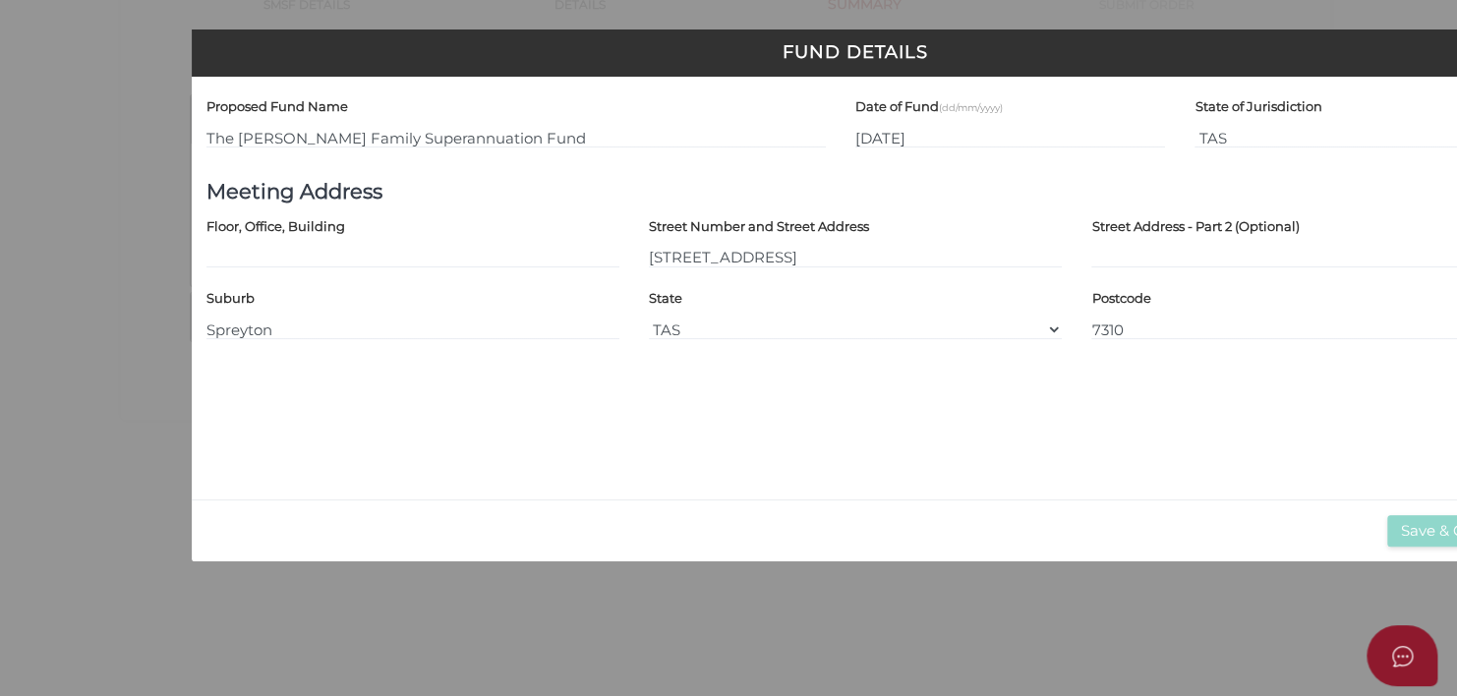
scroll to position [0, 0]
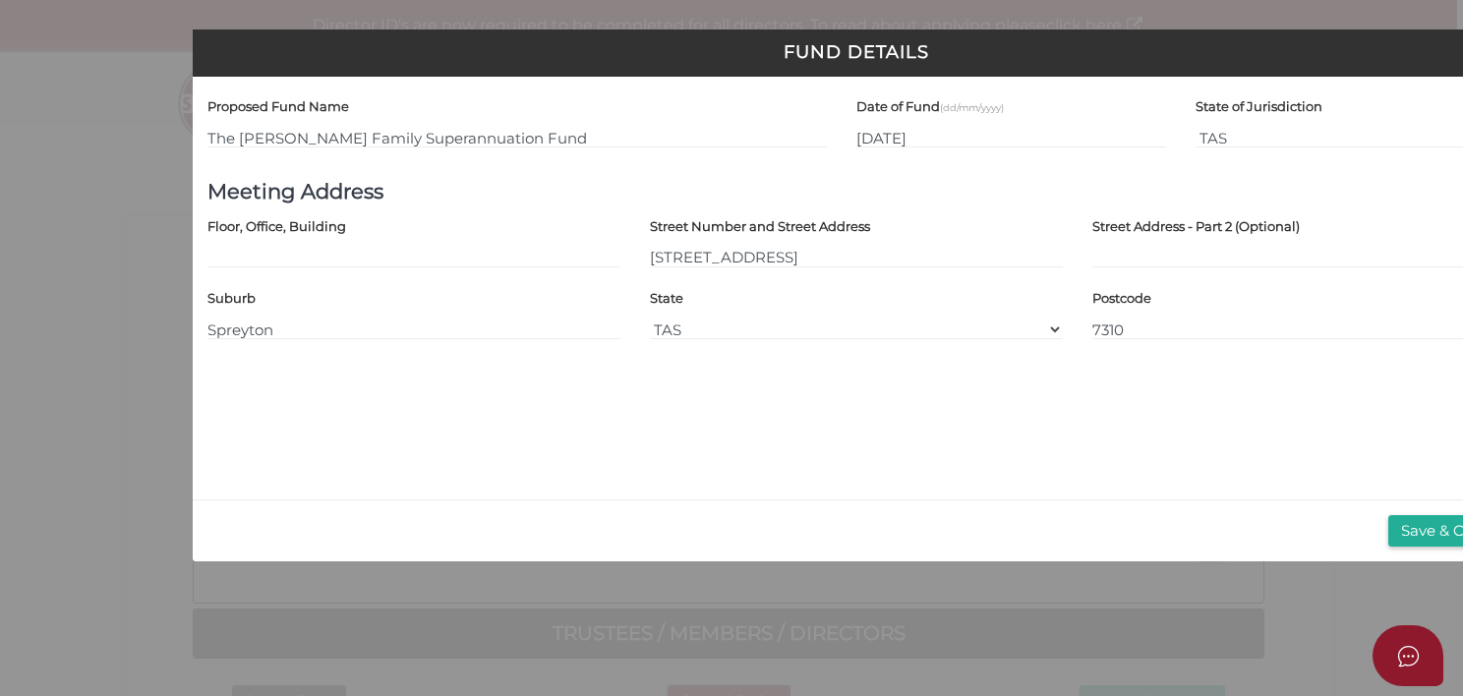
click at [110, 279] on div "Fund Details Proposed Fund Name The Darren Williams Family Superannuation Fund …" at bounding box center [731, 348] width 1463 height 696
click at [1433, 518] on button "Save & Close" at bounding box center [1446, 531] width 117 height 32
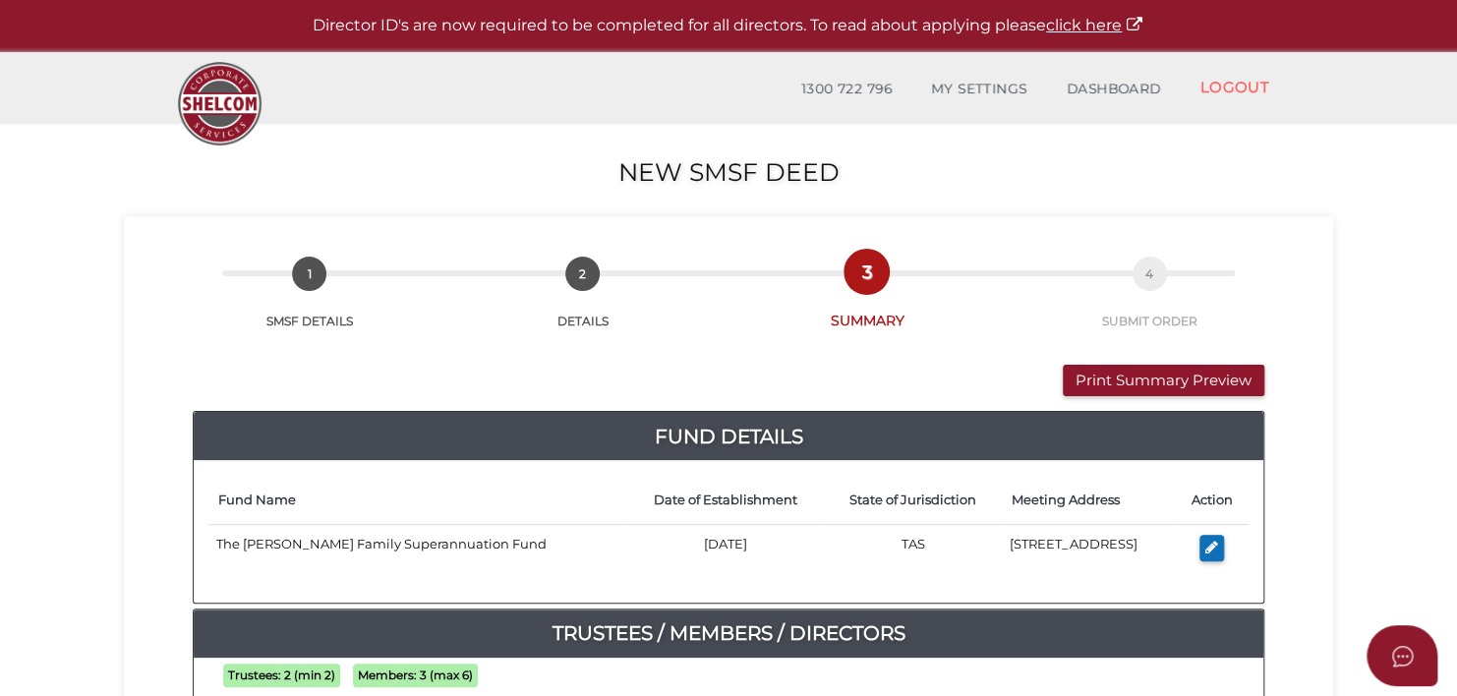
click at [1457, 221] on html "Shelcom is loading Processing Payment...Please Wait... Director ID's are now re…" at bounding box center [728, 348] width 1457 height 696
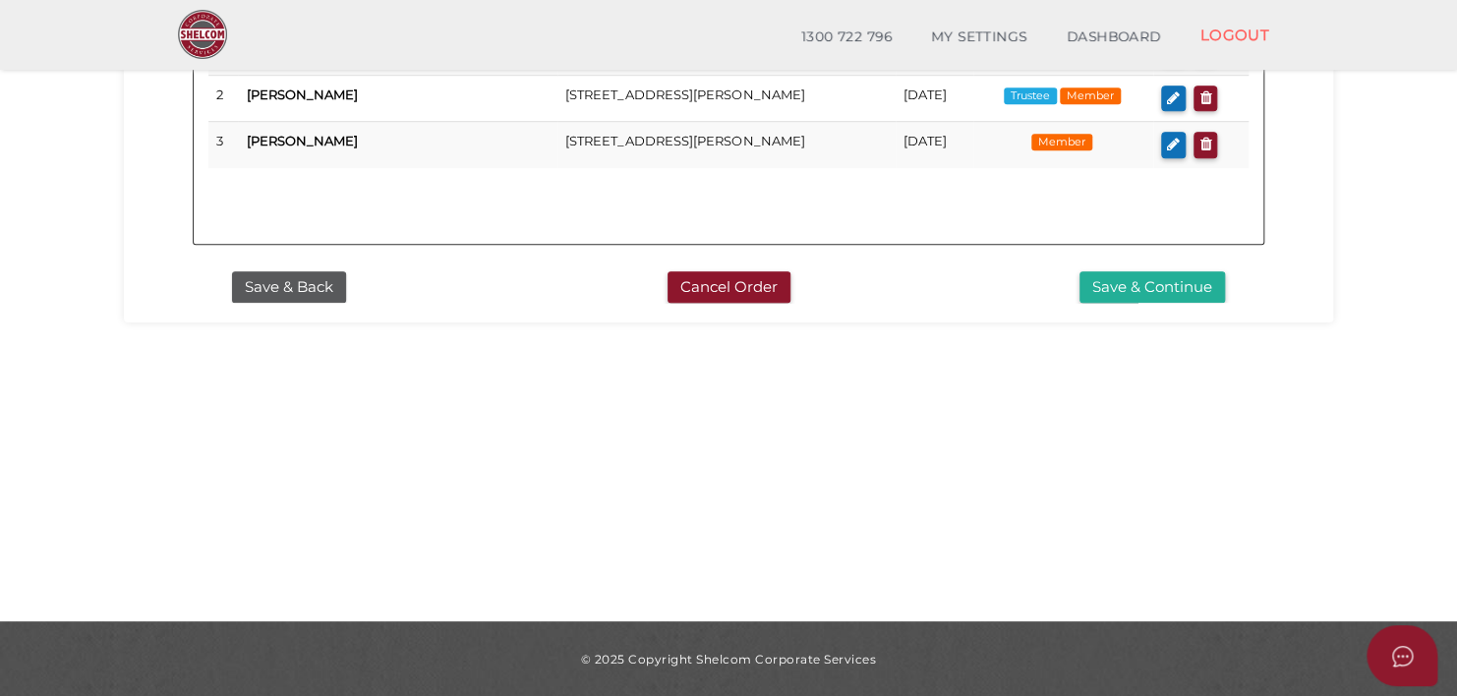
scroll to position [44, 0]
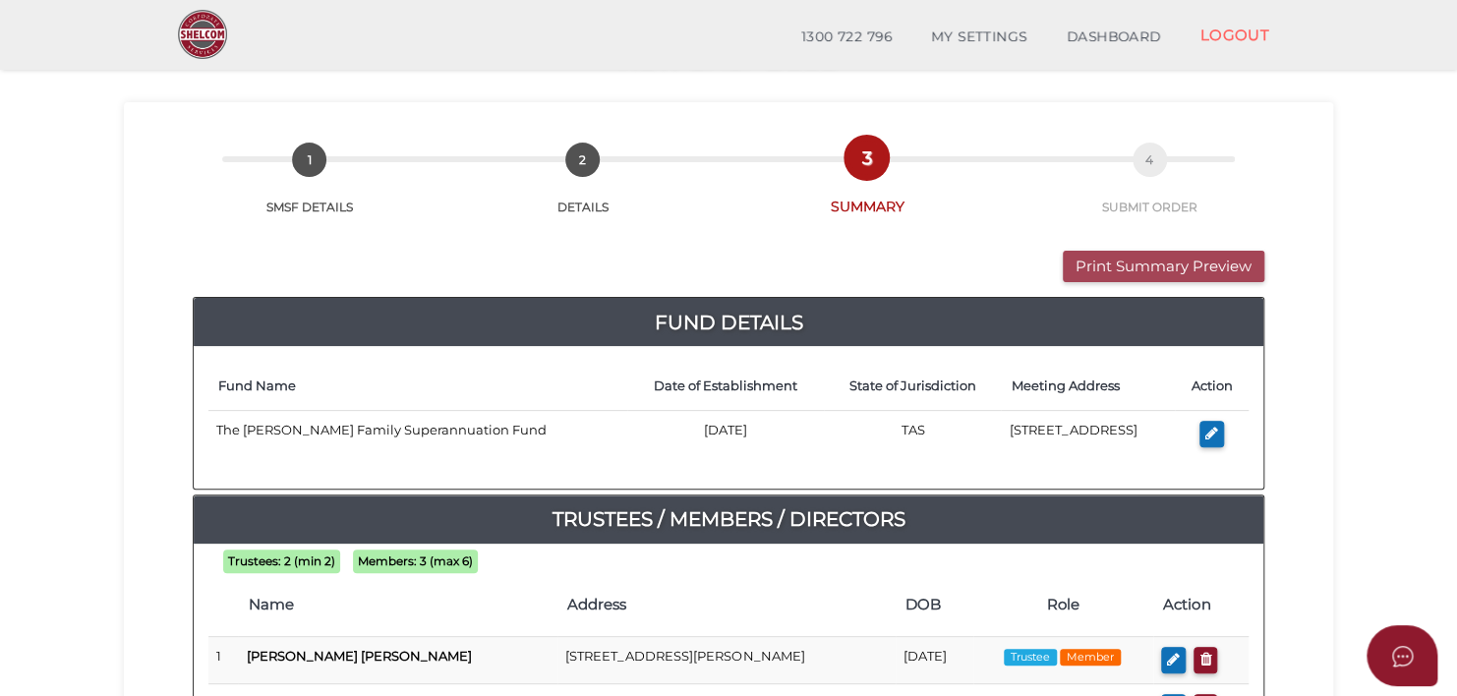
click at [1139, 262] on button "Print Summary Preview" at bounding box center [1164, 267] width 202 height 32
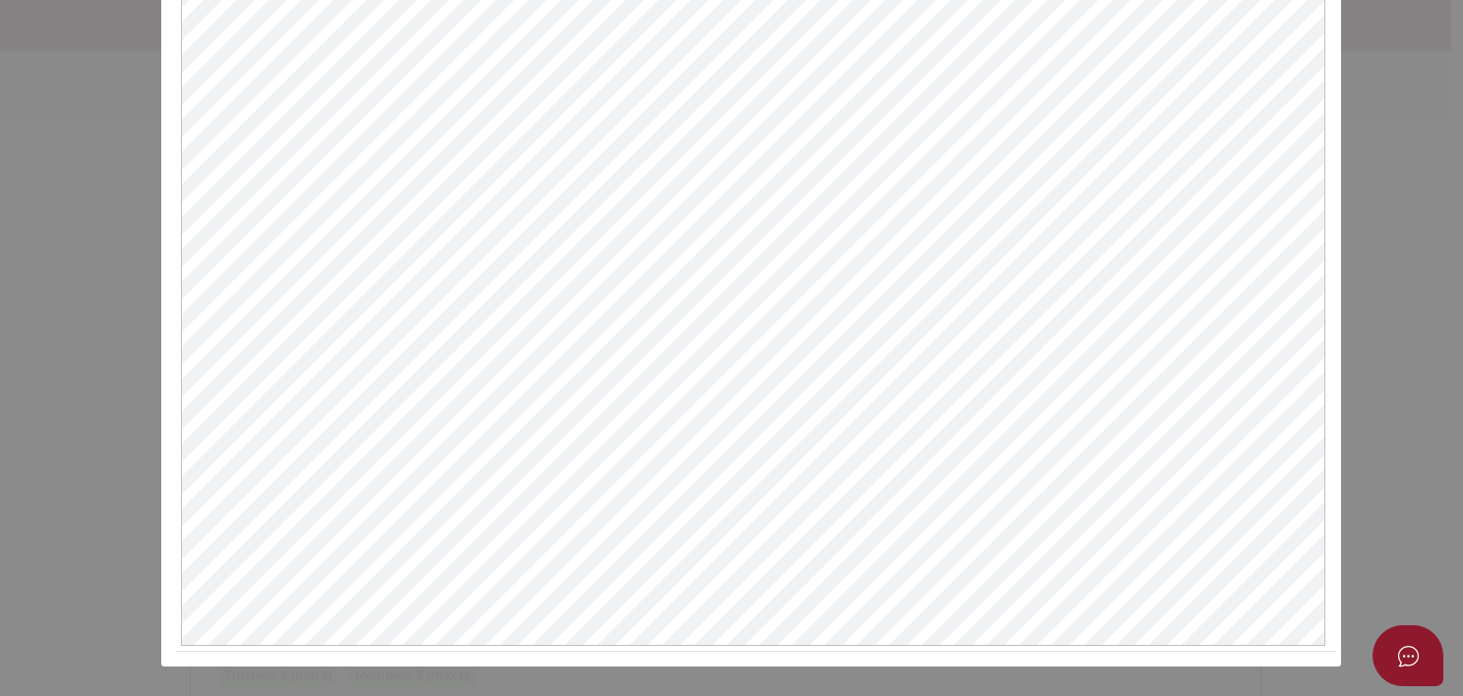
scroll to position [4, 0]
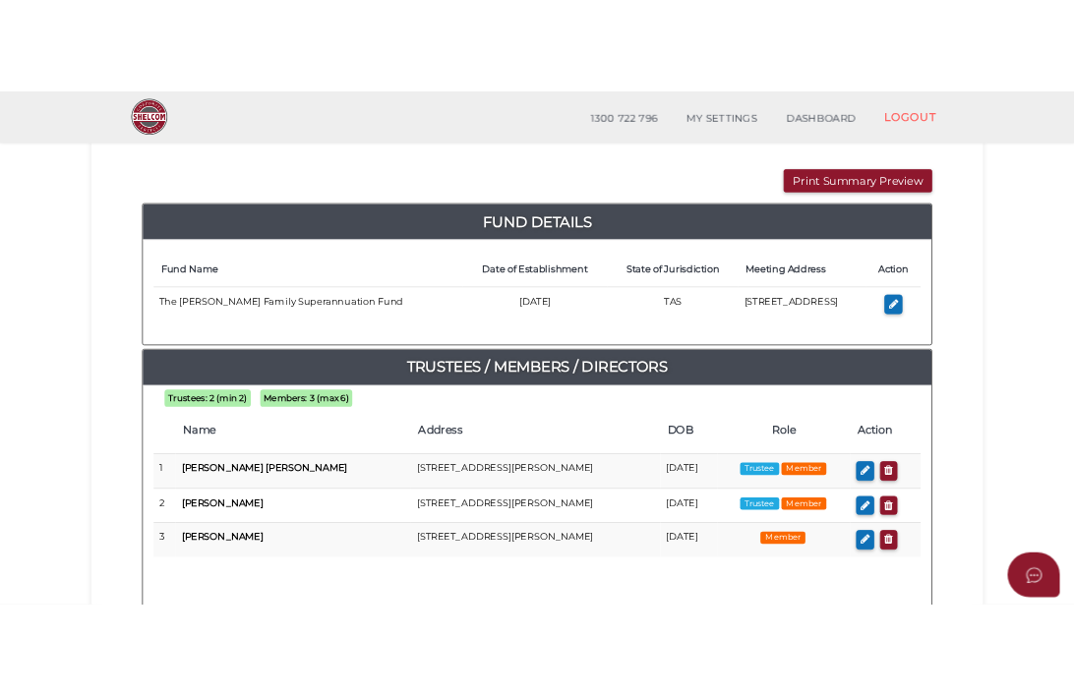
scroll to position [201, 0]
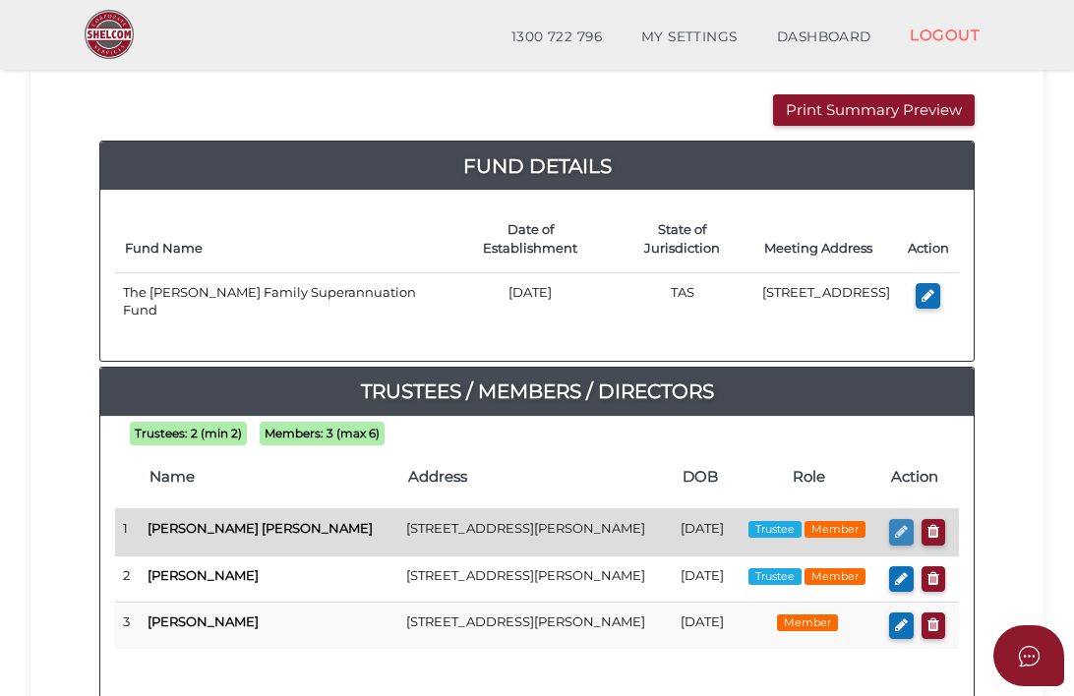
click at [902, 527] on icon "button" at bounding box center [901, 531] width 13 height 15
checkbox input "true"
type input "[PERSON_NAME]"
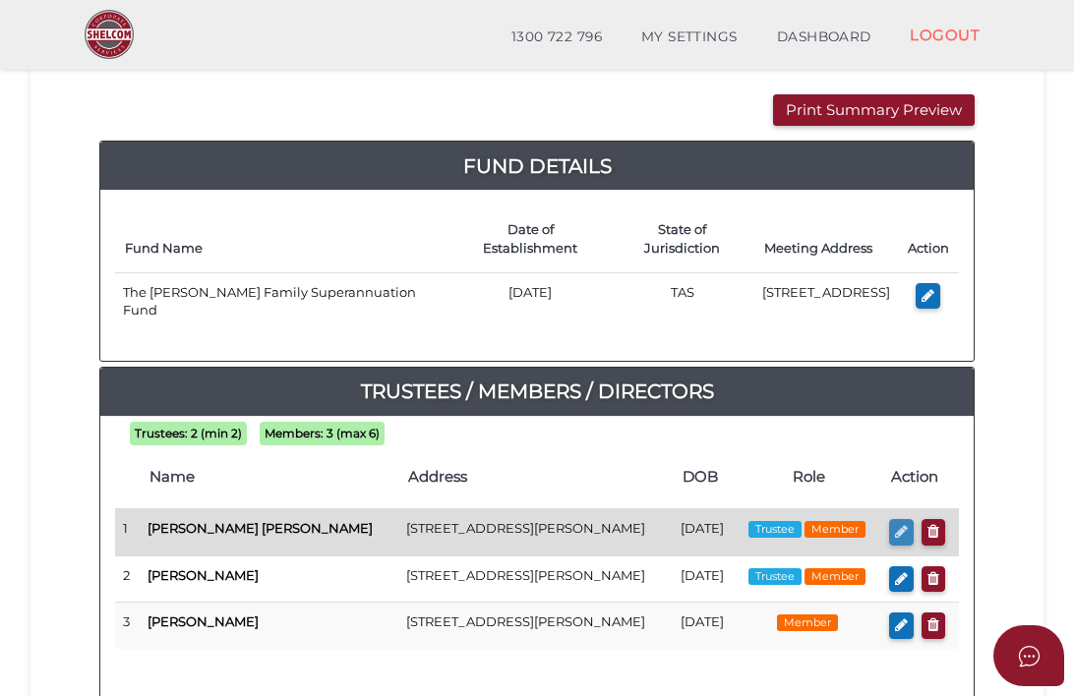
type input "[DATE]"
select select "[DEMOGRAPHIC_DATA]"
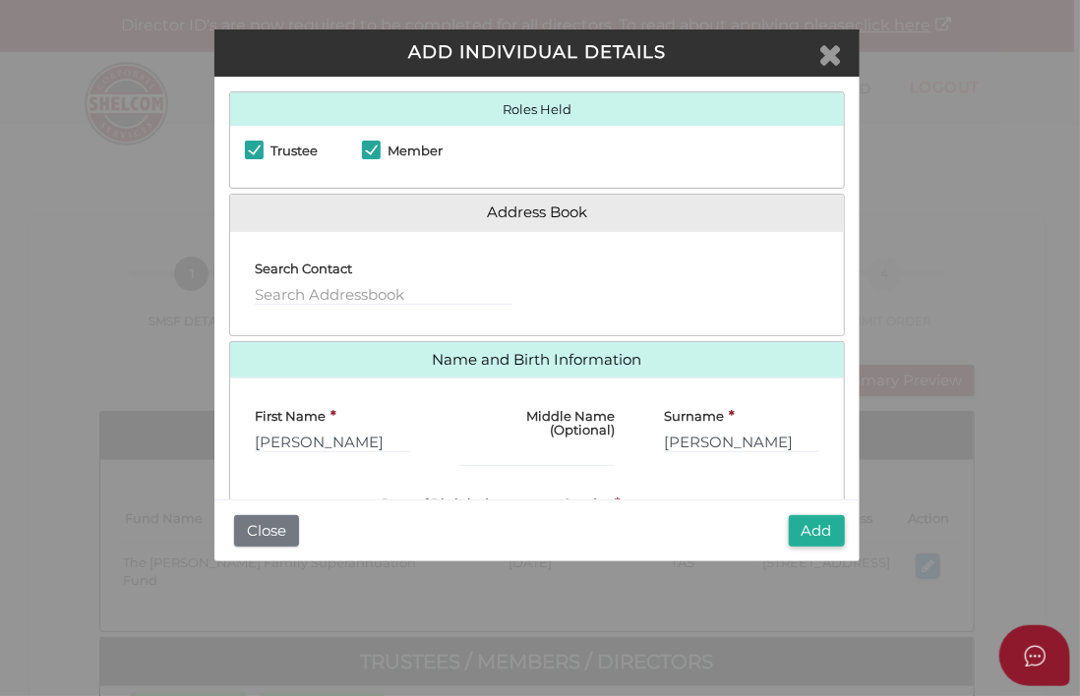
click at [831, 49] on icon "Close" at bounding box center [831, 53] width 24 height 29
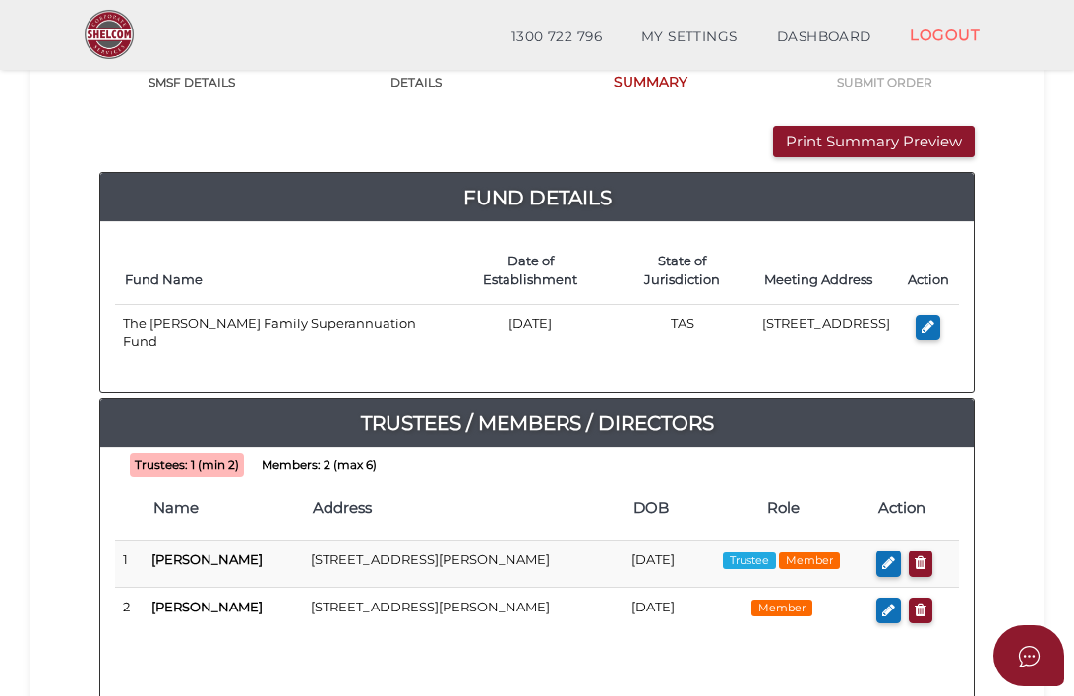
scroll to position [177, 0]
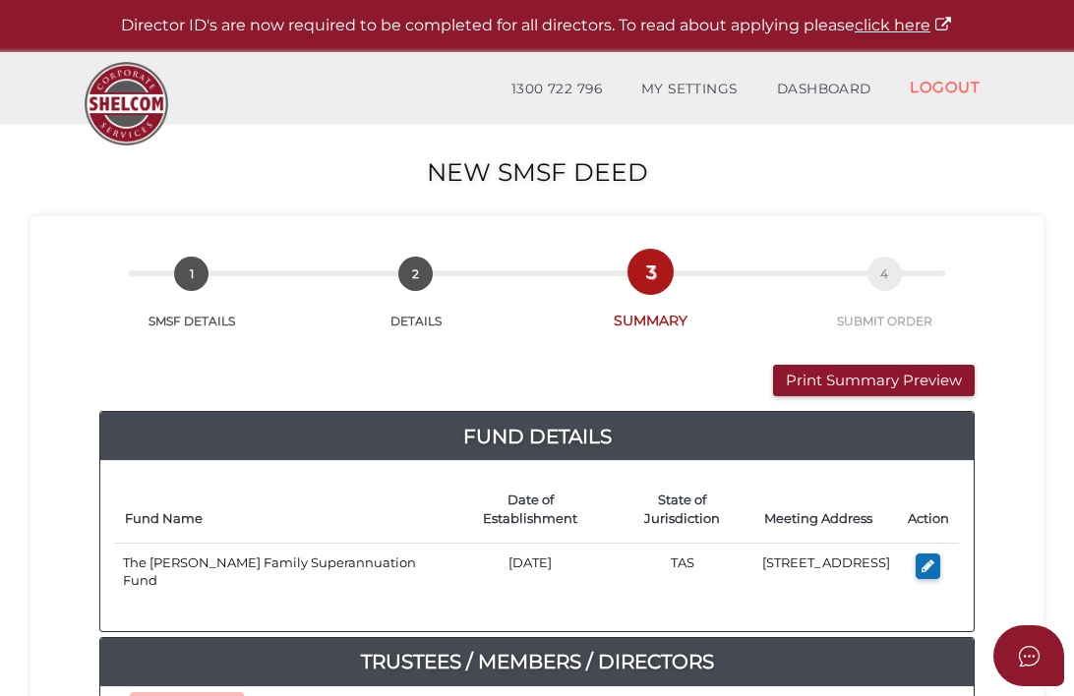
click at [726, 369] on div "Print Summary Preview VIEW DOCUMENT Please click here to view this document in …" at bounding box center [536, 686] width 875 height 643
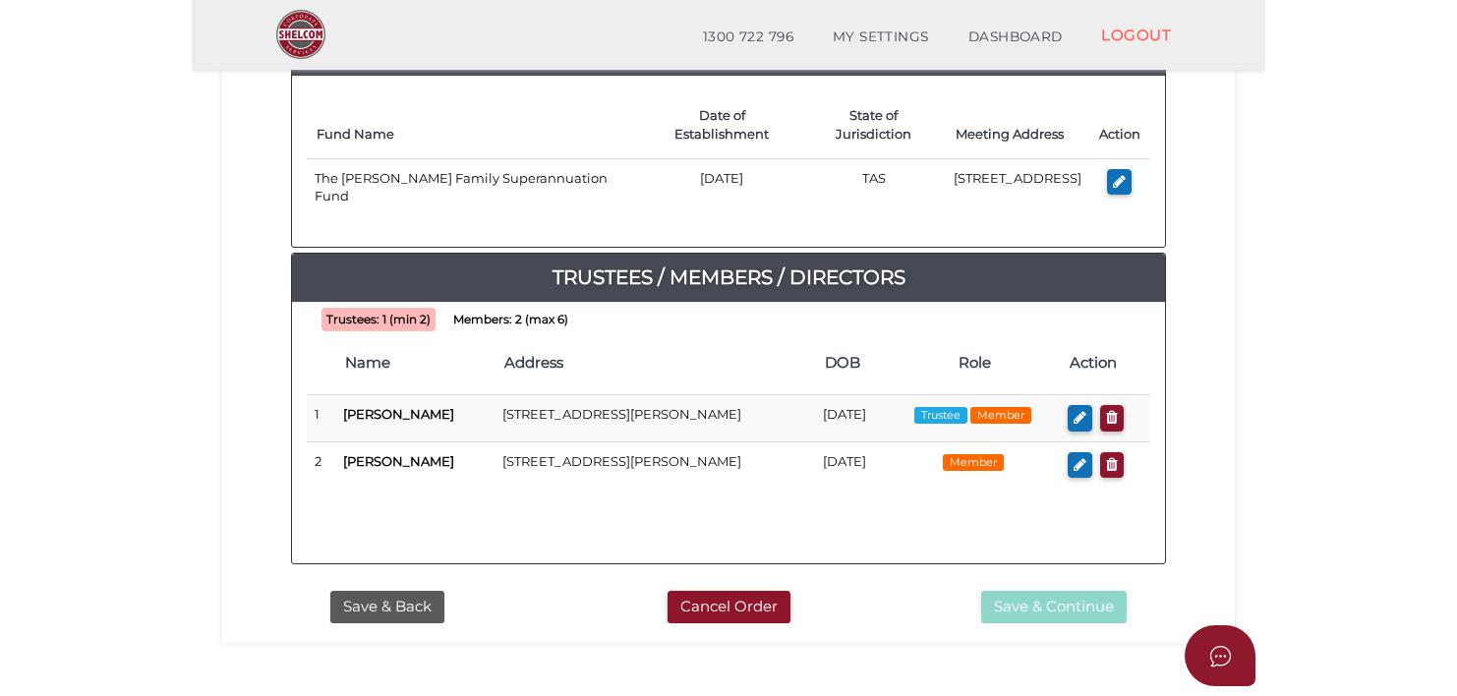
scroll to position [317, 0]
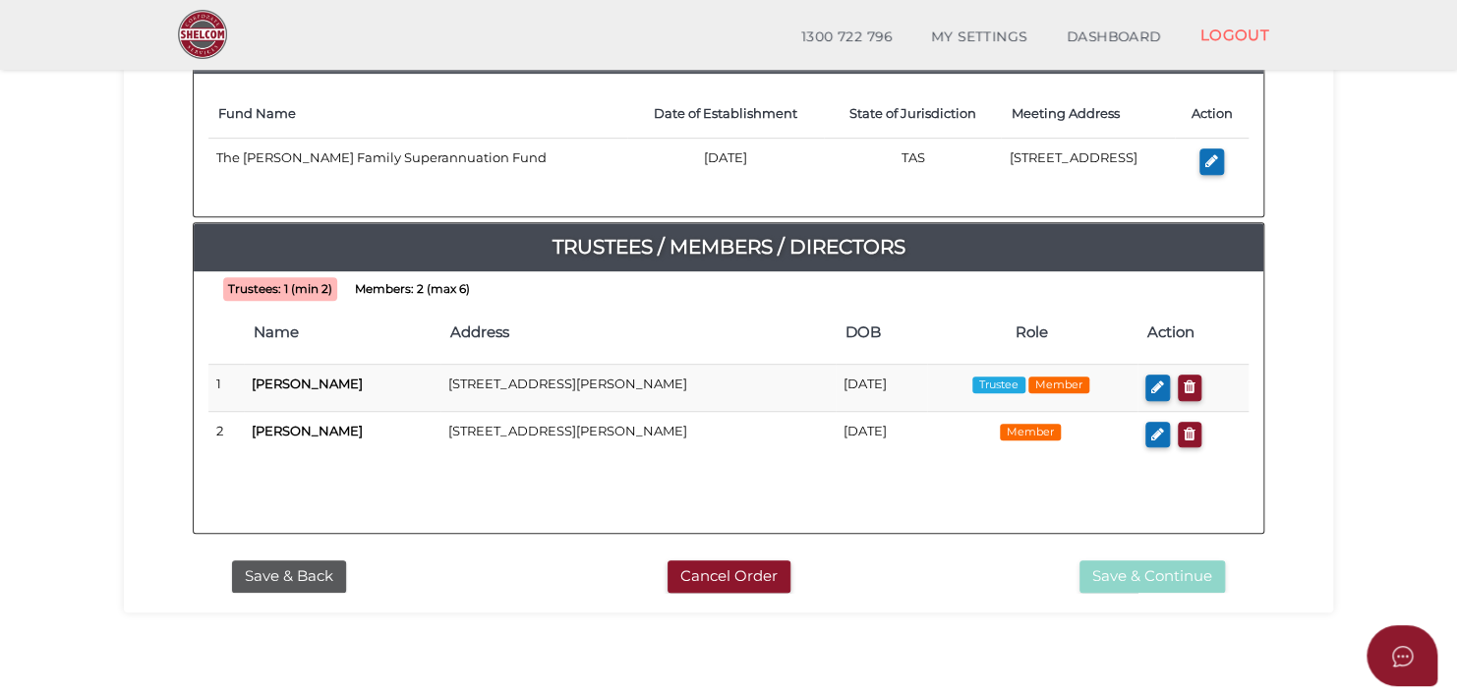
click at [405, 295] on span "Members: 2 (max 6)" at bounding box center [412, 289] width 125 height 24
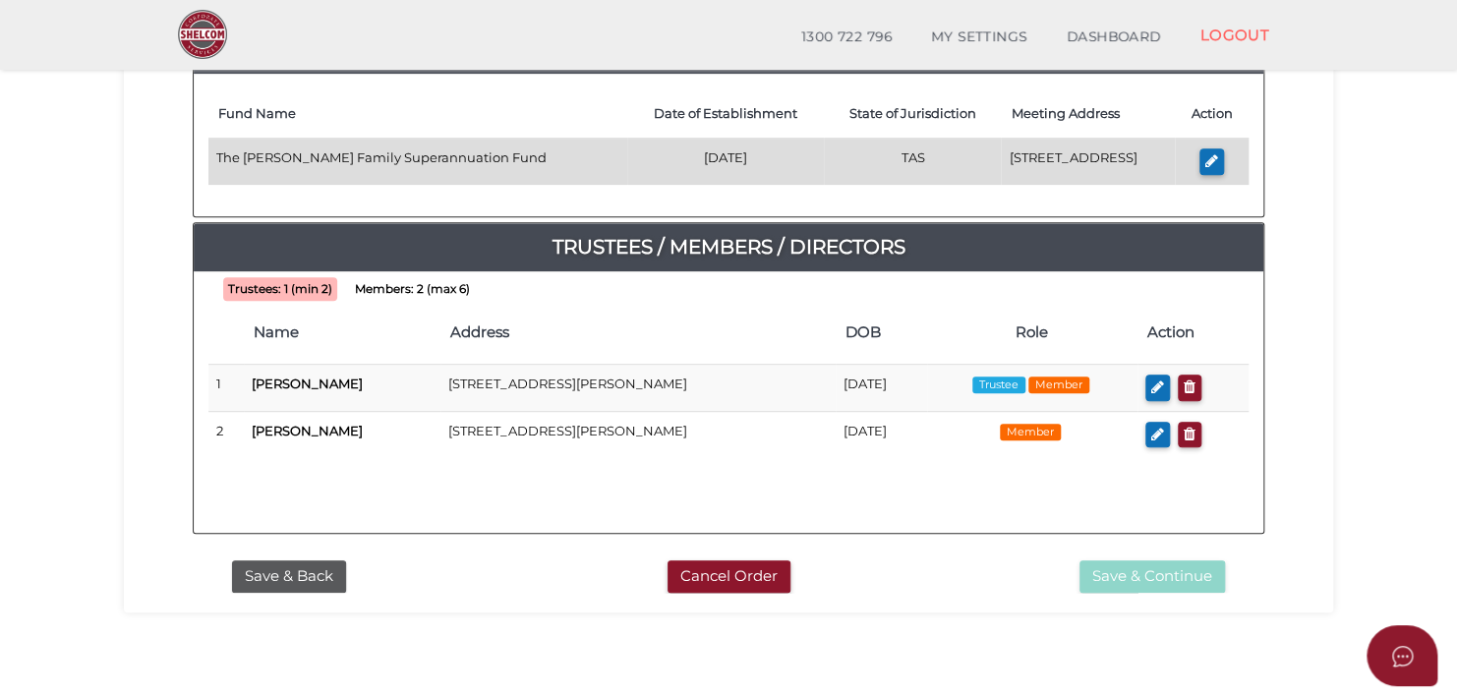
click at [1011, 166] on td "[STREET_ADDRESS]" at bounding box center [1088, 162] width 174 height 46
click at [1079, 157] on button "button" at bounding box center [1211, 161] width 25 height 27
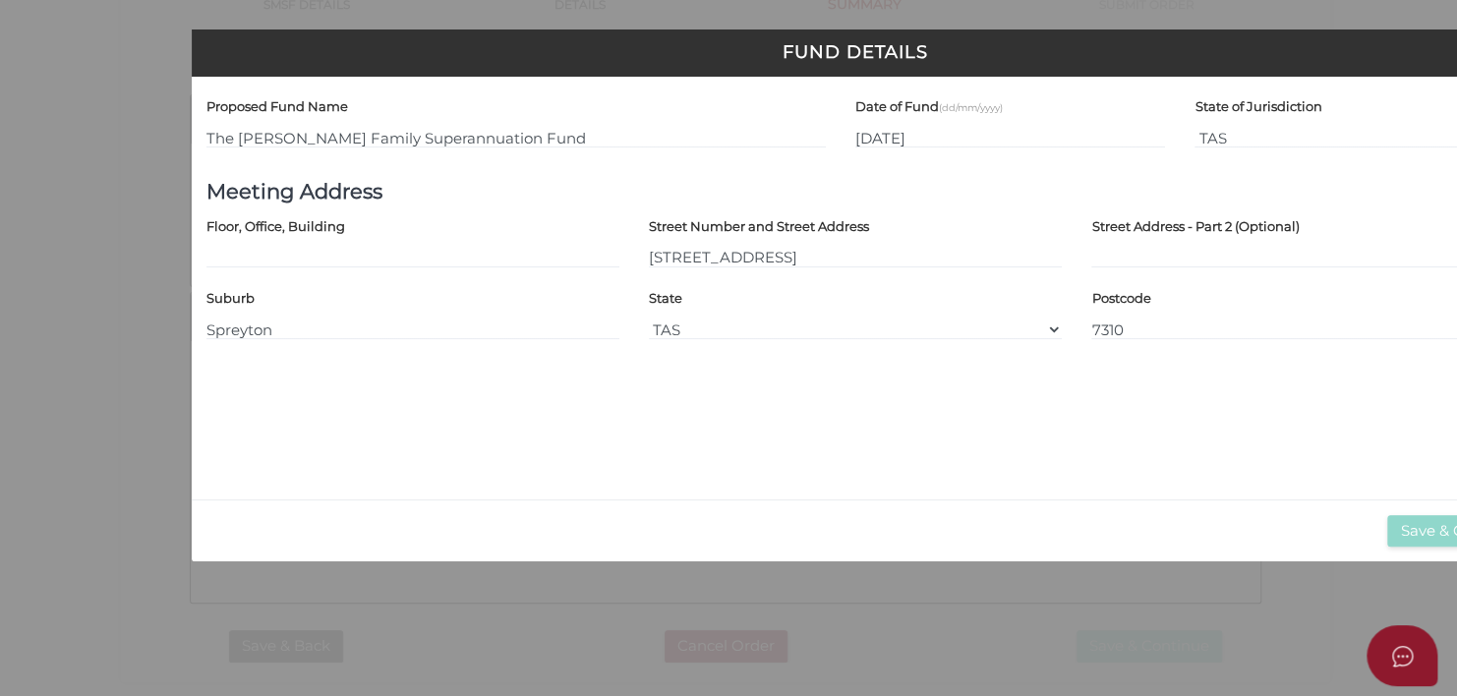
scroll to position [0, 0]
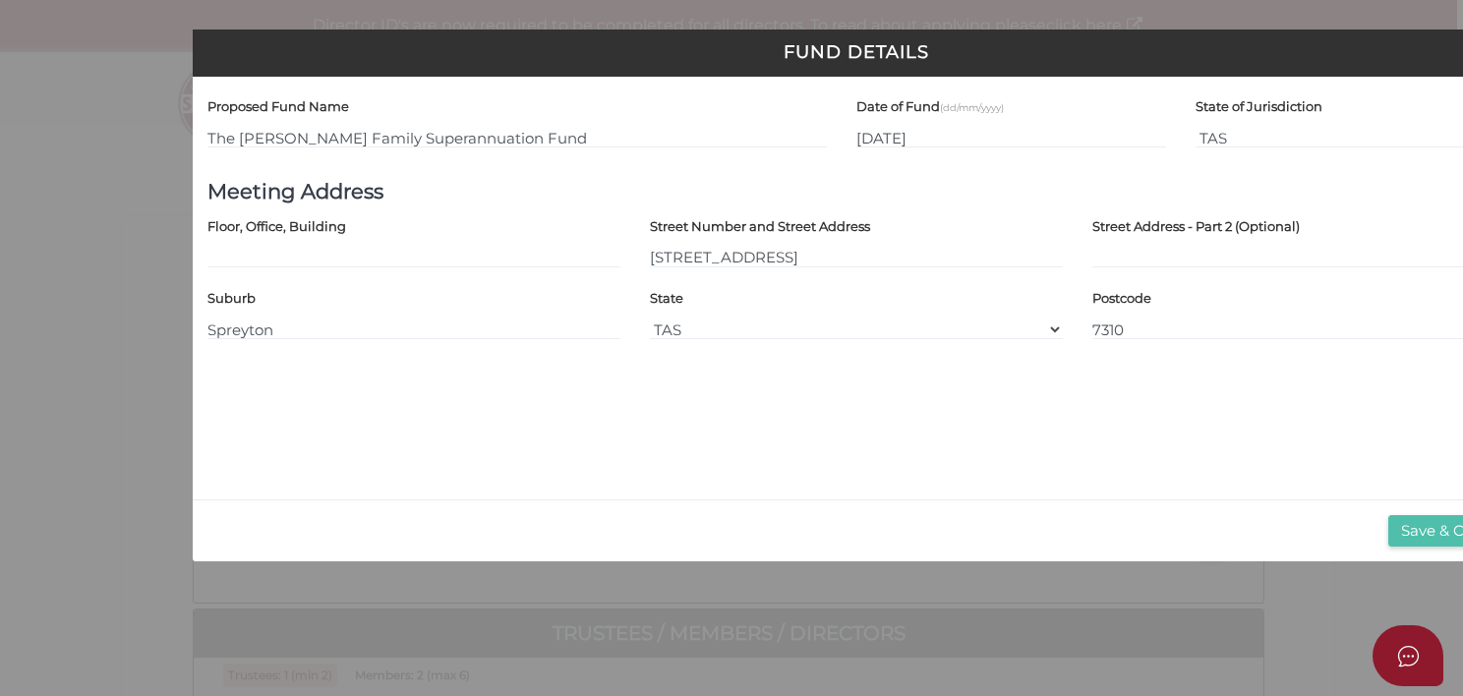
click at [1079, 532] on button "Save & Close" at bounding box center [1446, 531] width 117 height 32
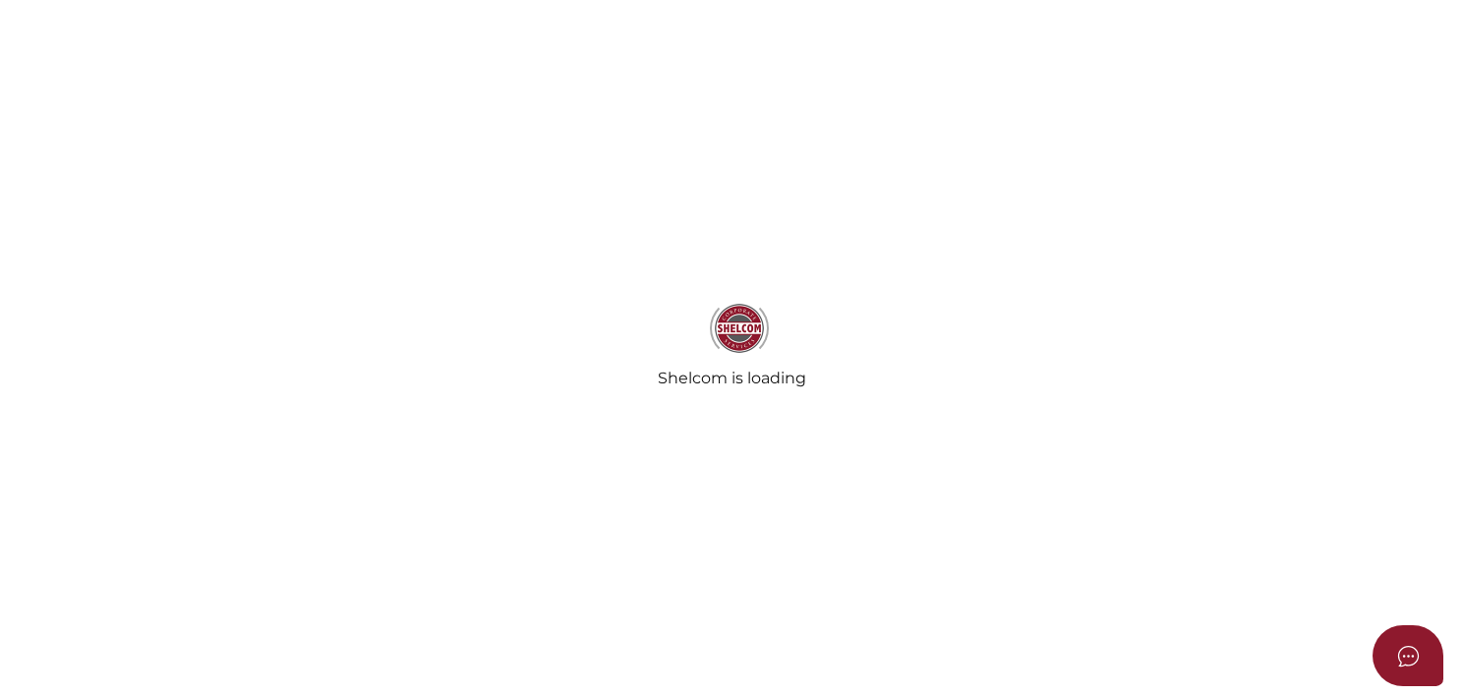
click at [1275, 478] on div "Shelcom is loading" at bounding box center [731, 348] width 1463 height 696
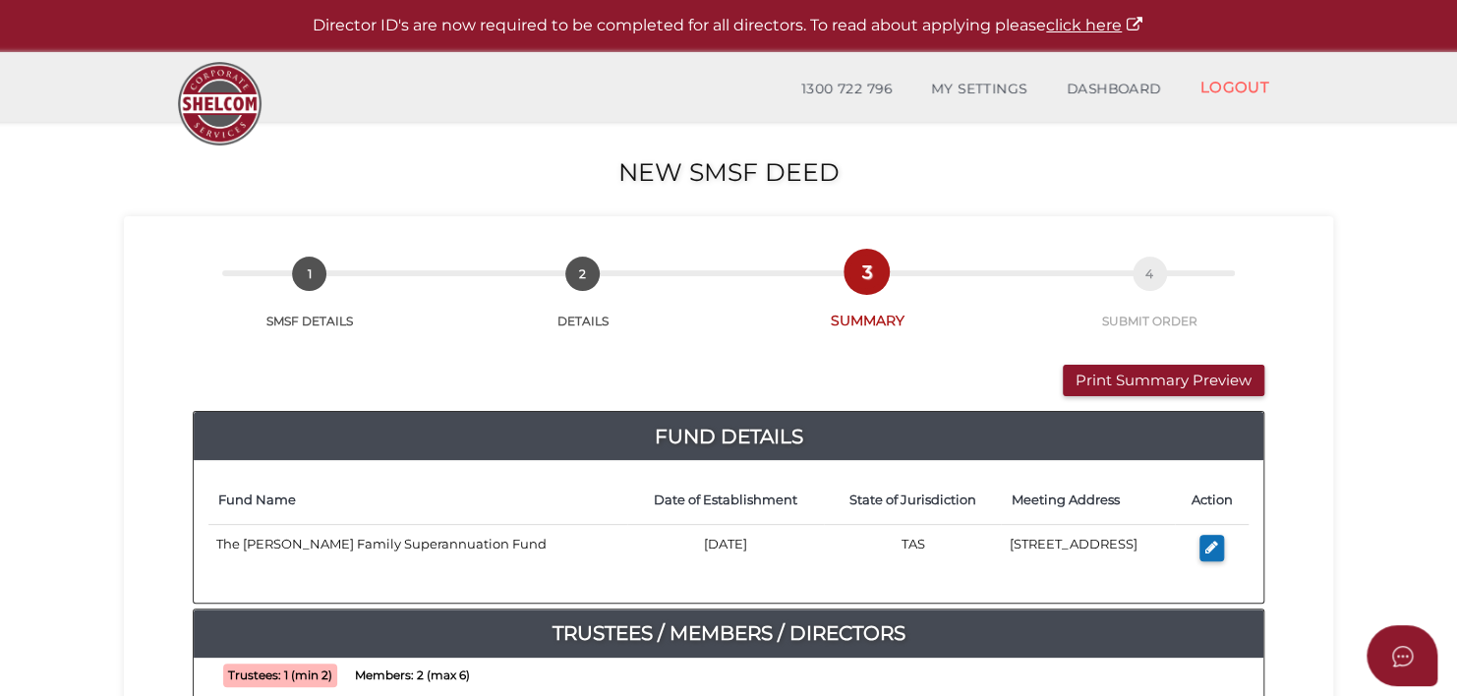
click at [1274, 476] on div "Fund Details Fund Name Date of Establishment State of Jurisdiction Meeting Addr…" at bounding box center [728, 674] width 1101 height 526
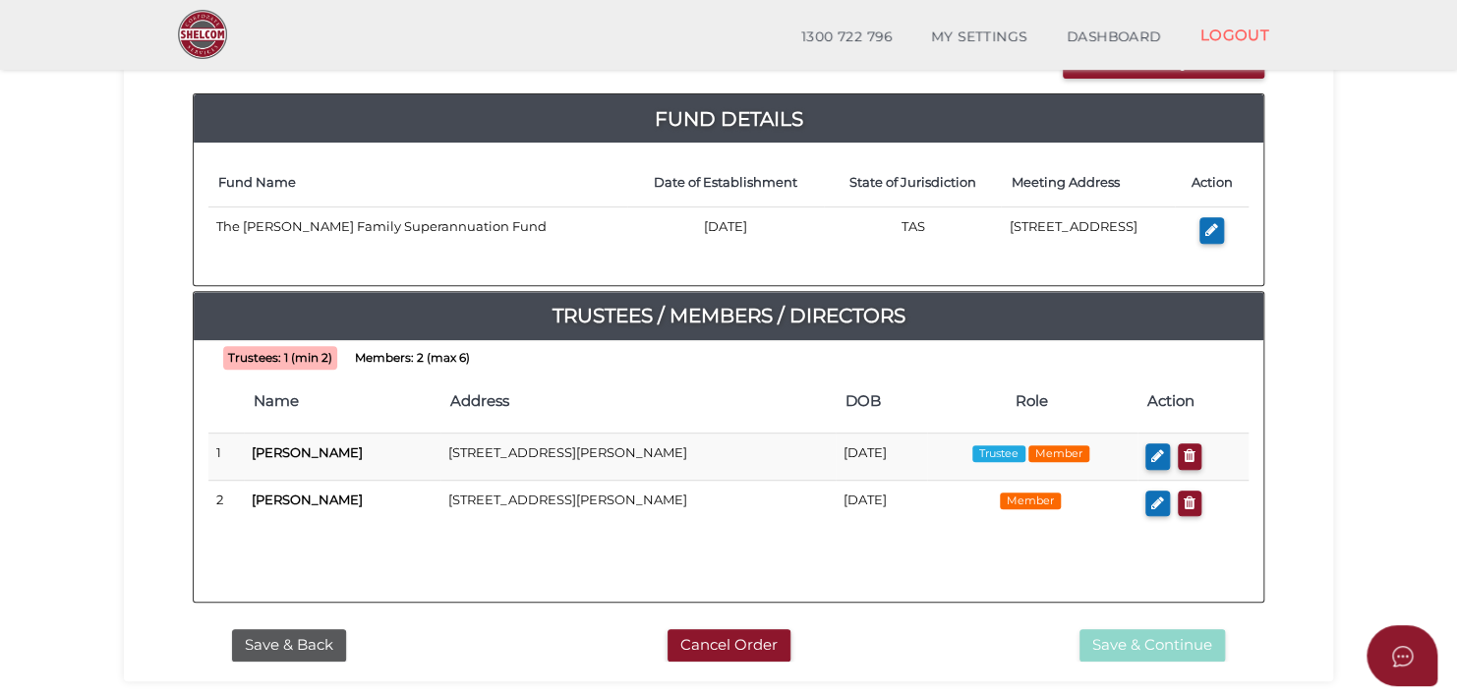
scroll to position [252, 0]
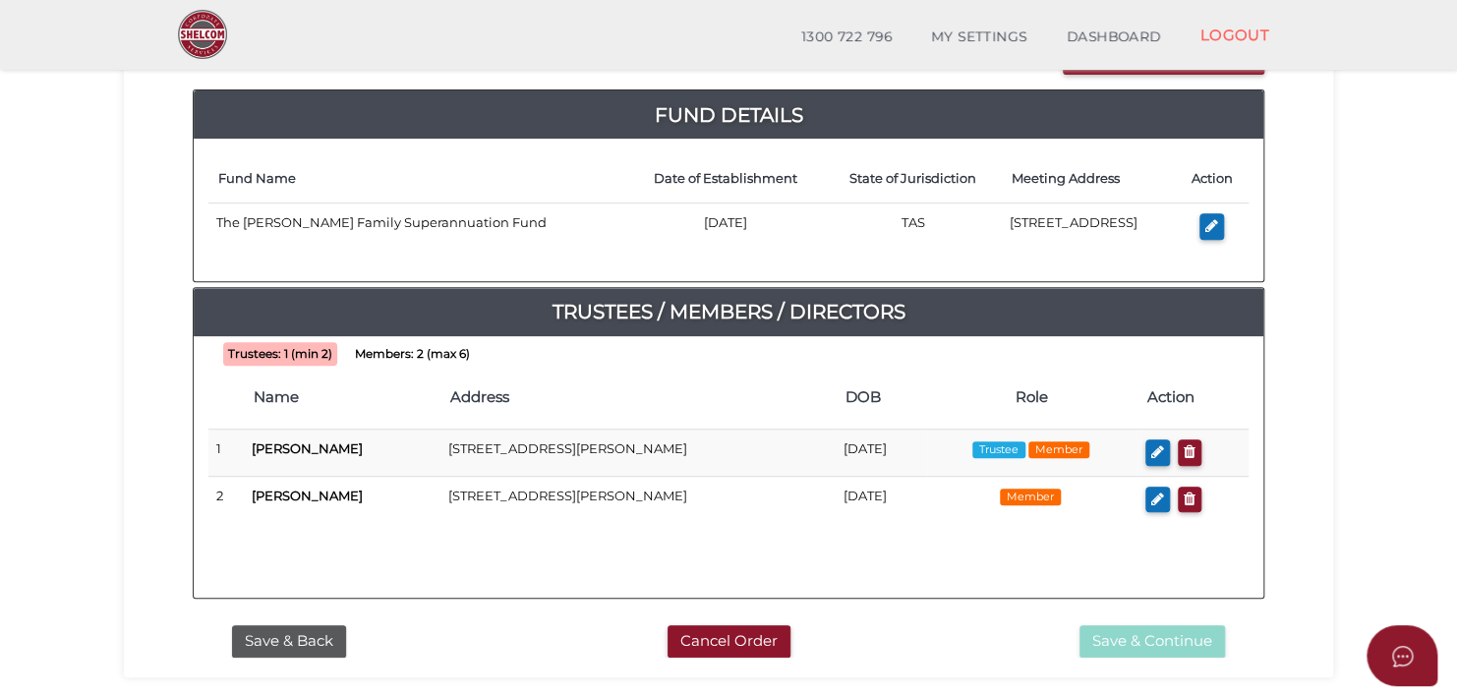
click at [277, 347] on b "Trustees: 1 (min 2)" at bounding box center [280, 354] width 104 height 14
click at [592, 304] on h4 "Trustees / Members / Directors" at bounding box center [729, 311] width 1070 height 31
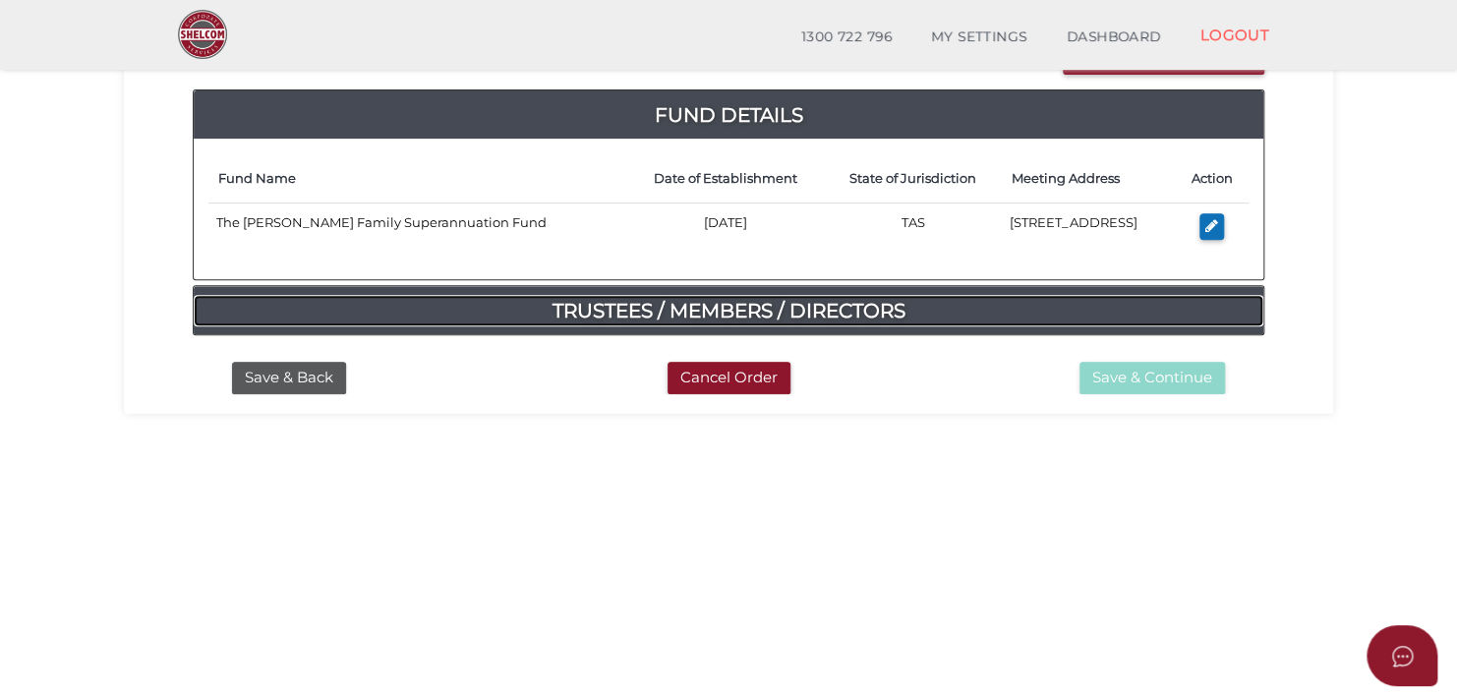
click at [592, 304] on h4 "Trustees / Members / Directors" at bounding box center [729, 310] width 1070 height 31
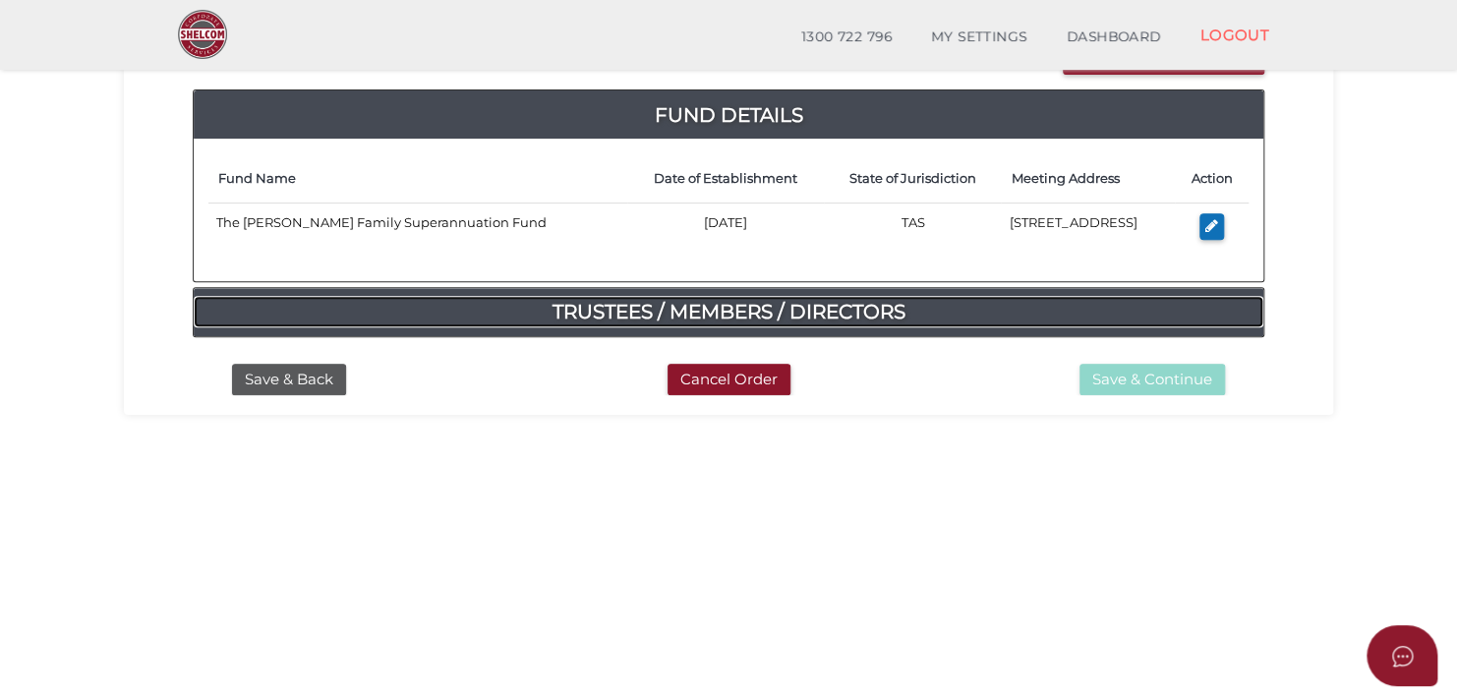
click at [592, 304] on h4 "Trustees / Members / Directors" at bounding box center [729, 311] width 1070 height 31
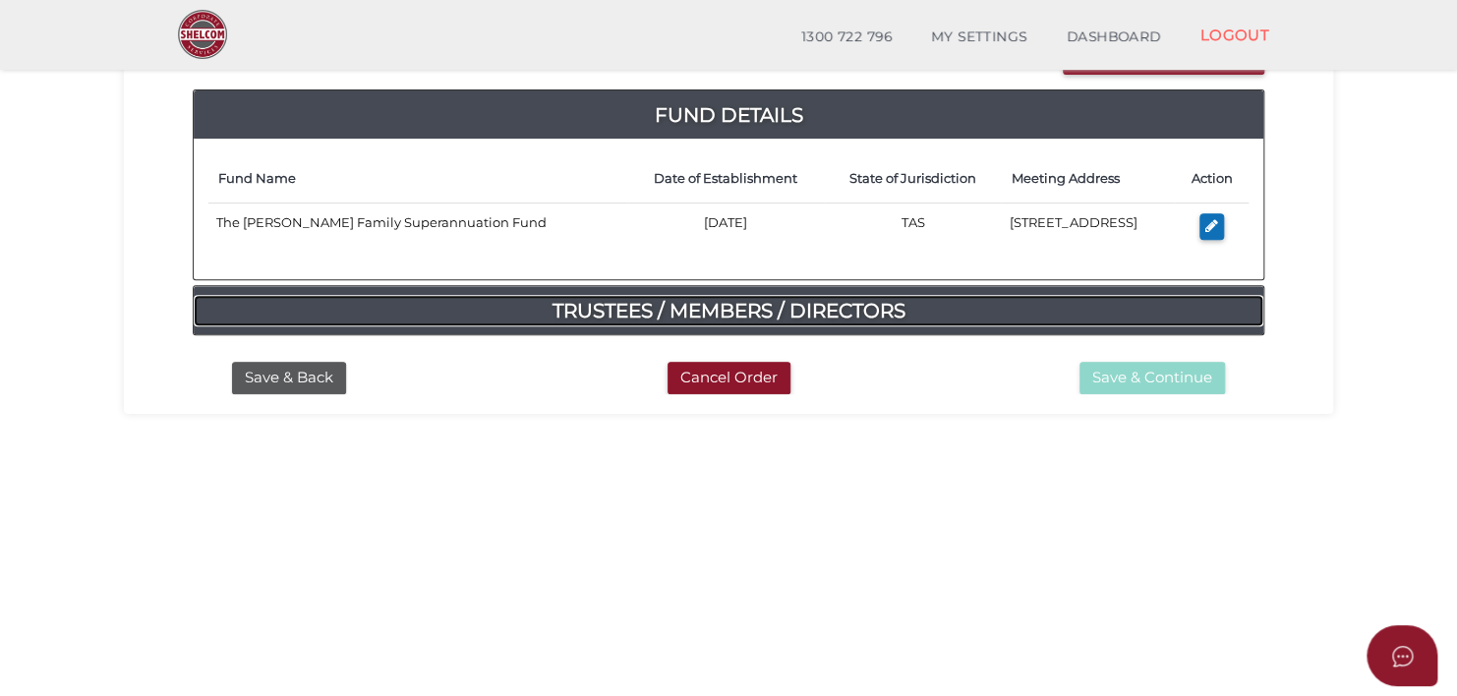
click at [592, 304] on h4 "Trustees / Members / Directors" at bounding box center [729, 310] width 1070 height 31
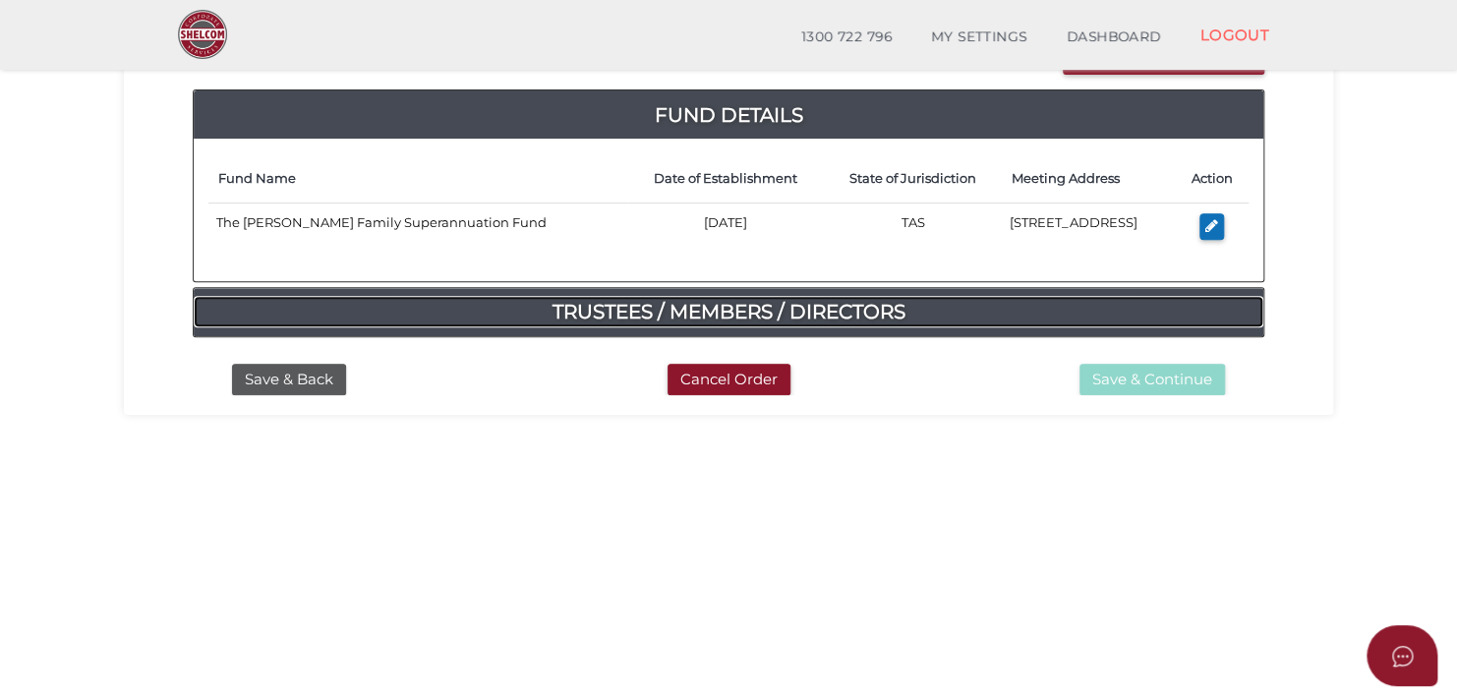
click at [592, 304] on h4 "Trustees / Members / Directors" at bounding box center [729, 311] width 1070 height 31
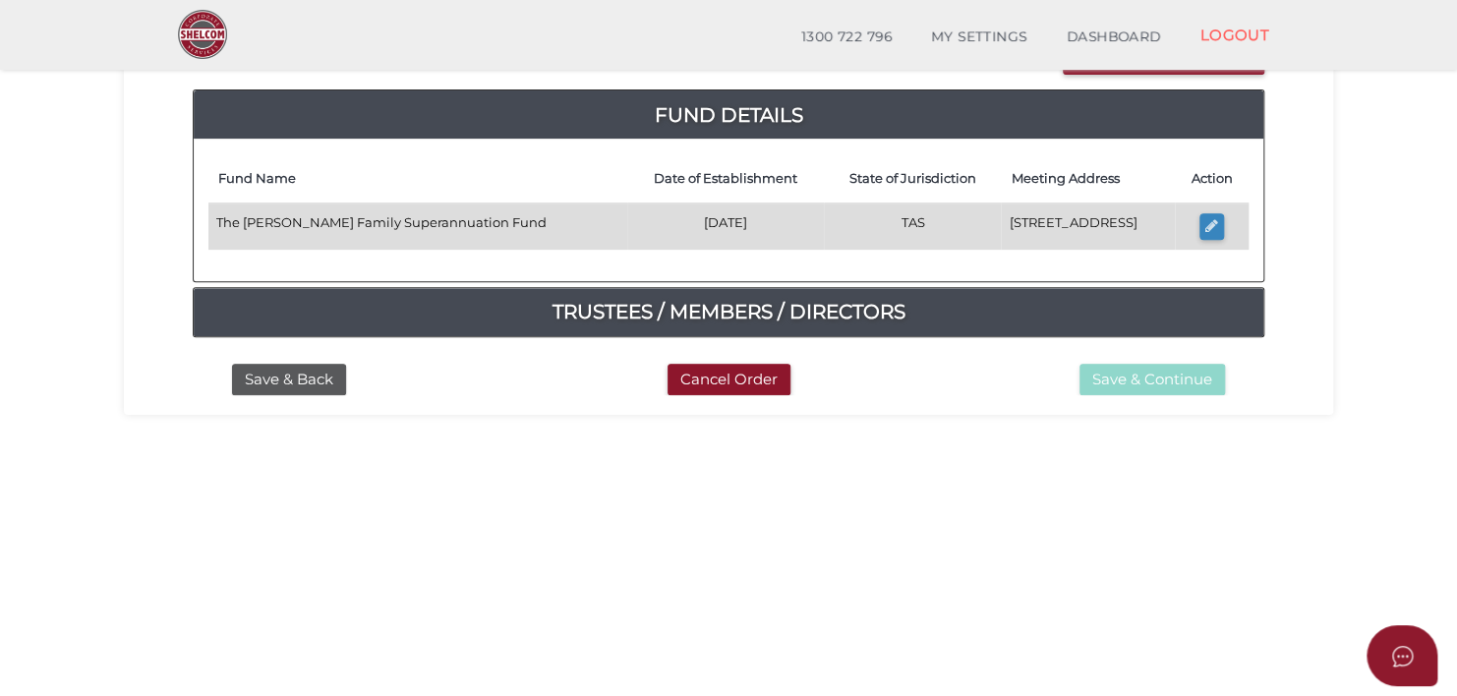
click at [1216, 222] on icon "button" at bounding box center [1211, 225] width 13 height 15
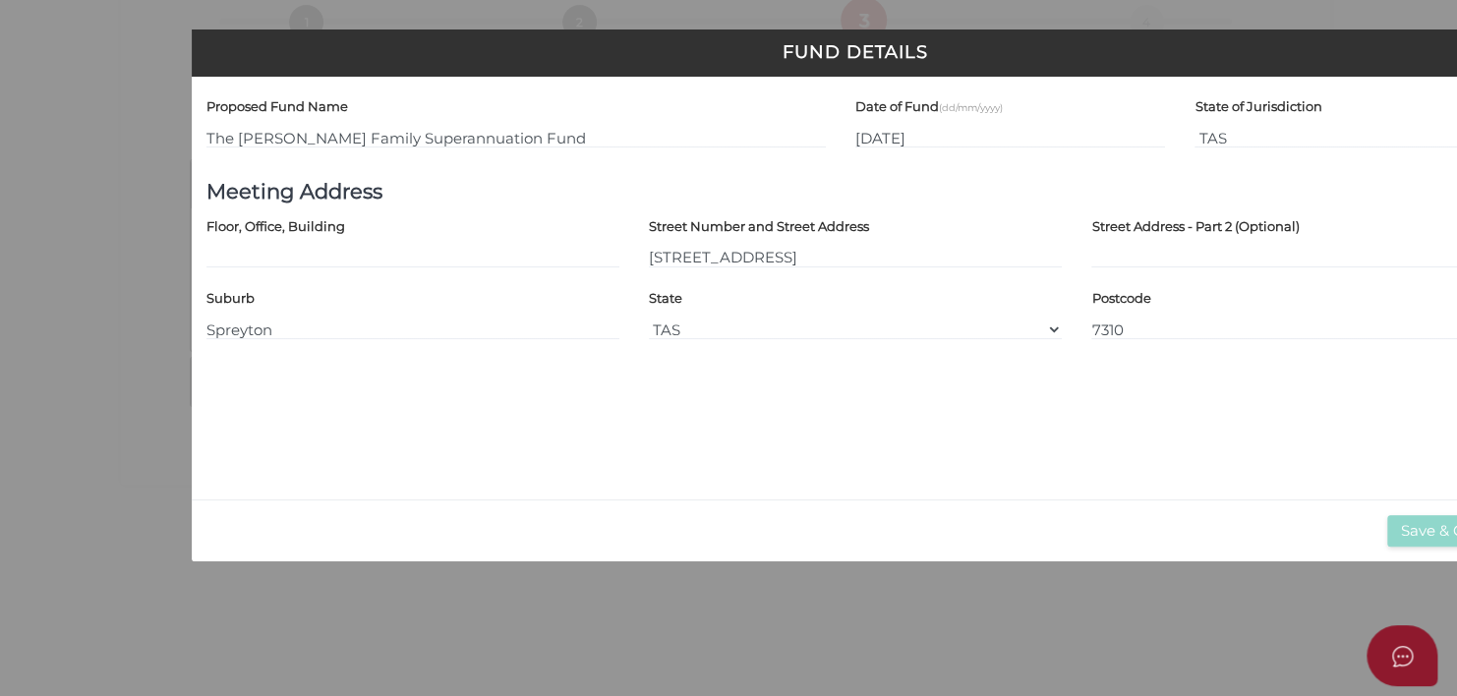
scroll to position [0, 0]
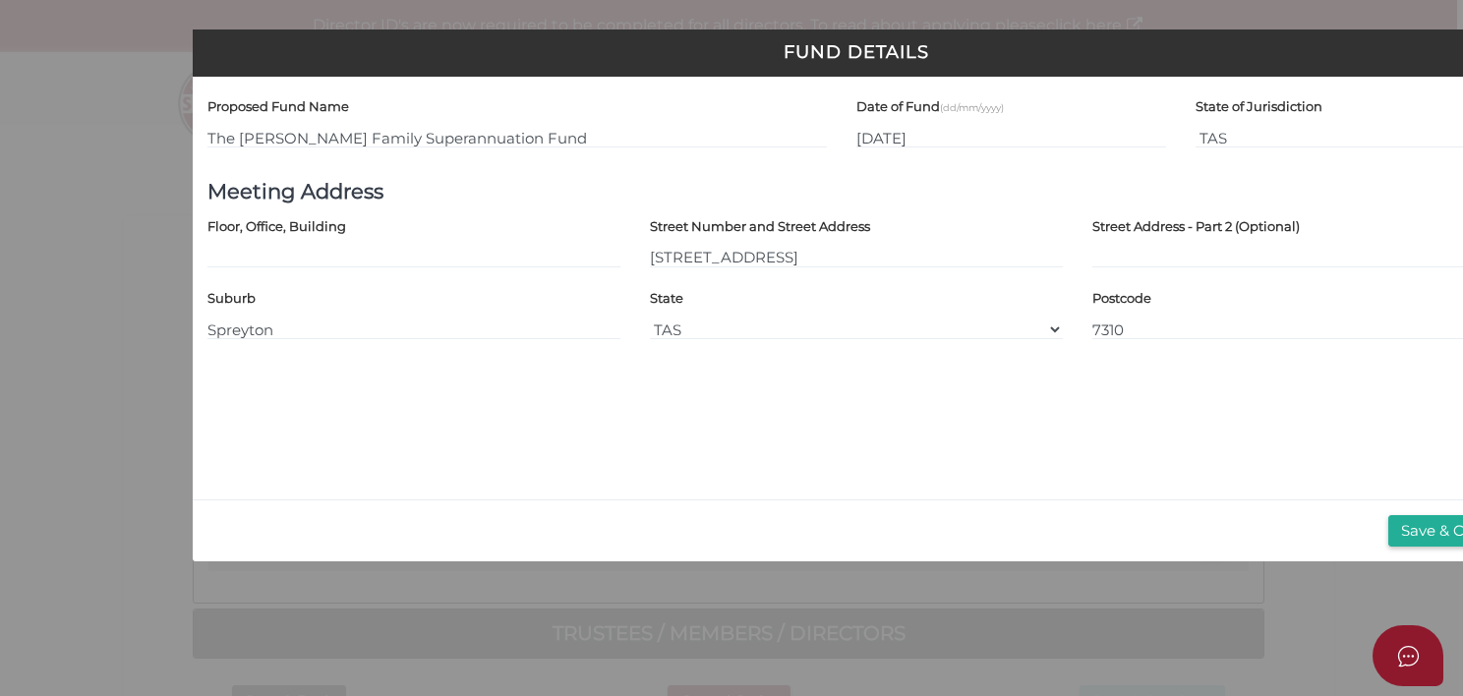
click at [1216, 222] on h4 "Street Address - Part 2 (Optional)" at bounding box center [1195, 226] width 207 height 14
drag, startPoint x: 1216, startPoint y: 222, endPoint x: 1326, endPoint y: 333, distance: 156.4
click at [1326, 333] on input "7310" at bounding box center [1298, 330] width 413 height 22
click at [1421, 545] on button "Save & Close" at bounding box center [1446, 531] width 117 height 32
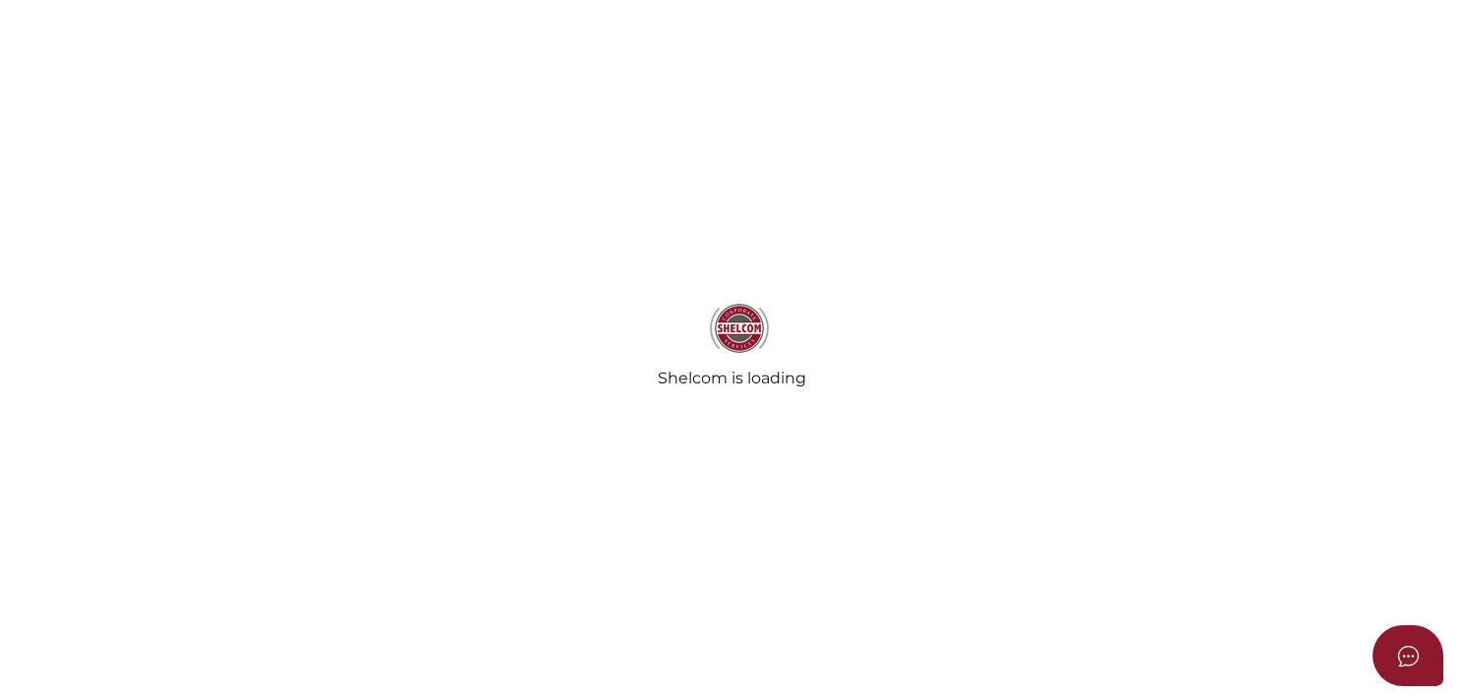
click at [1031, 441] on div "Shelcom is loading" at bounding box center [731, 348] width 1463 height 696
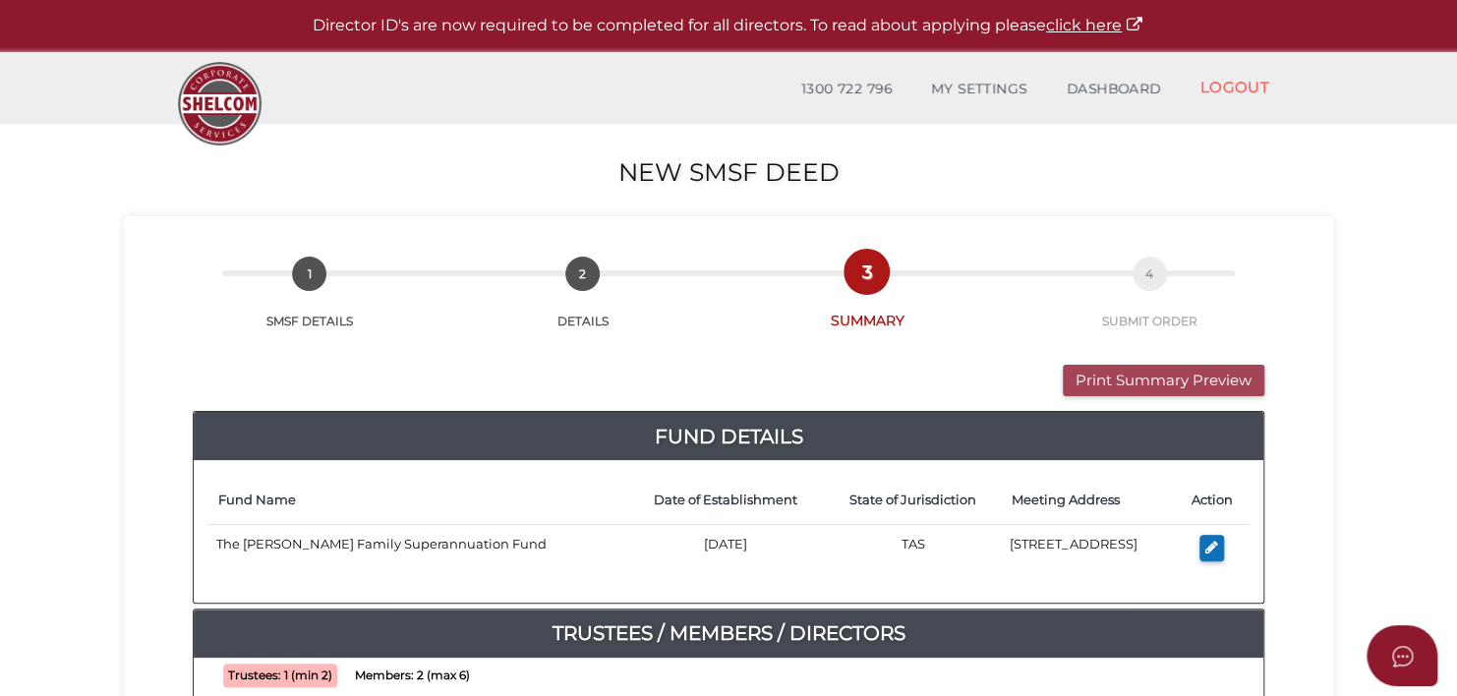
click at [1185, 378] on button "Print Summary Preview" at bounding box center [1164, 381] width 202 height 32
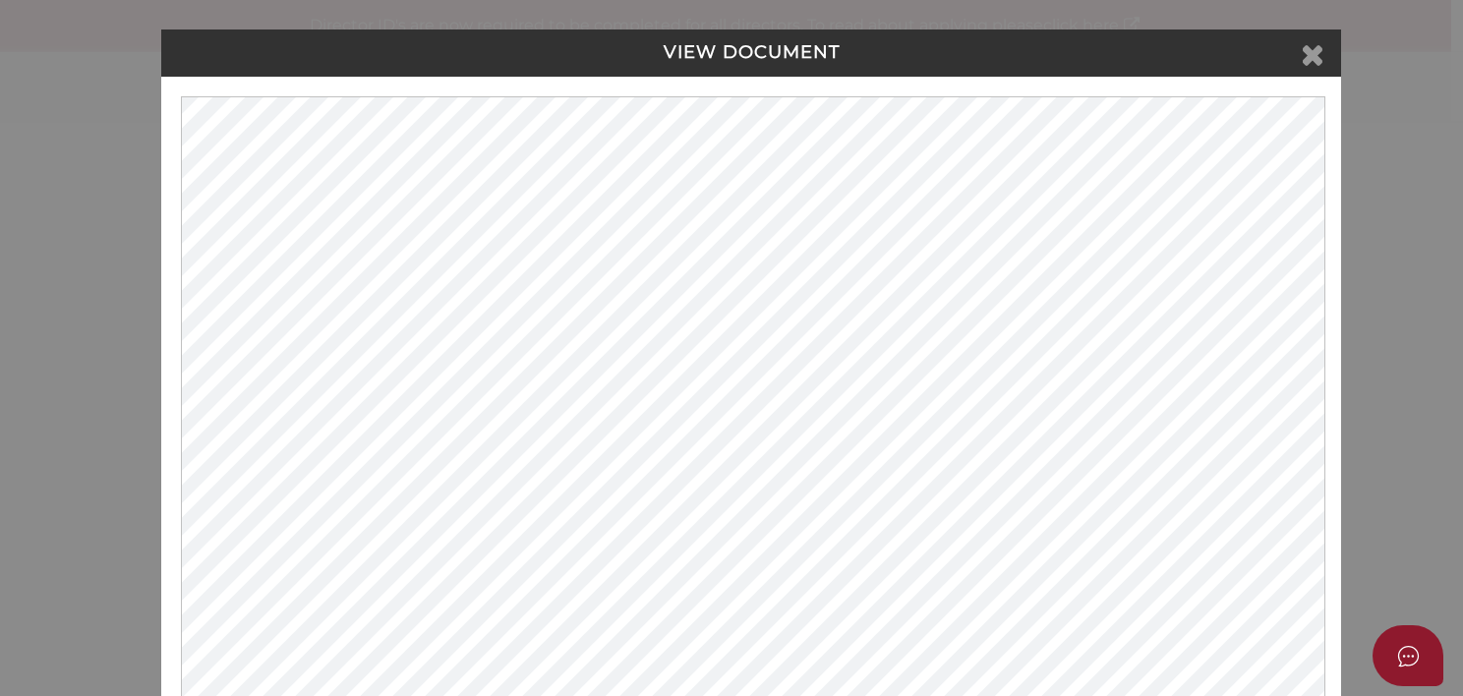
click at [1305, 47] on icon at bounding box center [1313, 53] width 24 height 29
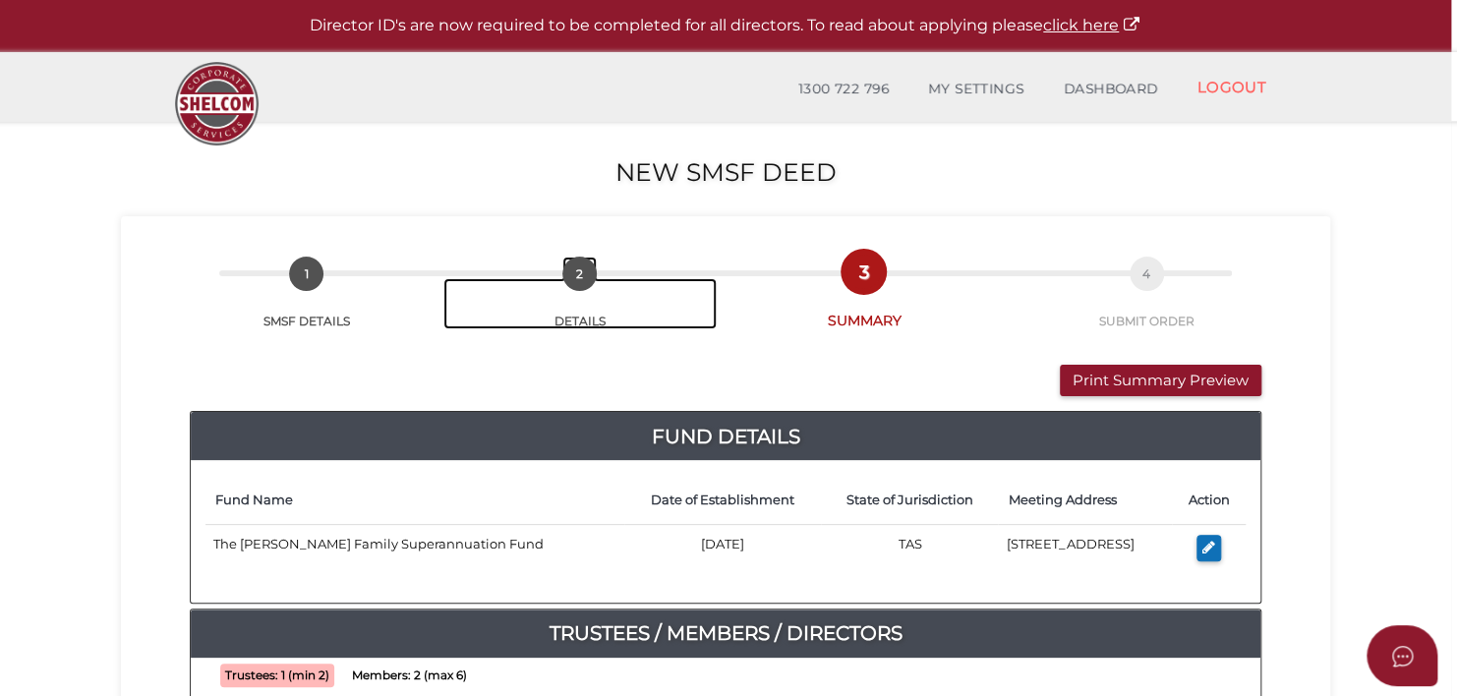
click at [577, 275] on span "2" at bounding box center [579, 274] width 34 height 34
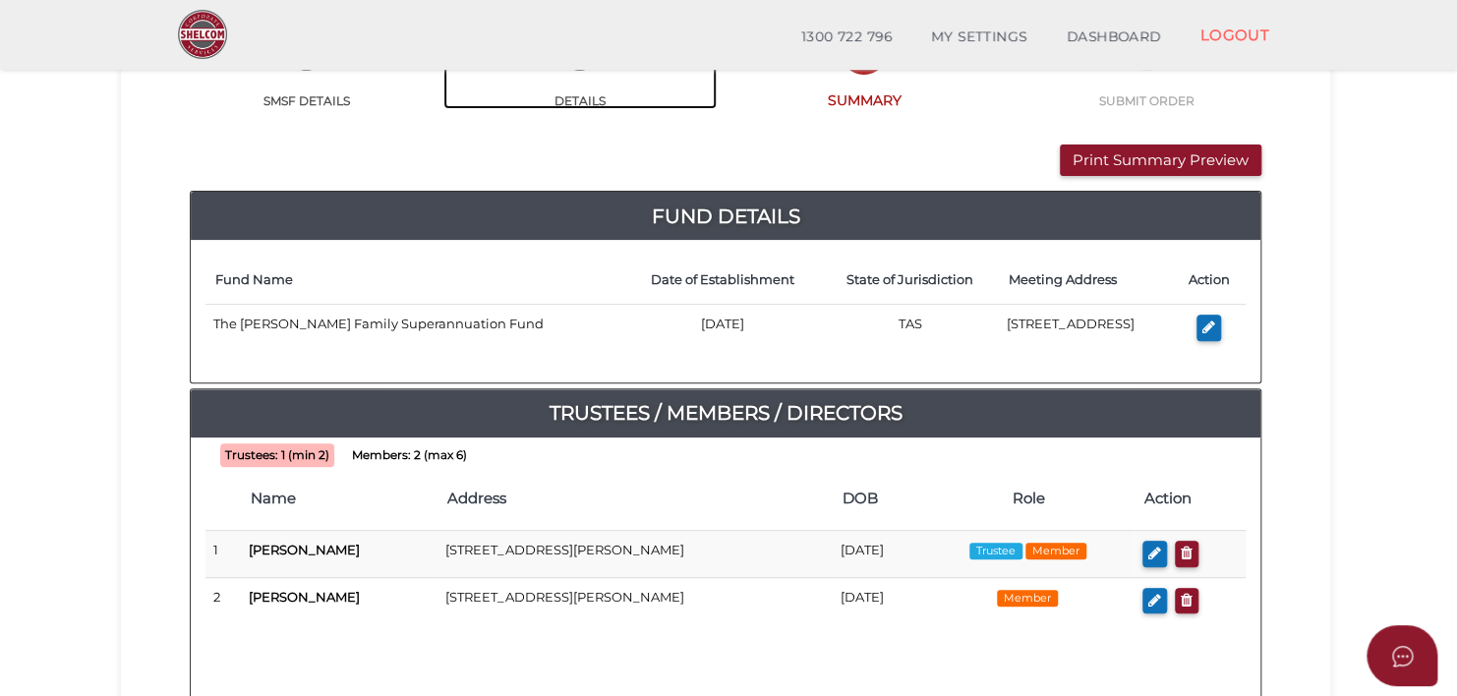
scroll to position [172, 0]
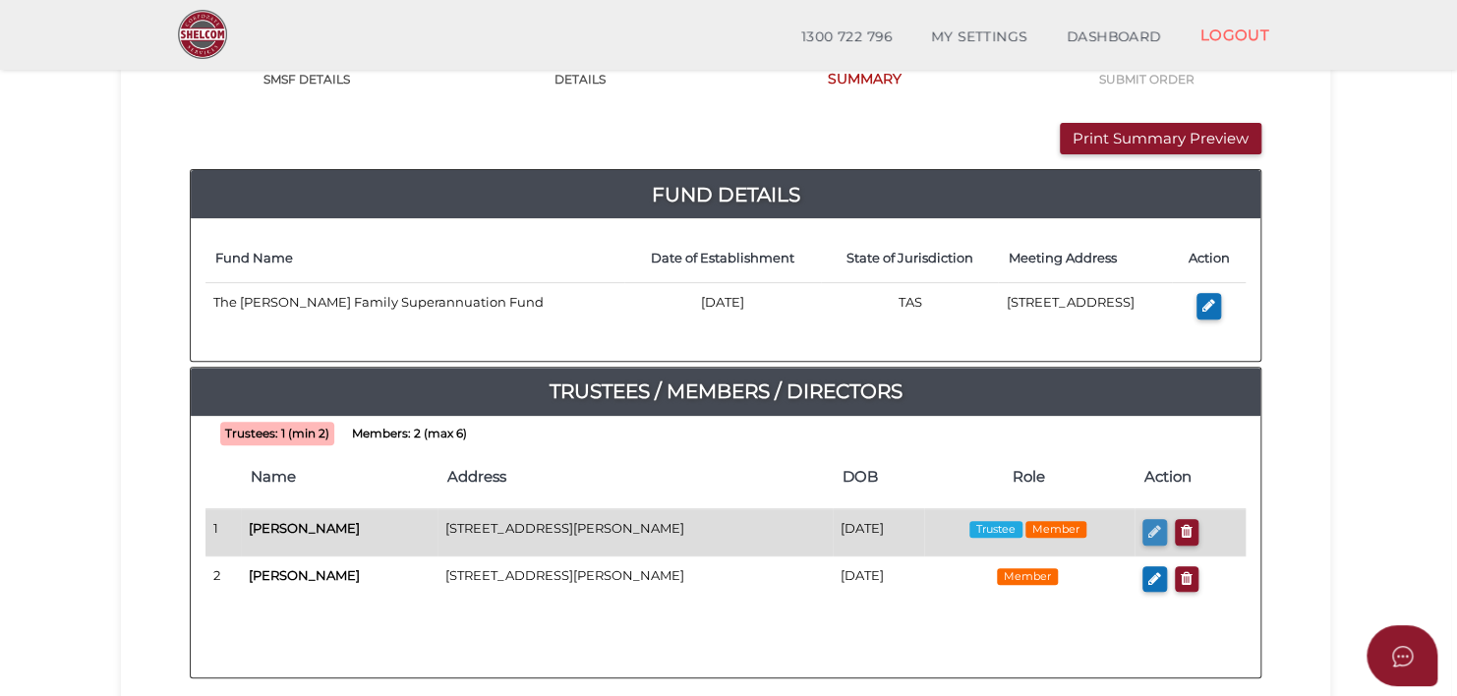
click at [1160, 524] on icon "button" at bounding box center [1154, 531] width 13 height 15
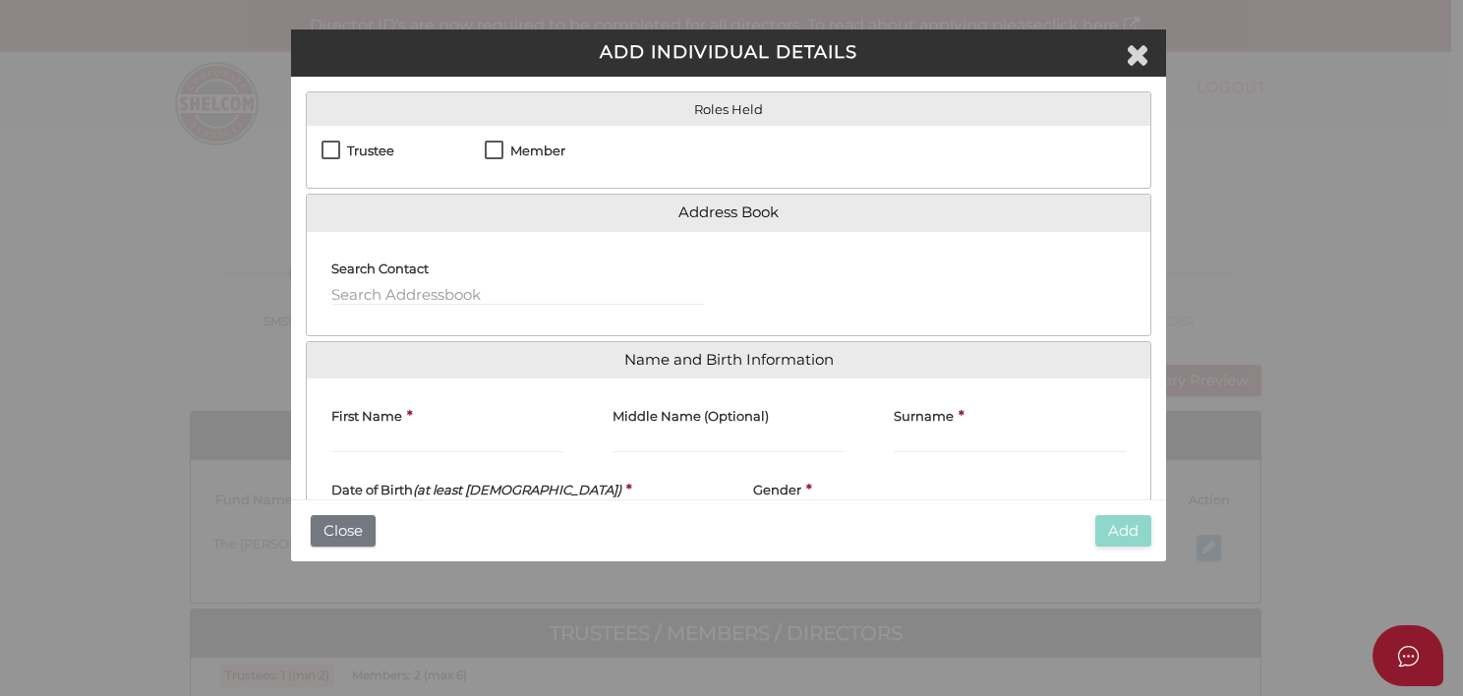
checkbox input "true"
type input "[PERSON_NAME]"
type input "[DATE]"
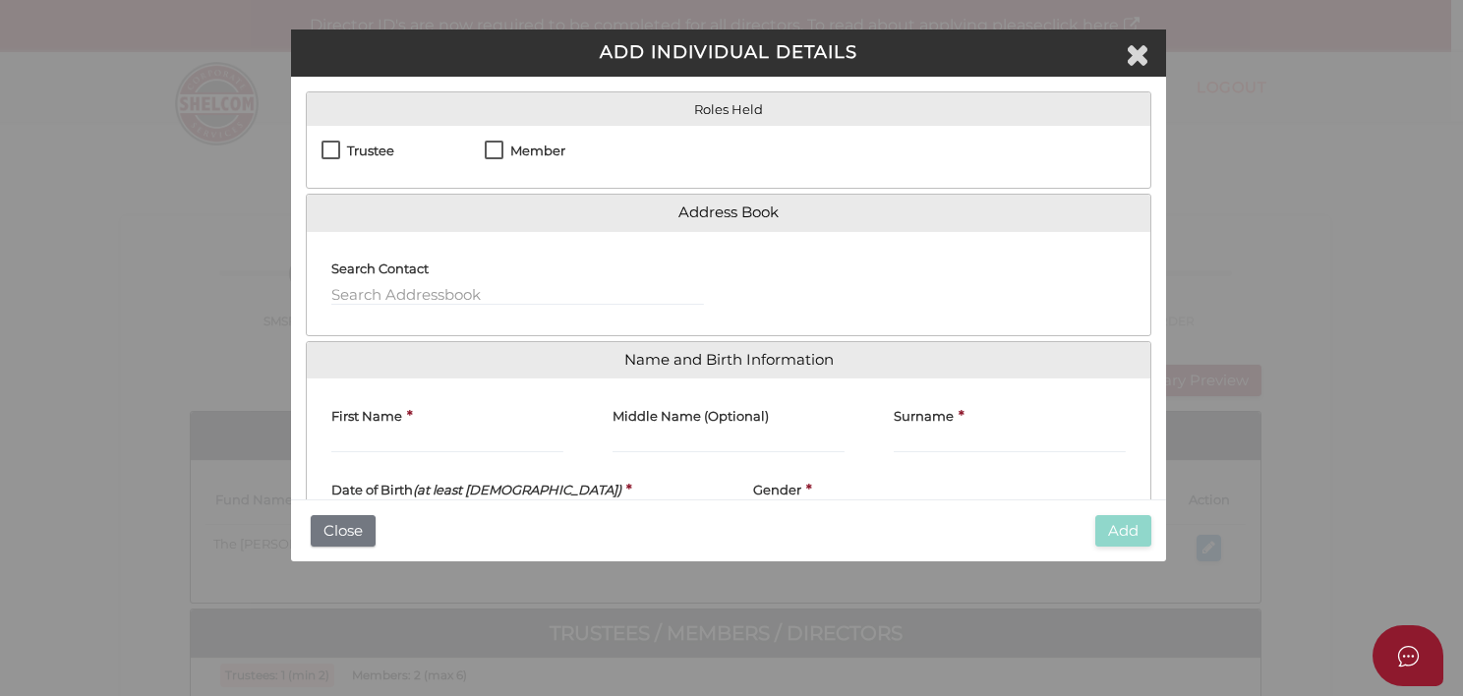
select select "[DEMOGRAPHIC_DATA]"
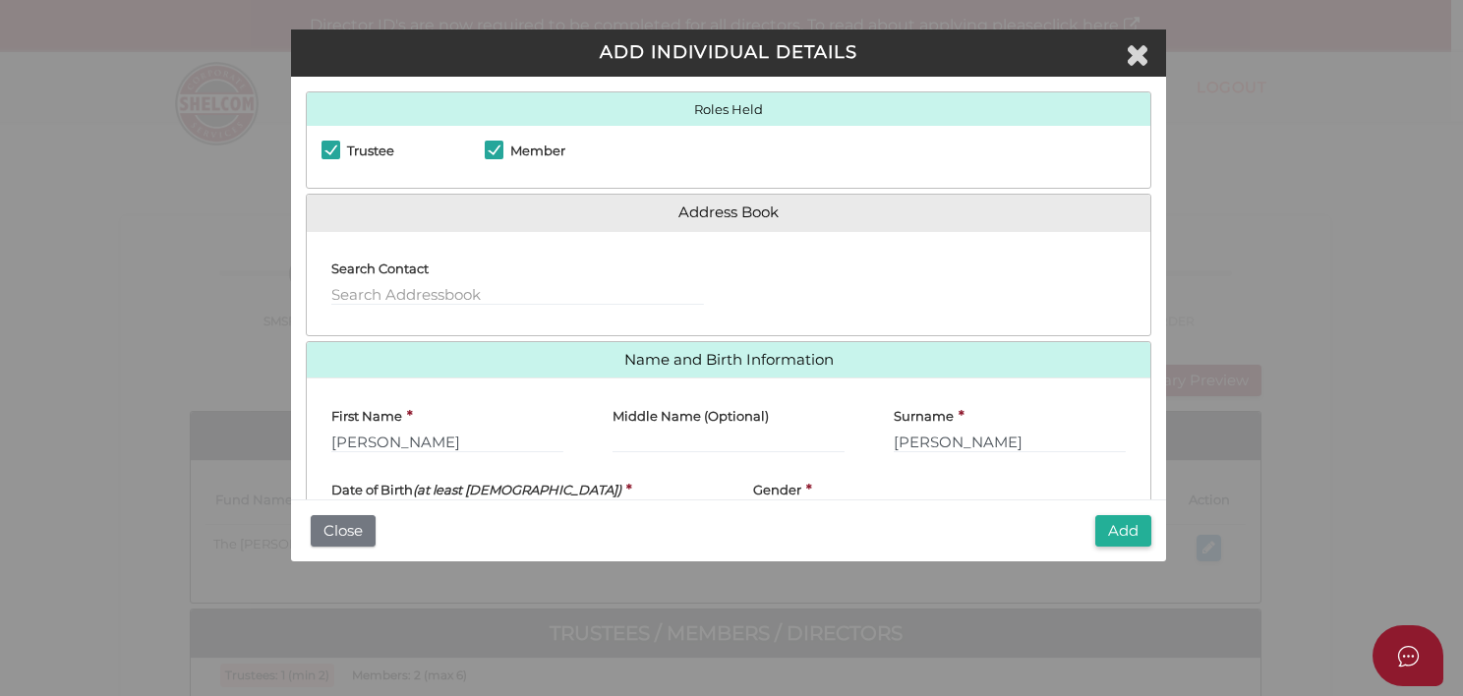
click at [1160, 524] on div "Add Close" at bounding box center [728, 530] width 874 height 63
click at [357, 294] on input "text" at bounding box center [517, 295] width 373 height 22
drag, startPoint x: 1120, startPoint y: 542, endPoint x: 1120, endPoint y: 528, distance: 13.8
click at [1120, 528] on button "Add" at bounding box center [1123, 531] width 56 height 32
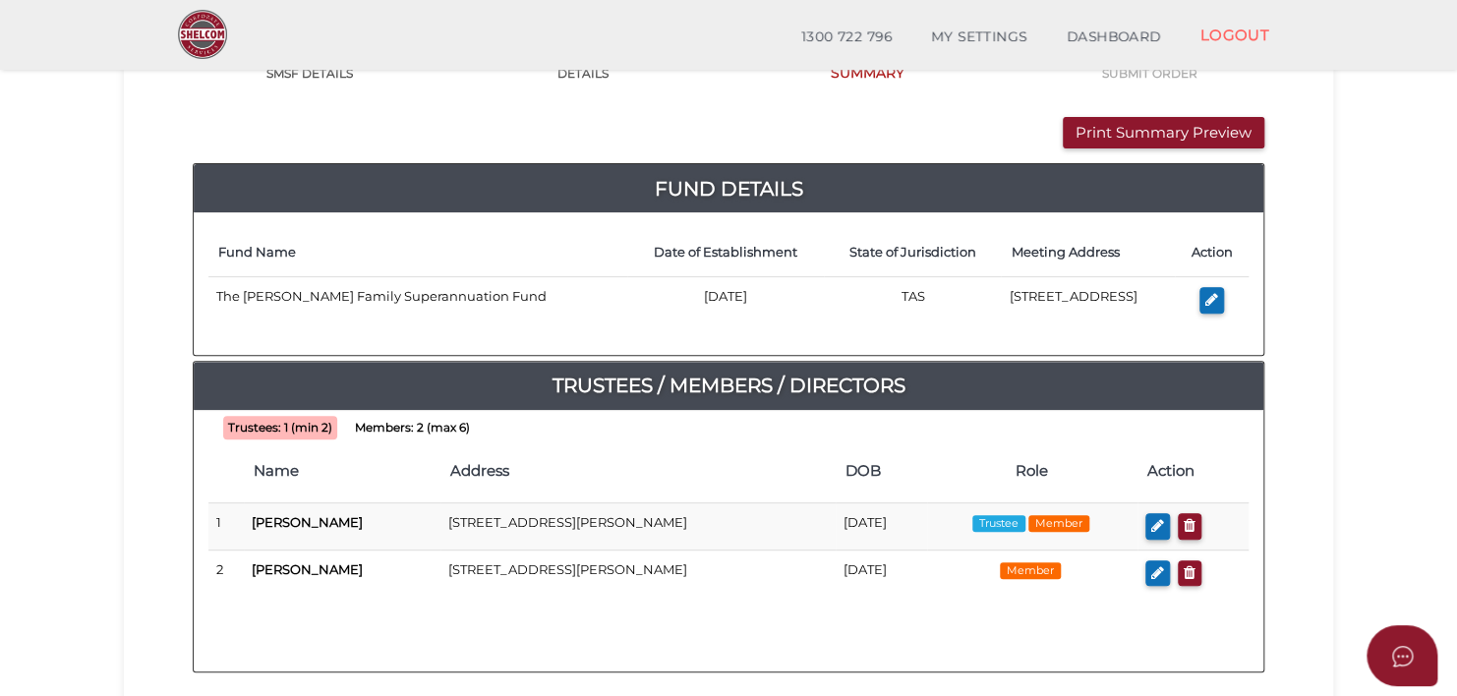
scroll to position [183, 0]
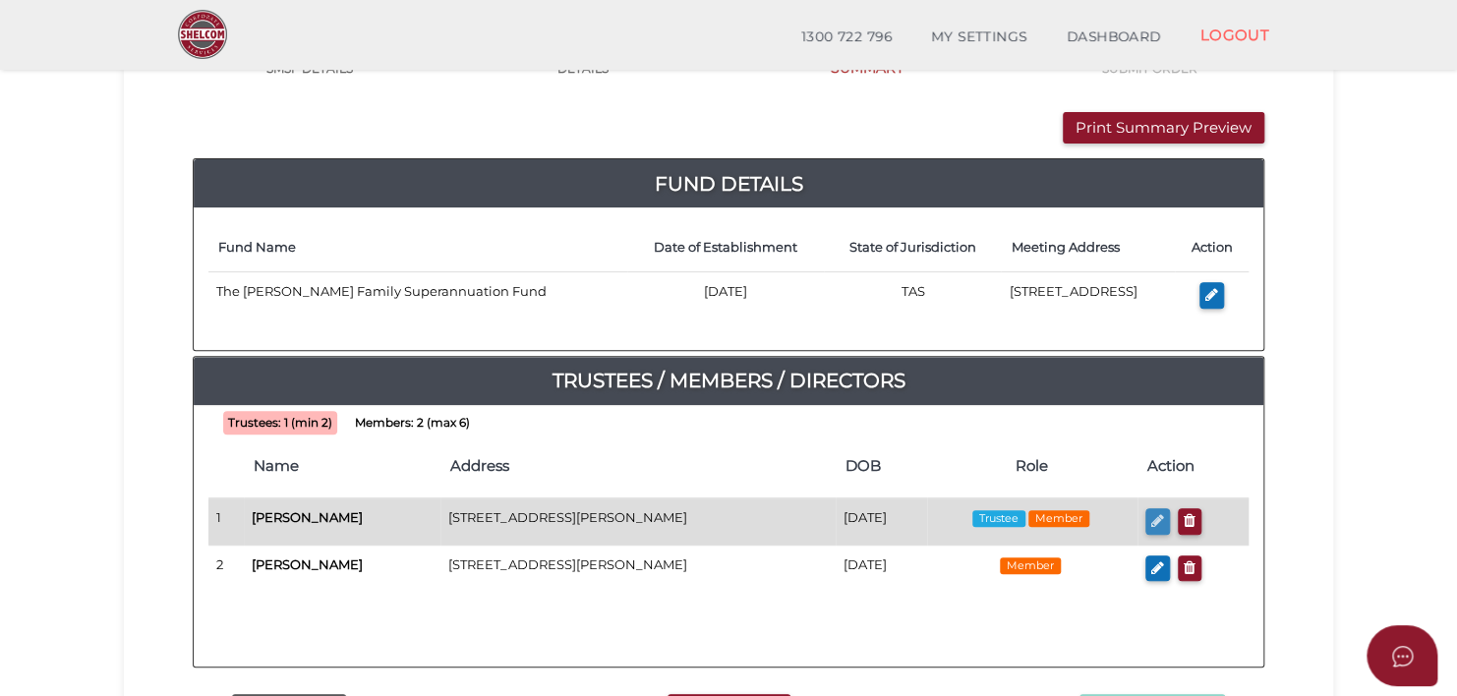
click at [1164, 515] on icon "button" at bounding box center [1157, 520] width 13 height 15
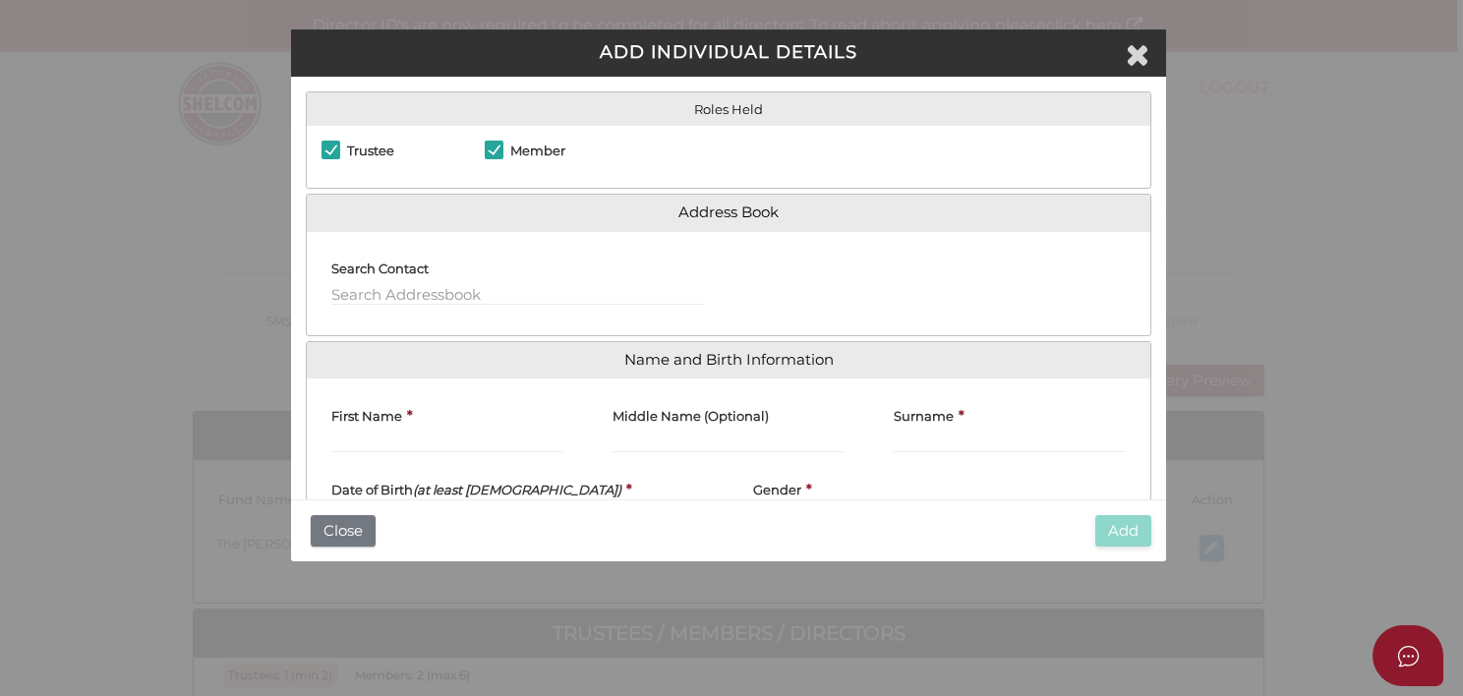
checkbox input "true"
type input "[PERSON_NAME]"
type input "[DATE]"
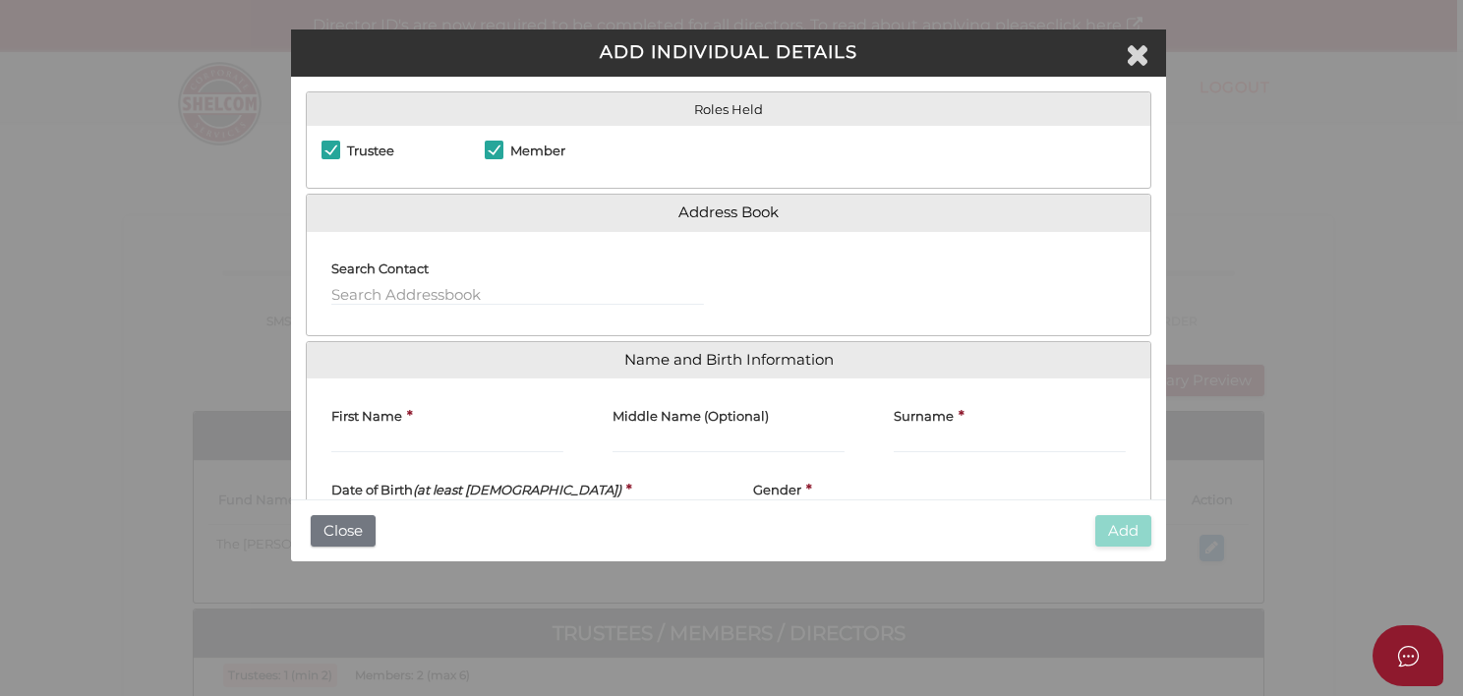
select select "[DEMOGRAPHIC_DATA]"
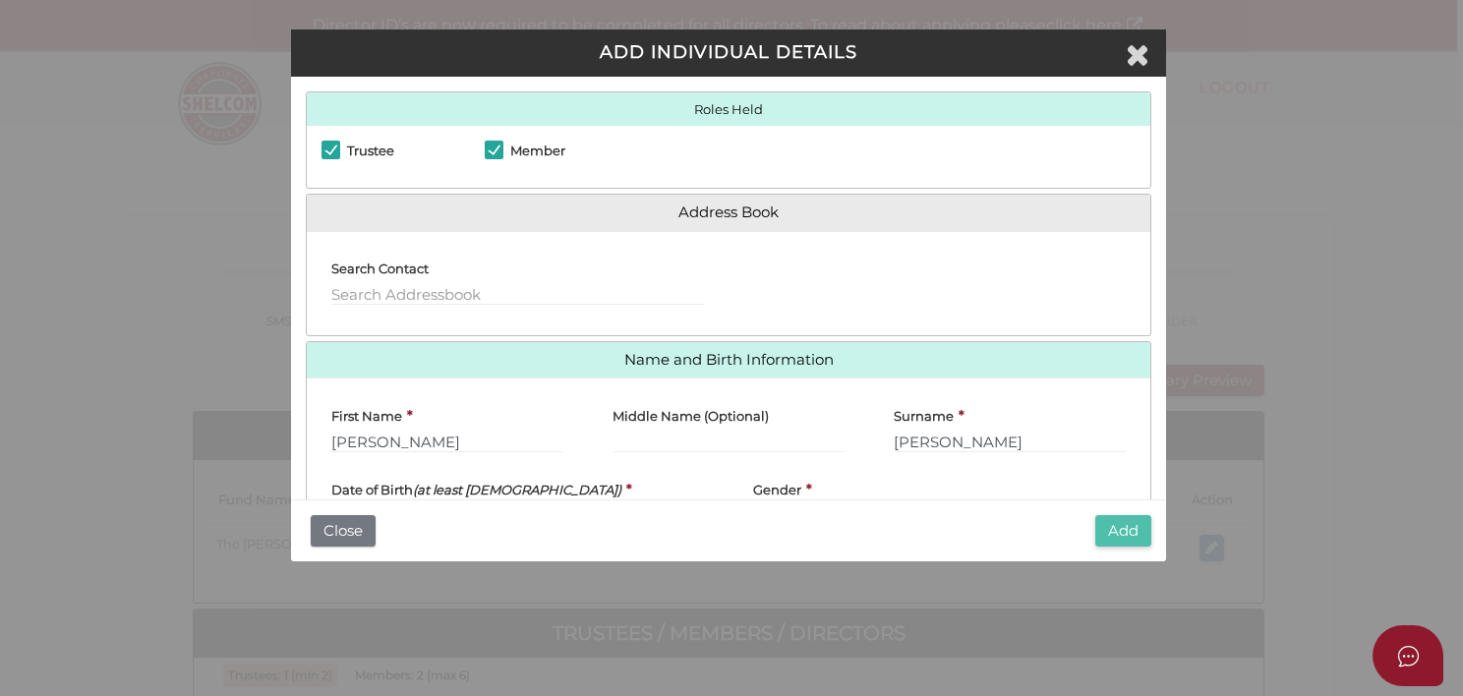
click at [1115, 536] on button "Add" at bounding box center [1123, 531] width 56 height 32
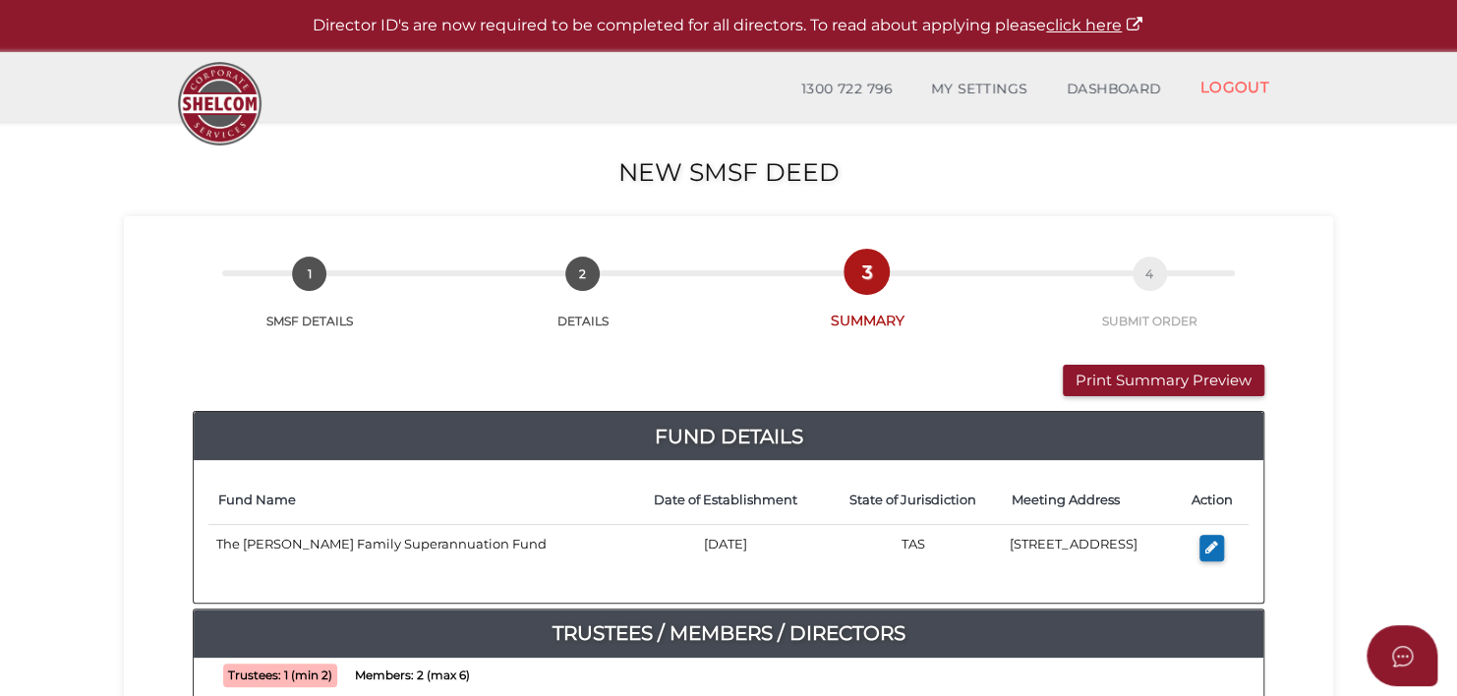
click at [669, 497] on th "Date of Establishment" at bounding box center [726, 500] width 198 height 48
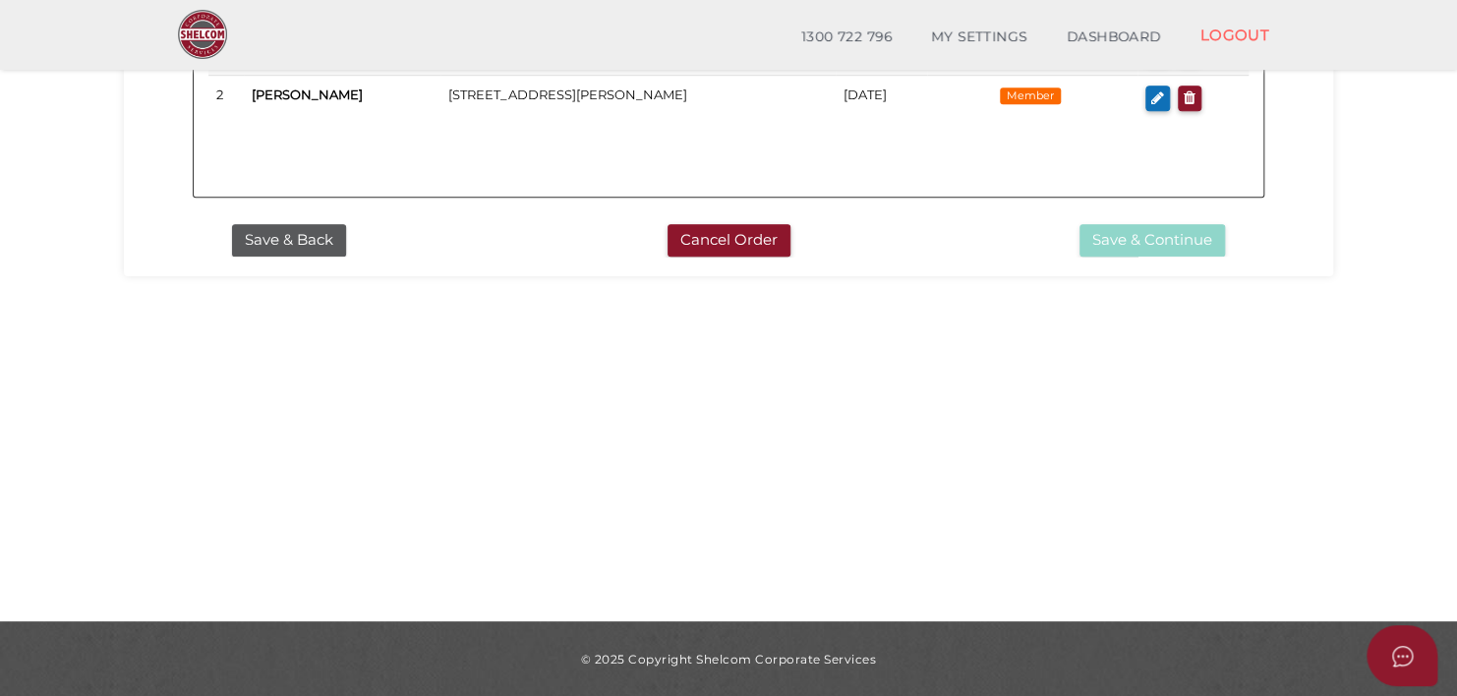
scroll to position [44, 0]
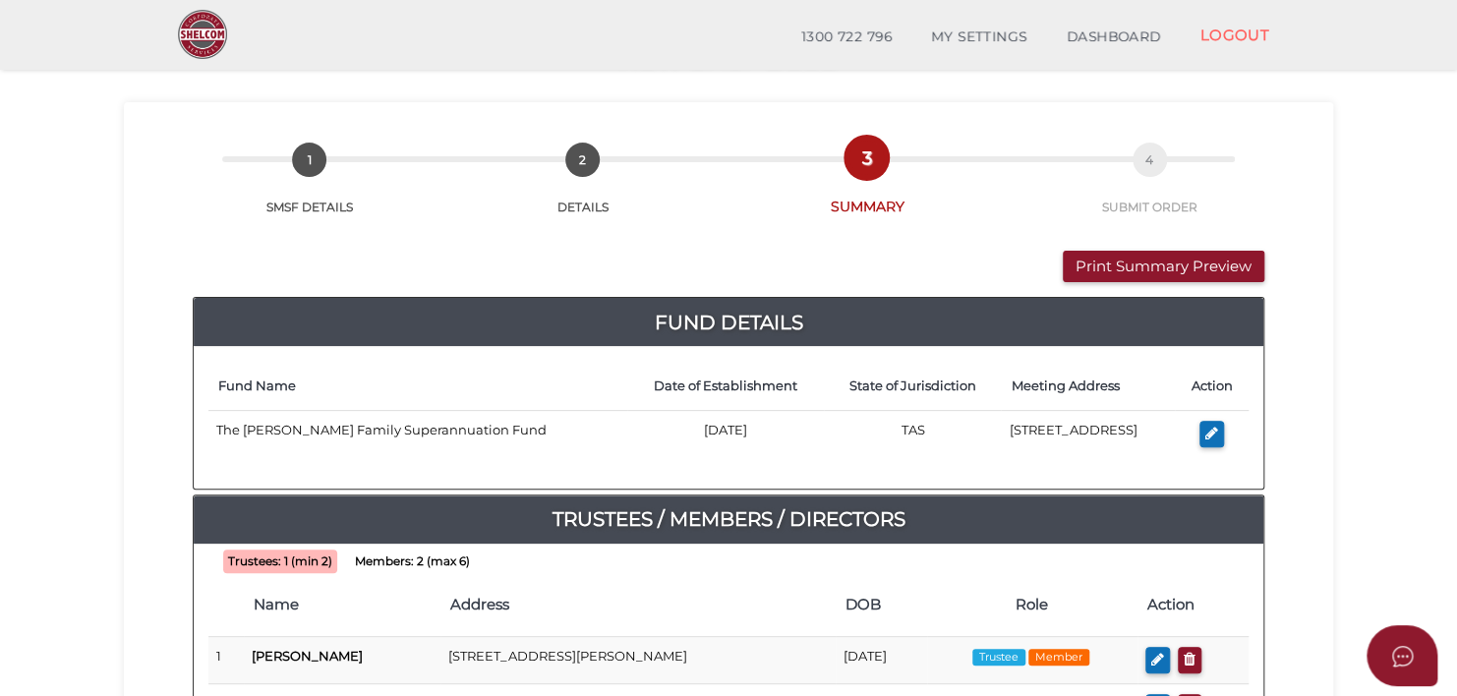
click at [267, 558] on b "Trustees: 1 (min 2)" at bounding box center [280, 562] width 104 height 14
click at [635, 604] on h4 "Address" at bounding box center [638, 605] width 376 height 17
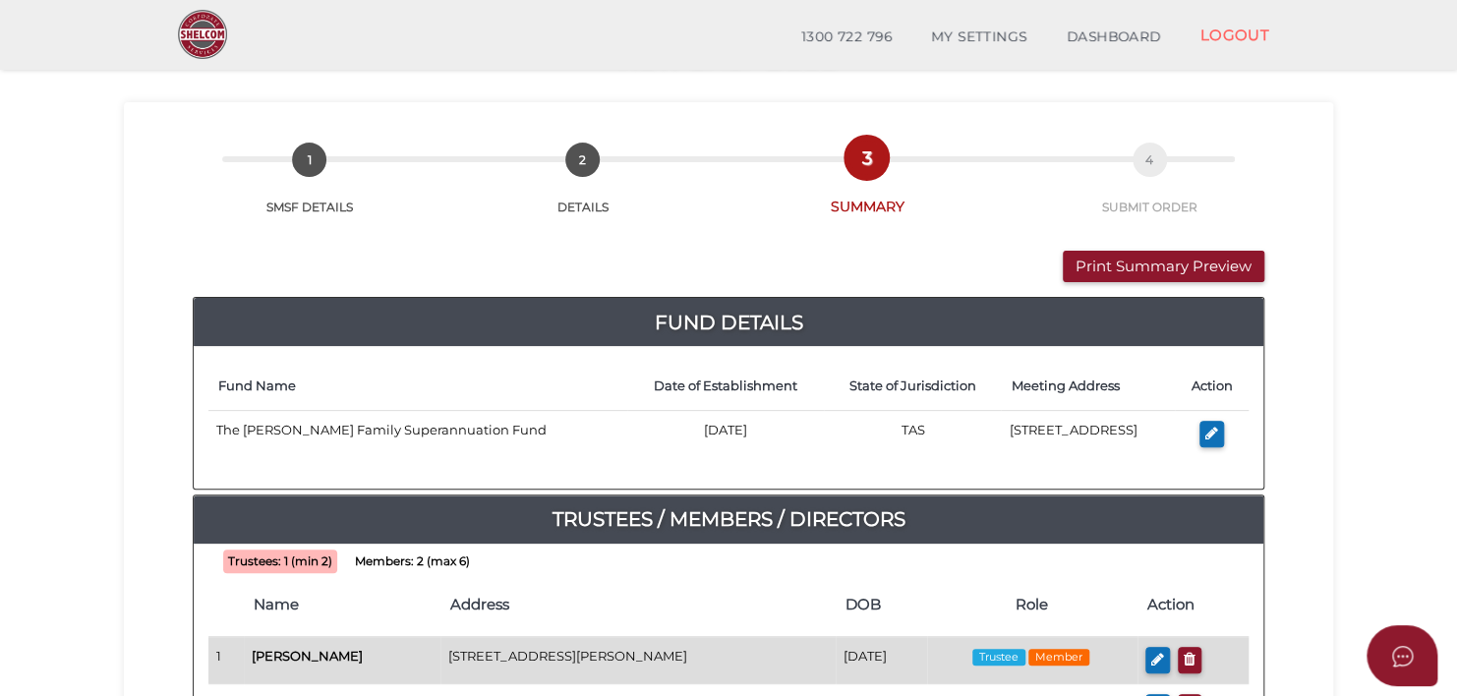
click at [1017, 653] on span "Trustee" at bounding box center [998, 657] width 53 height 17
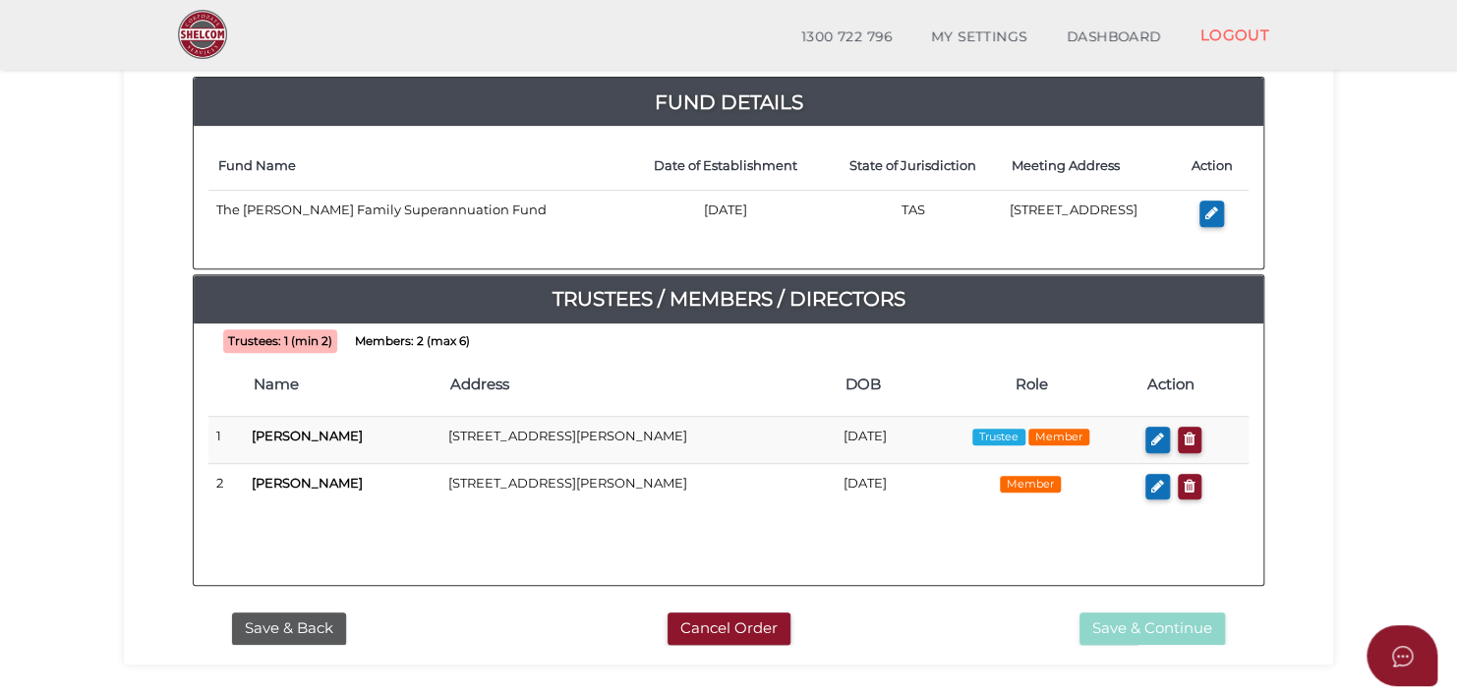
scroll to position [266, 0]
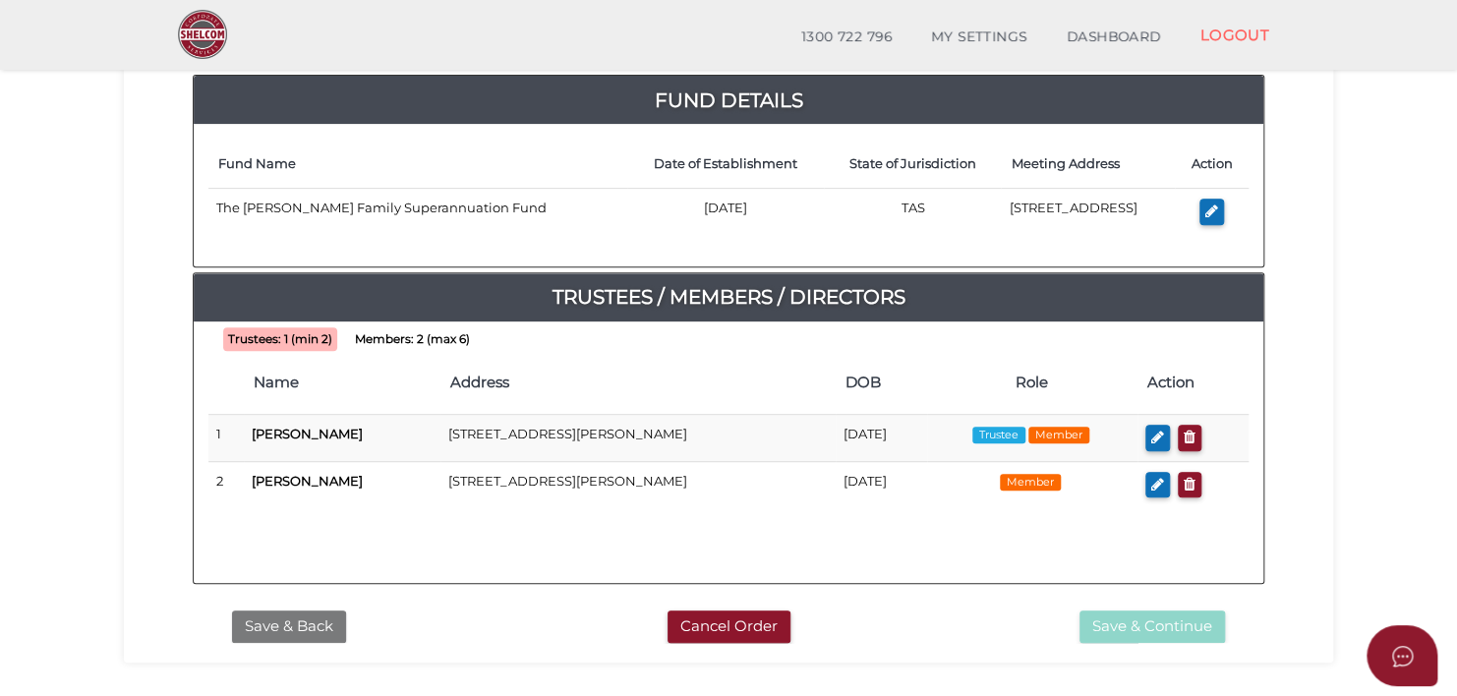
click at [275, 617] on button "Save & Back" at bounding box center [289, 627] width 114 height 32
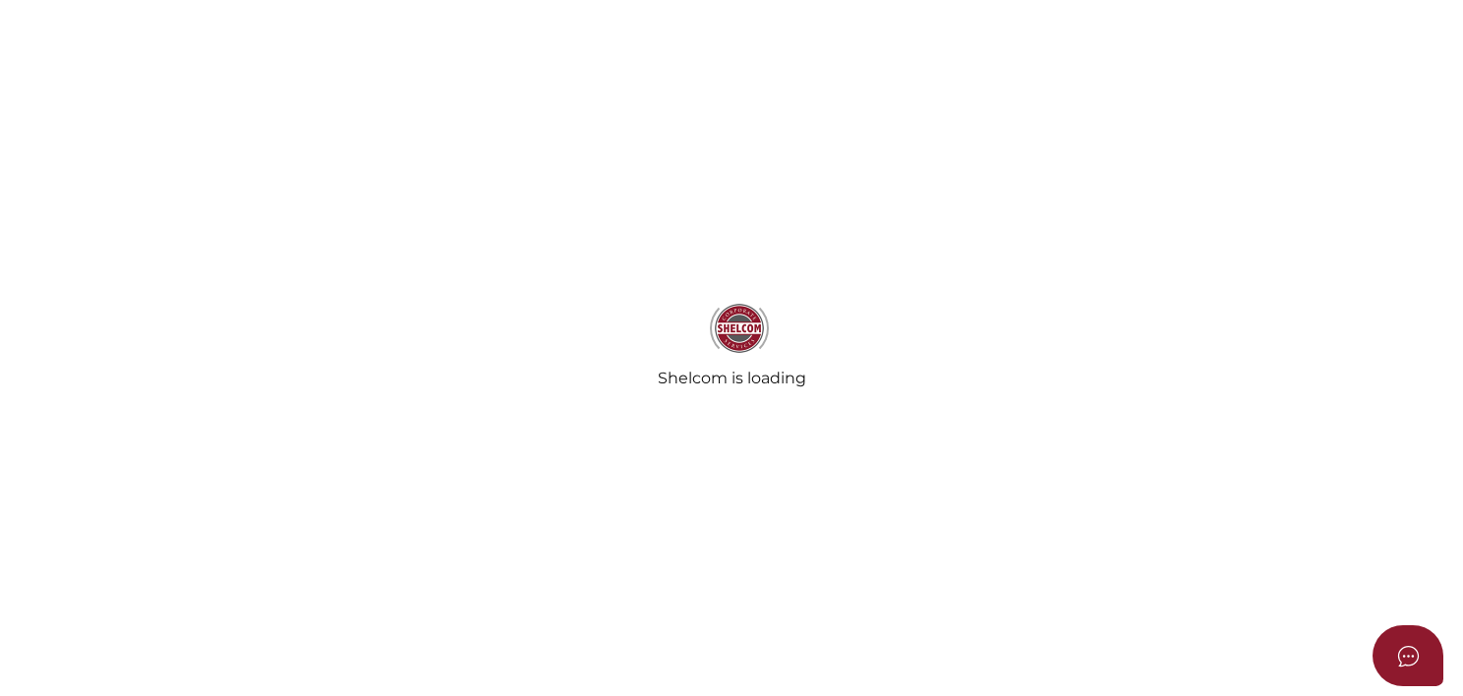
click at [321, 575] on div "Shelcom is loading" at bounding box center [731, 348] width 1463 height 696
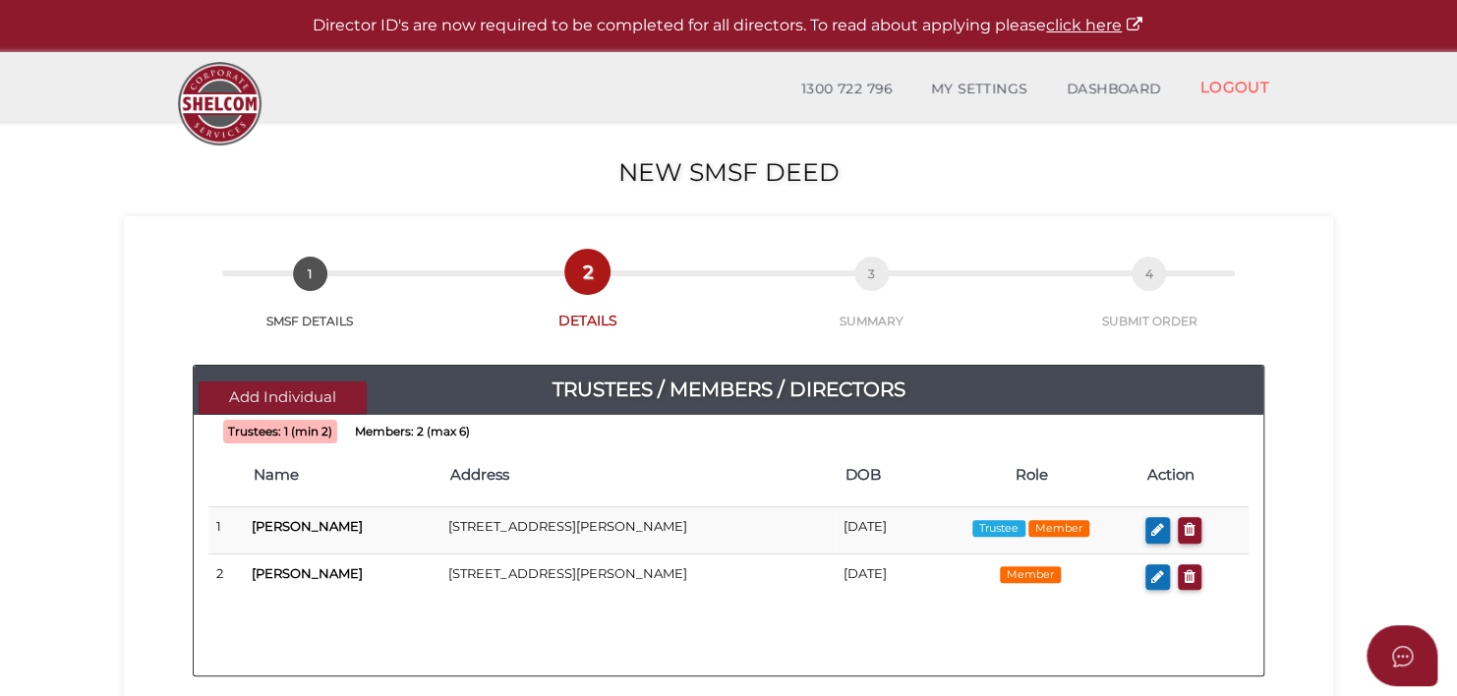
drag, startPoint x: 448, startPoint y: 457, endPoint x: 312, endPoint y: 394, distance: 150.5
click at [312, 394] on button "Add Individual" at bounding box center [283, 397] width 168 height 32
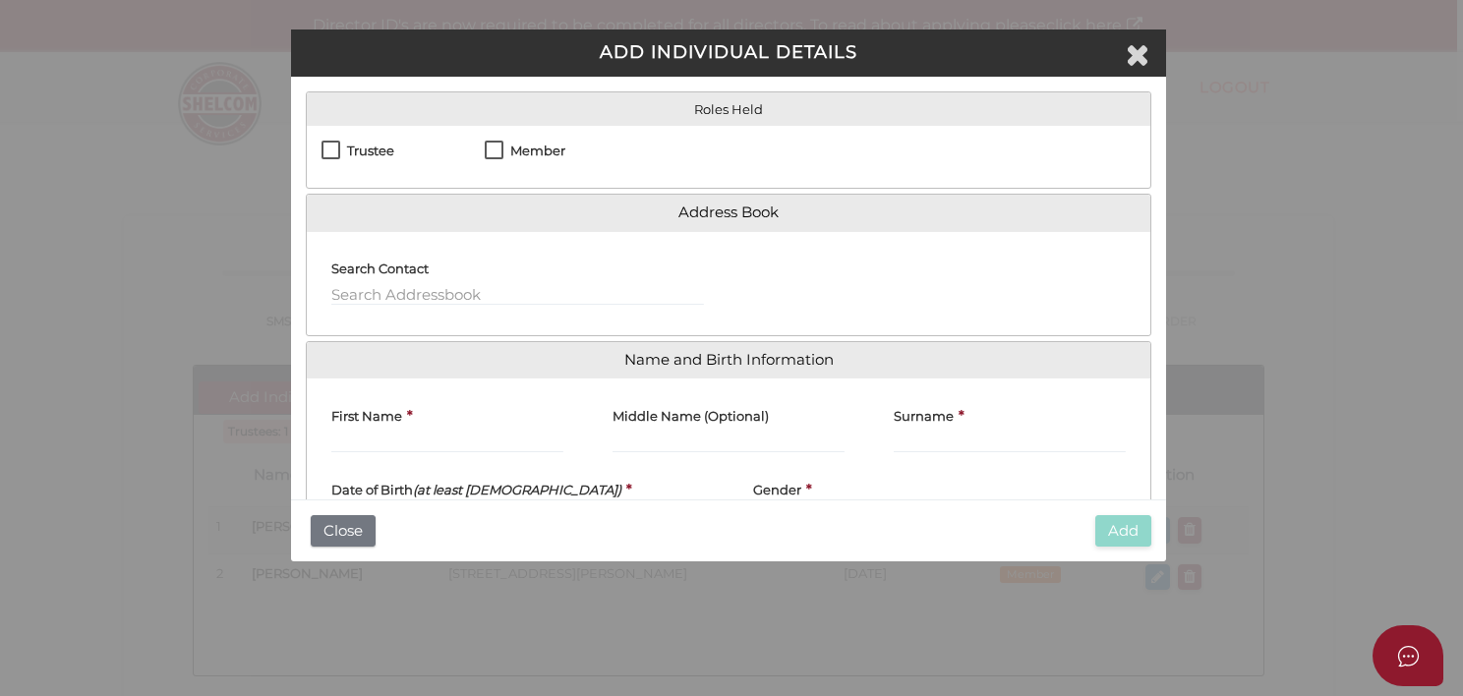
click at [312, 394] on body "Shelcom is loading Processing Payment...Please Wait... Director ID's are now re…" at bounding box center [731, 348] width 1463 height 696
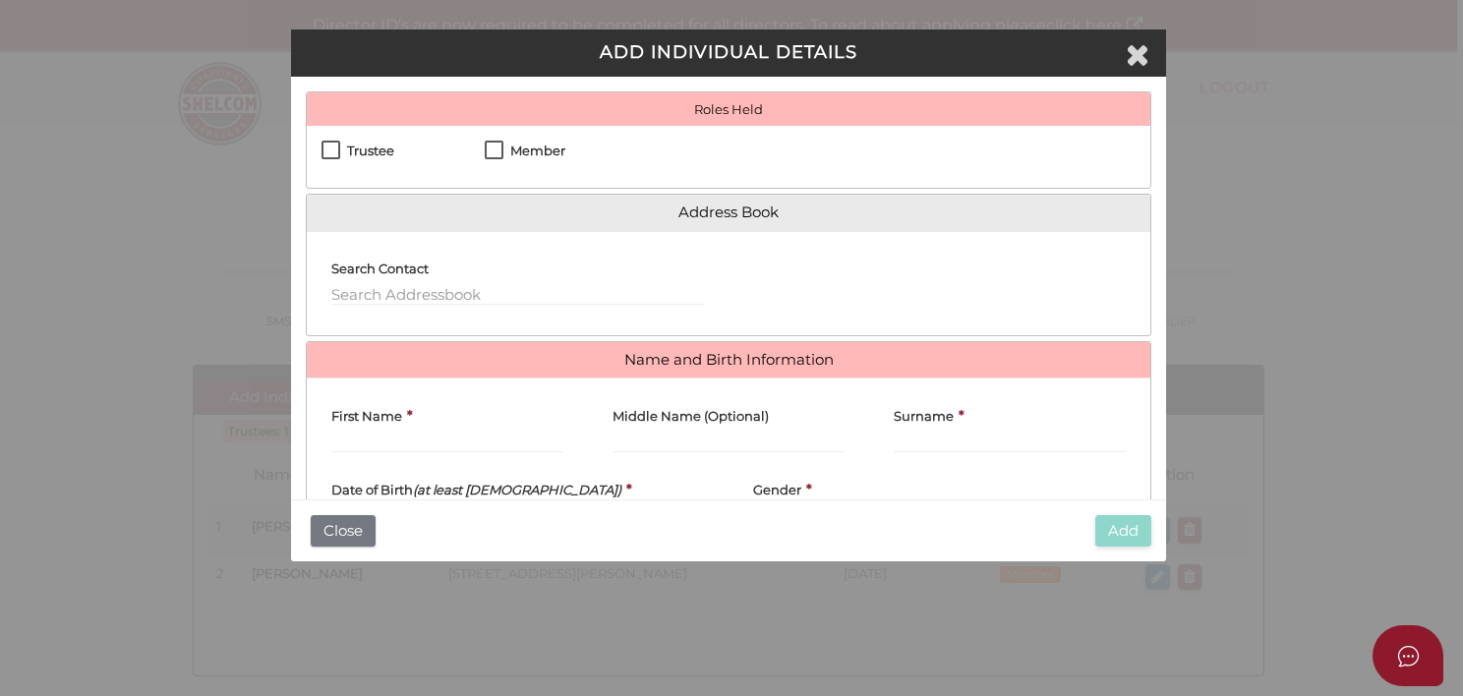
click at [312, 394] on div "First Name *" at bounding box center [447, 430] width 281 height 74
click at [335, 152] on label "Trustee" at bounding box center [357, 156] width 73 height 25
checkbox input "true"
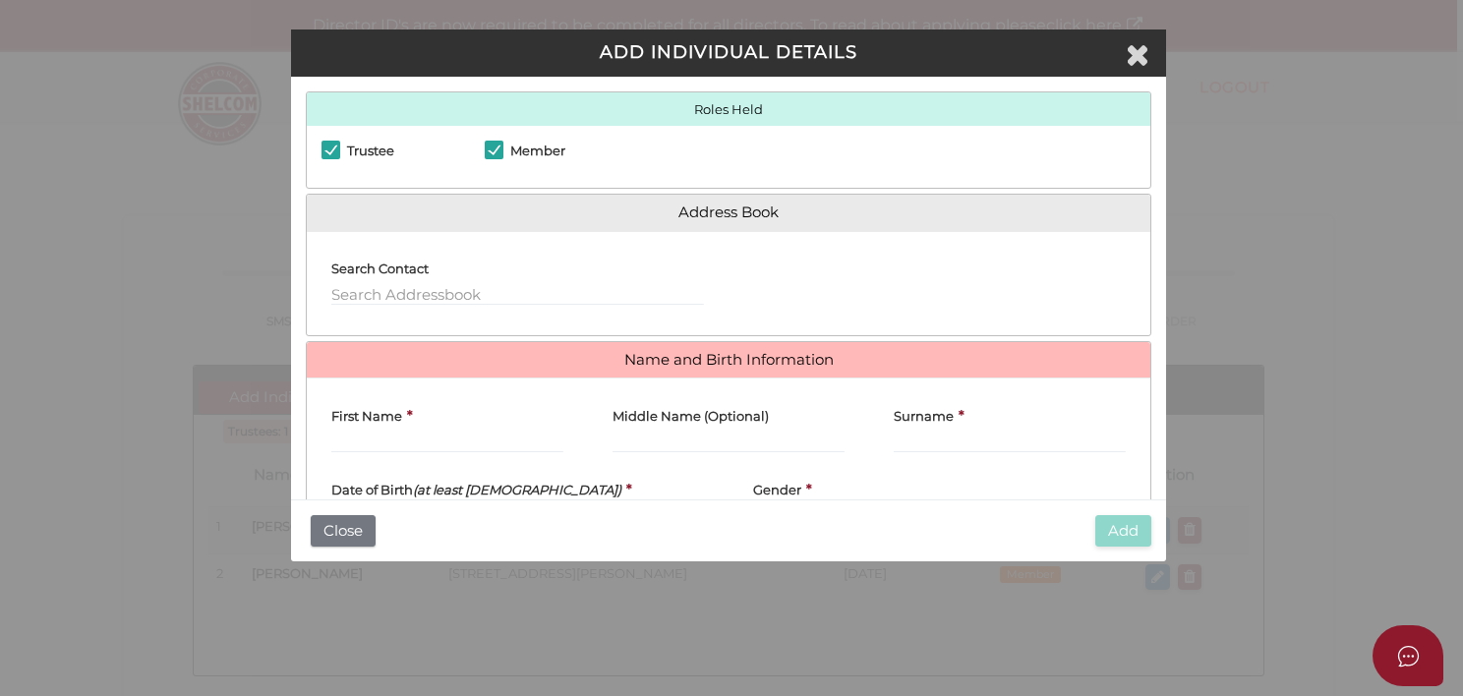
click at [335, 152] on label "Trustee" at bounding box center [357, 156] width 73 height 25
checkbox input "false"
click at [378, 296] on input "text" at bounding box center [517, 295] width 373 height 22
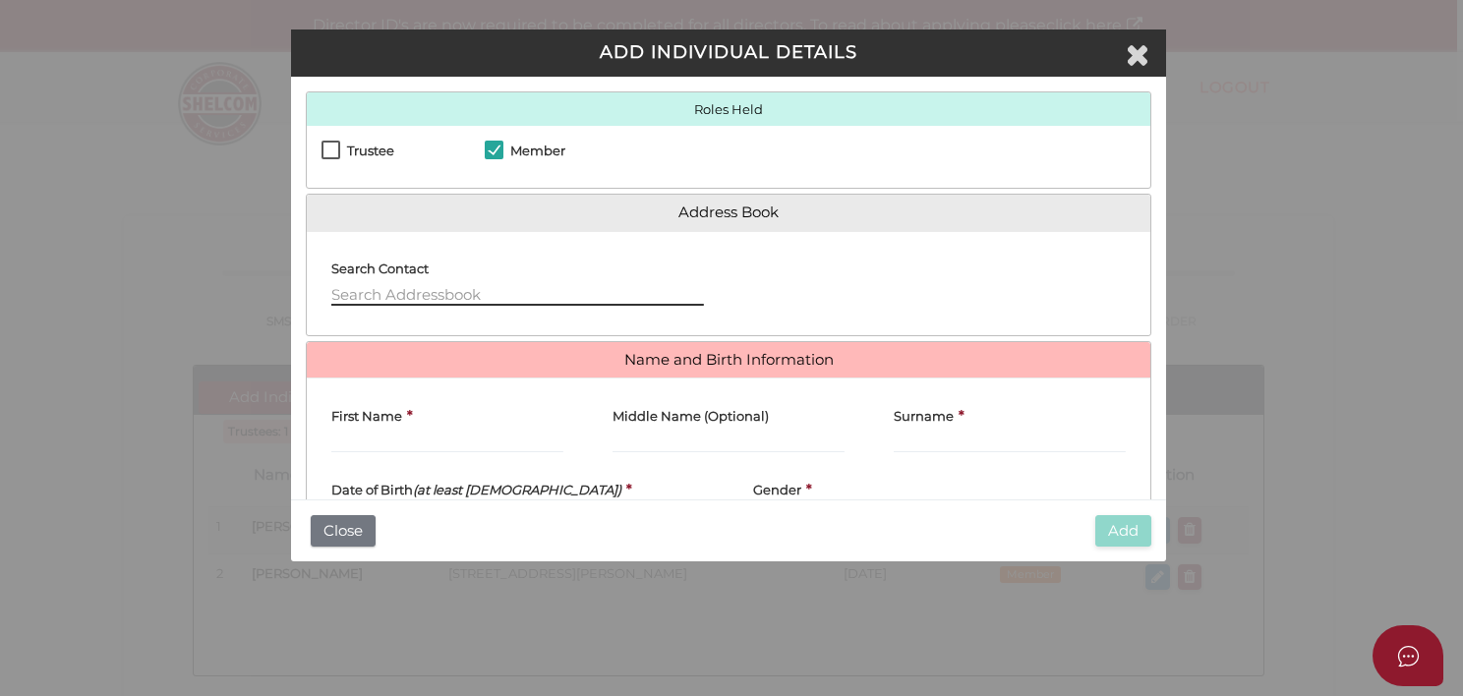
click at [378, 296] on input "text" at bounding box center [517, 295] width 373 height 22
click at [374, 427] on label "First Name" at bounding box center [366, 411] width 71 height 37
click at [374, 432] on input "First Name" at bounding box center [447, 443] width 232 height 22
type input "Jackson"
type input "Williams"
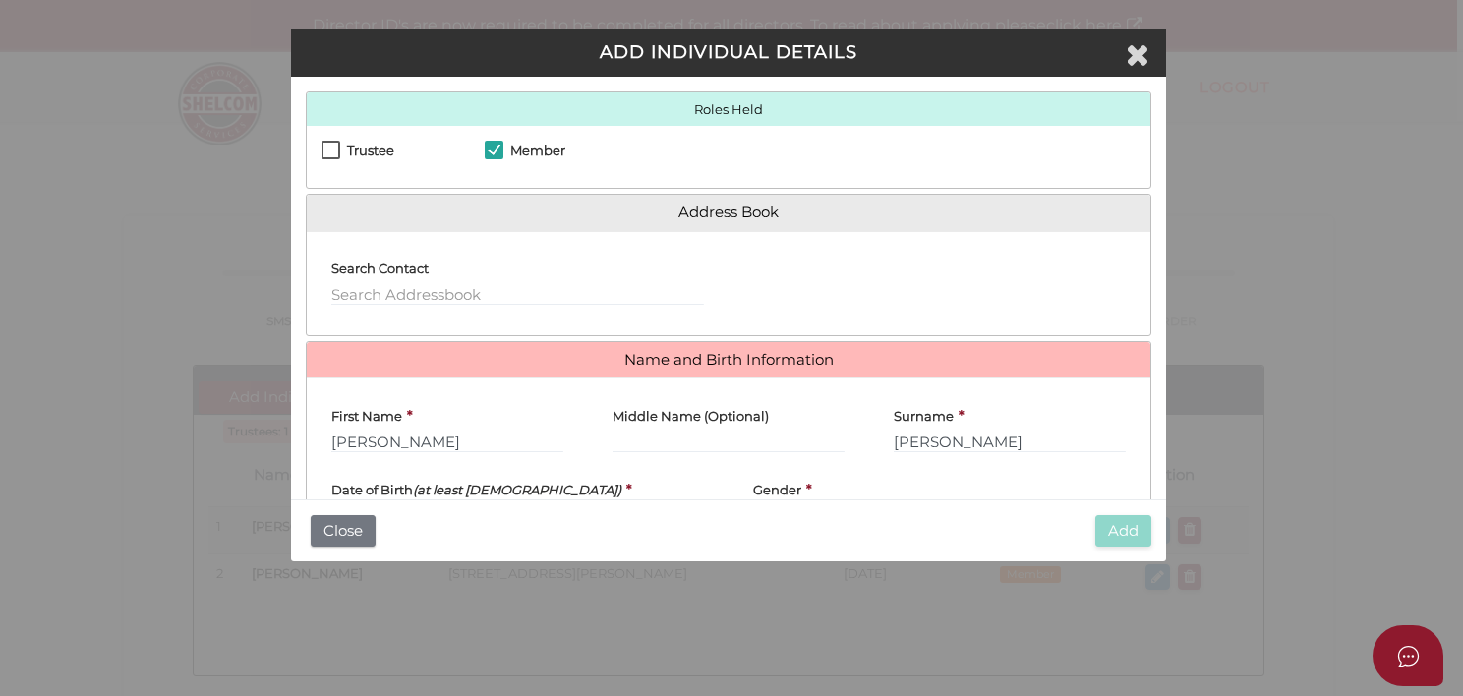
scroll to position [126, 0]
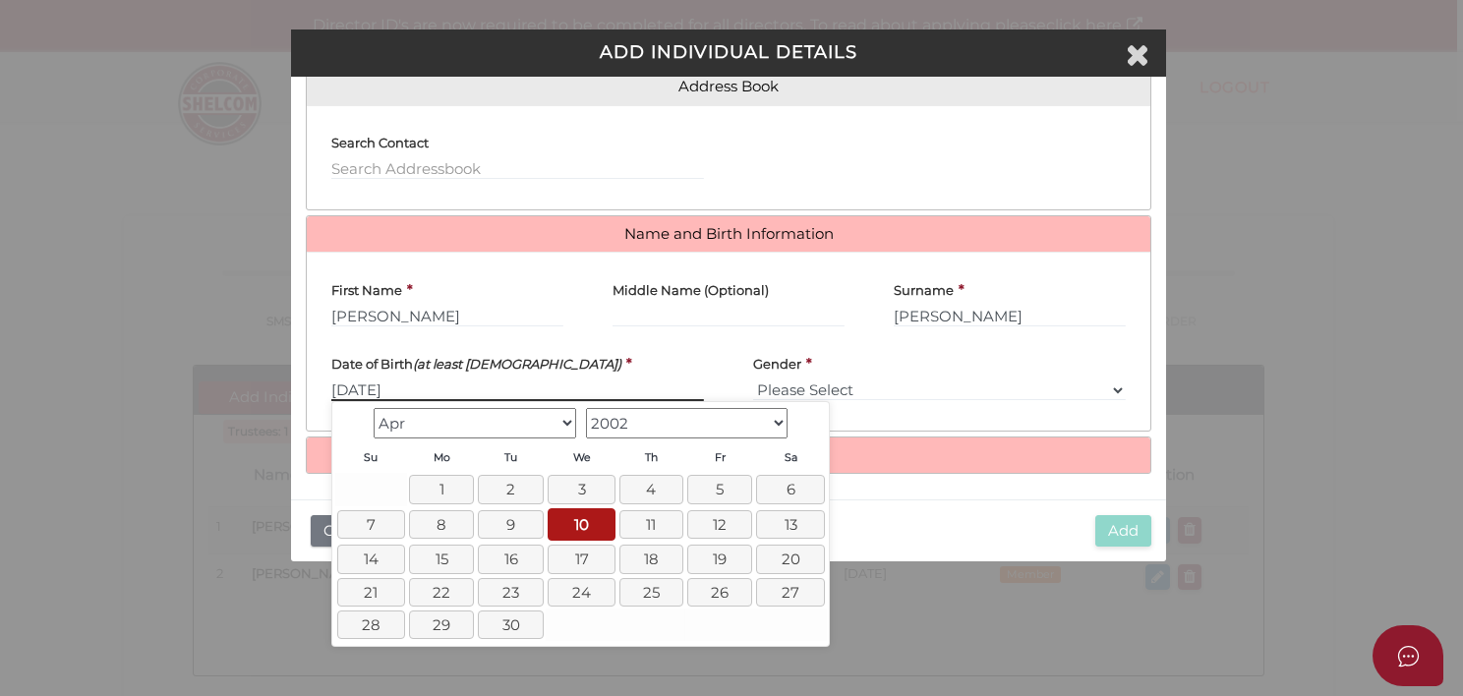
type input "[DATE]"
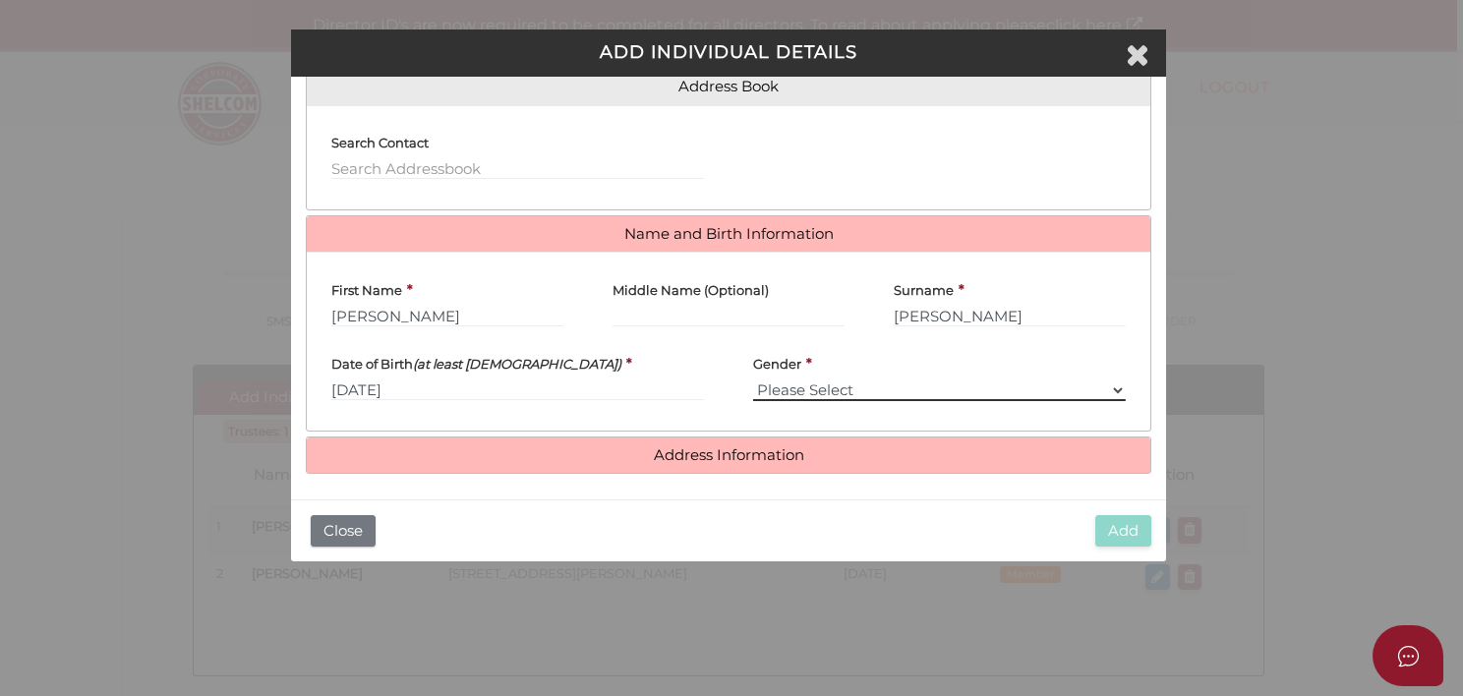
select select "[DEMOGRAPHIC_DATA]"
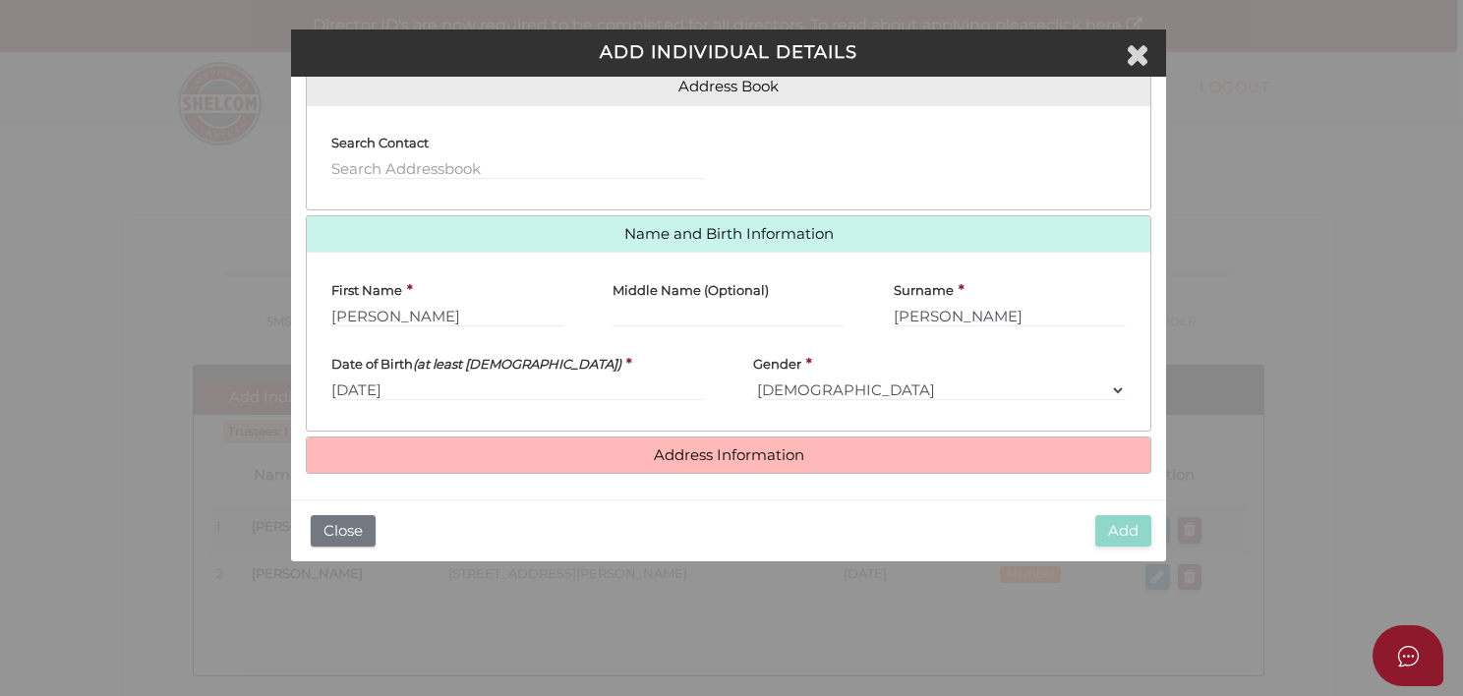
click at [1160, 524] on div "Add Close" at bounding box center [728, 530] width 874 height 63
click at [1141, 429] on div "First Name * Jackson Middle Name (Optional) Surname * Williams Date of Birth (a…" at bounding box center [728, 341] width 843 height 179
click at [431, 169] on input "text" at bounding box center [517, 169] width 373 height 22
click at [356, 201] on div "Search Contact 46 Watkinson" at bounding box center [728, 157] width 843 height 104
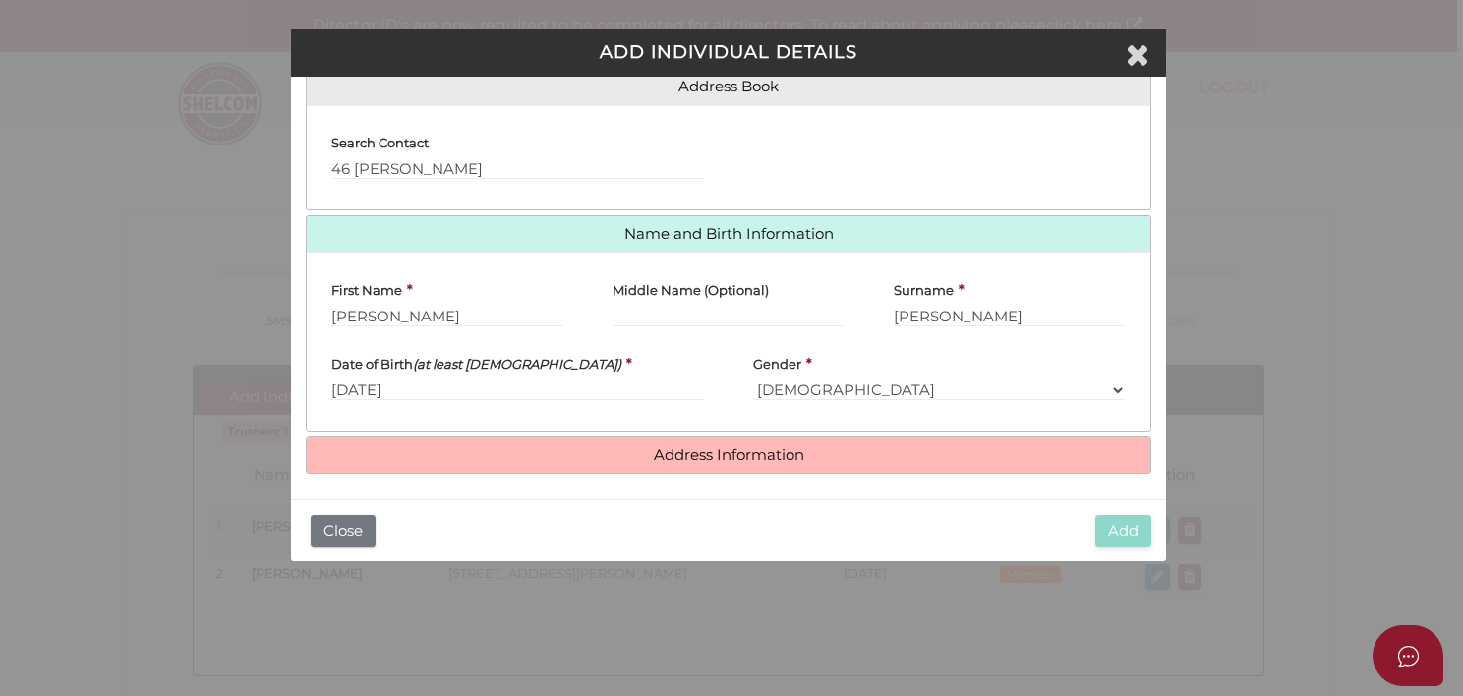
click at [789, 438] on h4 "Address Information" at bounding box center [728, 456] width 843 height 36
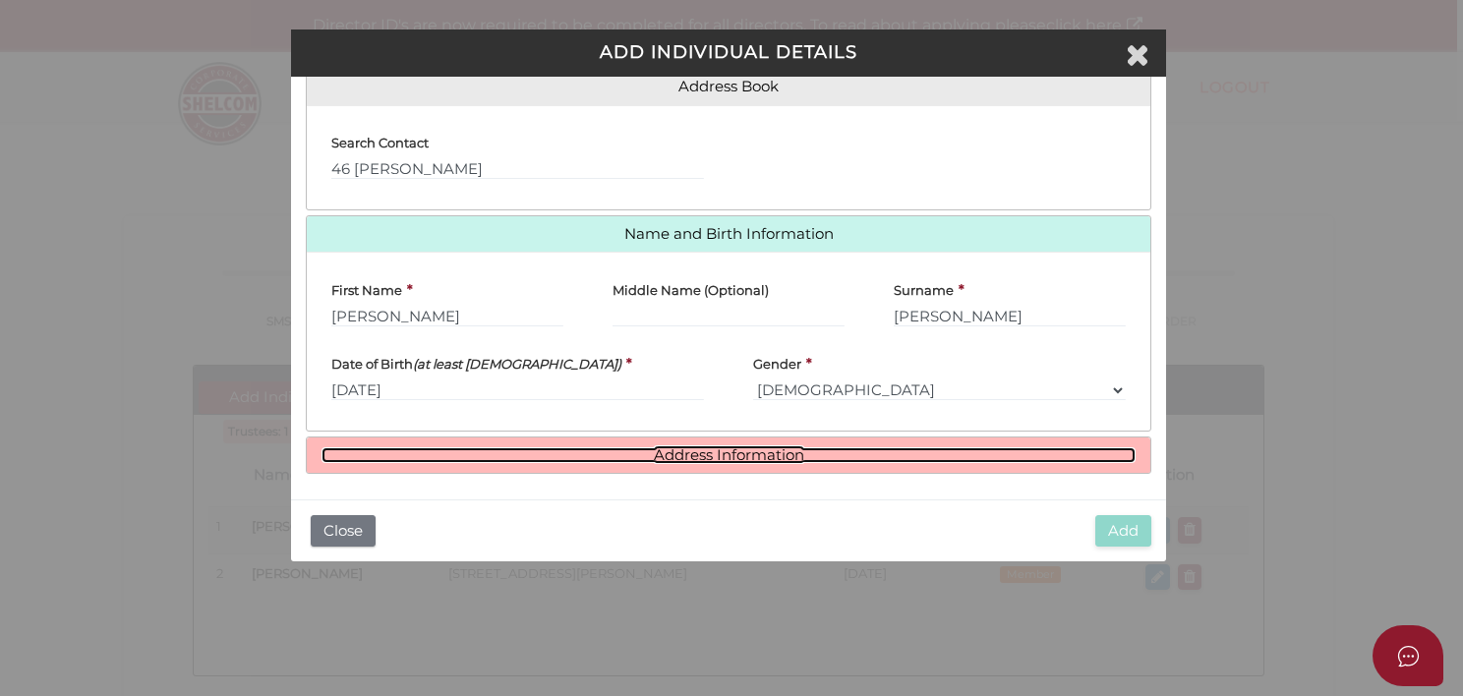
click at [748, 449] on link "Address Information" at bounding box center [727, 455] width 813 height 17
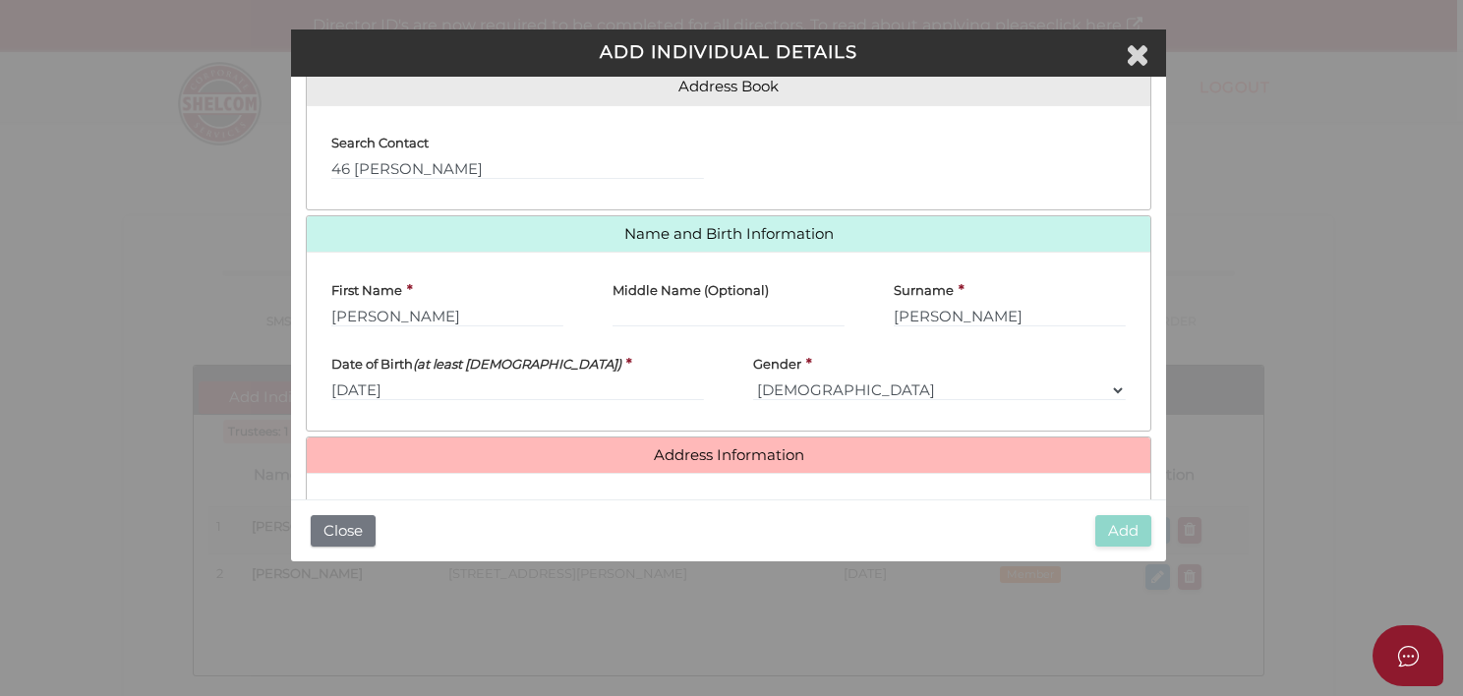
click at [431, 499] on div "Add Close" at bounding box center [728, 530] width 874 height 63
click at [429, 499] on div "Add Close" at bounding box center [728, 530] width 874 height 63
click at [410, 492] on label "Apartment, Unit" at bounding box center [383, 507] width 104 height 37
click at [379, 494] on label "Apartment, Unit" at bounding box center [383, 507] width 104 height 37
click at [360, 489] on label "Apartment, Unit" at bounding box center [383, 507] width 104 height 37
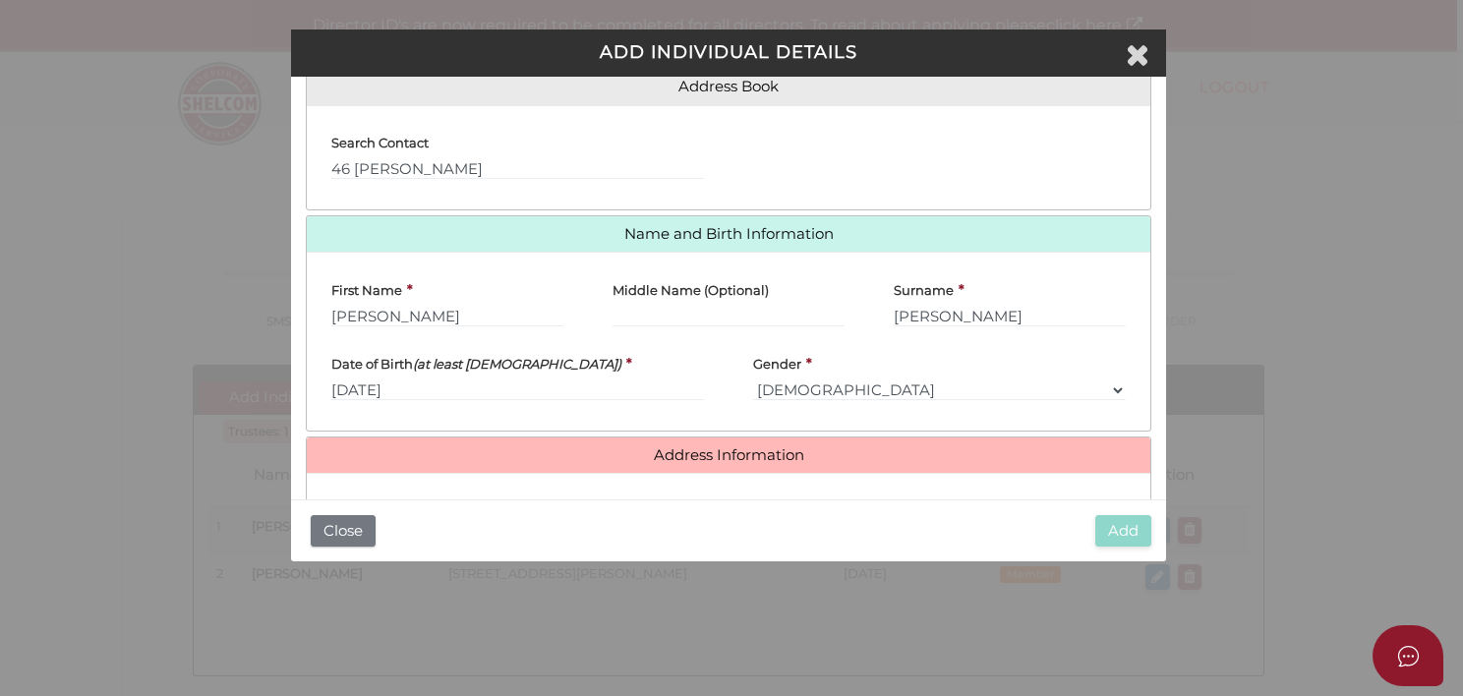
click at [360, 489] on label "Apartment, Unit" at bounding box center [383, 507] width 104 height 37
click at [474, 473] on div "Is Person Living in Australia? Apartment, Unit Street Number and Street Address…" at bounding box center [728, 572] width 843 height 199
click at [433, 175] on input "46 Watkinson" at bounding box center [517, 169] width 373 height 22
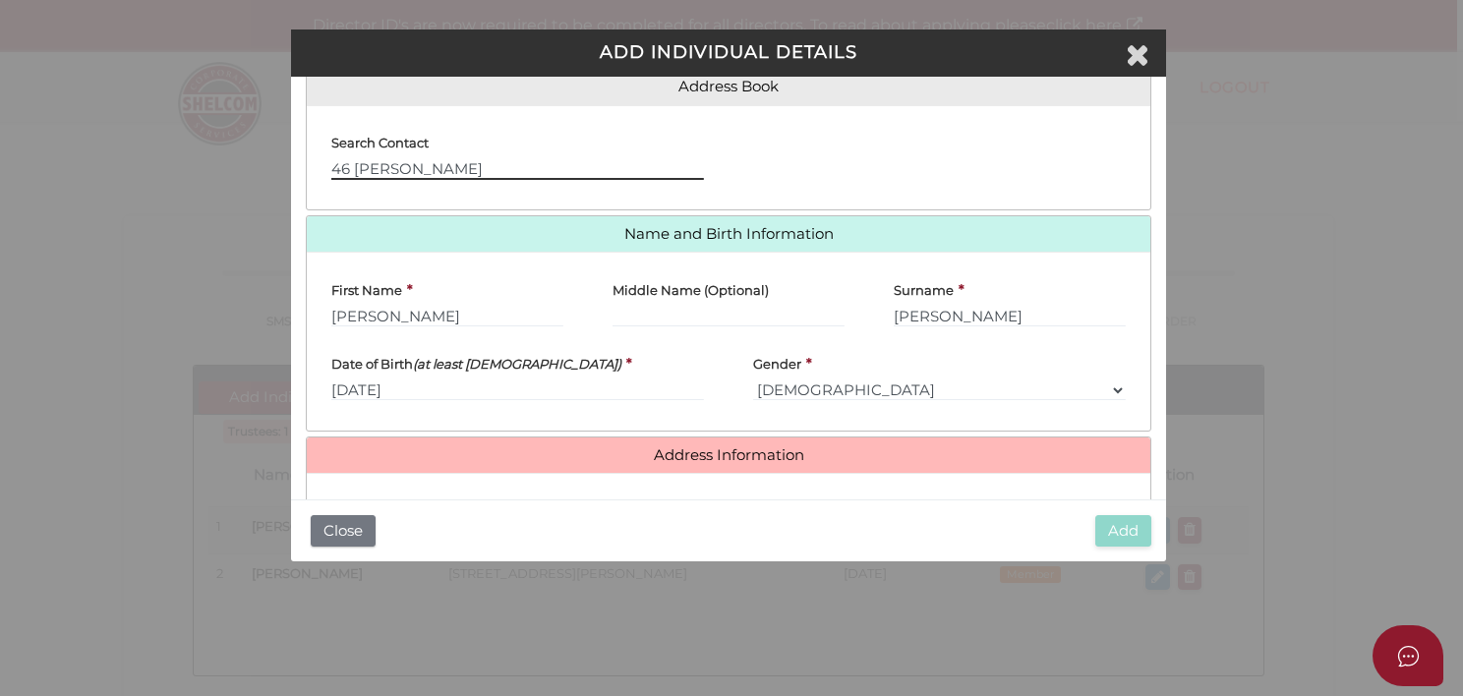
drag, startPoint x: 433, startPoint y: 175, endPoint x: 319, endPoint y: 187, distance: 114.7
click at [319, 187] on div "Search Contact 46 Watkinson" at bounding box center [518, 158] width 422 height 74
drag, startPoint x: 441, startPoint y: 169, endPoint x: 425, endPoint y: 173, distance: 17.2
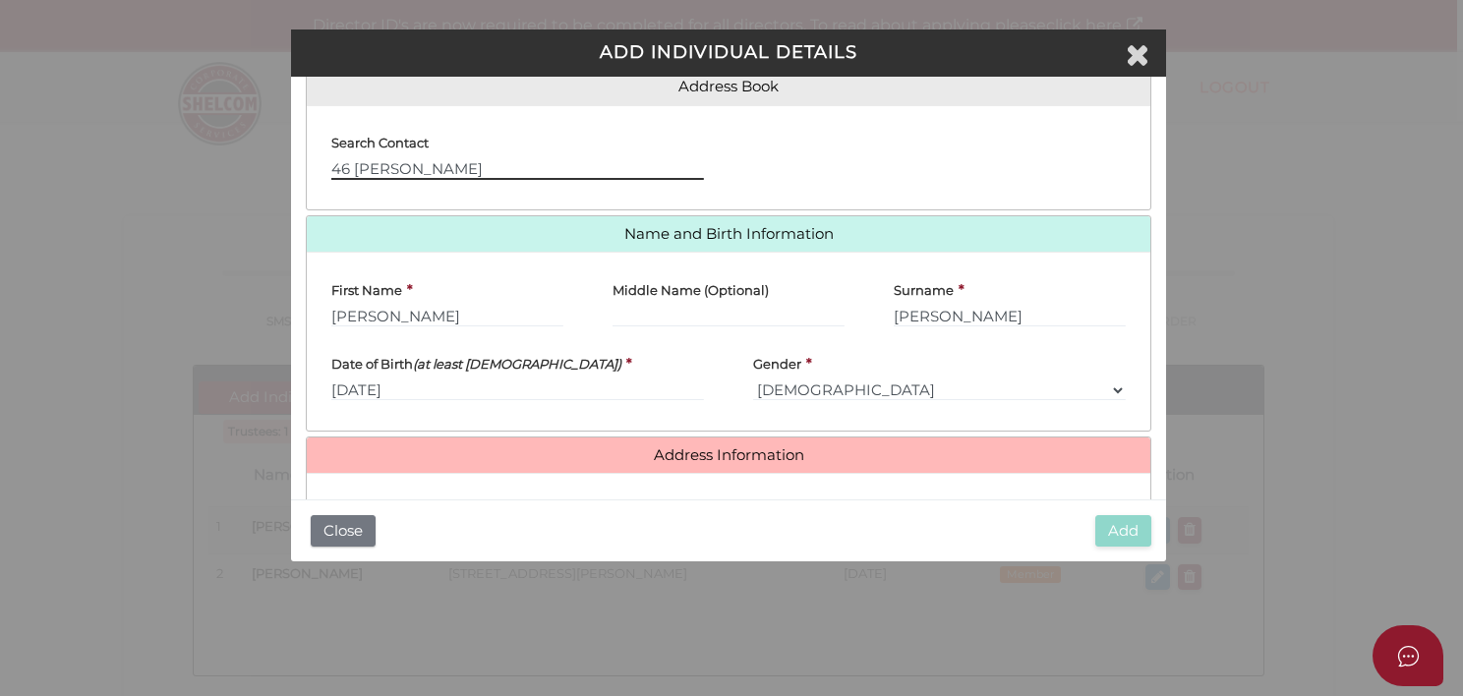
click at [425, 173] on input "46 Watkinson" at bounding box center [517, 169] width 373 height 22
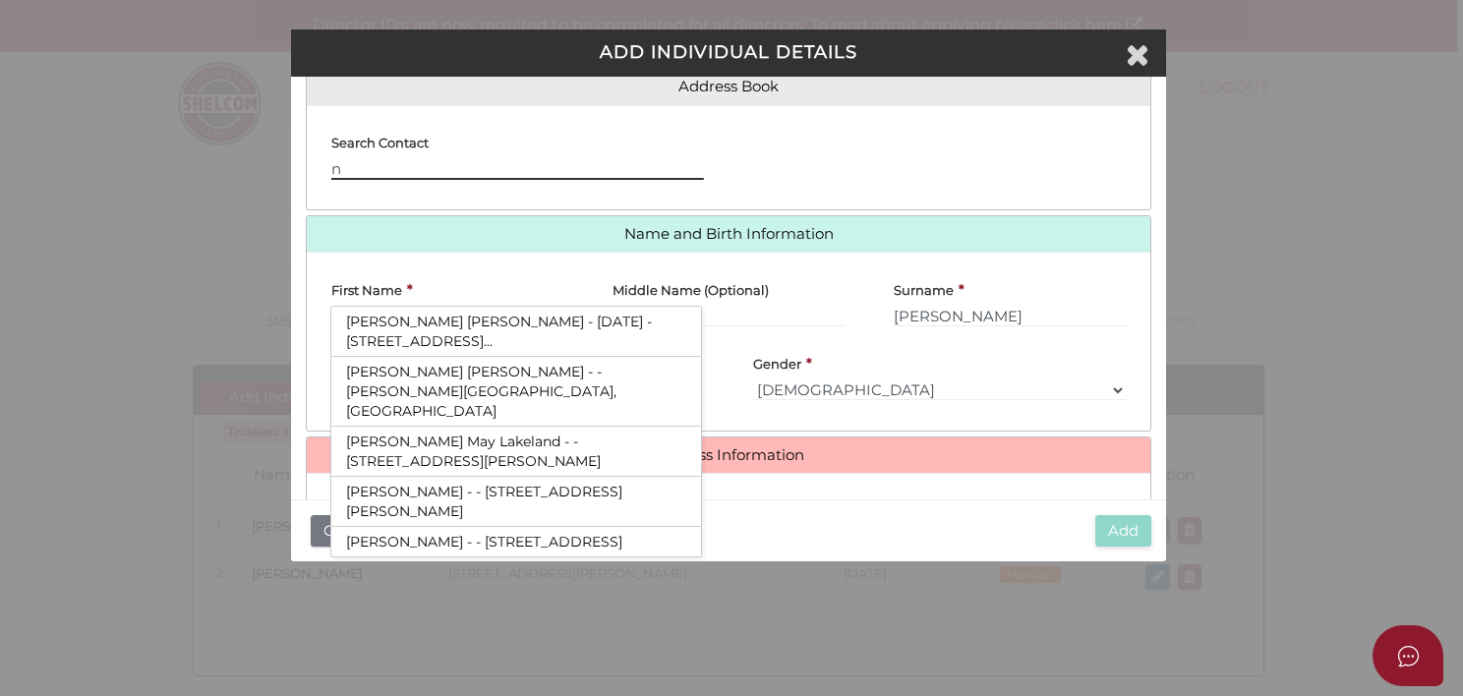
click at [345, 166] on input "n" at bounding box center [517, 169] width 373 height 22
type input "n"
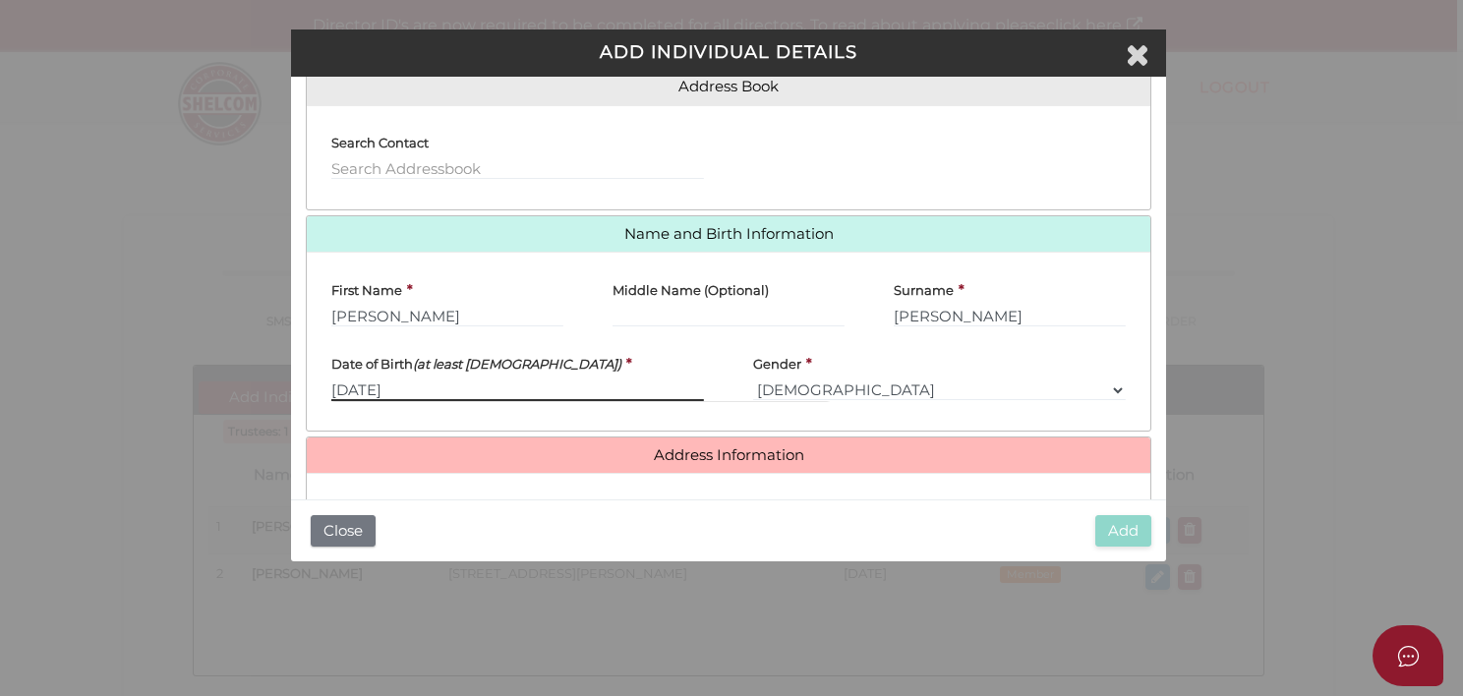
click at [684, 399] on input "[DATE]" at bounding box center [517, 391] width 373 height 22
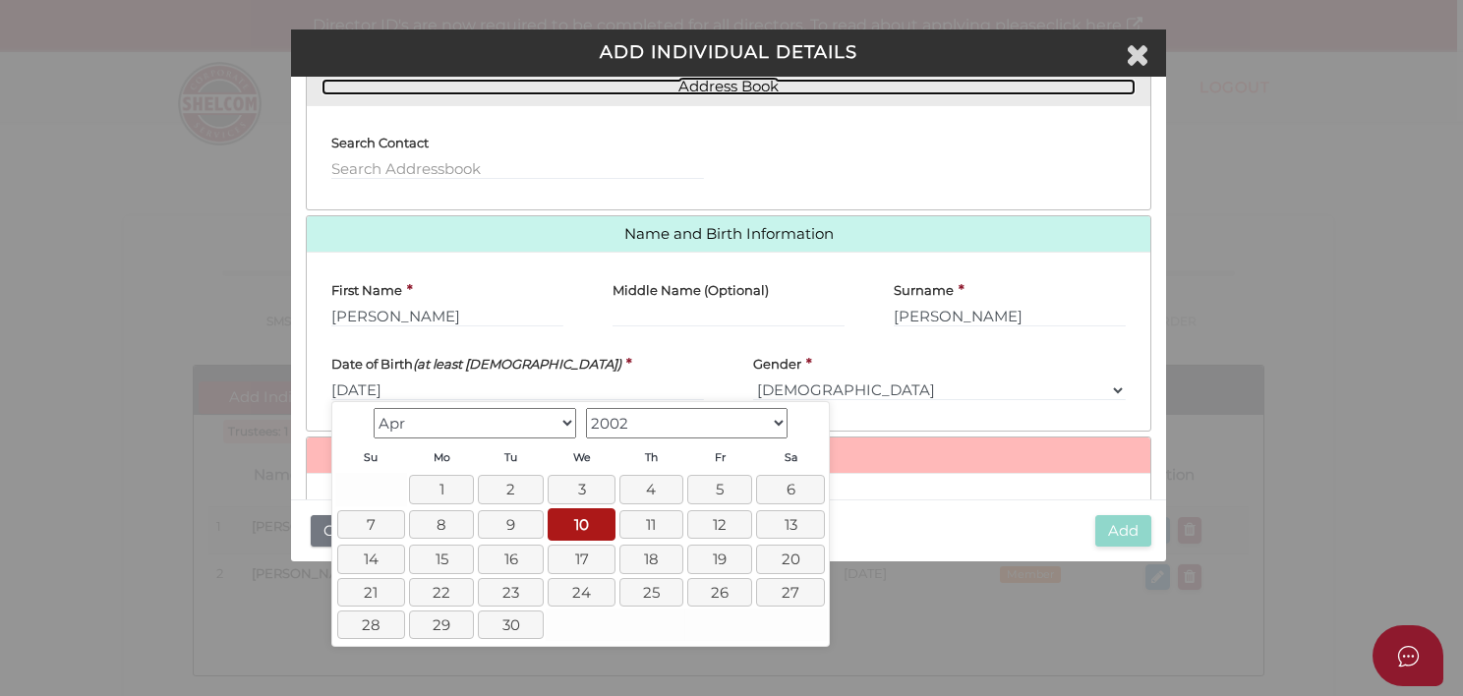
click at [716, 81] on link "Address Book" at bounding box center [727, 87] width 813 height 17
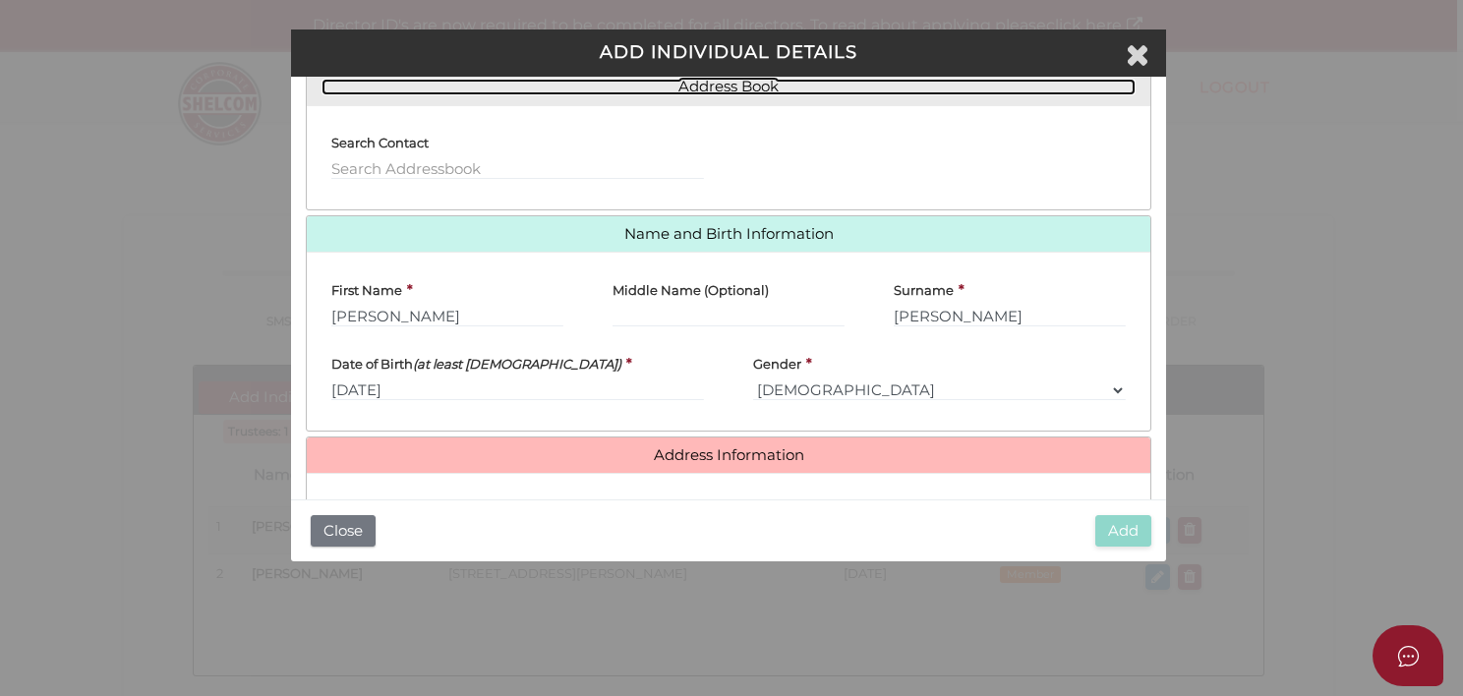
click at [716, 81] on link "Address Book" at bounding box center [727, 87] width 813 height 17
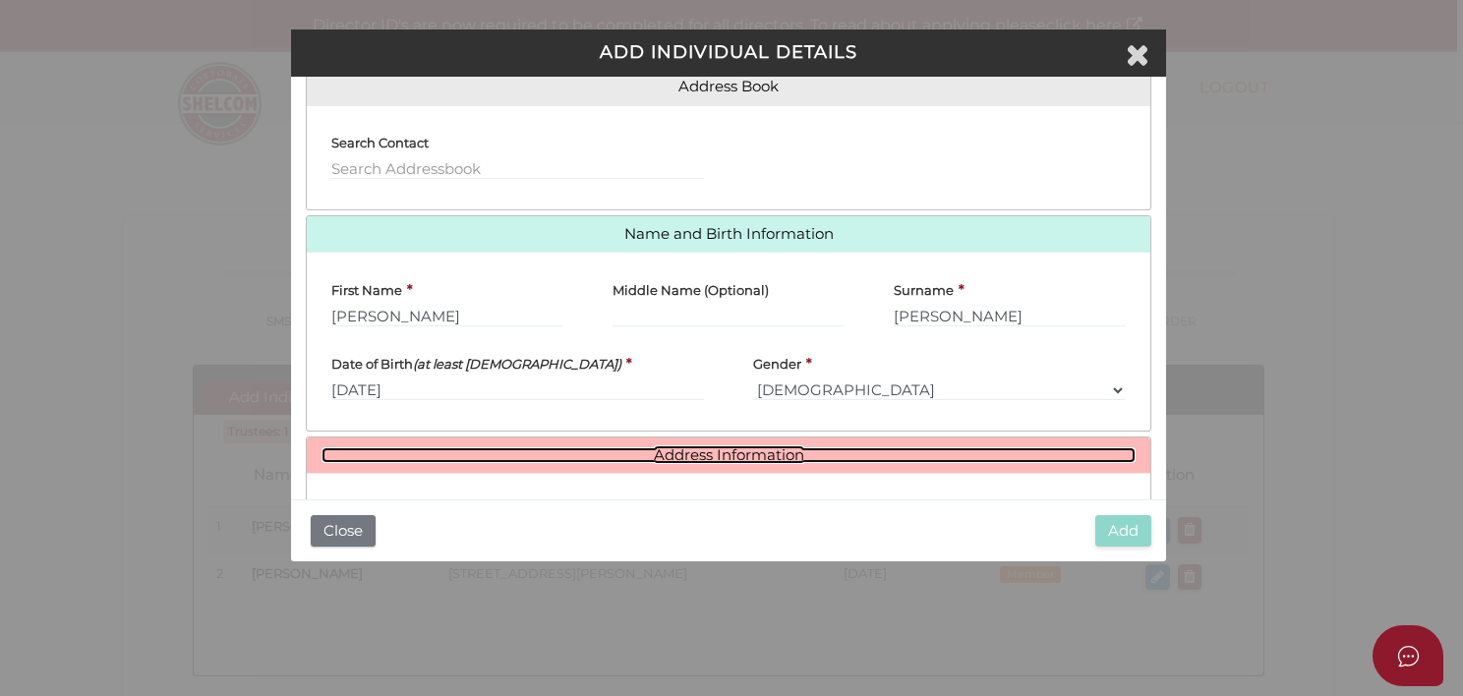
click at [625, 447] on link "Address Information" at bounding box center [727, 455] width 813 height 17
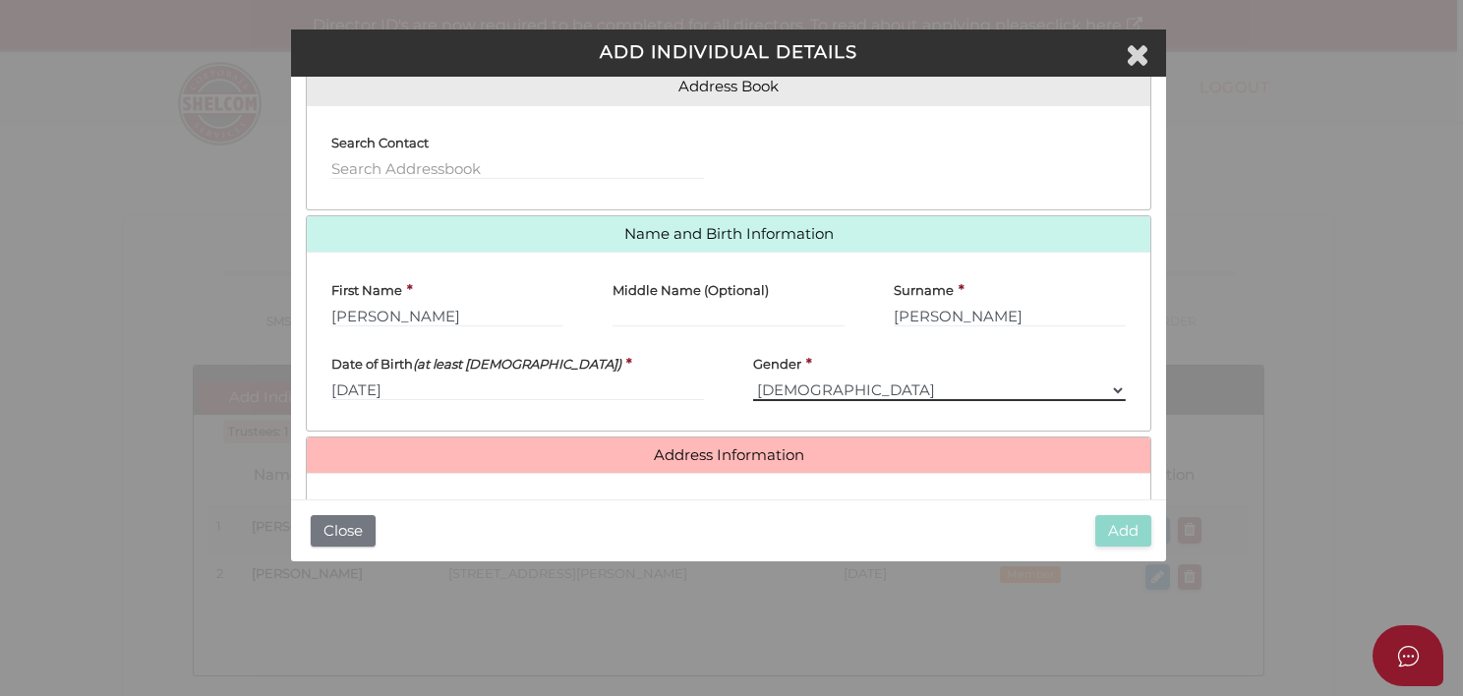
click at [1112, 387] on select "Please Select Male Female" at bounding box center [939, 391] width 373 height 22
click at [683, 489] on label "Street Number and Street Address" at bounding box center [723, 507] width 220 height 37
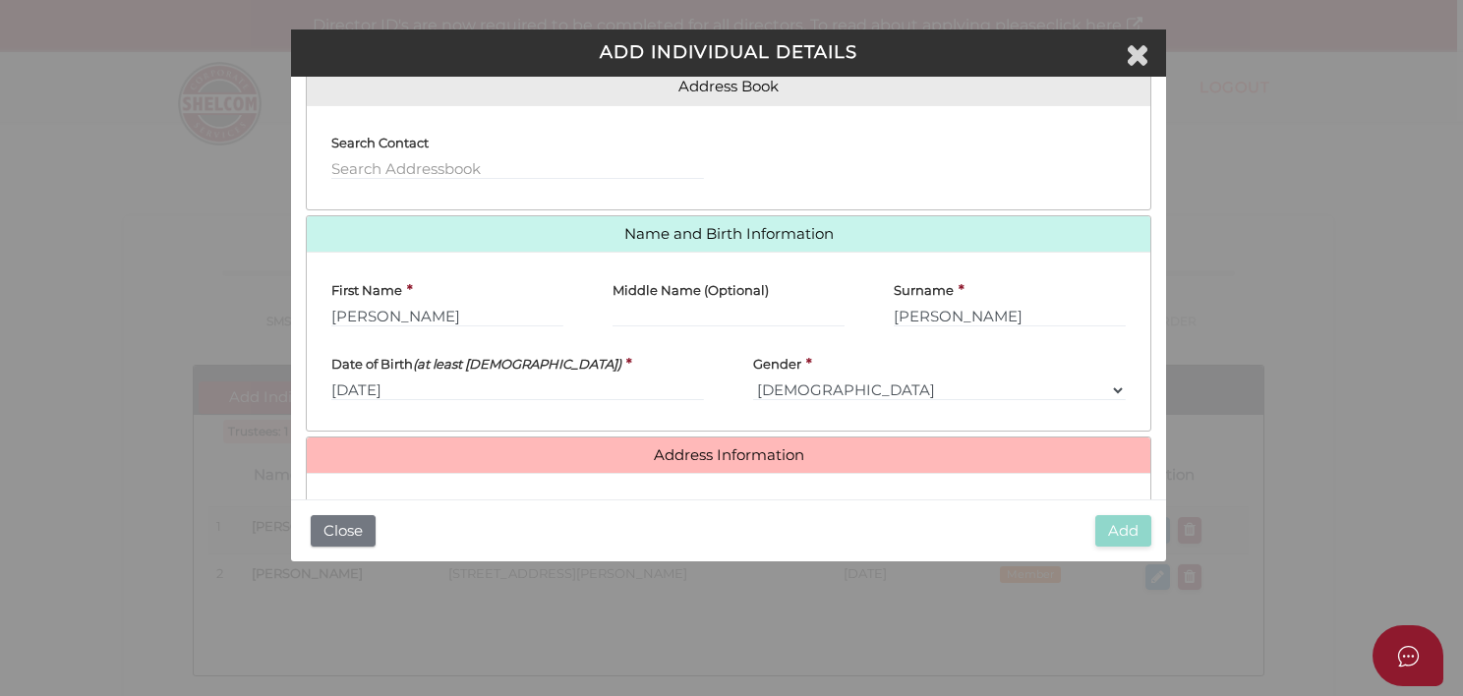
click at [683, 489] on label "Street Number and Street Address" at bounding box center [723, 507] width 220 height 37
click at [683, 483] on div "Is Person Living in Australia? Apartment, Unit Street Number and Street Address…" at bounding box center [728, 572] width 843 height 199
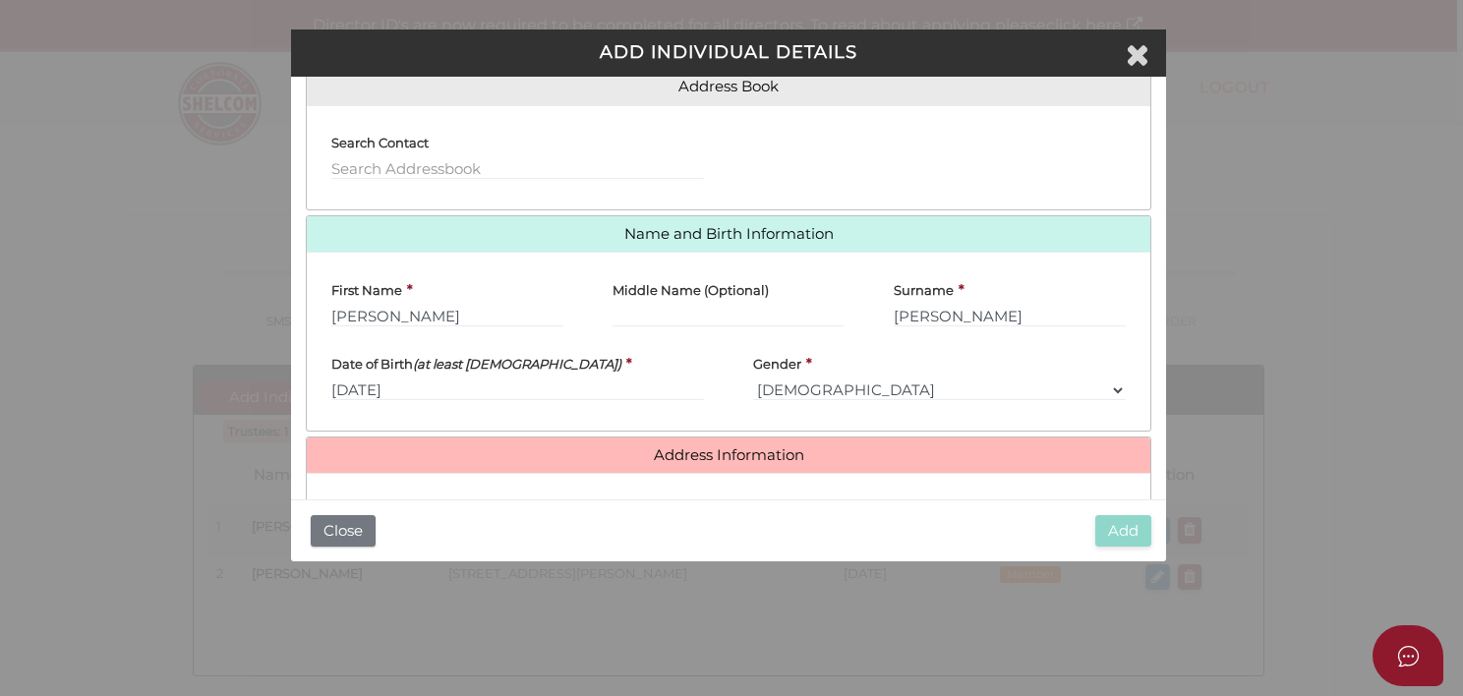
click at [1164, 320] on div "Roles Held Director Trustee Member Address Book Search Contact" at bounding box center [728, 288] width 874 height 423
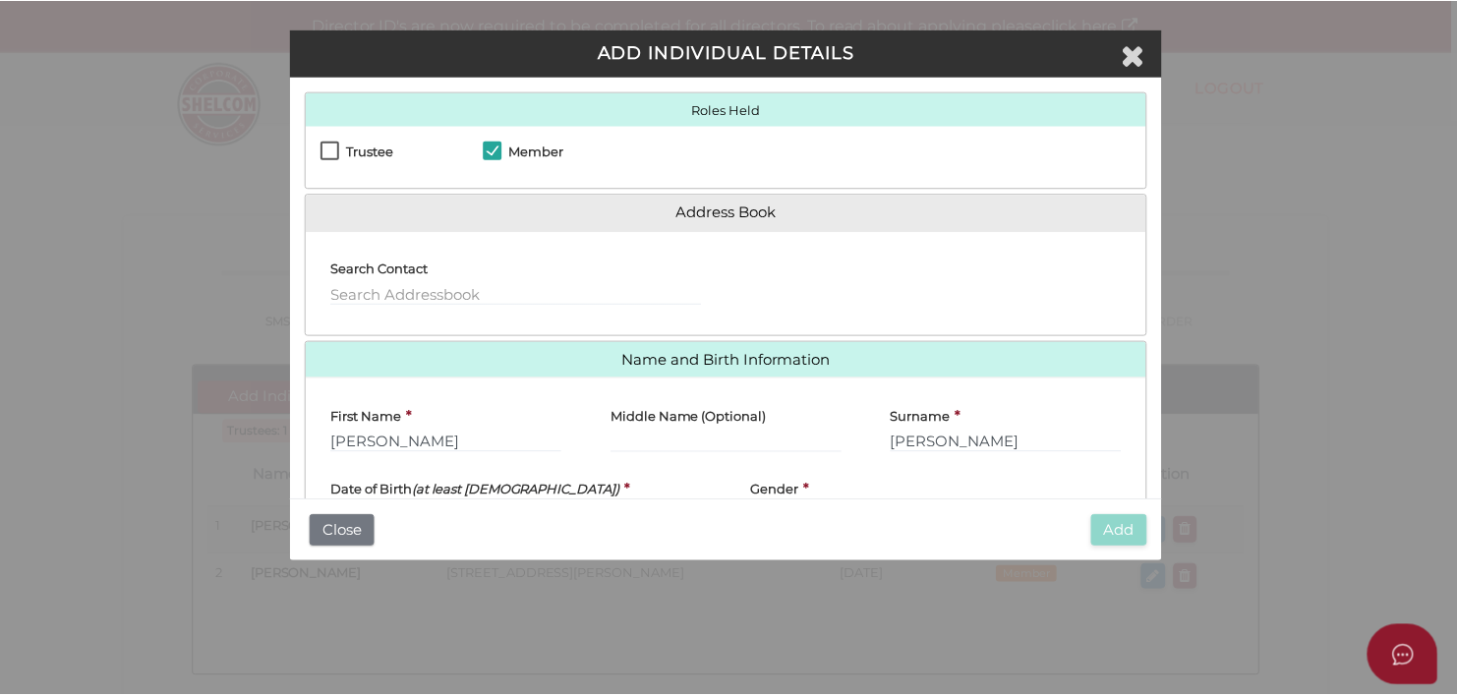
scroll to position [324, 0]
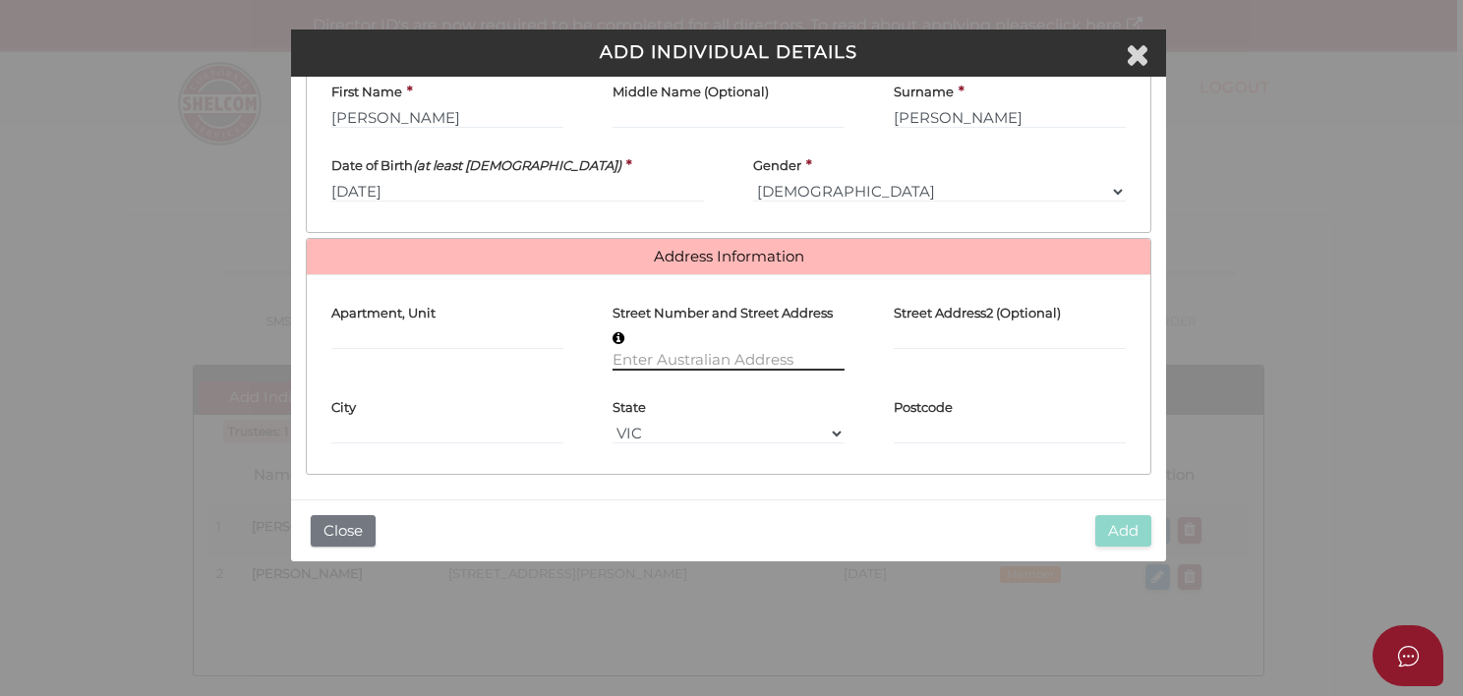
click at [627, 354] on input "text" at bounding box center [729, 360] width 232 height 22
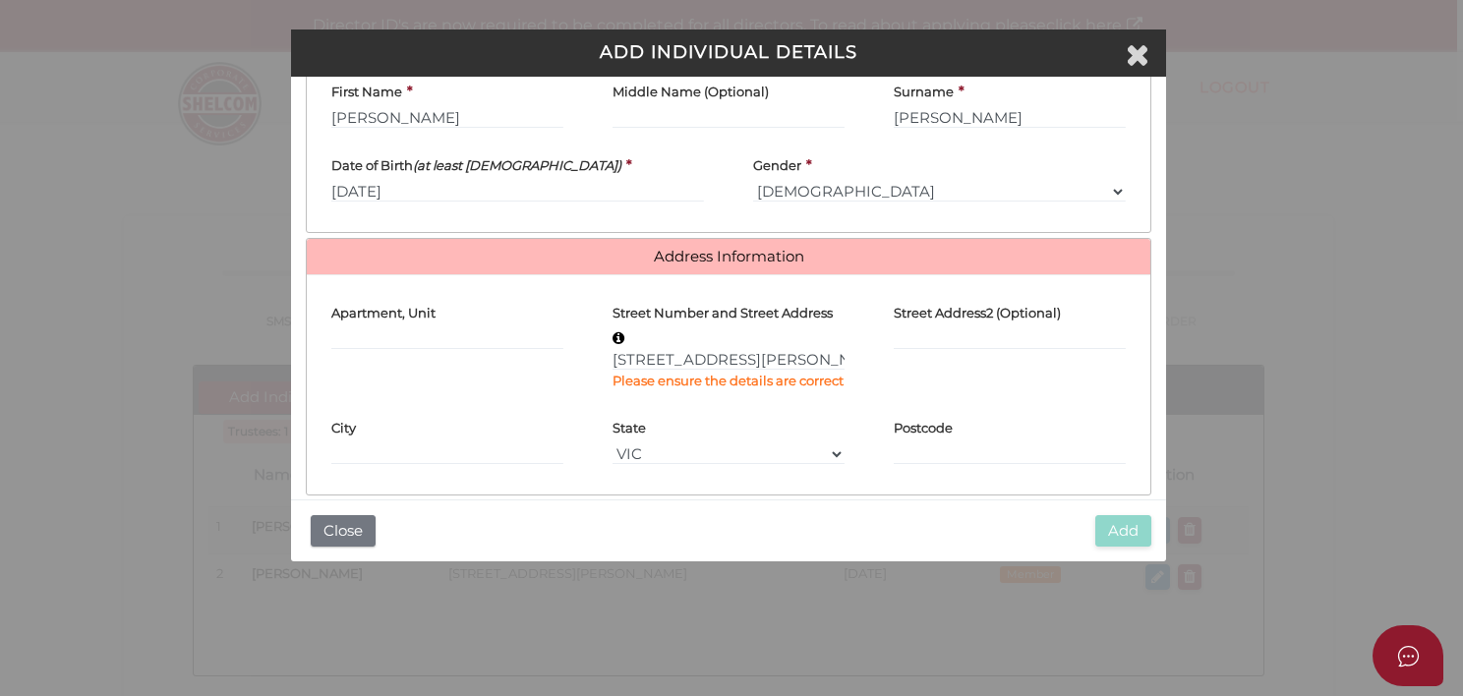
type input "46 Watkinson Street"
type input "Devonport"
select select "TAS"
type input "7310"
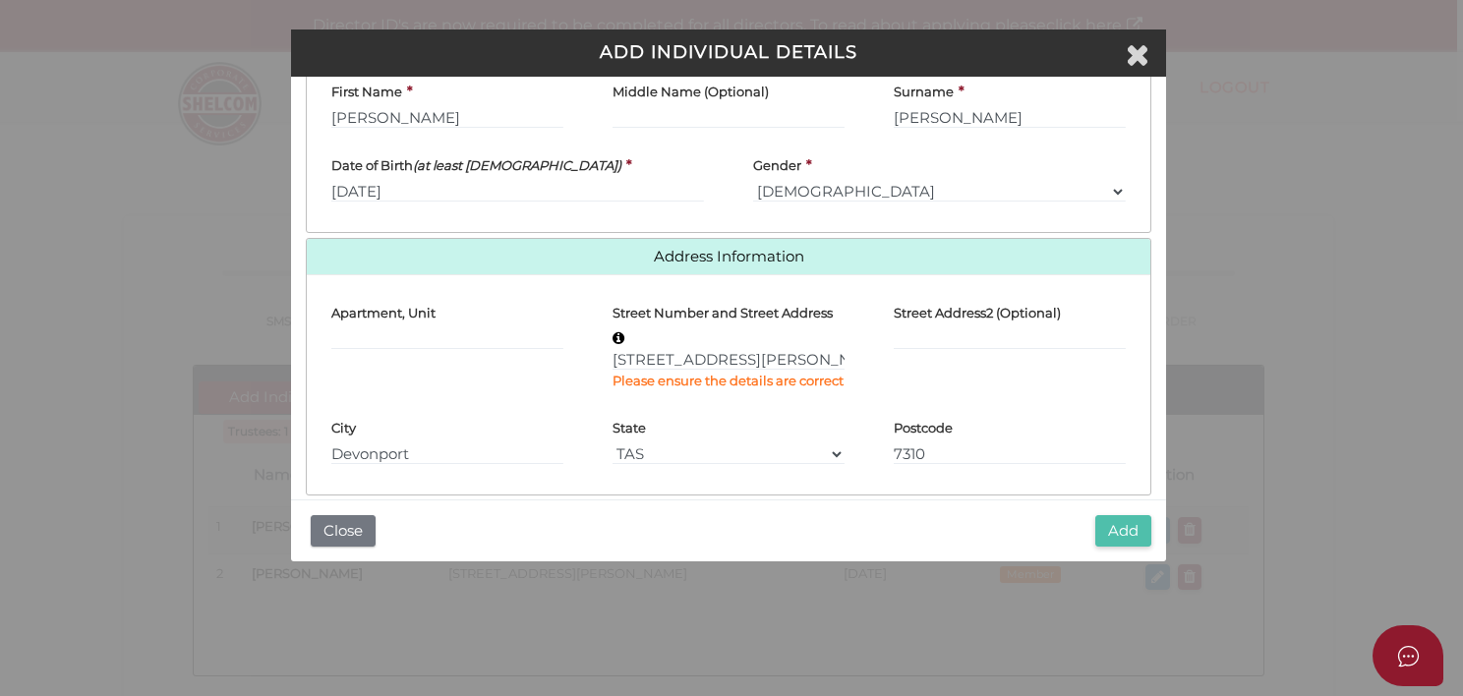
click at [1120, 530] on button "Add" at bounding box center [1123, 531] width 56 height 32
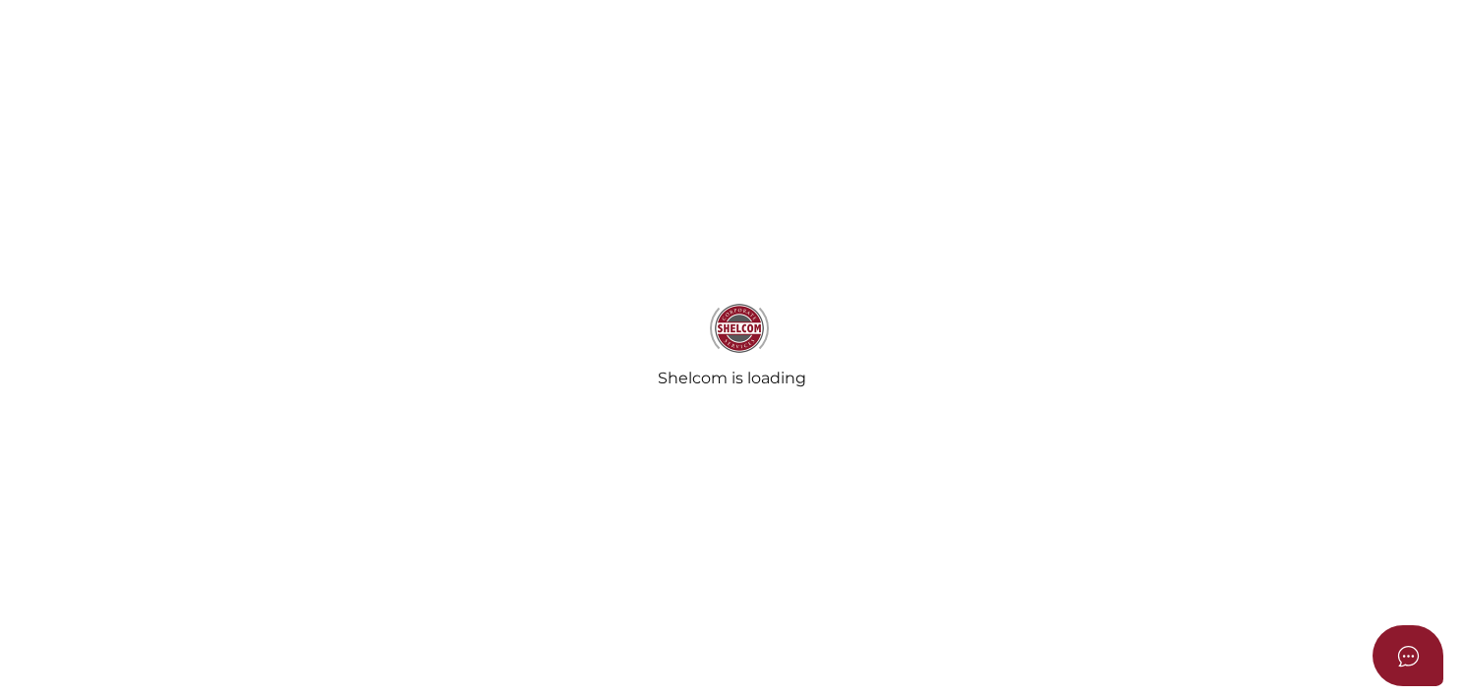
click at [1120, 530] on div "Shelcom is loading" at bounding box center [731, 348] width 1463 height 696
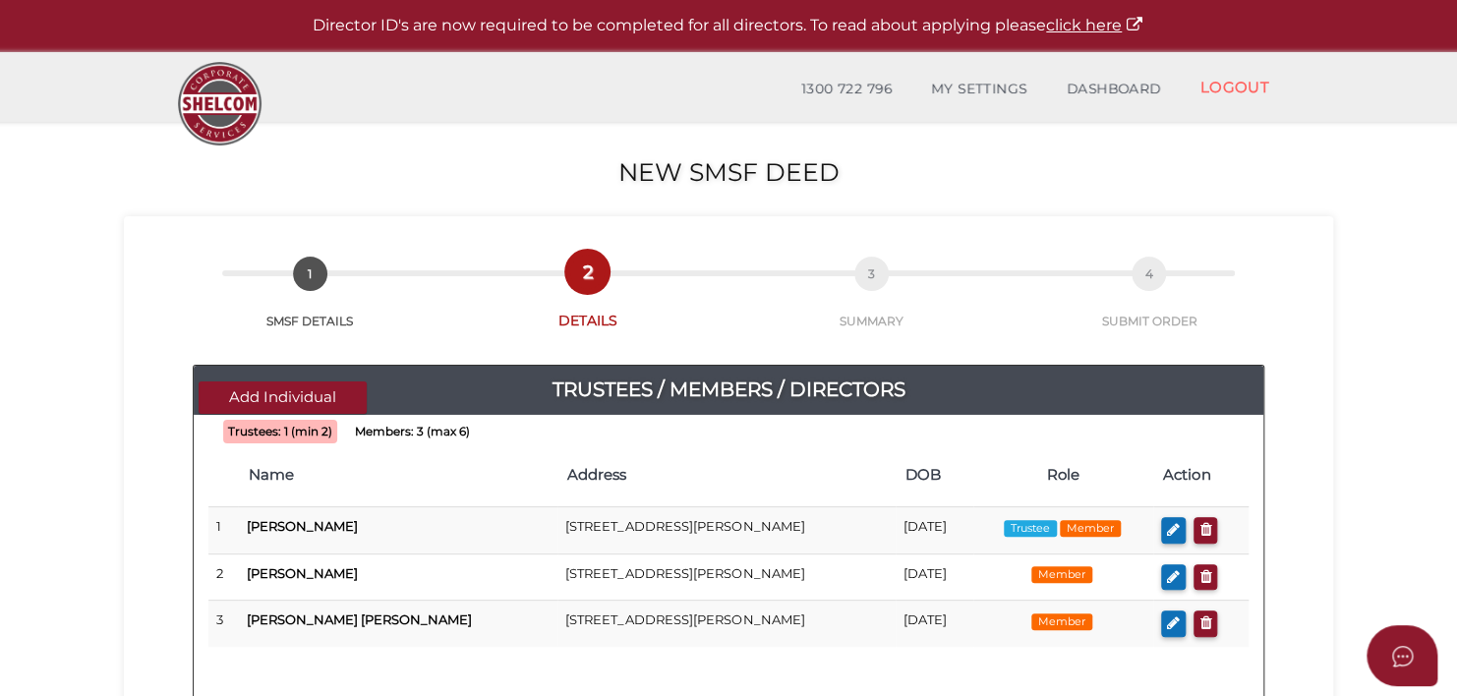
click at [964, 438] on div "Trustees: 1 (min 2) Members: 3 (max 6) Name Address DOB Role Action 1 [PERSON_N…" at bounding box center [729, 554] width 1070 height 249
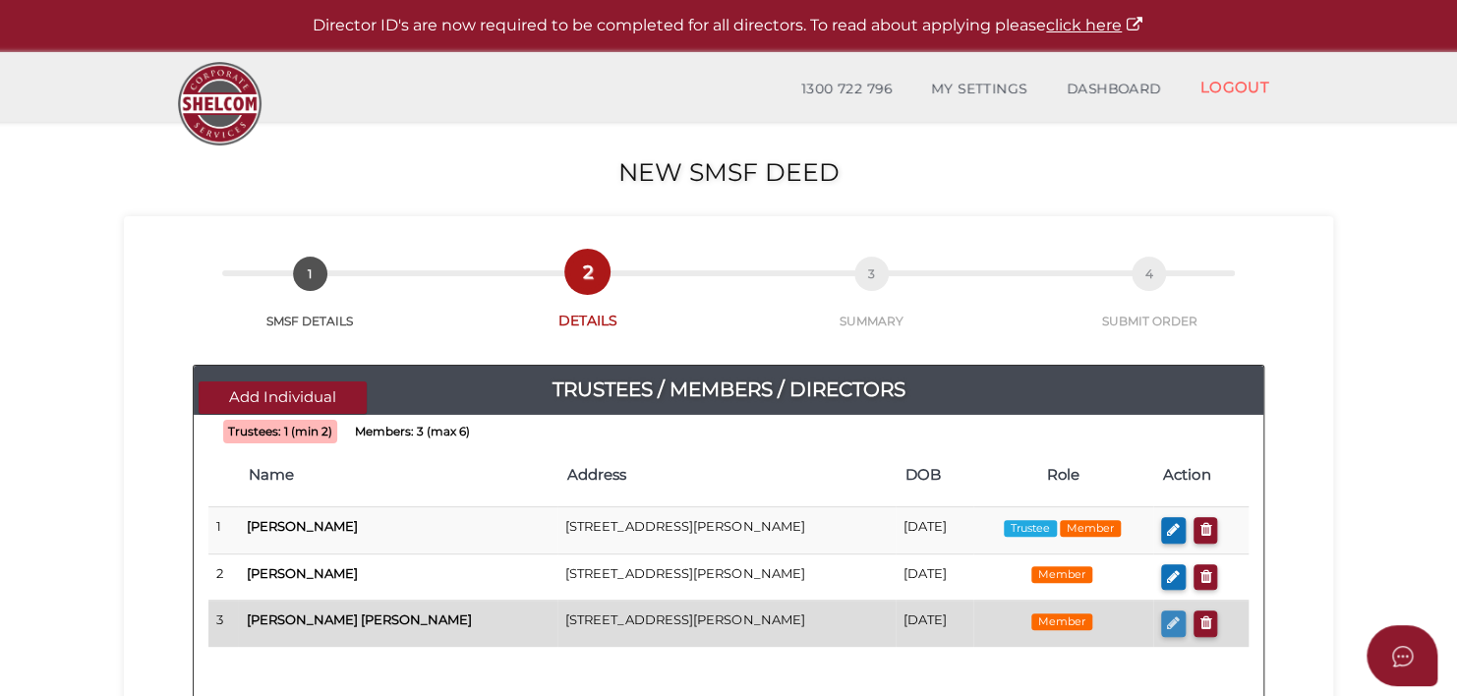
click at [1168, 618] on icon "button" at bounding box center [1173, 622] width 13 height 15
checkbox input "true"
type input "[PERSON_NAME]"
type input "[DATE]"
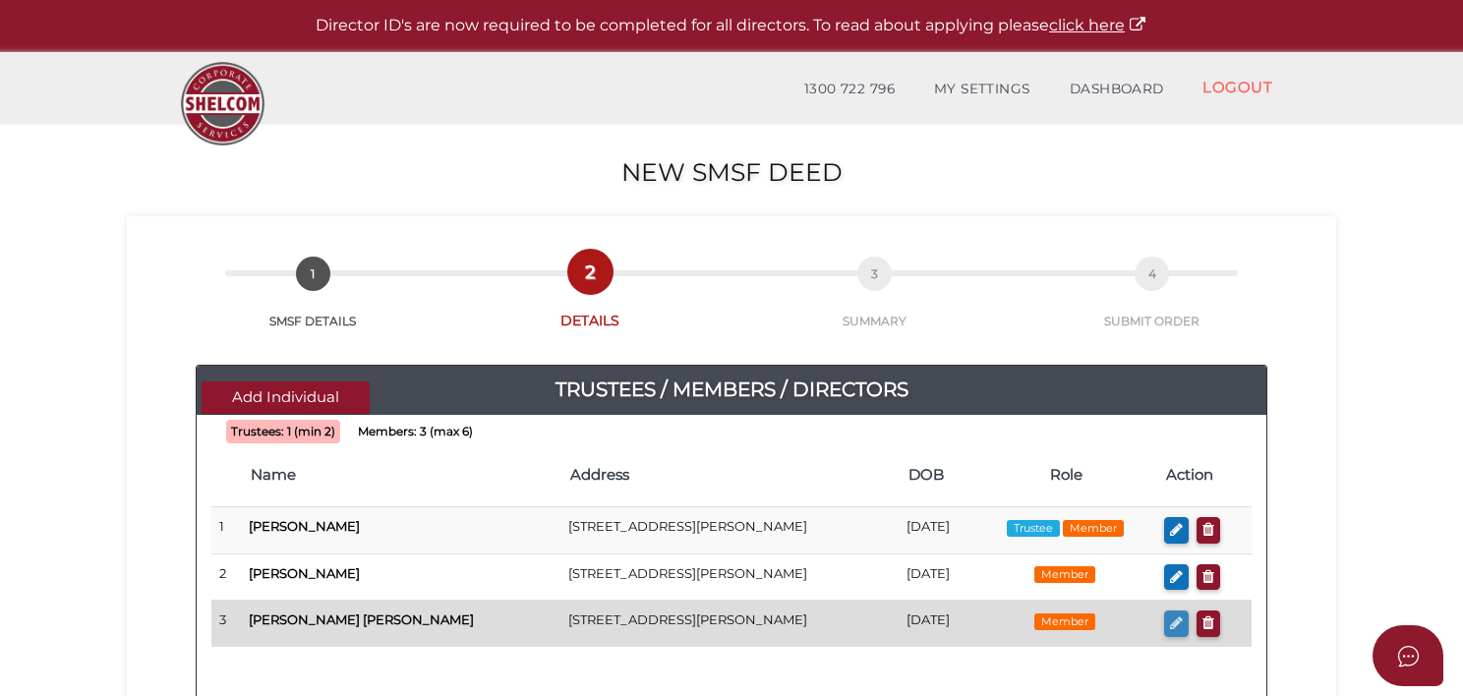
select select "[DEMOGRAPHIC_DATA]"
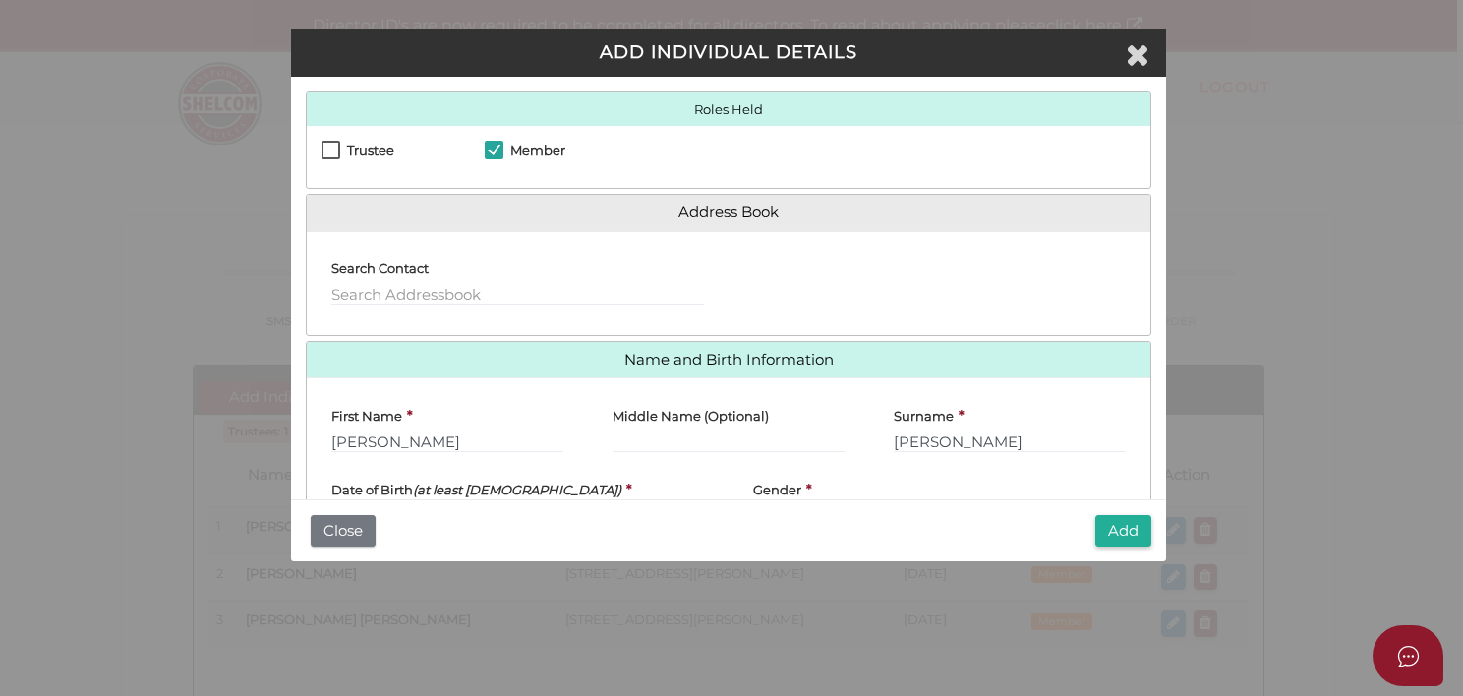
click at [330, 152] on label "Trustee" at bounding box center [357, 156] width 73 height 25
checkbox input "true"
click at [1117, 531] on button "Add" at bounding box center [1123, 531] width 56 height 32
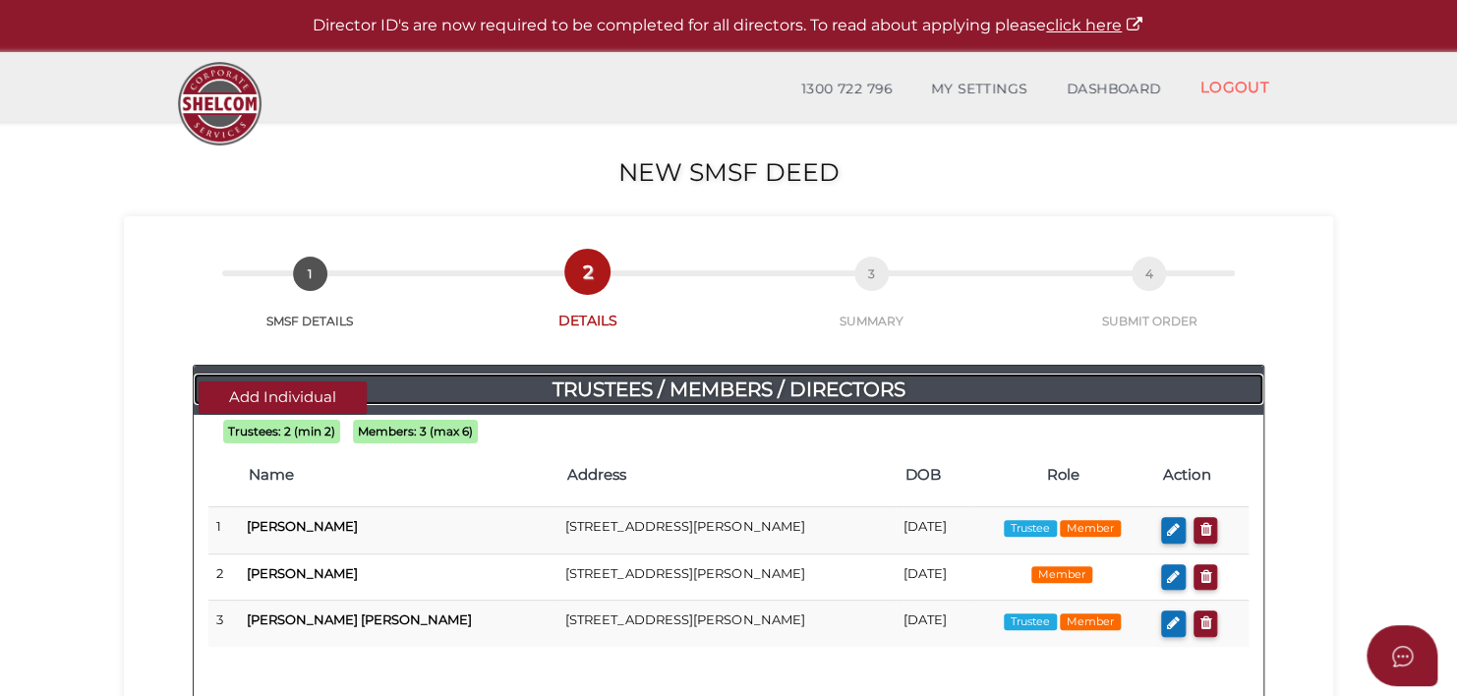
click at [759, 378] on h4 "Trustees / Members / Directors" at bounding box center [729, 389] width 1070 height 31
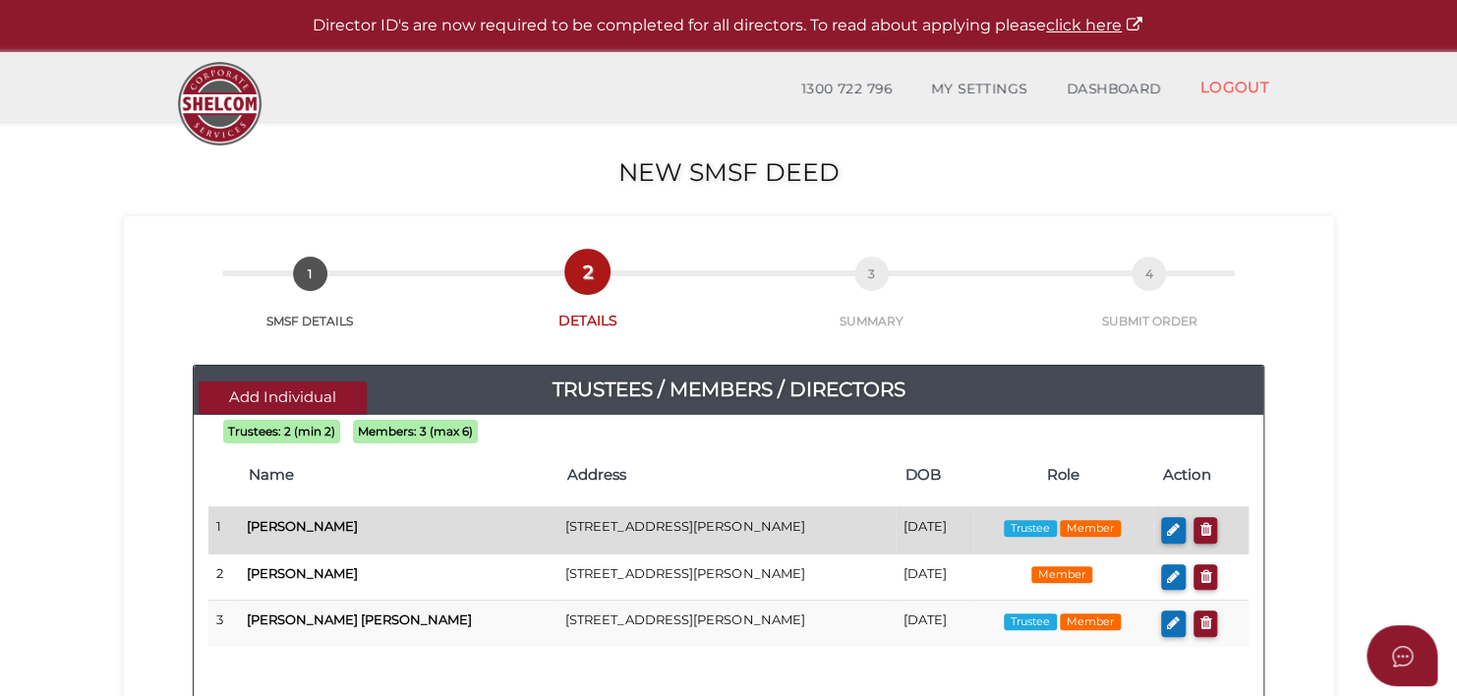
click at [431, 527] on td "[PERSON_NAME]" at bounding box center [398, 530] width 320 height 47
click at [1169, 531] on icon "button" at bounding box center [1173, 529] width 13 height 15
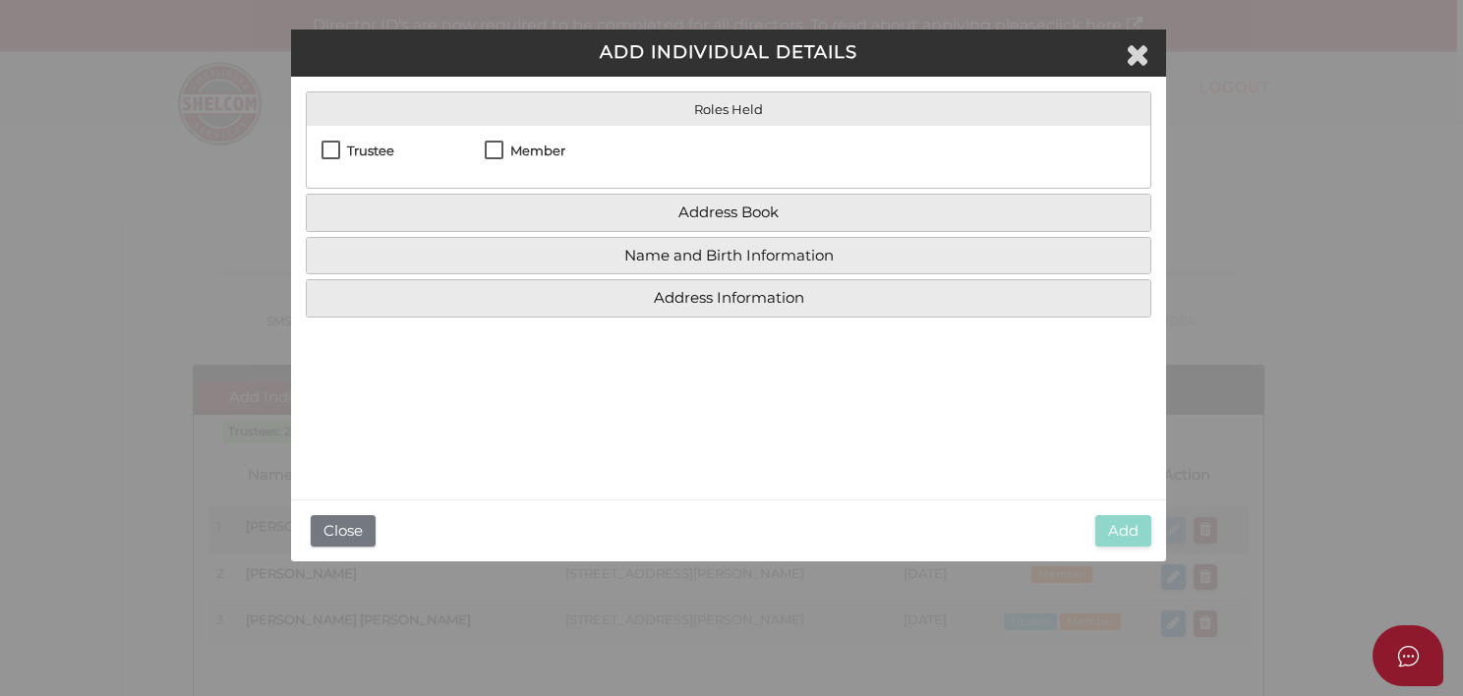
checkbox input "true"
click at [1169, 531] on body "Shelcom is loading Processing Payment...Please Wait... Director ID's are now re…" at bounding box center [731, 348] width 1463 height 696
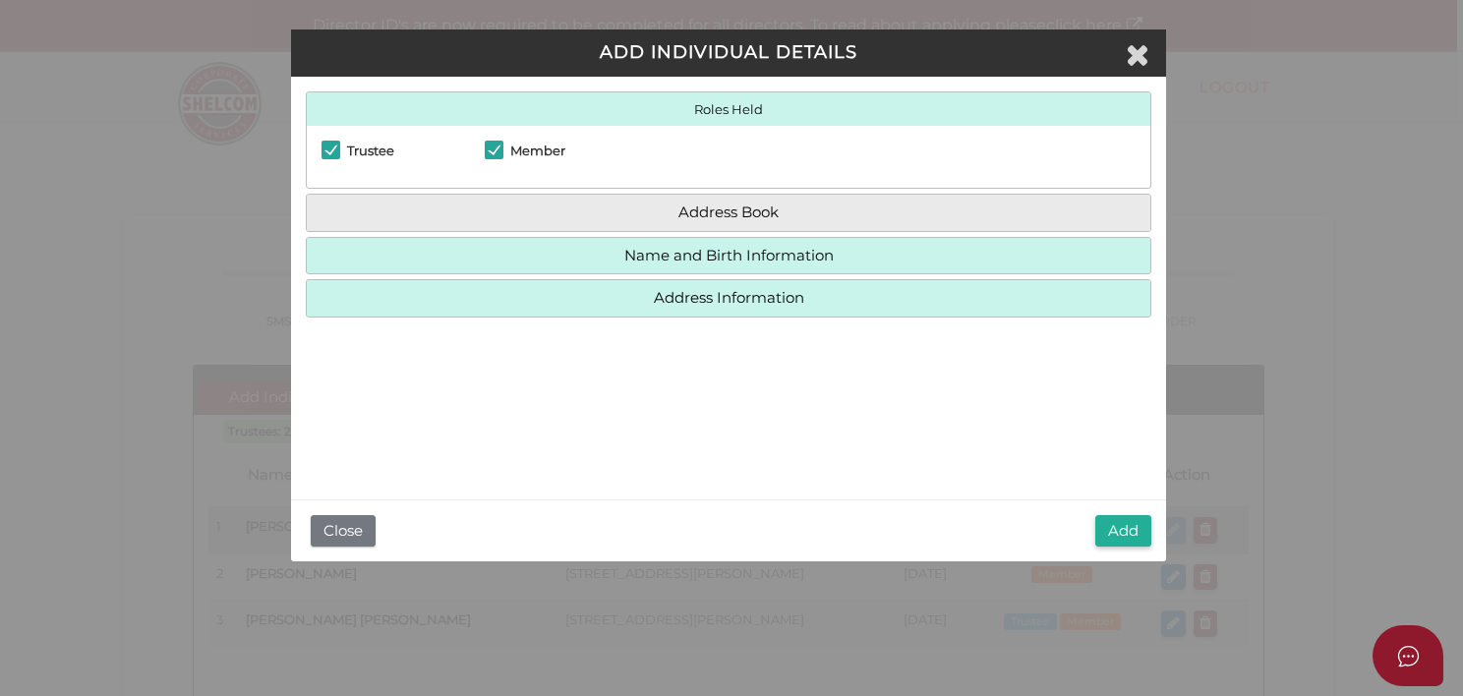
click at [1169, 531] on div "ADD INDIVIDUAL DETAILS Roles Held Director Trustee Member Address Book Search C…" at bounding box center [731, 348] width 1463 height 696
click at [1125, 94] on h4 "Roles Held" at bounding box center [728, 108] width 843 height 33
click at [1137, 53] on icon "Close" at bounding box center [1138, 53] width 24 height 29
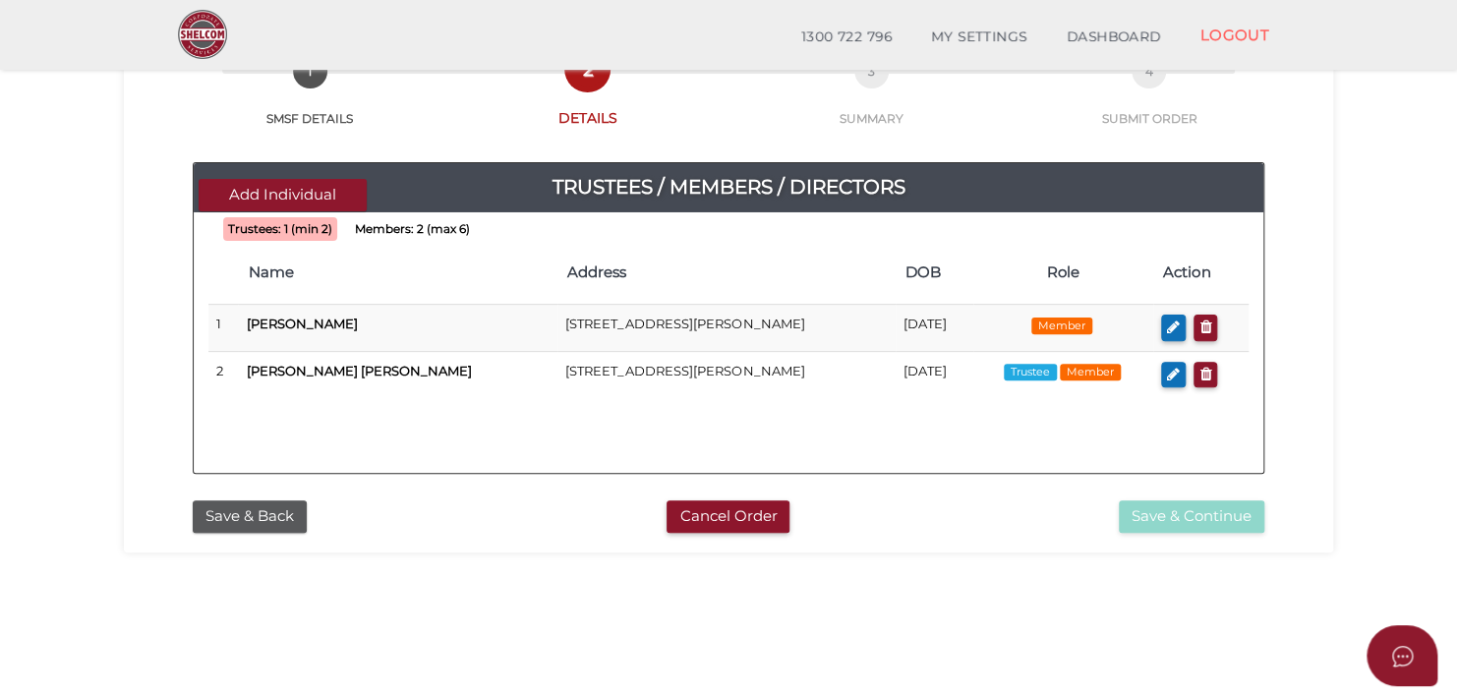
scroll to position [136, 0]
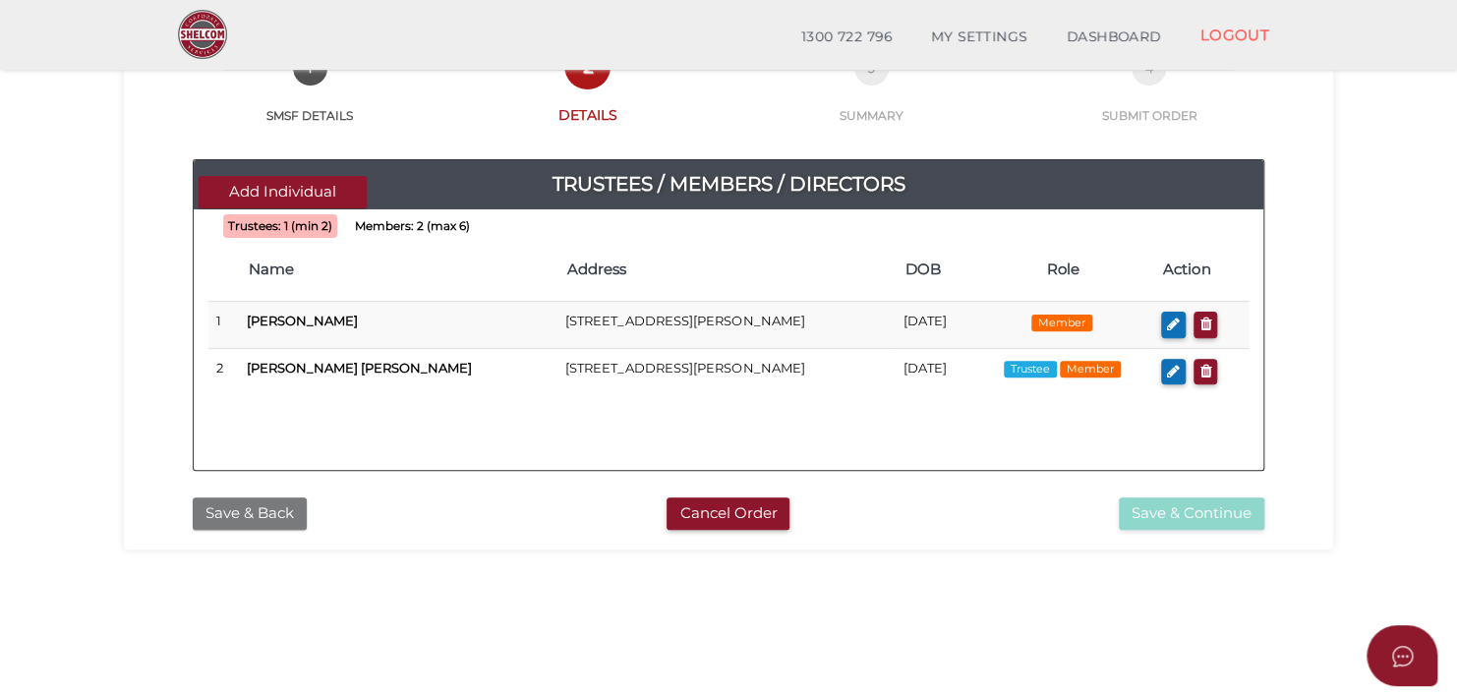
click at [229, 506] on button "Save & Back" at bounding box center [250, 513] width 114 height 32
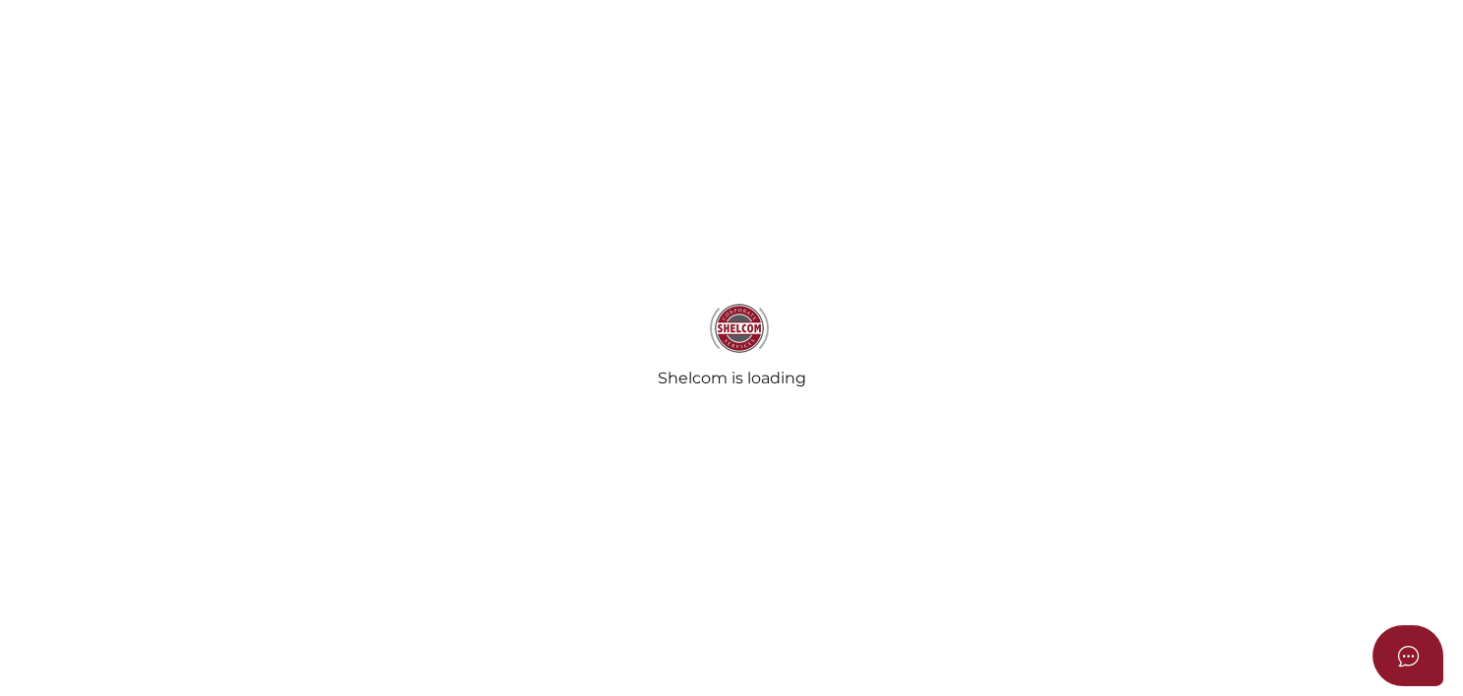
select select "TAS"
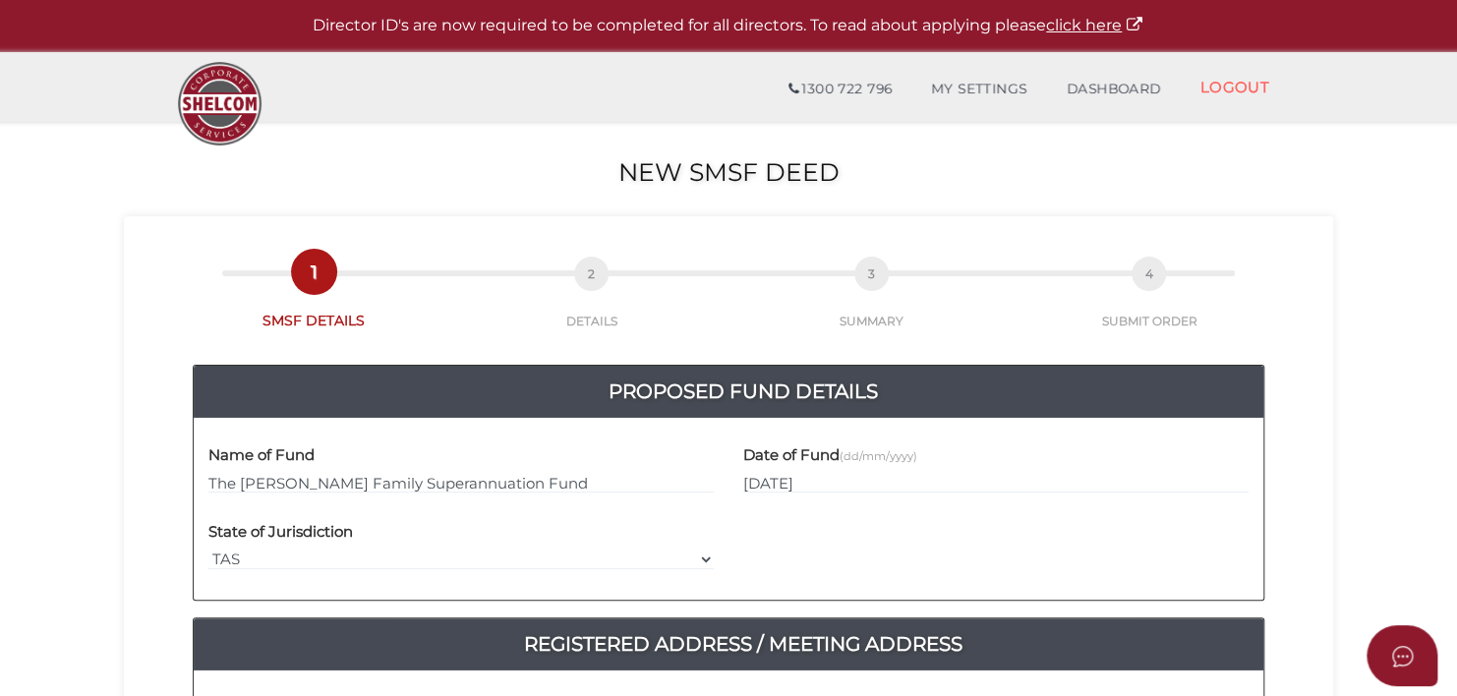
click at [229, 506] on div "Name of Fund The [PERSON_NAME] Family Superannuation Fund" at bounding box center [461, 471] width 535 height 77
click at [229, 506] on div "Name of Fund The Darren Williams Family Superannuation Fund" at bounding box center [461, 471] width 535 height 77
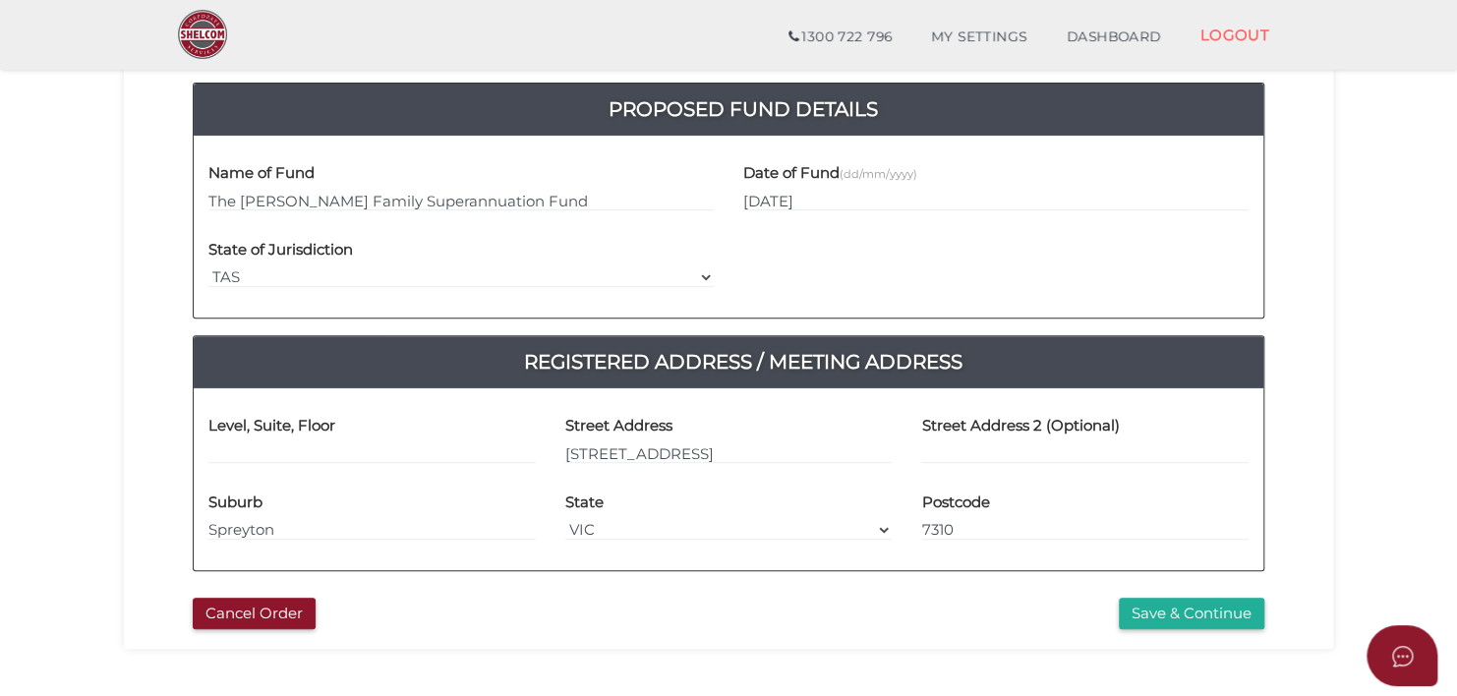
scroll to position [215, 0]
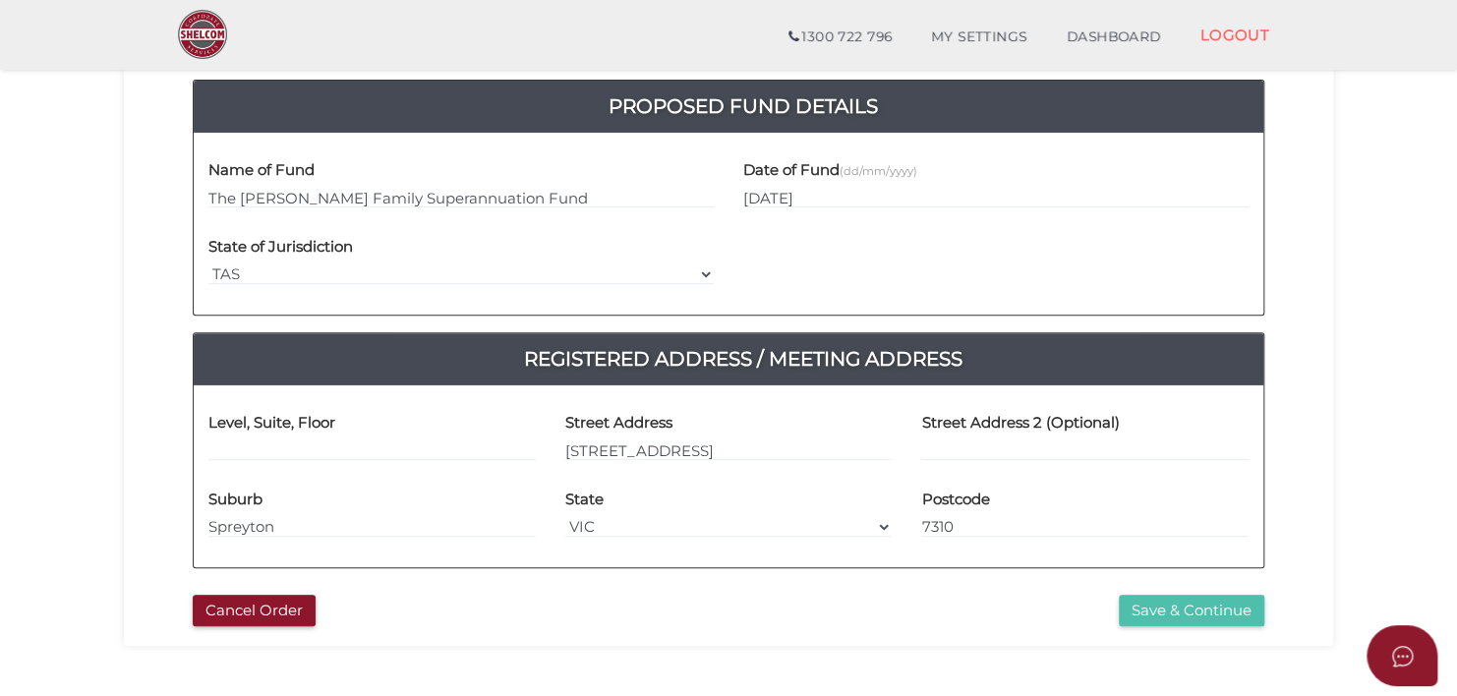
click at [1153, 611] on button "Save & Continue" at bounding box center [1192, 611] width 146 height 32
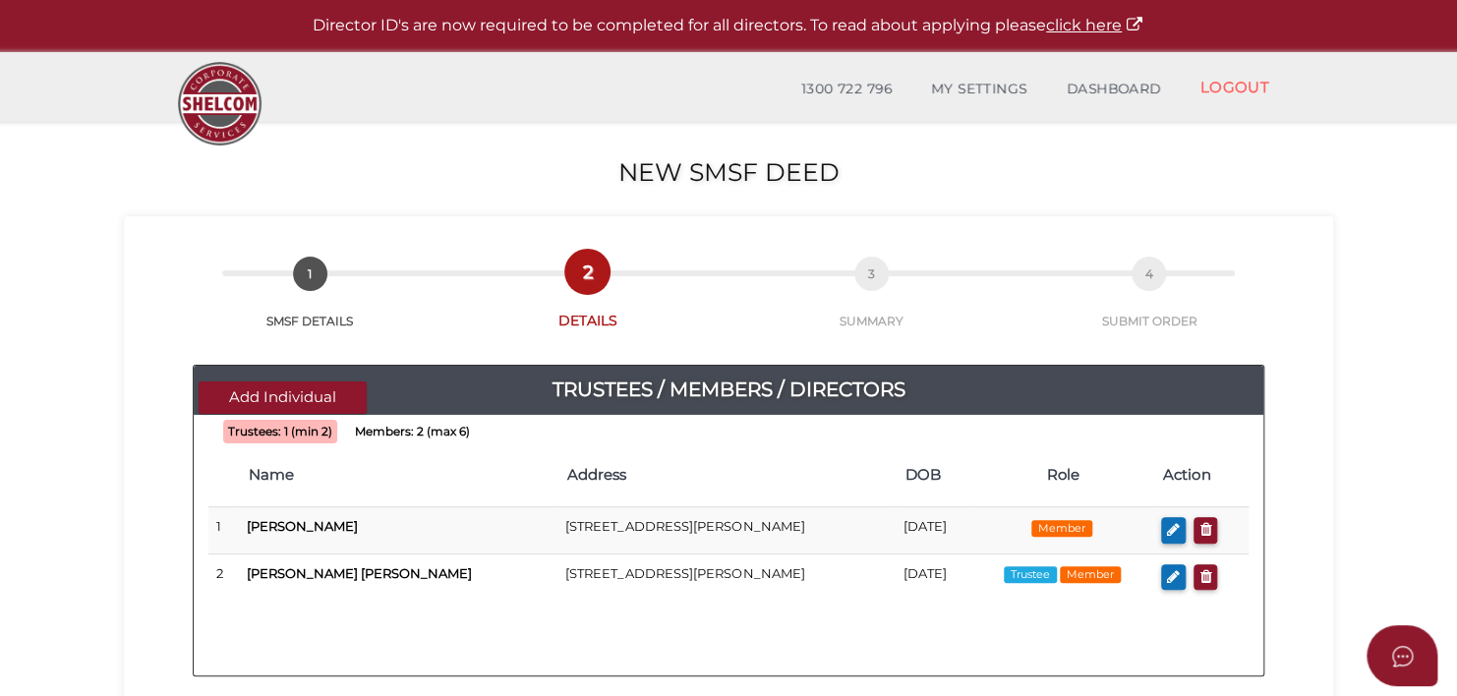
click at [438, 437] on b "Members: 2 (max 6)" at bounding box center [412, 432] width 115 height 14
click at [289, 399] on button "Add Individual" at bounding box center [283, 397] width 168 height 32
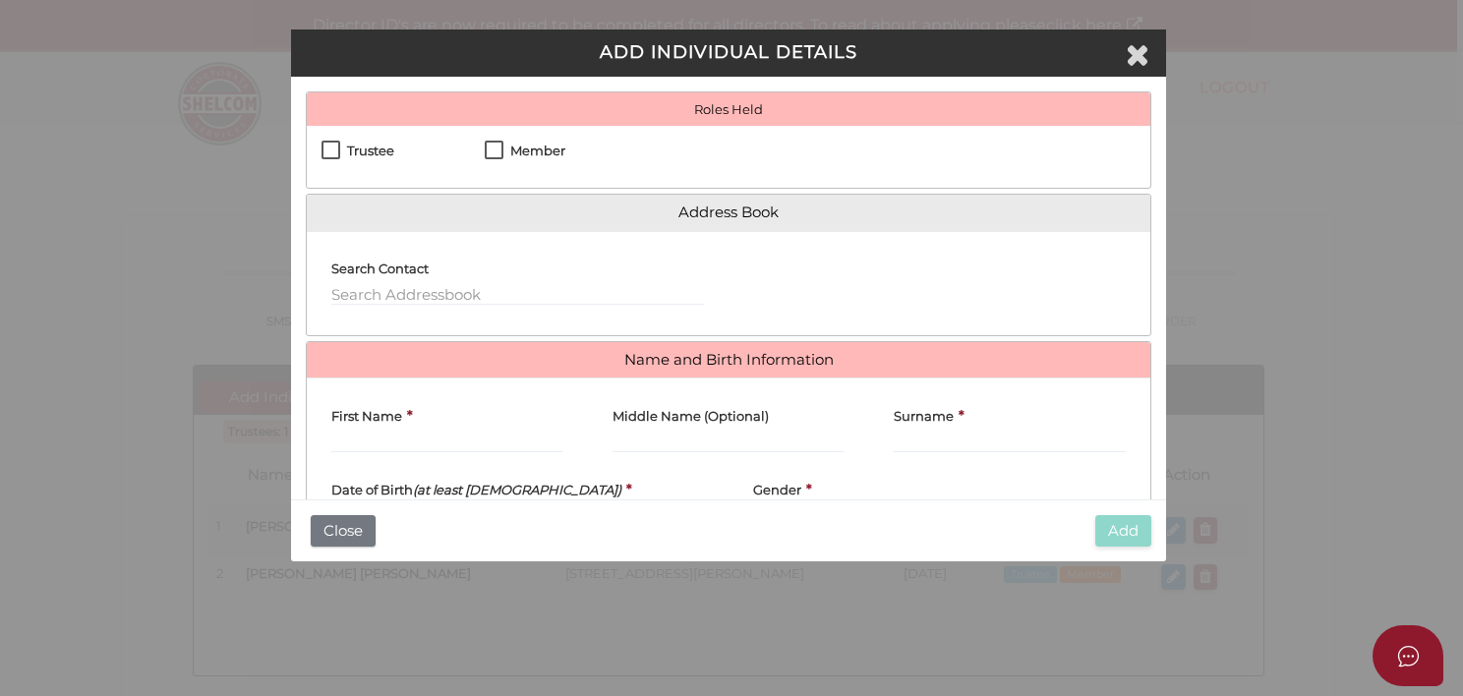
click at [339, 152] on label "Trustee" at bounding box center [357, 156] width 73 height 25
checkbox input "true"
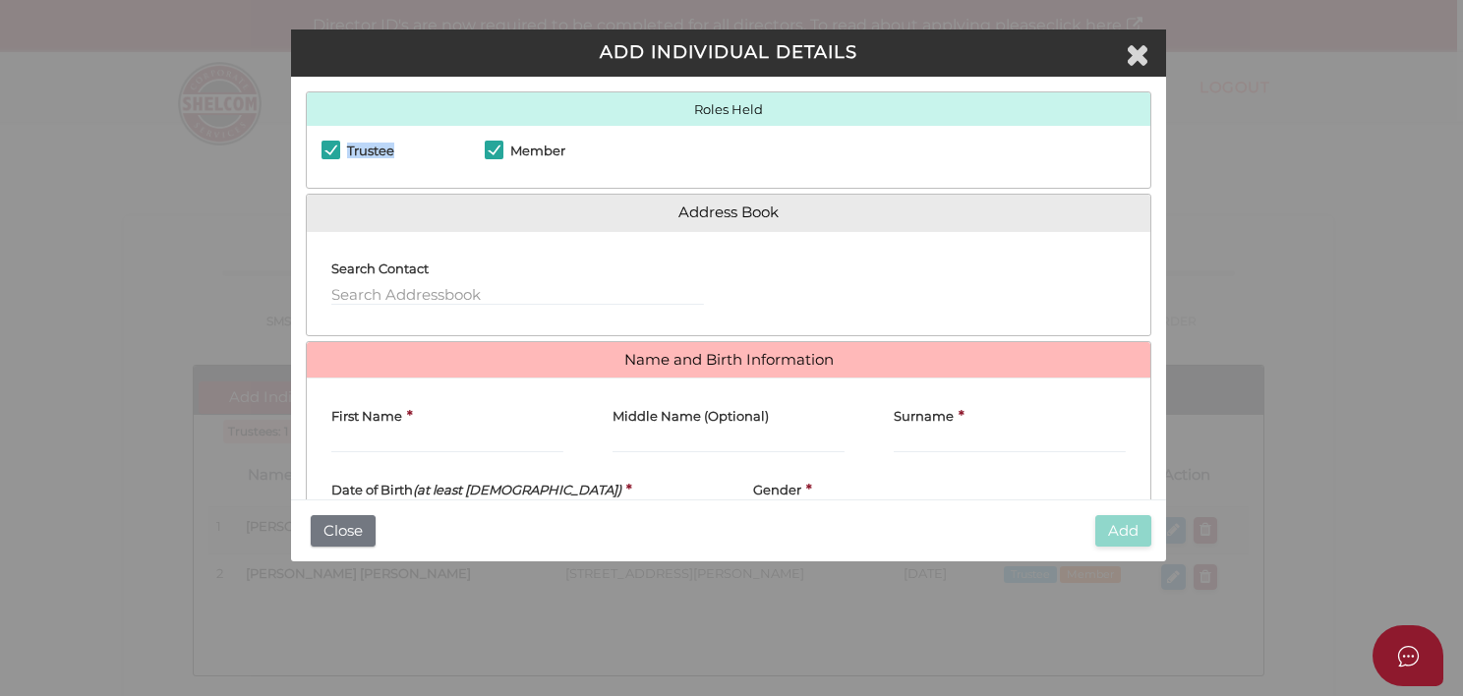
click at [339, 152] on label "Trustee" at bounding box center [357, 156] width 73 height 25
checkbox input "false"
drag, startPoint x: 339, startPoint y: 152, endPoint x: 351, endPoint y: 288, distance: 136.2
click at [351, 288] on input "text" at bounding box center [517, 295] width 373 height 22
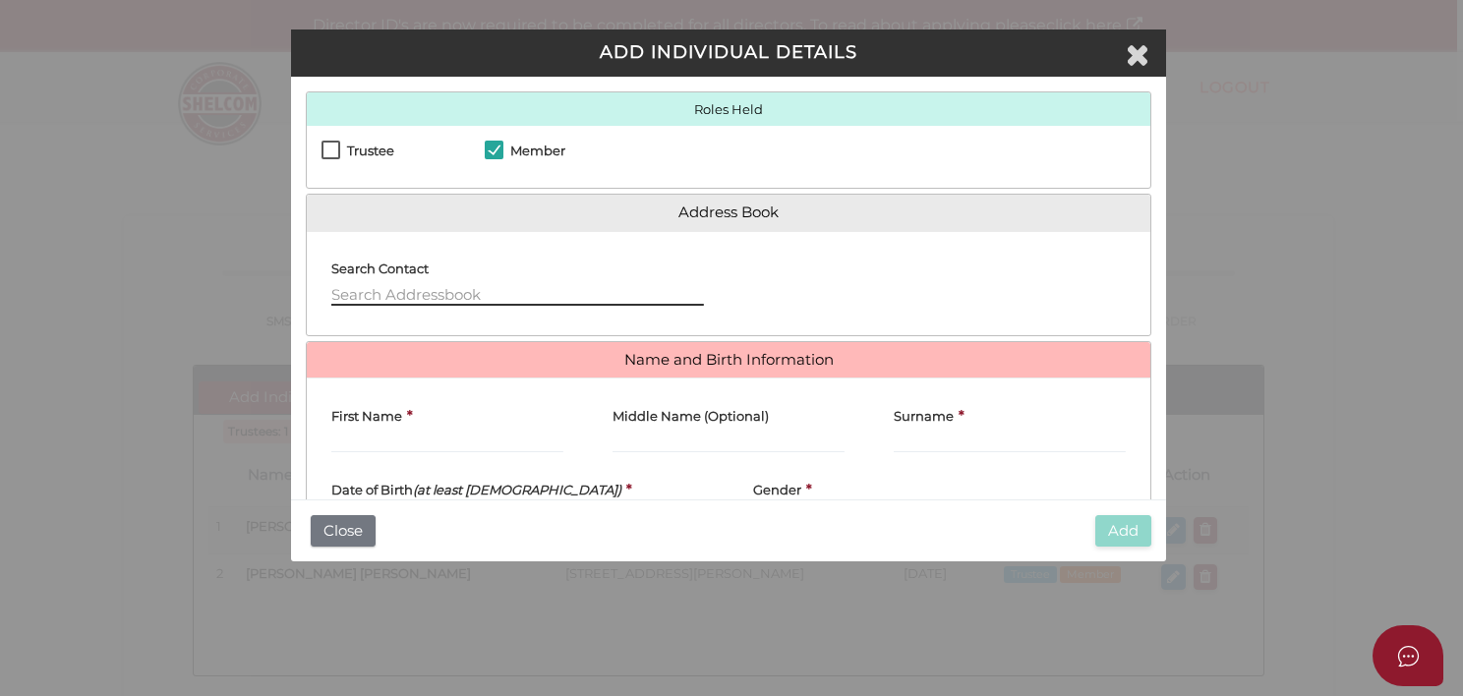
click at [351, 286] on input "text" at bounding box center [517, 295] width 373 height 22
type input "[STREET_ADDRESS]"
click at [326, 155] on label "Trustee" at bounding box center [357, 156] width 73 height 25
checkbox input "true"
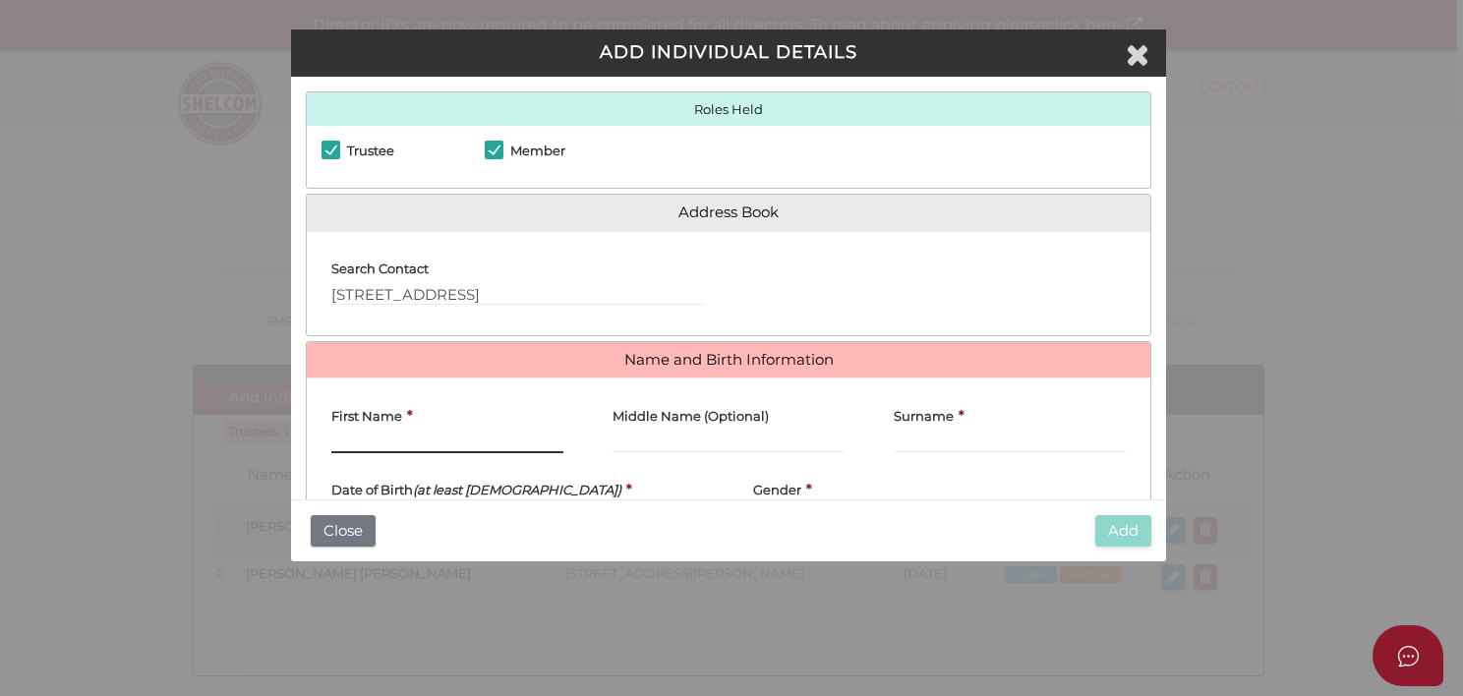
click at [378, 450] on input "First Name" at bounding box center [447, 443] width 232 height 22
type input "Darren"
type input "Willaims"
type input "Willasims"
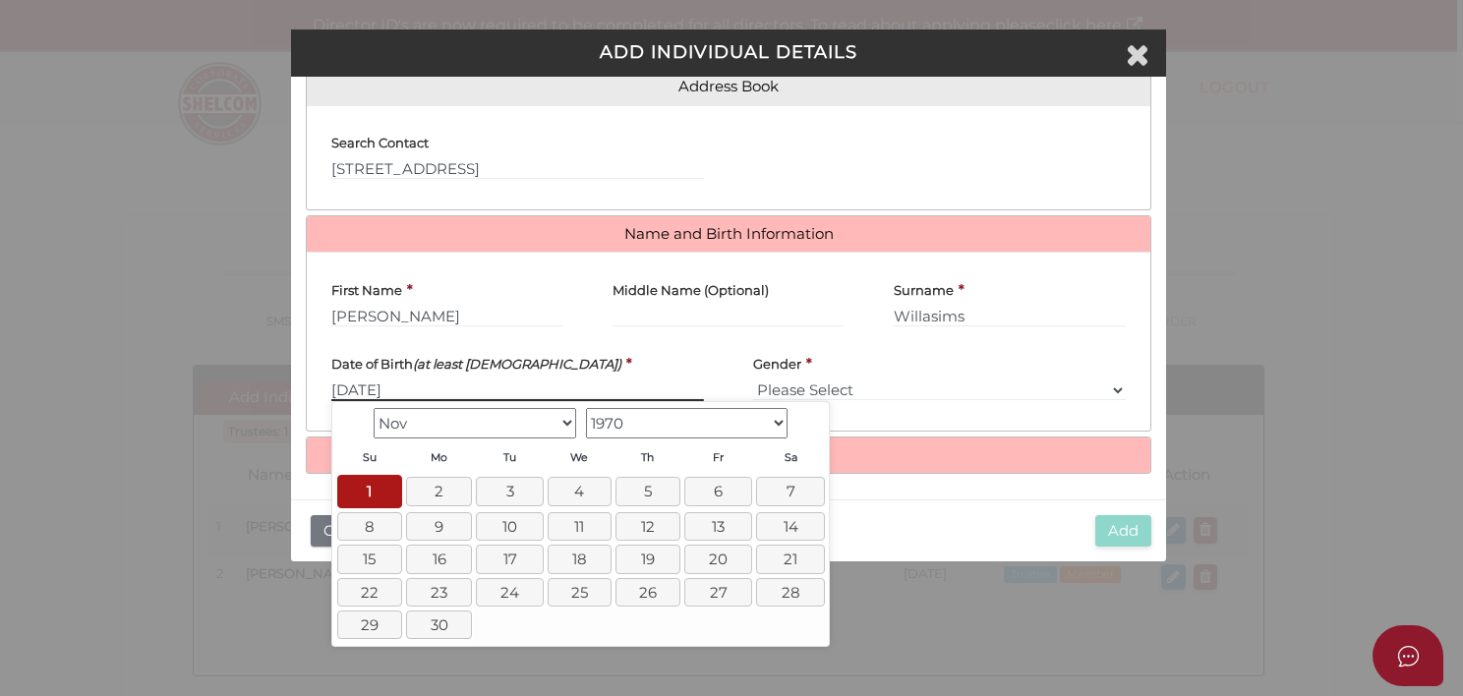
type input "[DATE]"
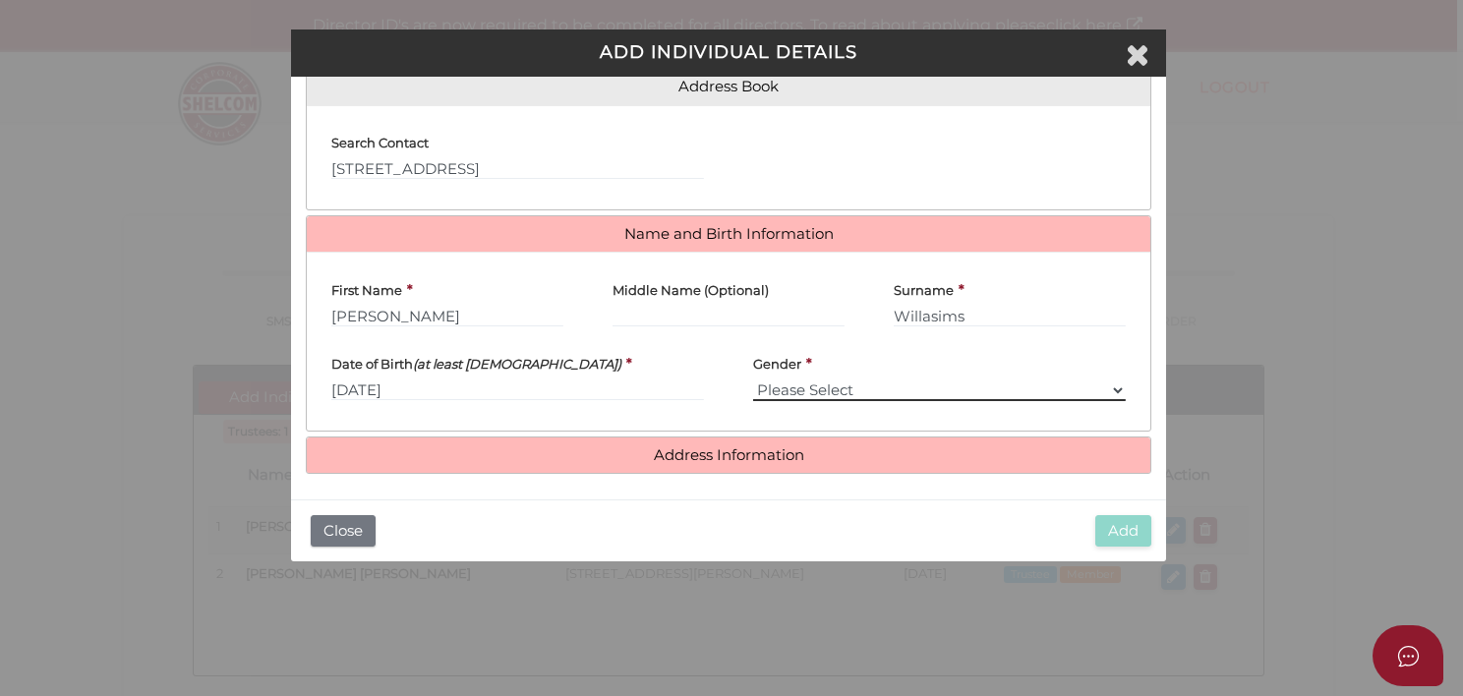
select select "[DEMOGRAPHIC_DATA]"
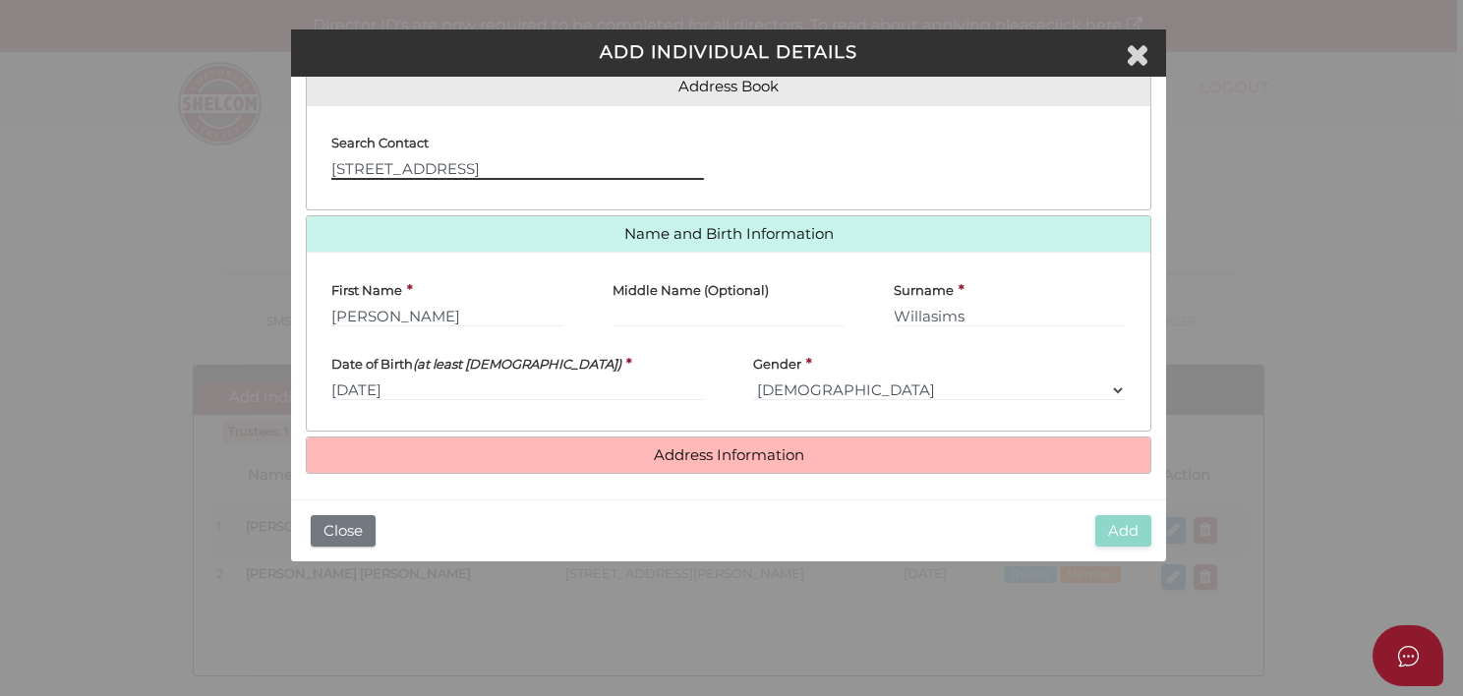
drag, startPoint x: 501, startPoint y: 167, endPoint x: 281, endPoint y: 188, distance: 221.2
click at [281, 188] on div "ADD INDIVIDUAL DETAILS Roles Held Director Trustee Member Address Book Search C…" at bounding box center [731, 348] width 1463 height 696
click at [1160, 540] on div "Add Close" at bounding box center [728, 530] width 874 height 63
click at [535, 497] on div "Roles Held Director Trustee Member Address Book Search Contact" at bounding box center [728, 288] width 874 height 423
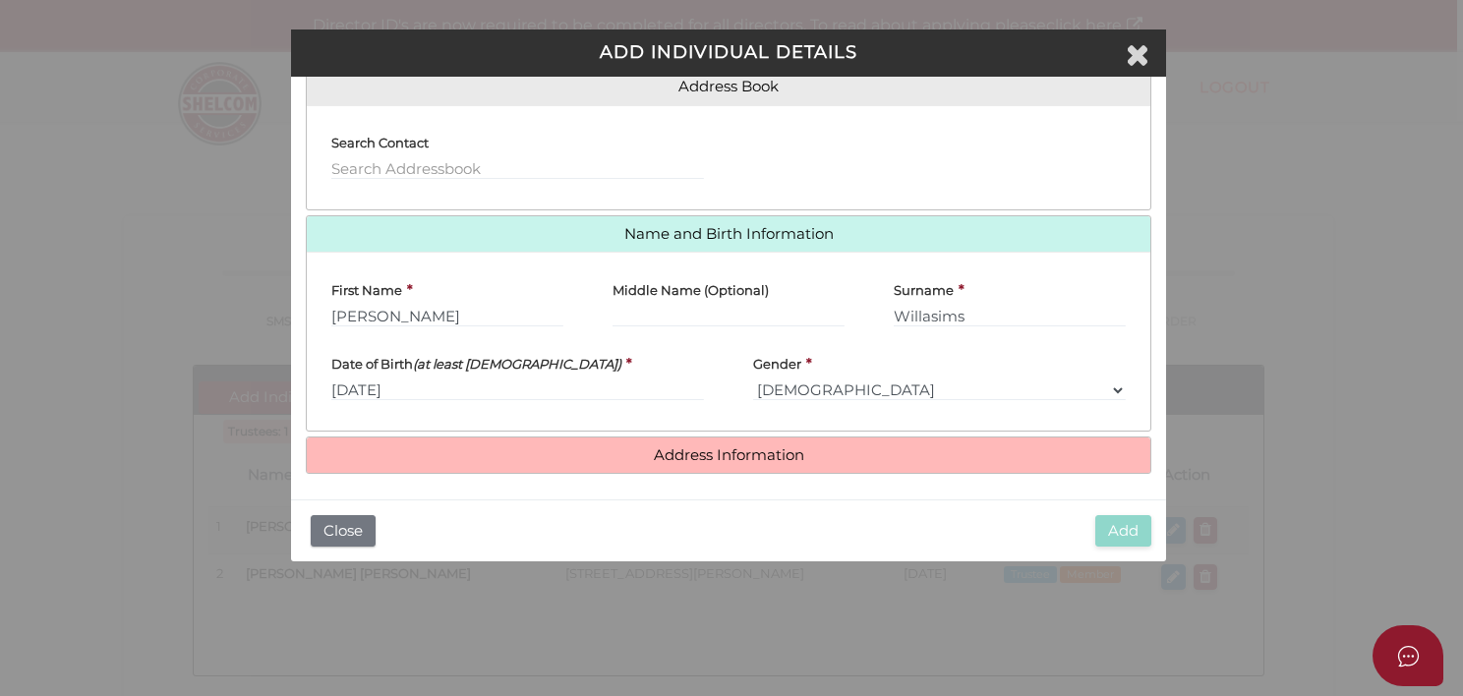
click at [338, 490] on div "Roles Held Director Trustee Member Address Book Search Contact" at bounding box center [728, 288] width 874 height 423
click at [488, 167] on input "text" at bounding box center [517, 169] width 373 height 22
click at [1163, 555] on div "Add Close" at bounding box center [728, 530] width 874 height 63
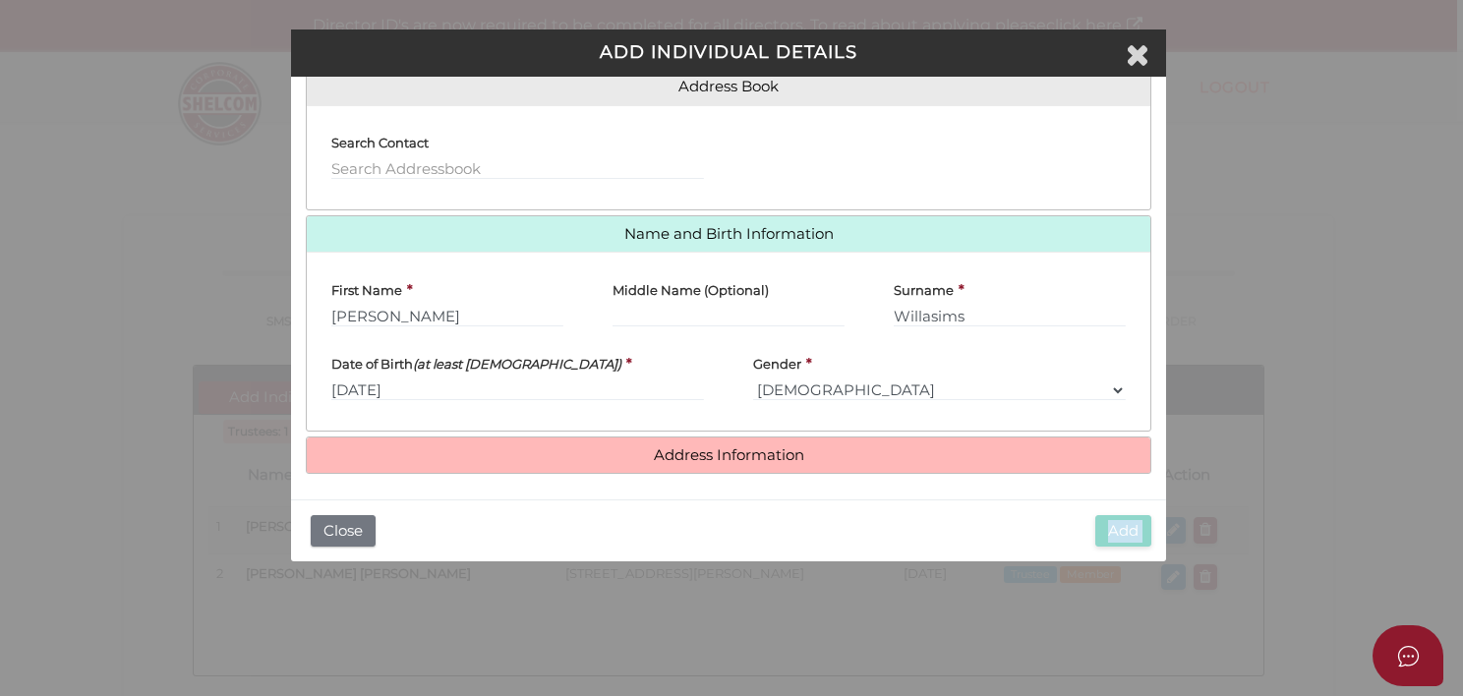
scroll to position [0, 0]
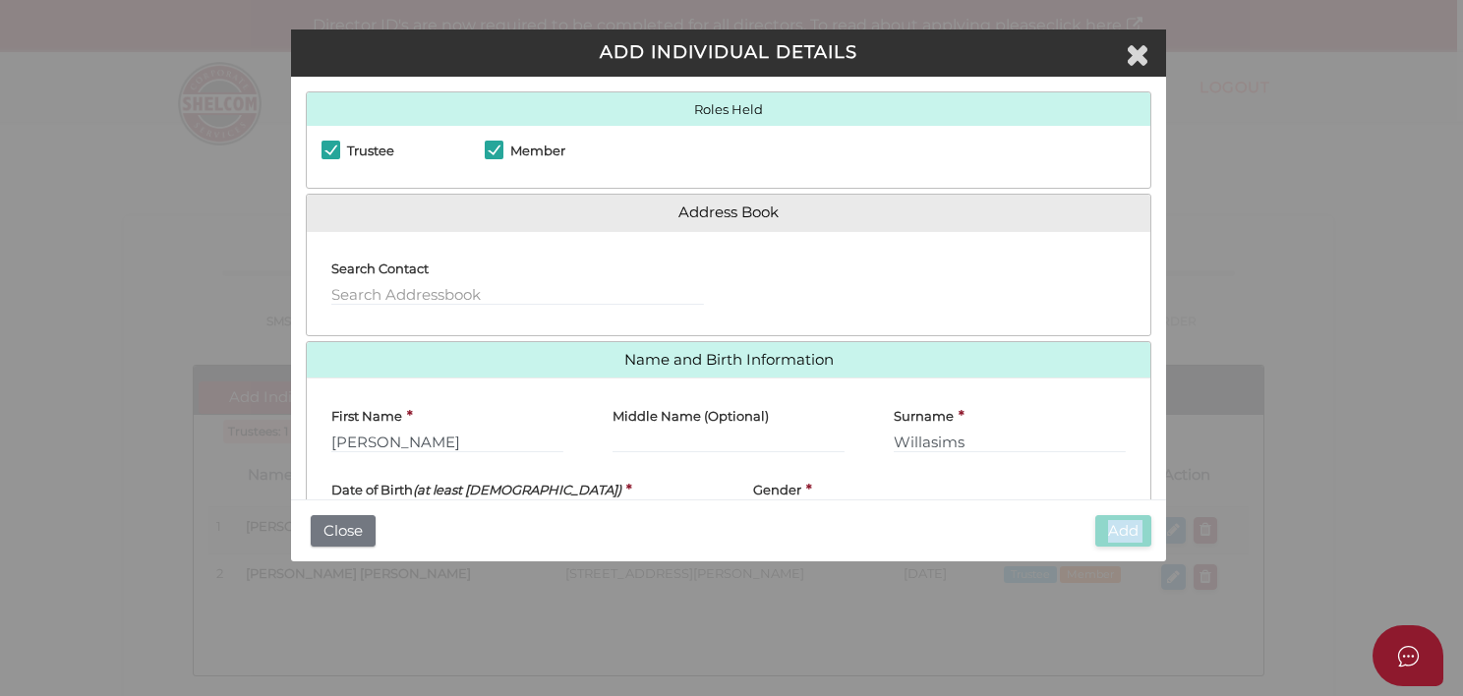
drag, startPoint x: 1166, startPoint y: 195, endPoint x: 1167, endPoint y: 475, distance: 280.2
click at [1167, 475] on div "ADD INDIVIDUAL DETAILS Roles Held Director Trustee Member Address Book Search C…" at bounding box center [731, 348] width 1463 height 696
drag, startPoint x: 1167, startPoint y: 475, endPoint x: 1023, endPoint y: 410, distance: 157.5
click at [1023, 410] on div "Surname * Willasims" at bounding box center [1010, 422] width 232 height 59
click at [901, 496] on div "Gender * Please Select Male Female" at bounding box center [939, 497] width 373 height 59
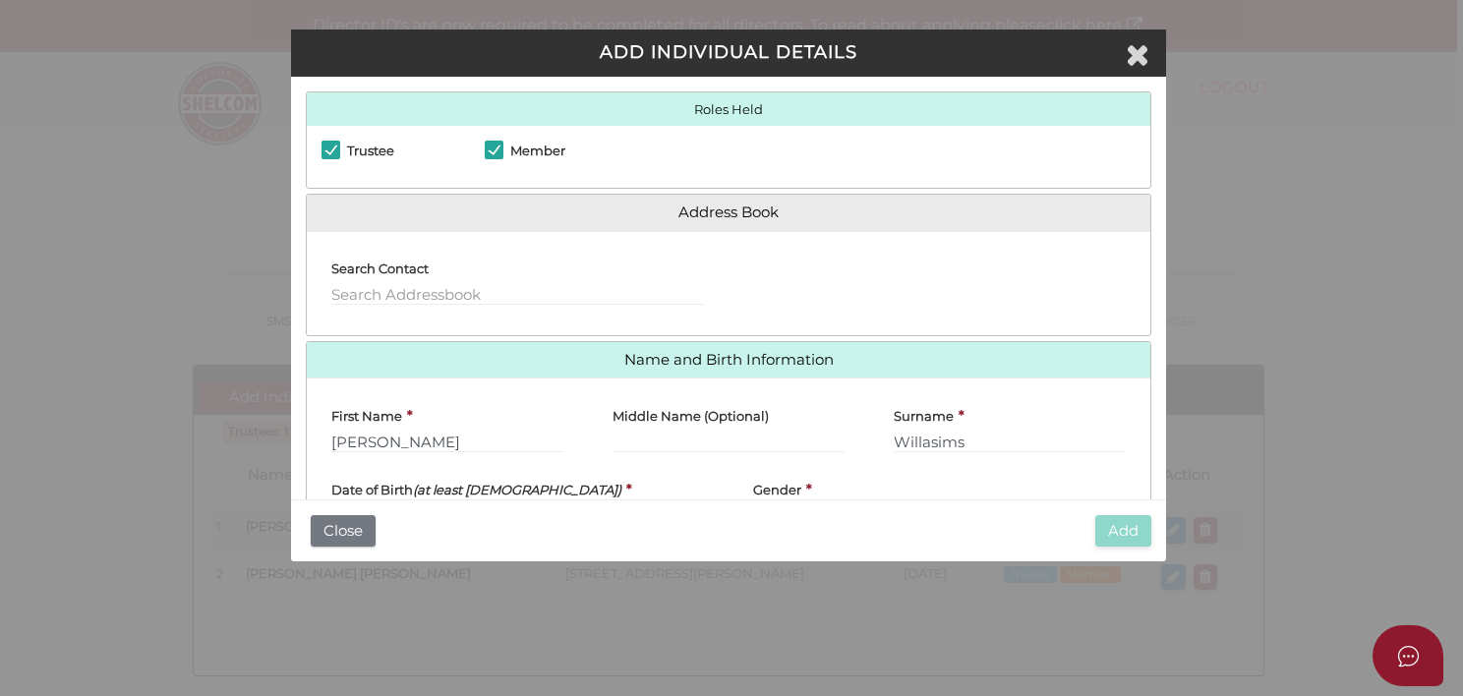
click at [1161, 558] on div "Add Close" at bounding box center [728, 530] width 874 height 63
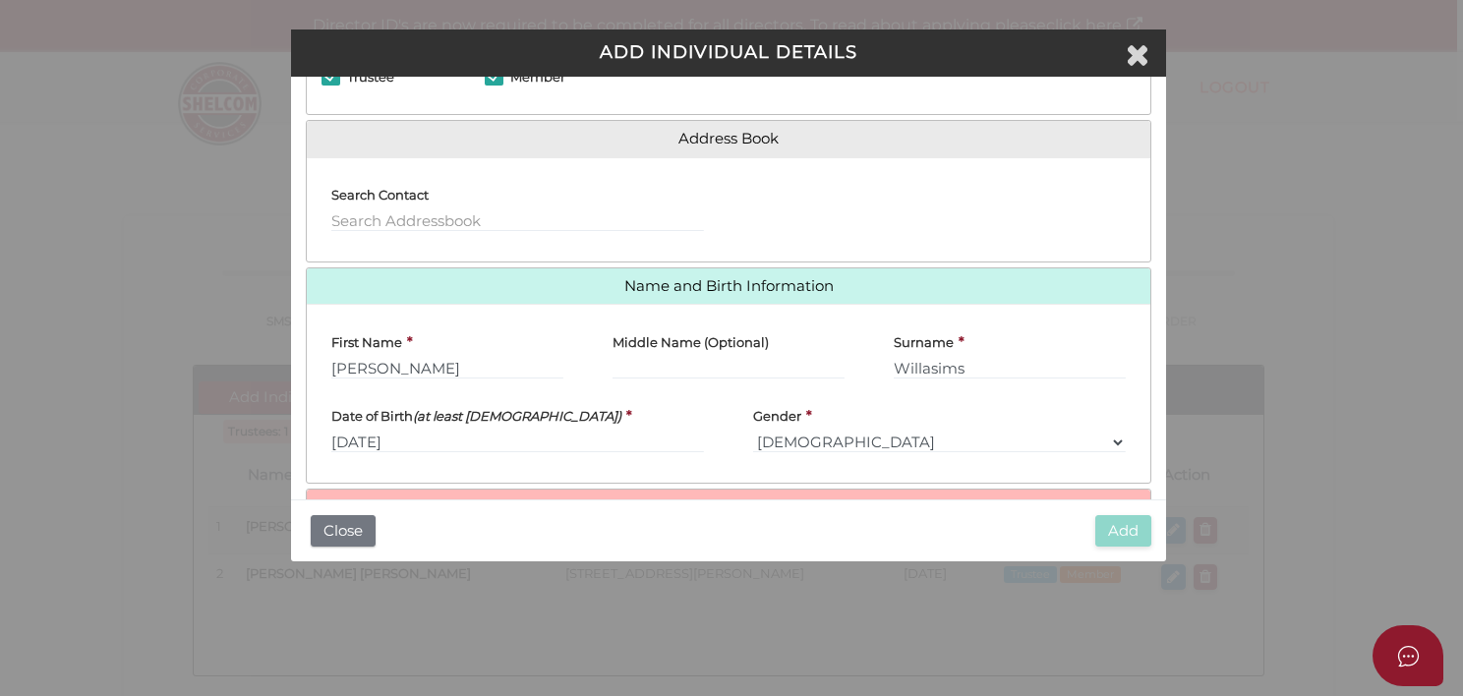
scroll to position [126, 0]
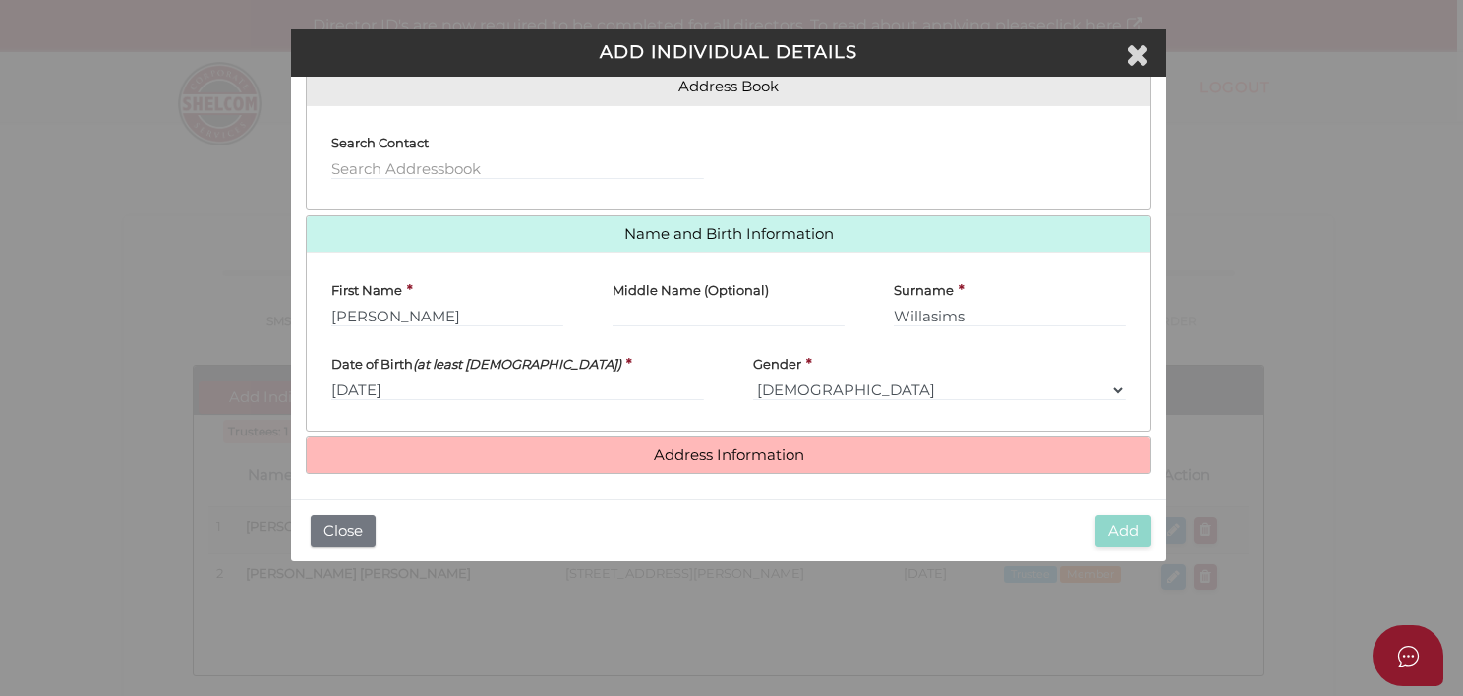
click at [1162, 544] on div "Add Close" at bounding box center [728, 530] width 874 height 63
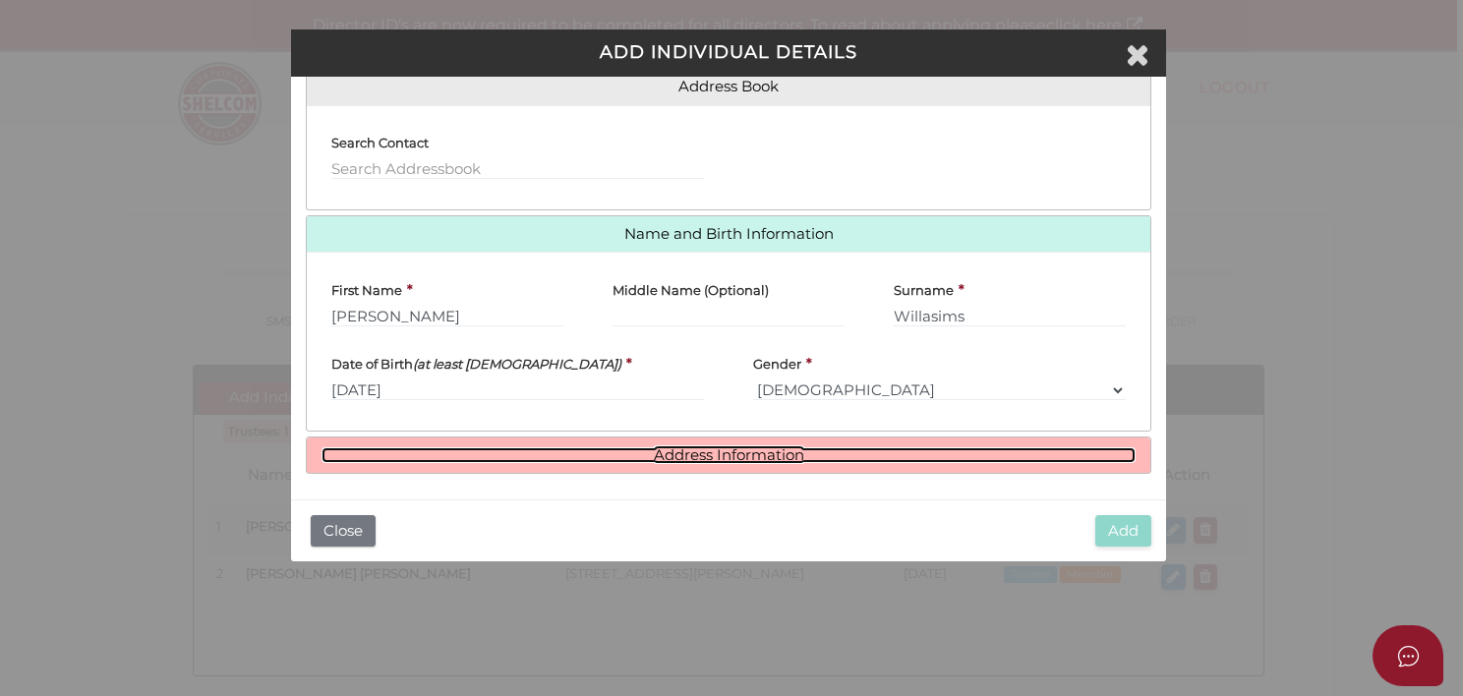
click at [754, 447] on link "Address Information" at bounding box center [727, 455] width 813 height 17
click at [725, 450] on link "Address Information" at bounding box center [727, 455] width 813 height 17
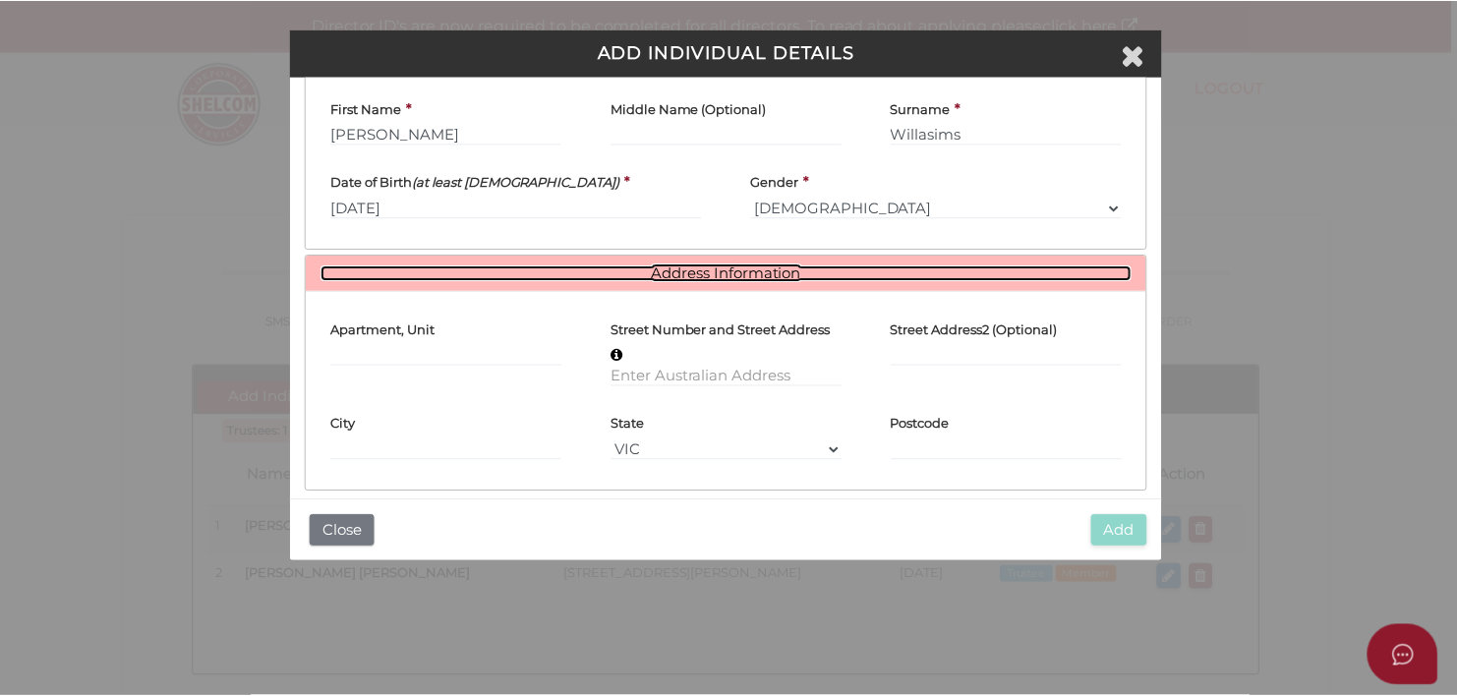
scroll to position [324, 0]
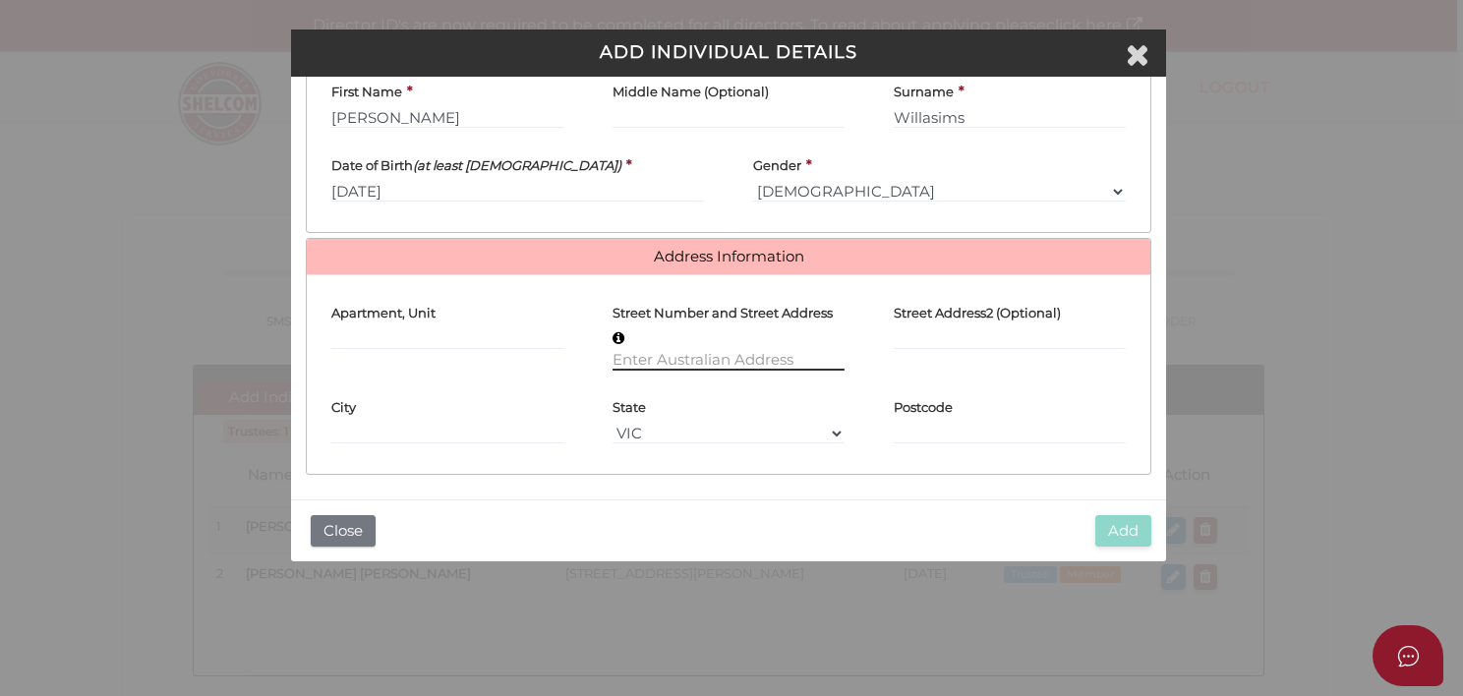
click at [747, 358] on input "text" at bounding box center [729, 360] width 232 height 22
type input "[STREET_ADDRESS]"
type input "Spreyton"
select select "TAS"
type input "7310"
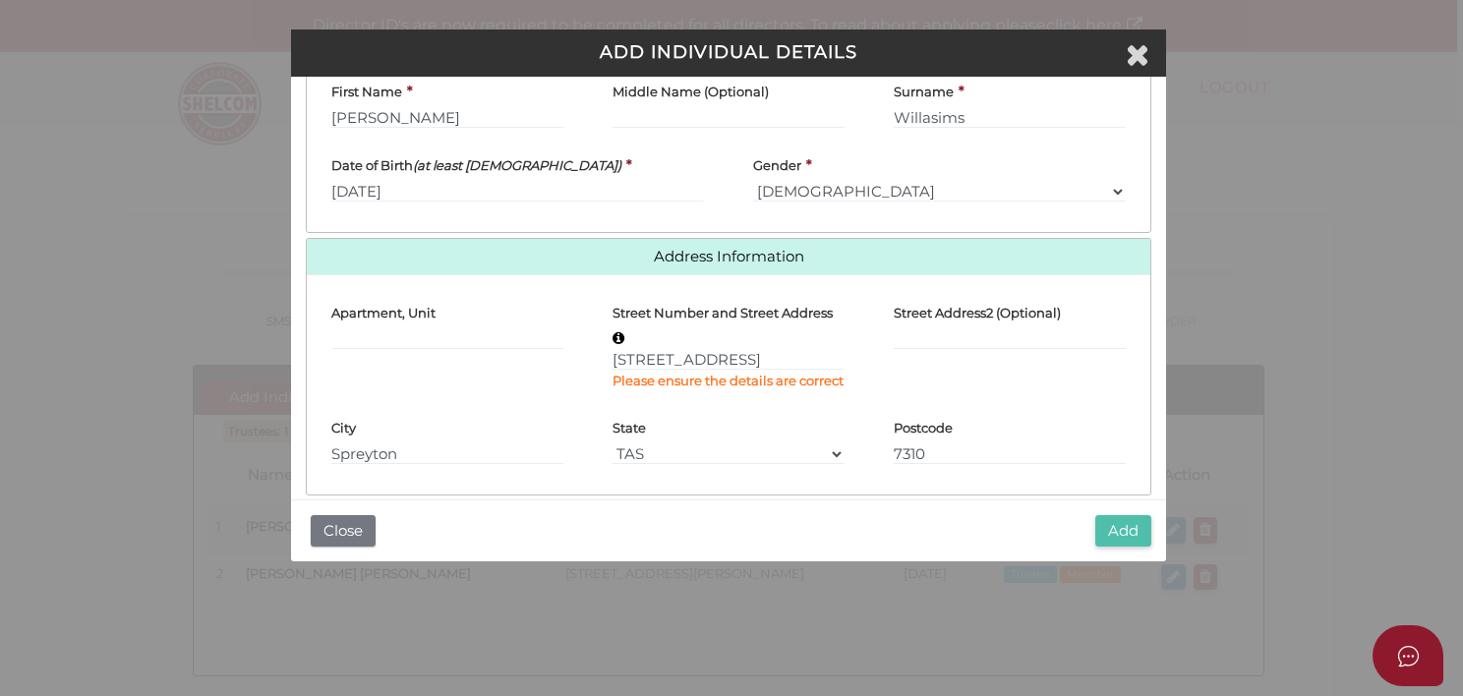
click at [1121, 519] on button "Add" at bounding box center [1123, 531] width 56 height 32
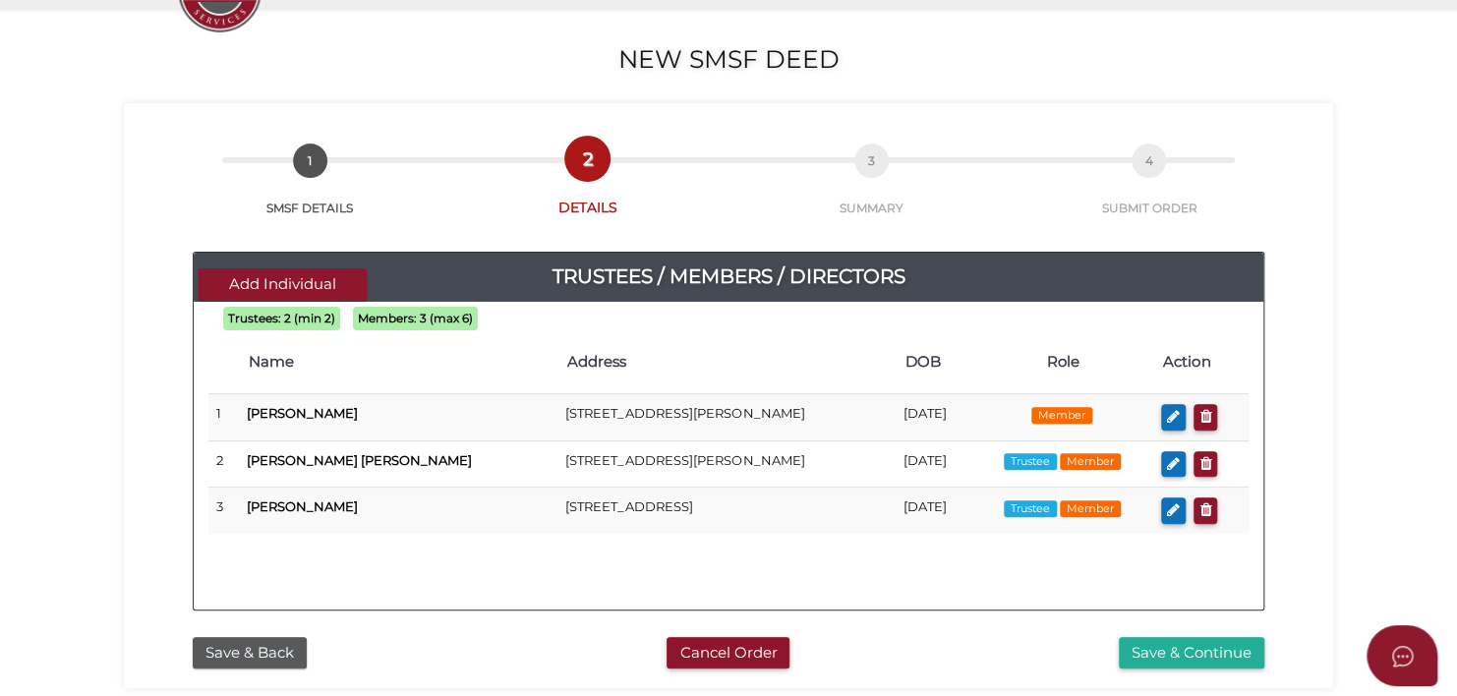
scroll to position [138, 0]
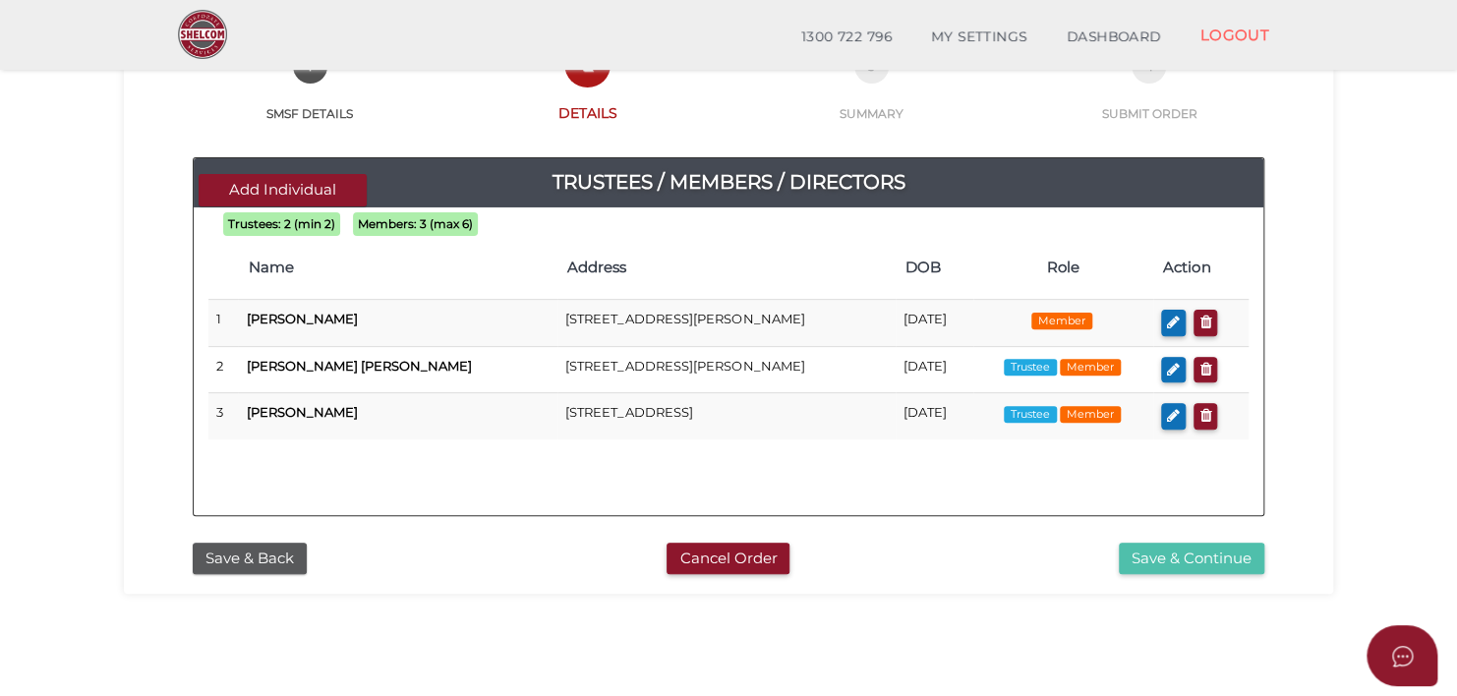
click at [1209, 547] on button "Save & Continue" at bounding box center [1192, 559] width 146 height 32
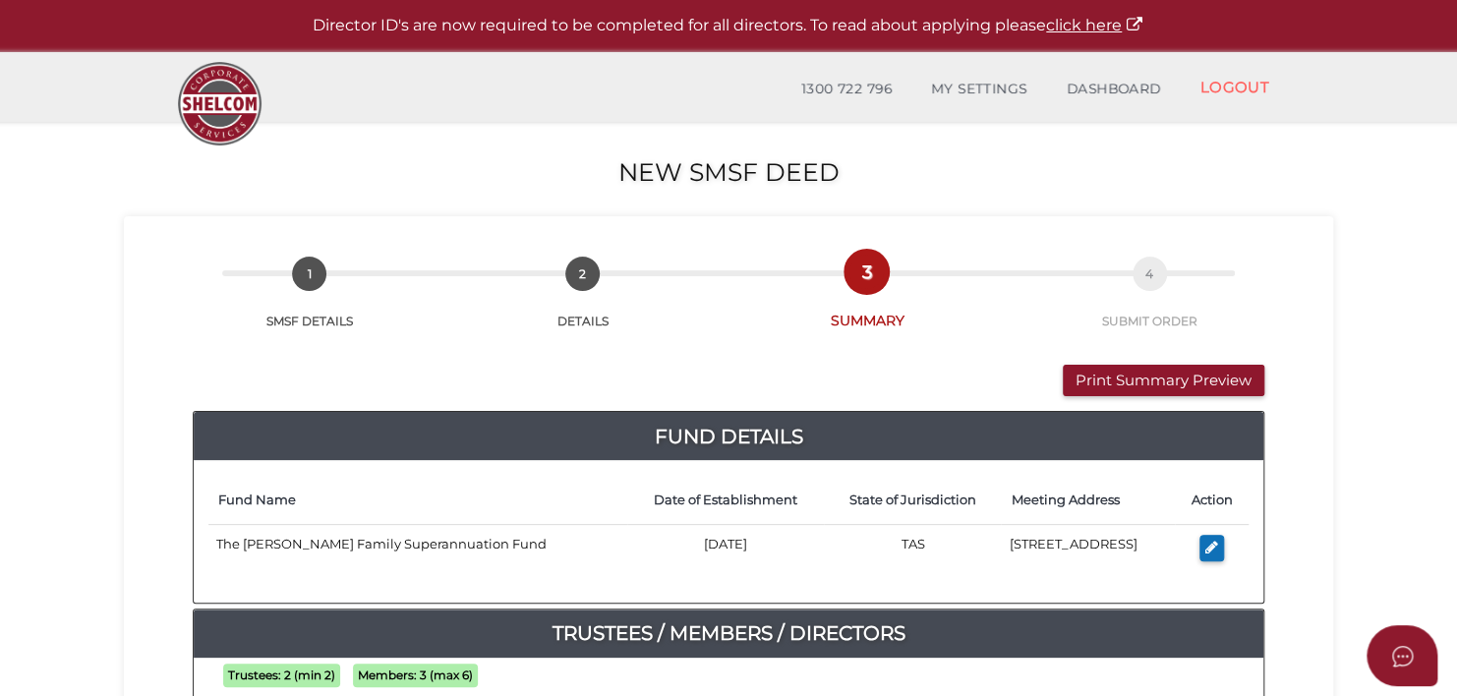
scroll to position [48, 0]
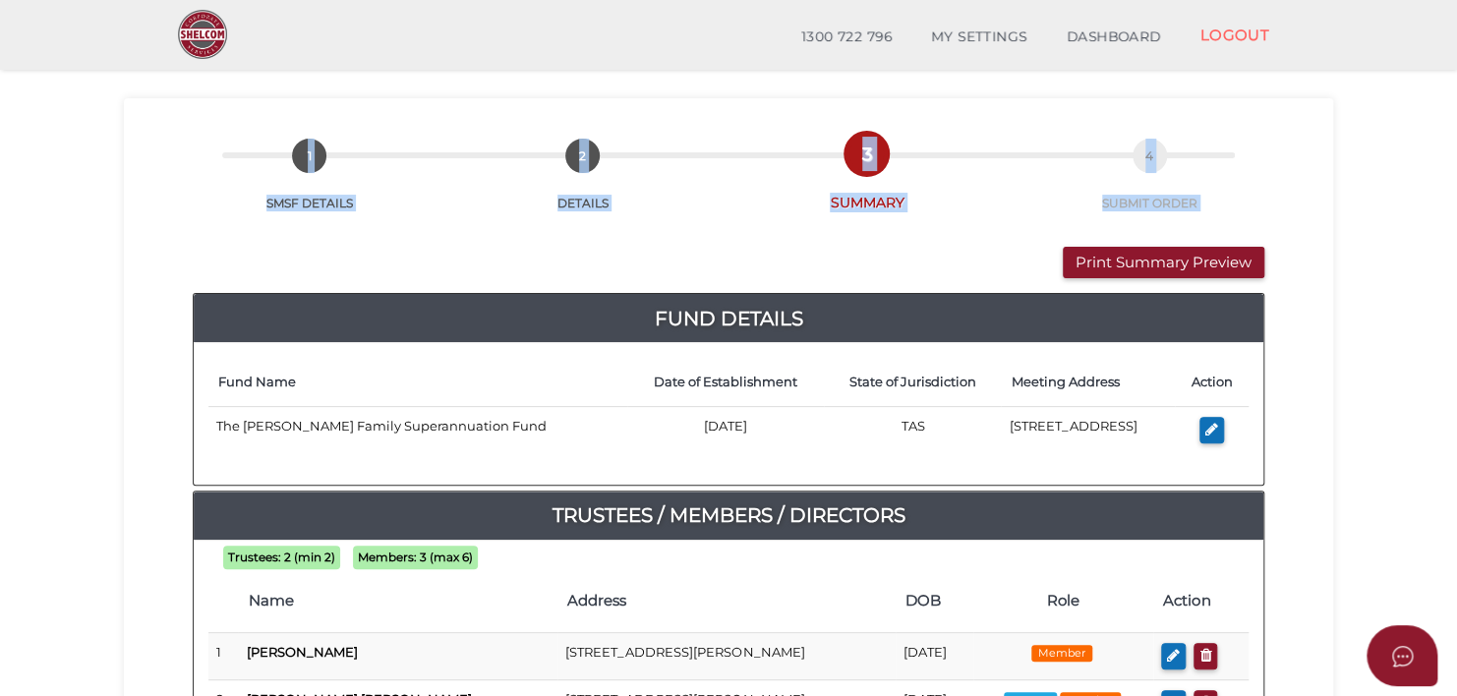
drag, startPoint x: 1453, startPoint y: 208, endPoint x: 1487, endPoint y: 322, distance: 118.8
click at [1457, 322] on html "Shelcom is loading Processing Payment...Please Wait... Director ID's are now re…" at bounding box center [728, 300] width 1457 height 696
drag, startPoint x: 1487, startPoint y: 322, endPoint x: 1443, endPoint y: 354, distance: 53.5
click at [1443, 354] on section "New SMSF Deed e2a931956cd2c27f1587b31736d7e644 1 SMSF DETAILS 2 DETAILS 3 SUMMA…" at bounding box center [728, 615] width 1457 height 1222
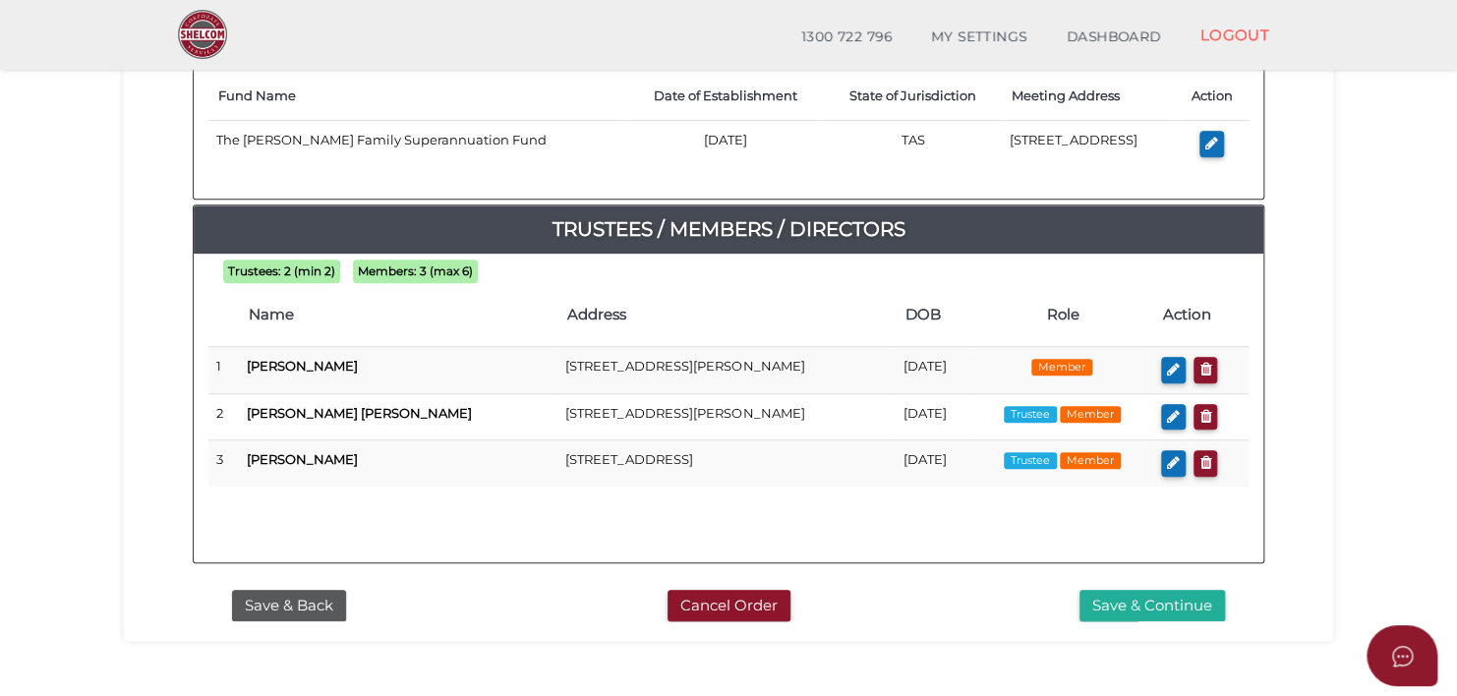
scroll to position [653, 0]
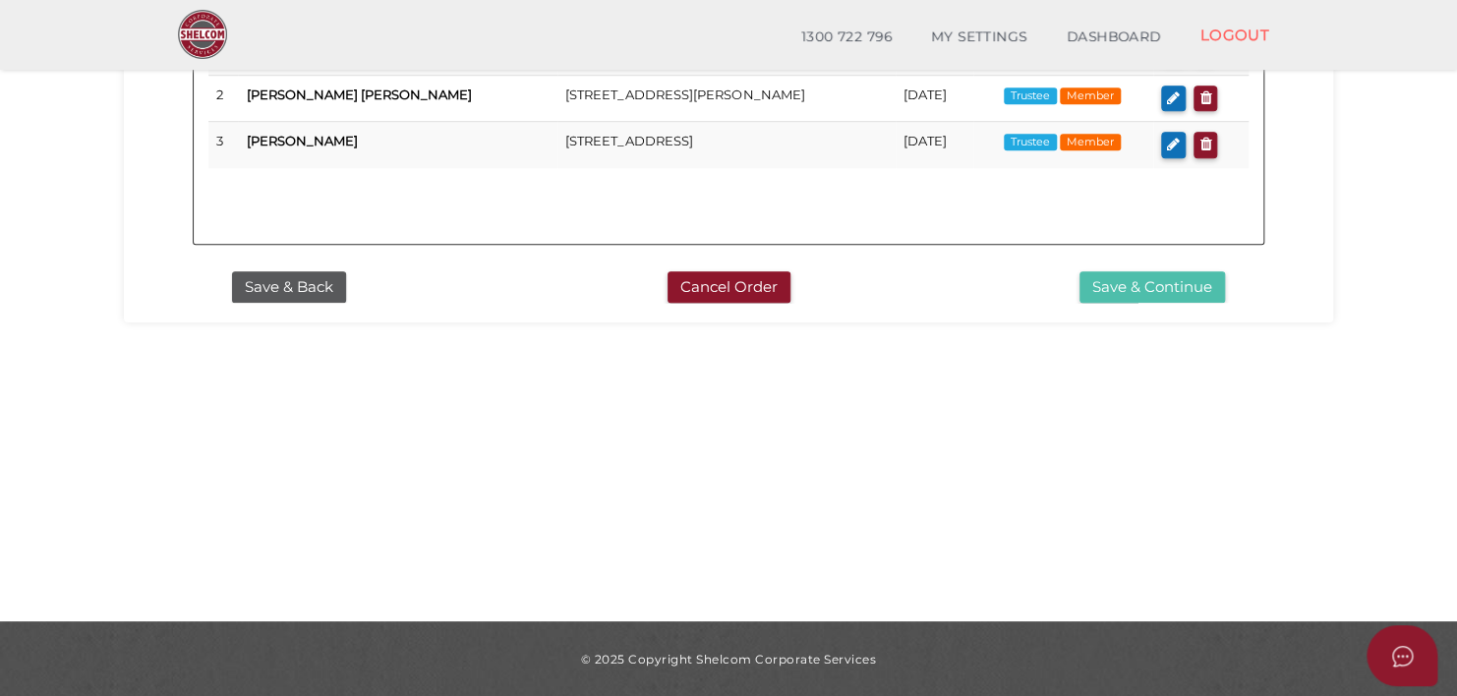
click at [1143, 276] on button "Save & Continue" at bounding box center [1153, 287] width 146 height 32
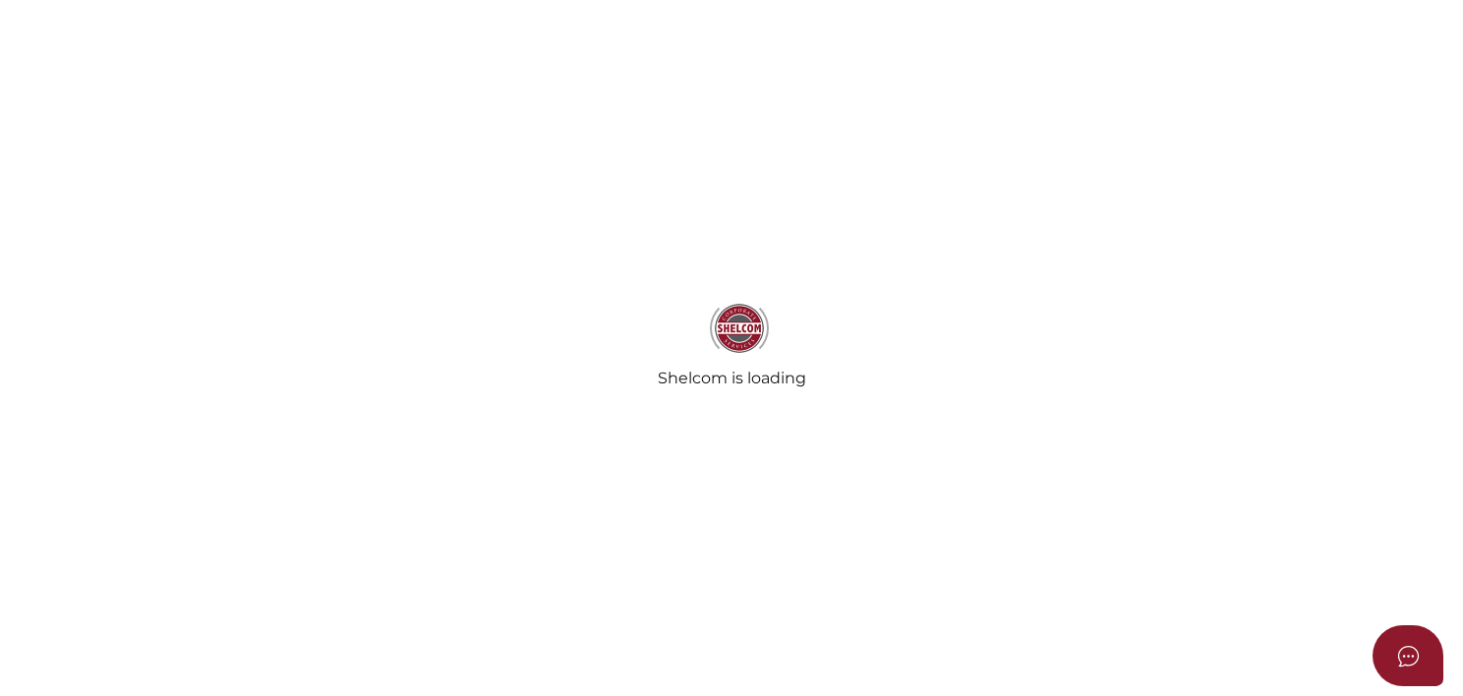
select select "Comb Binding"
select select "No"
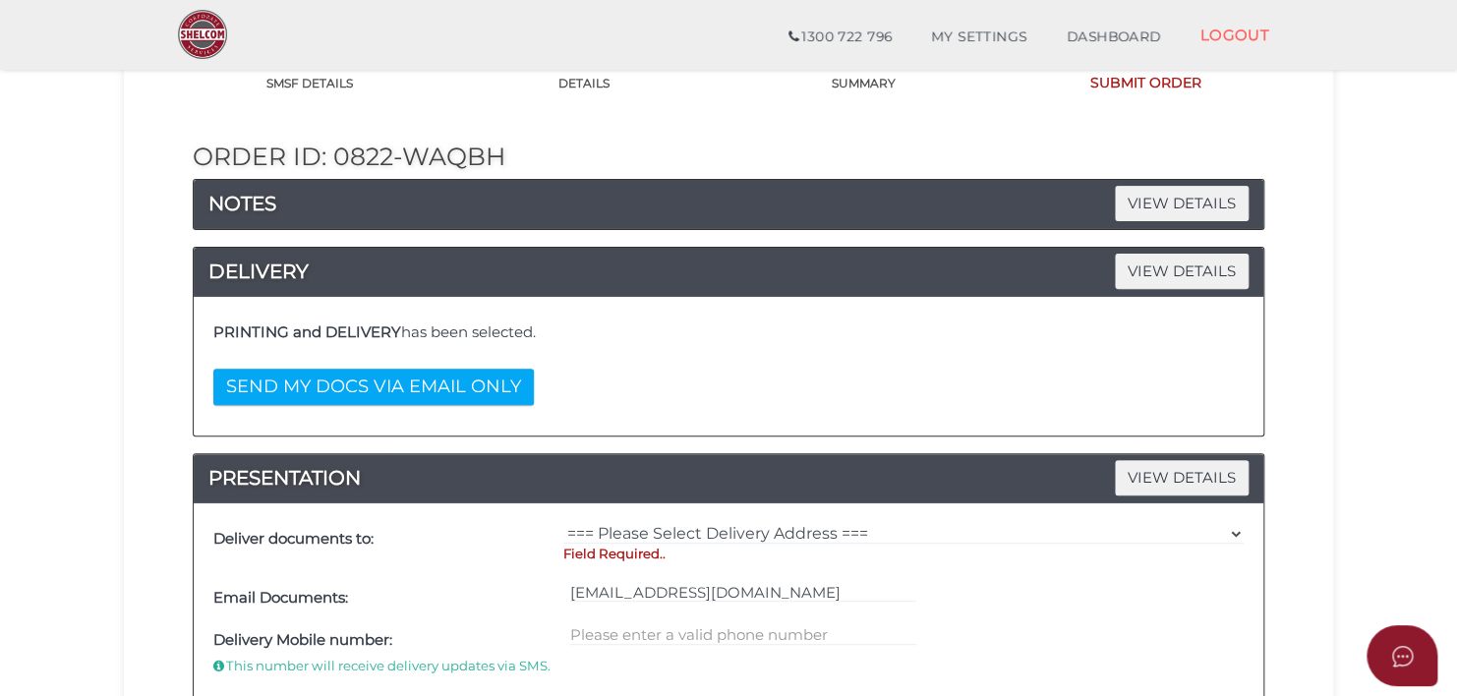
scroll to position [164, 0]
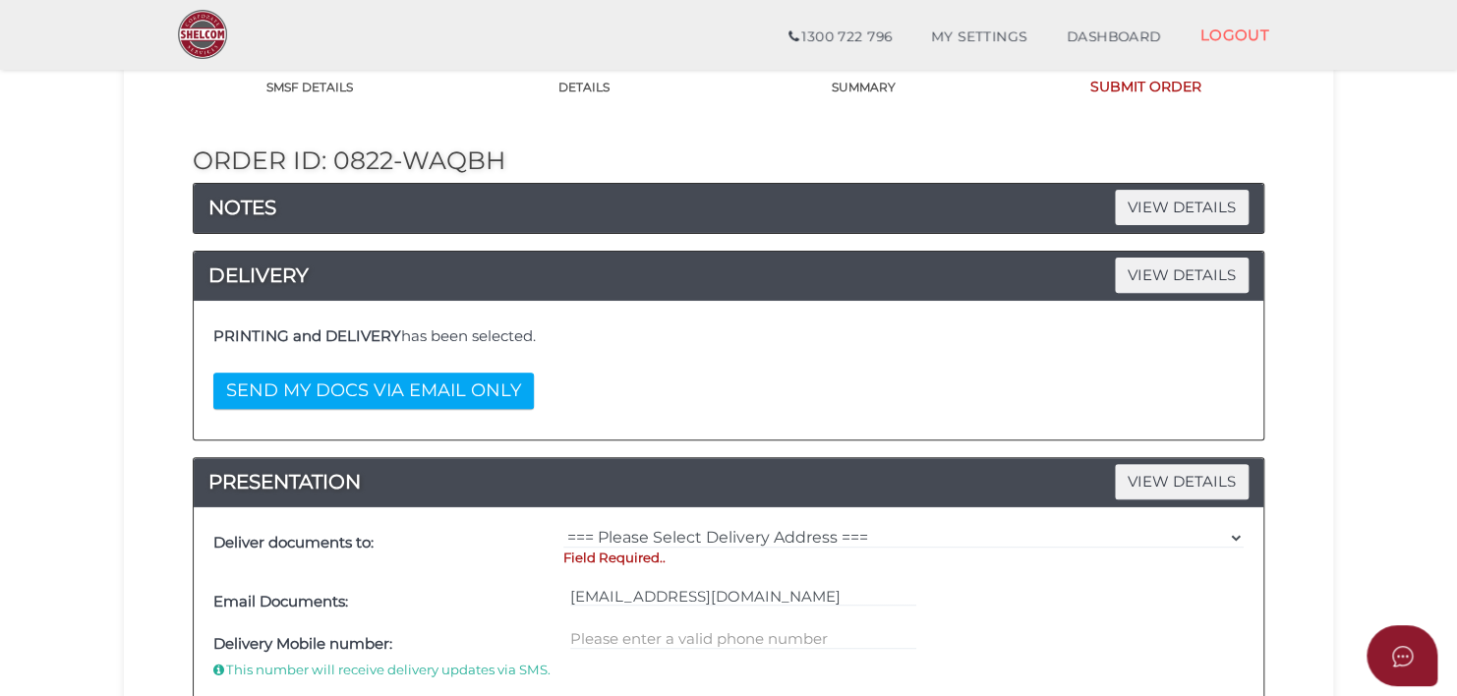
click at [1437, 209] on section "New SMSF Deed e2a931956cd2c27f1587b31736d7e644 1 SMSF DETAILS 2 DETAILS 3 SUMMA…" at bounding box center [728, 682] width 1457 height 1588
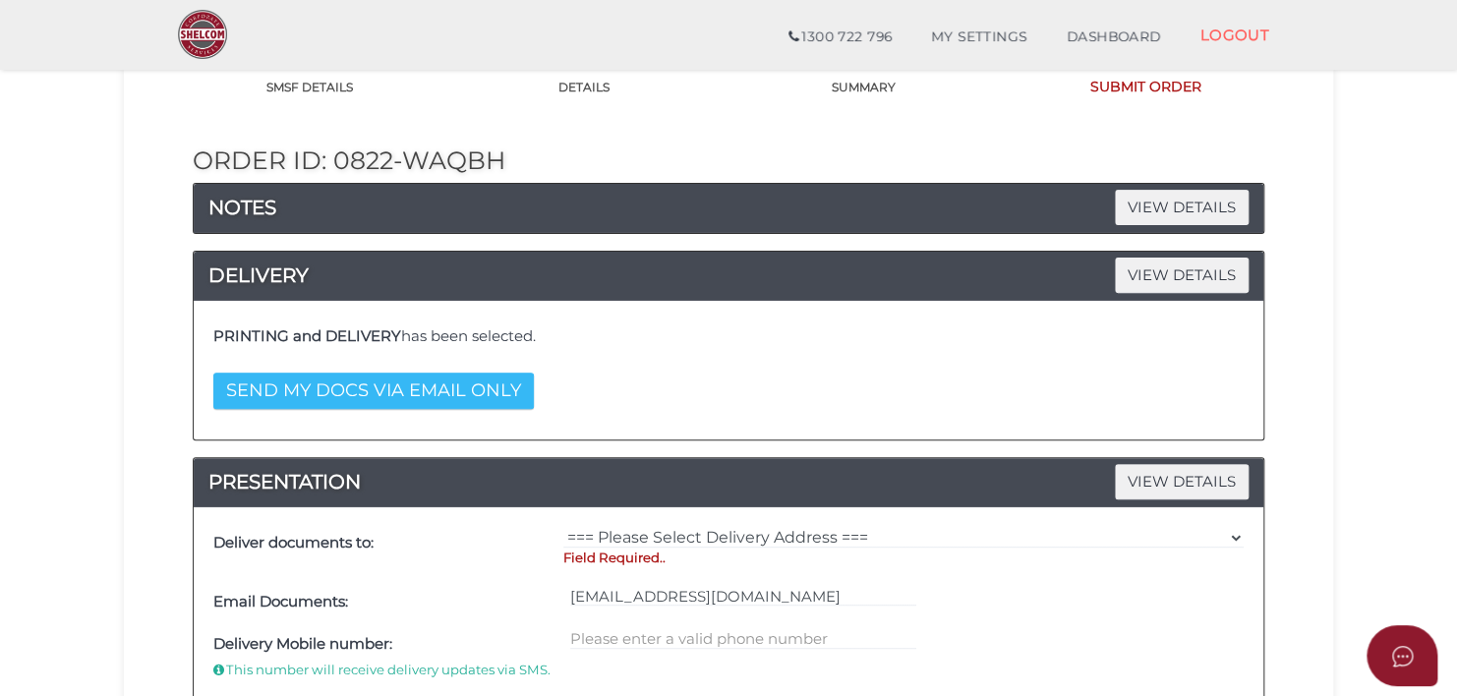
click at [309, 385] on button "SEND MY DOCS VIA EMAIL ONLY" at bounding box center [373, 391] width 321 height 36
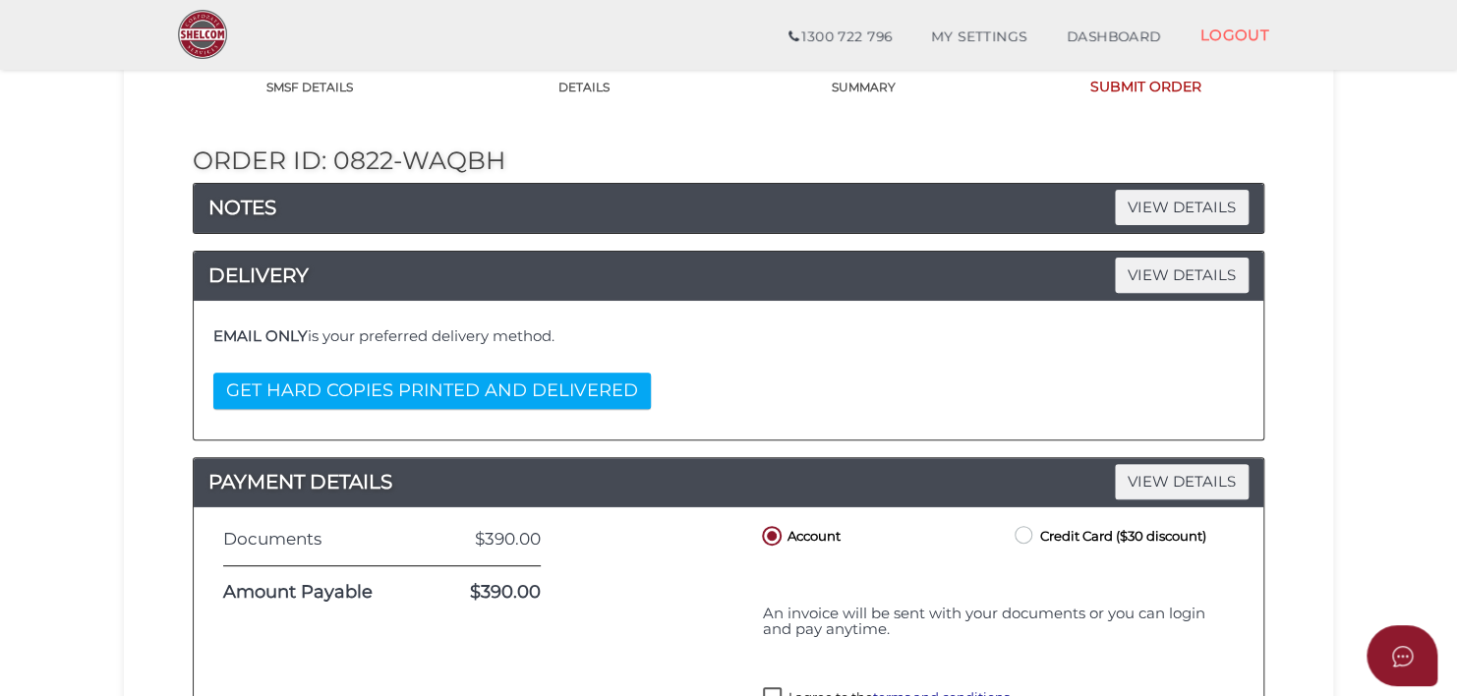
click at [1290, 492] on div "Order ID: 0822-wAqbH NOTES VIEW DETAILS Note DELIVERY VIEW DETAILS EMAIL ONLY i…" at bounding box center [729, 449] width 1180 height 707
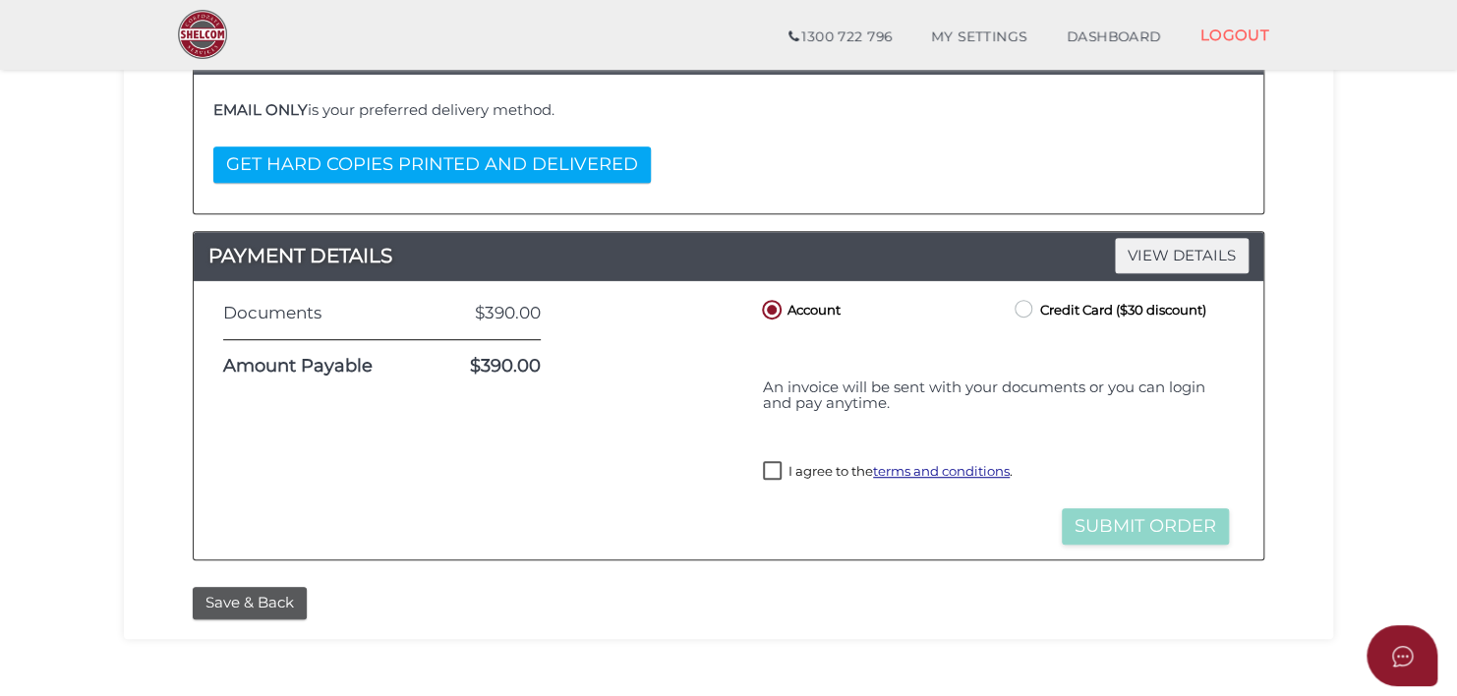
scroll to position [395, 0]
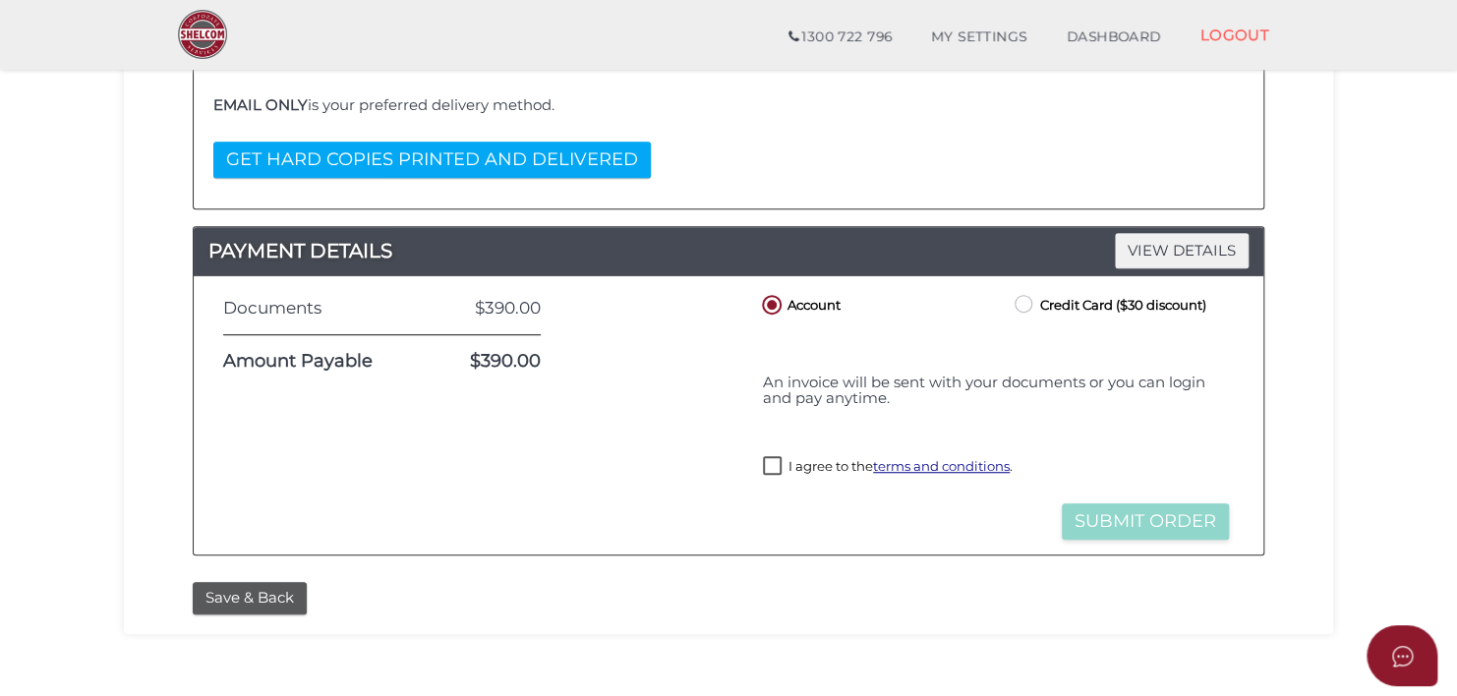
click at [777, 481] on label "I agree to the terms and conditions ." at bounding box center [888, 468] width 250 height 25
checkbox input "true"
click at [1021, 299] on label "Credit Card ($30 discount)" at bounding box center [1109, 303] width 196 height 25
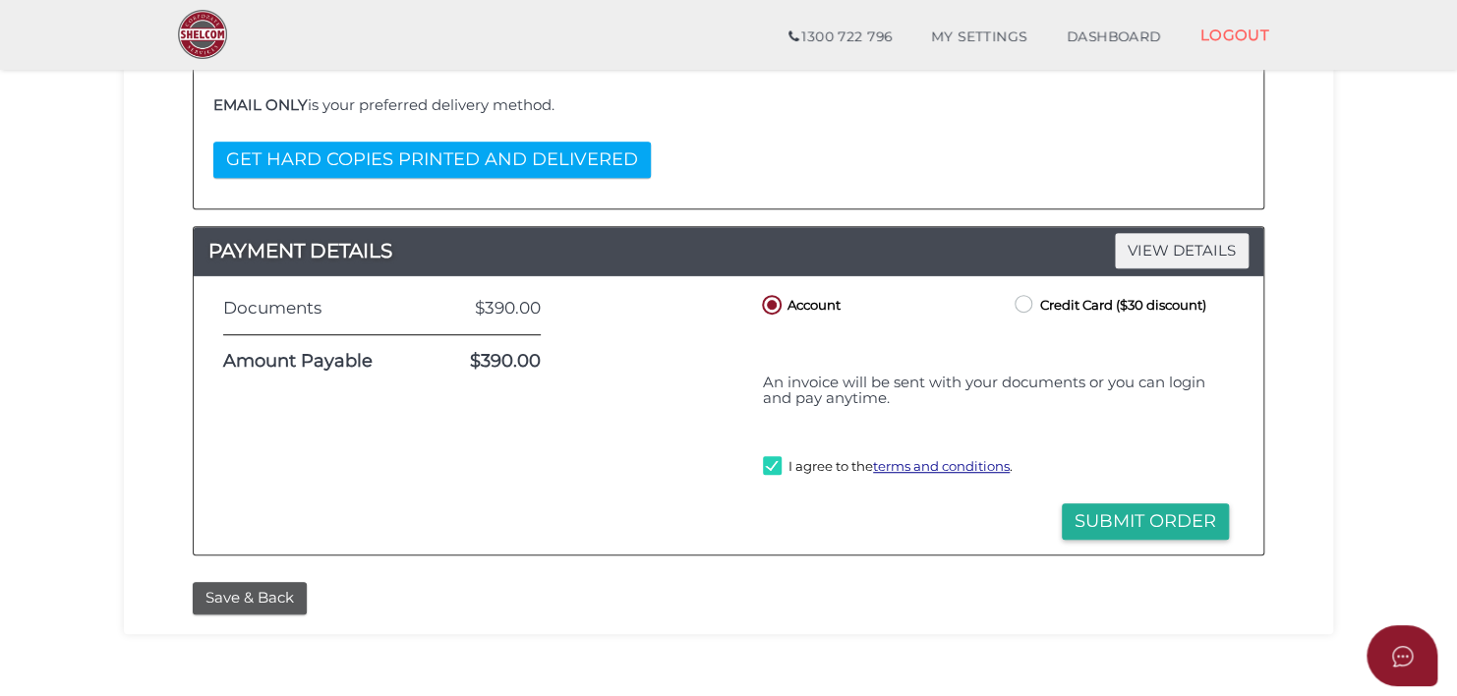
radio input "true"
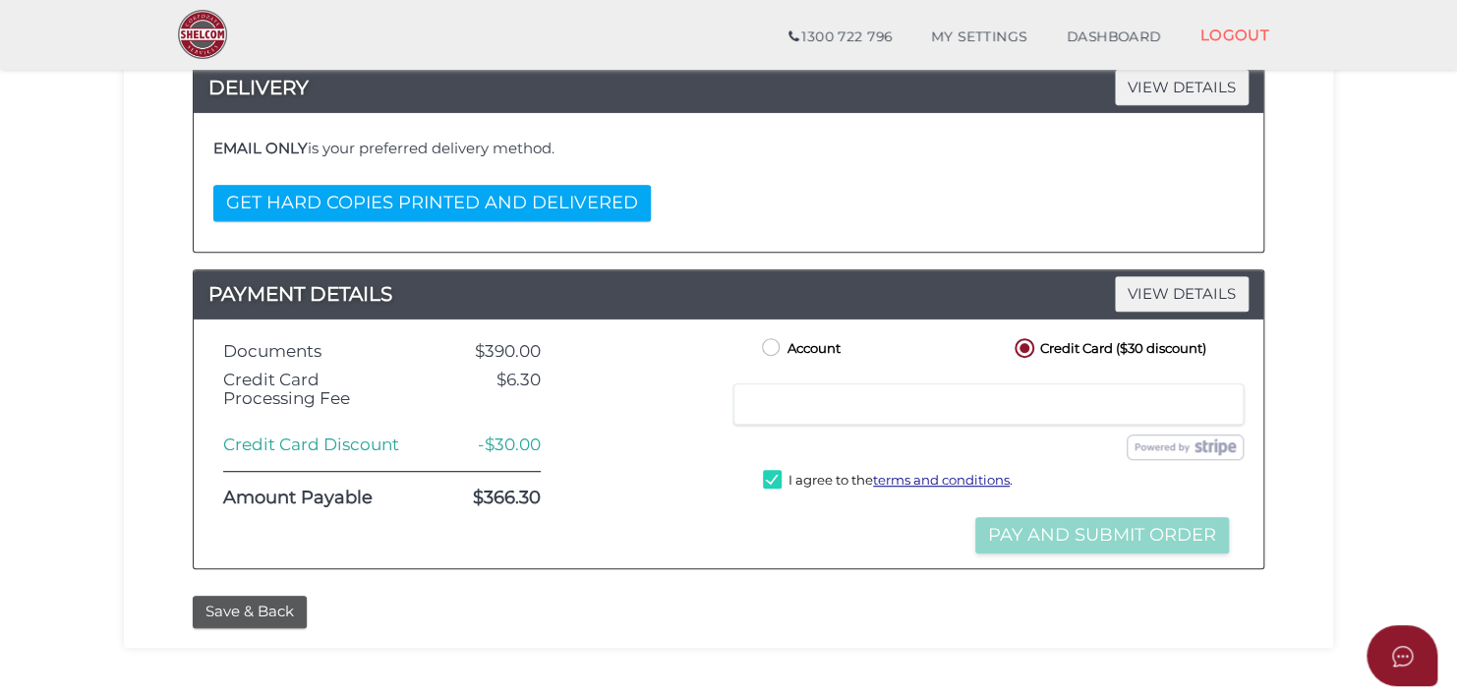
scroll to position [358, 0]
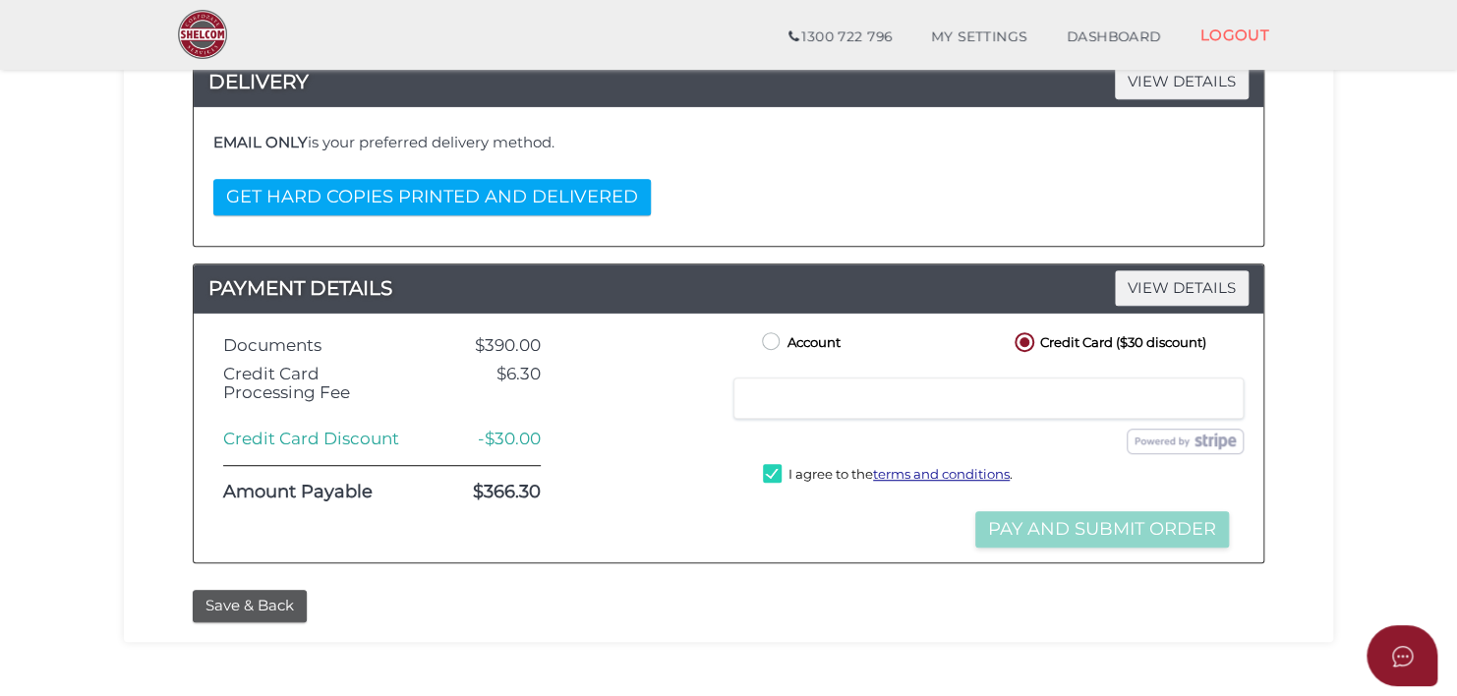
click at [769, 489] on label "I agree to the terms and conditions ." at bounding box center [888, 476] width 250 height 25
checkbox input "true"
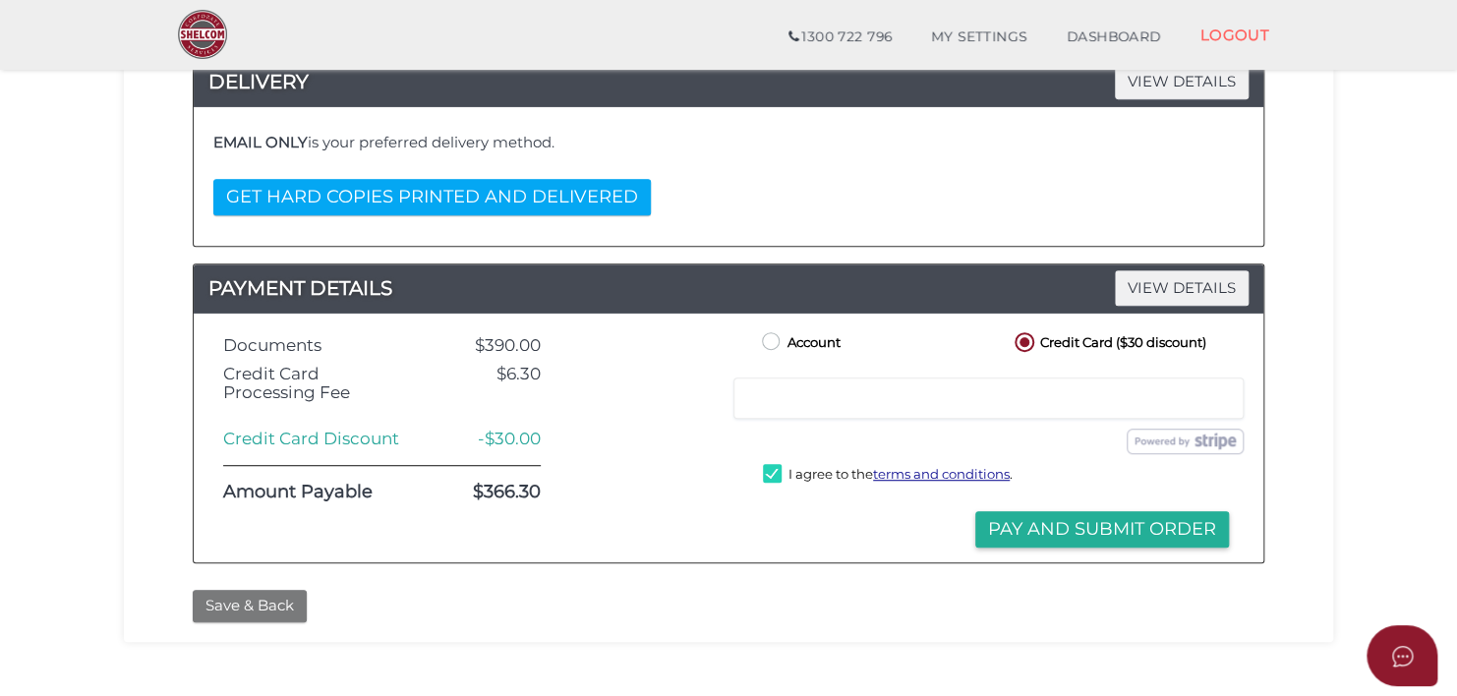
click at [244, 622] on button "Save & Back" at bounding box center [250, 606] width 114 height 32
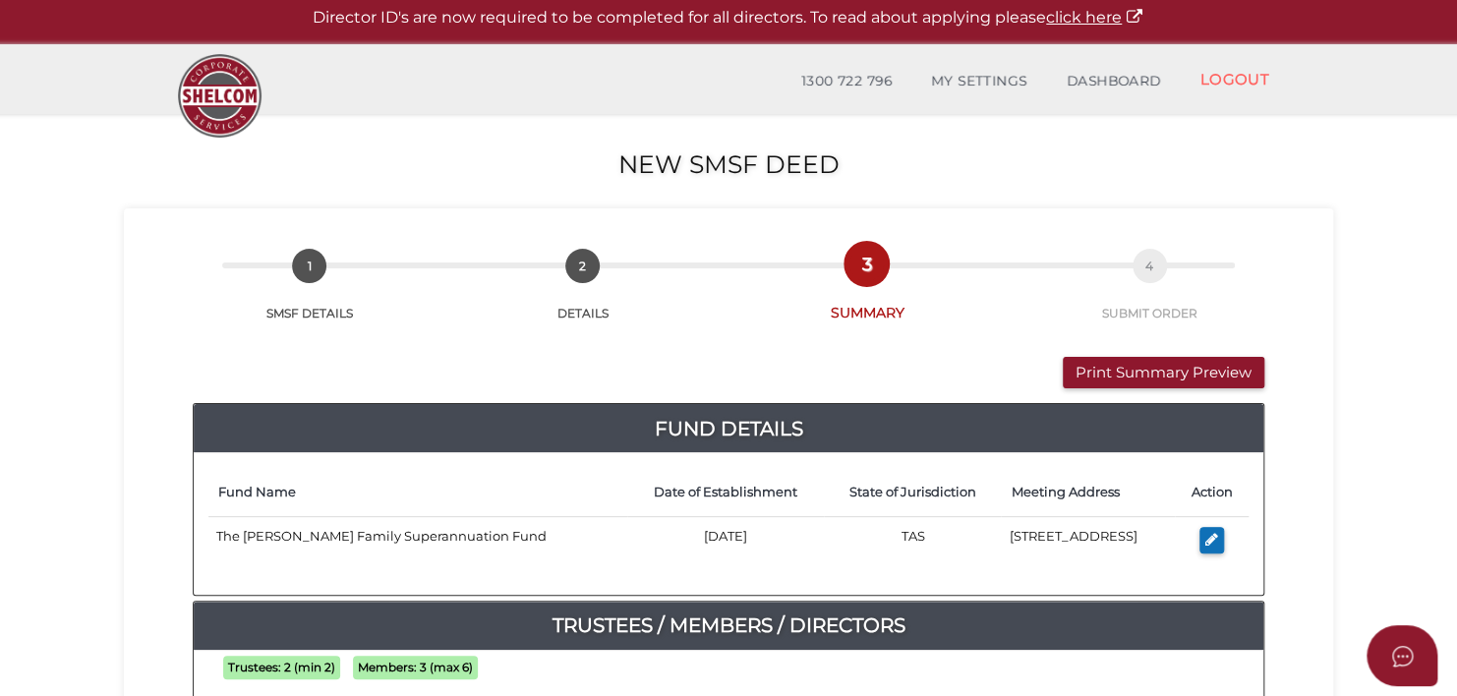
scroll to position [617, 0]
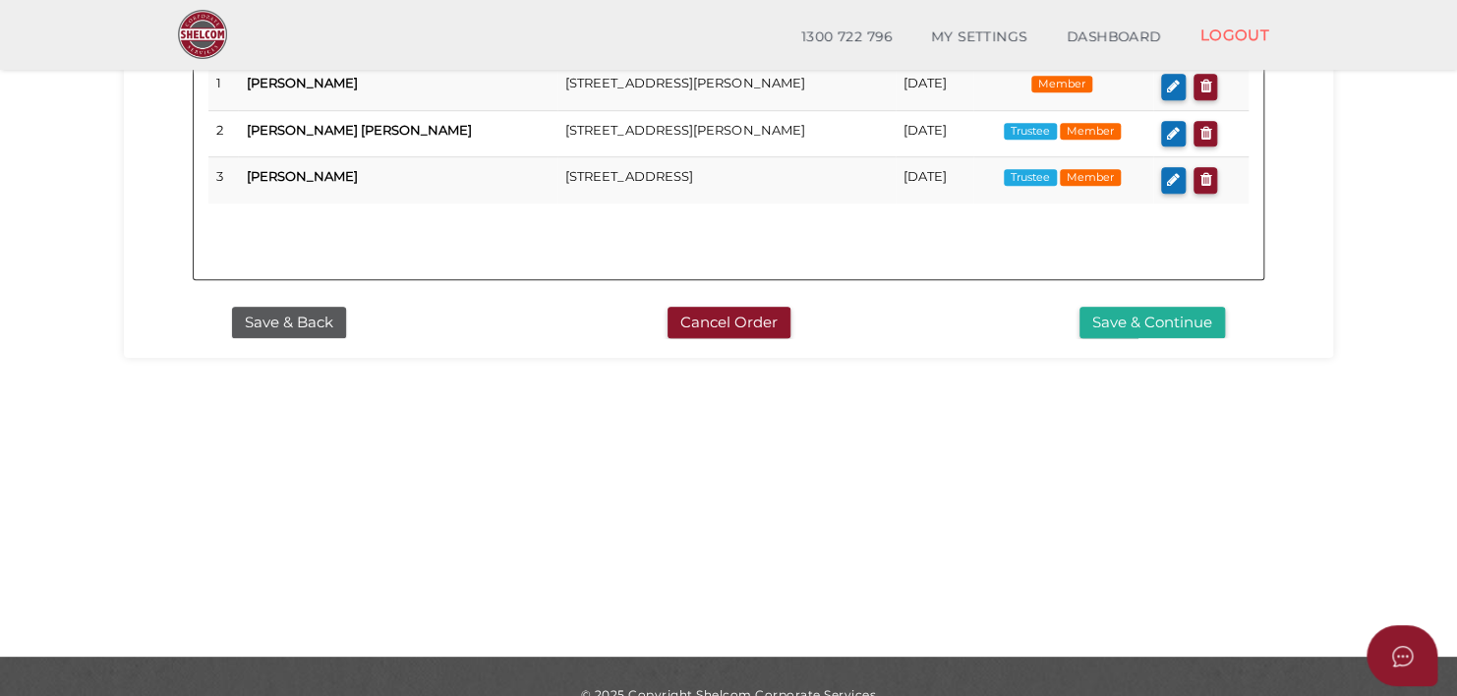
click at [1453, 272] on section "New SMSF Deed e2a931956cd2c27f1587b31736d7e644 1 SMSF DETAILS 2 DETAILS 3 SUMMA…" at bounding box center [728, 46] width 1457 height 1222
click at [1133, 318] on button "Save & Continue" at bounding box center [1153, 323] width 146 height 32
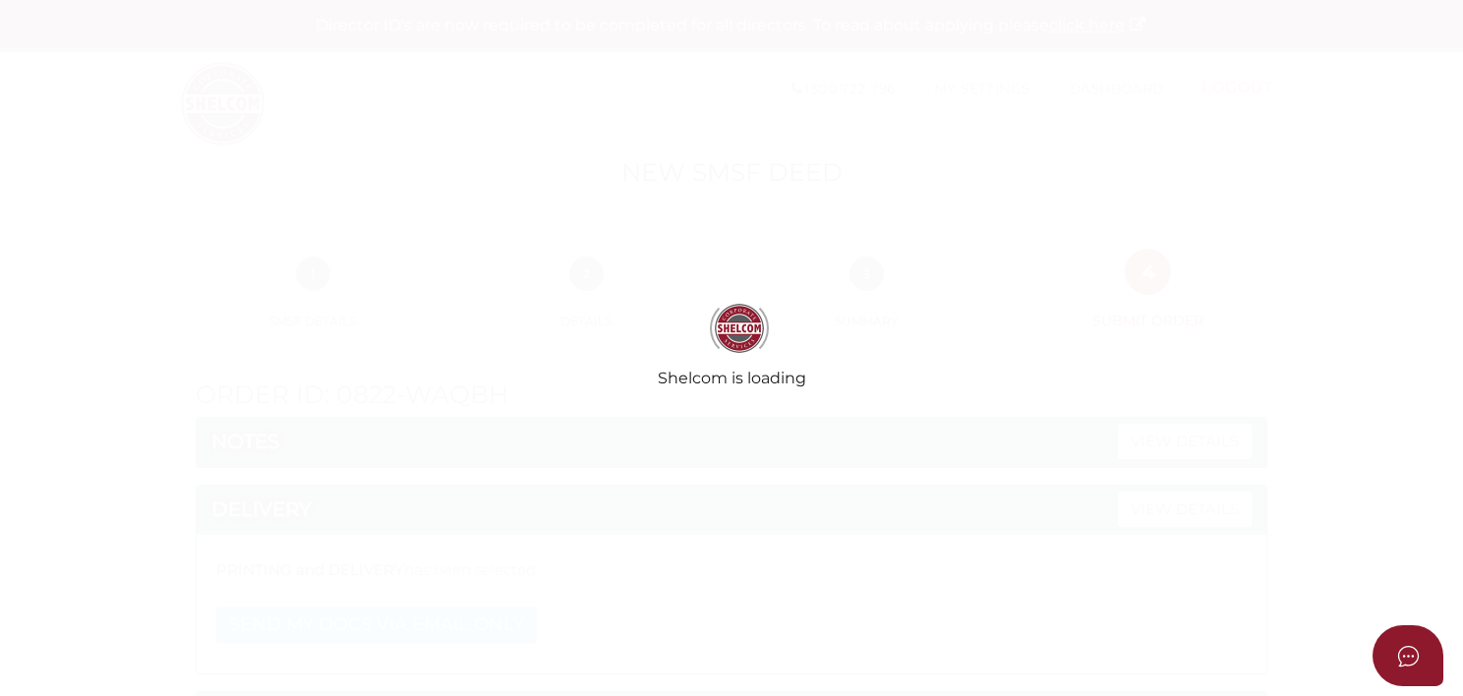
select select "Comb Binding"
select select "No"
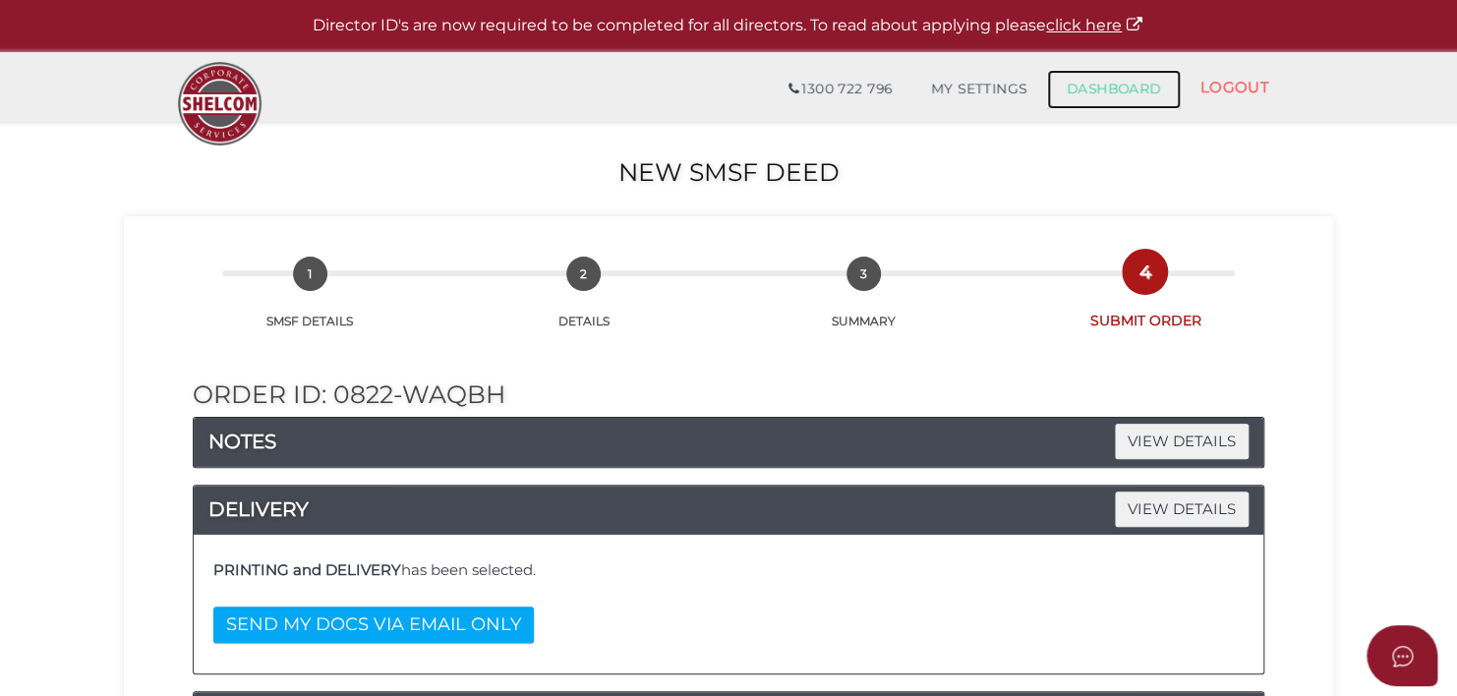
click at [1084, 83] on link "DASHBOARD" at bounding box center [1114, 89] width 134 height 39
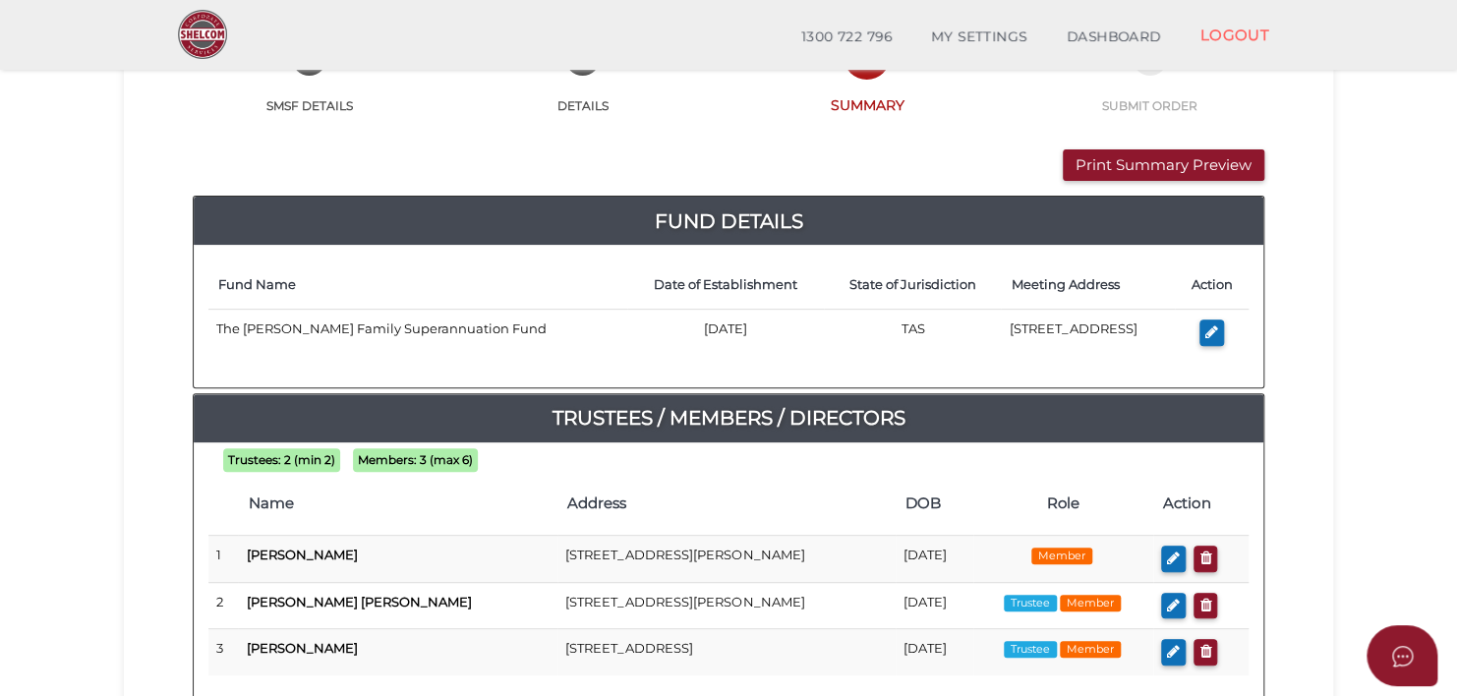
scroll to position [149, 0]
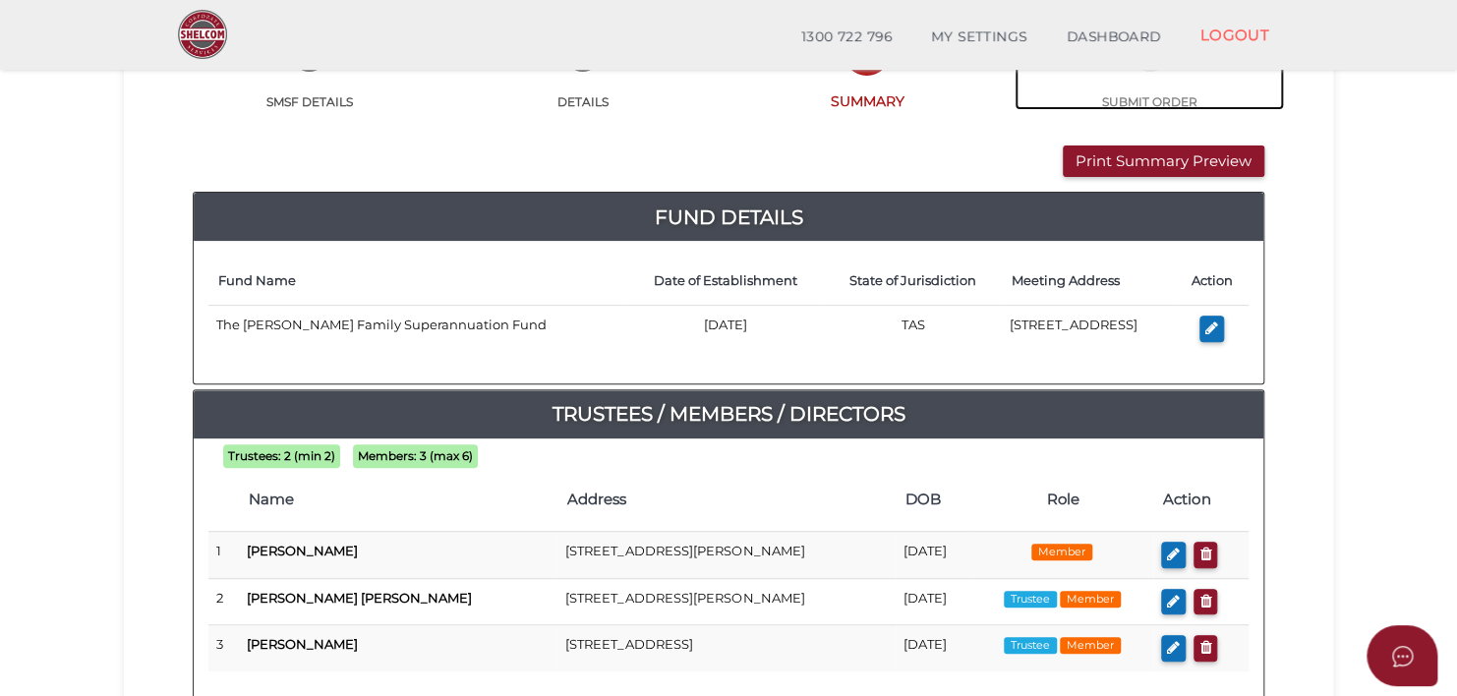
click at [1143, 101] on link "4 SUBMIT ORDER" at bounding box center [1149, 84] width 269 height 51
drag, startPoint x: 1143, startPoint y: 101, endPoint x: 1075, endPoint y: 103, distance: 68.8
click at [1075, 103] on link "4 SUBMIT ORDER" at bounding box center [1149, 84] width 269 height 51
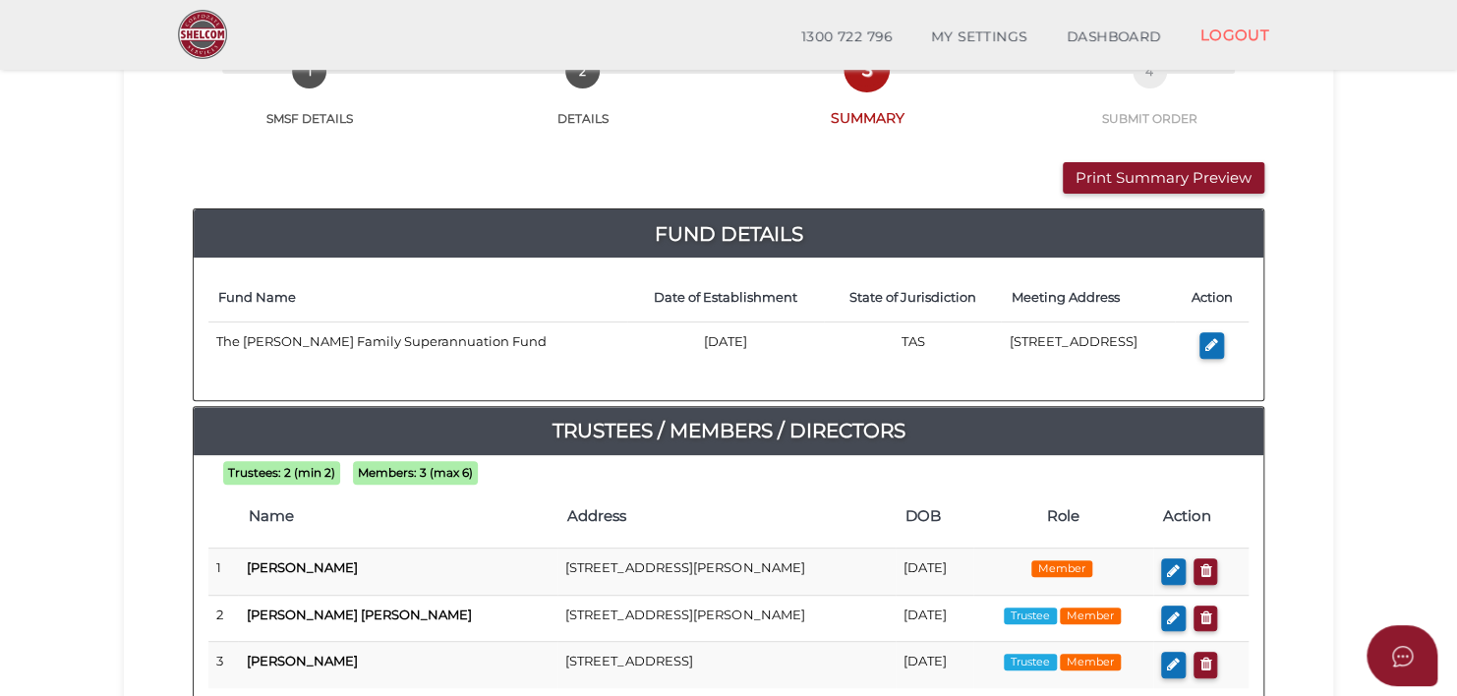
scroll to position [137, 0]
